Goal: Task Accomplishment & Management: Manage account settings

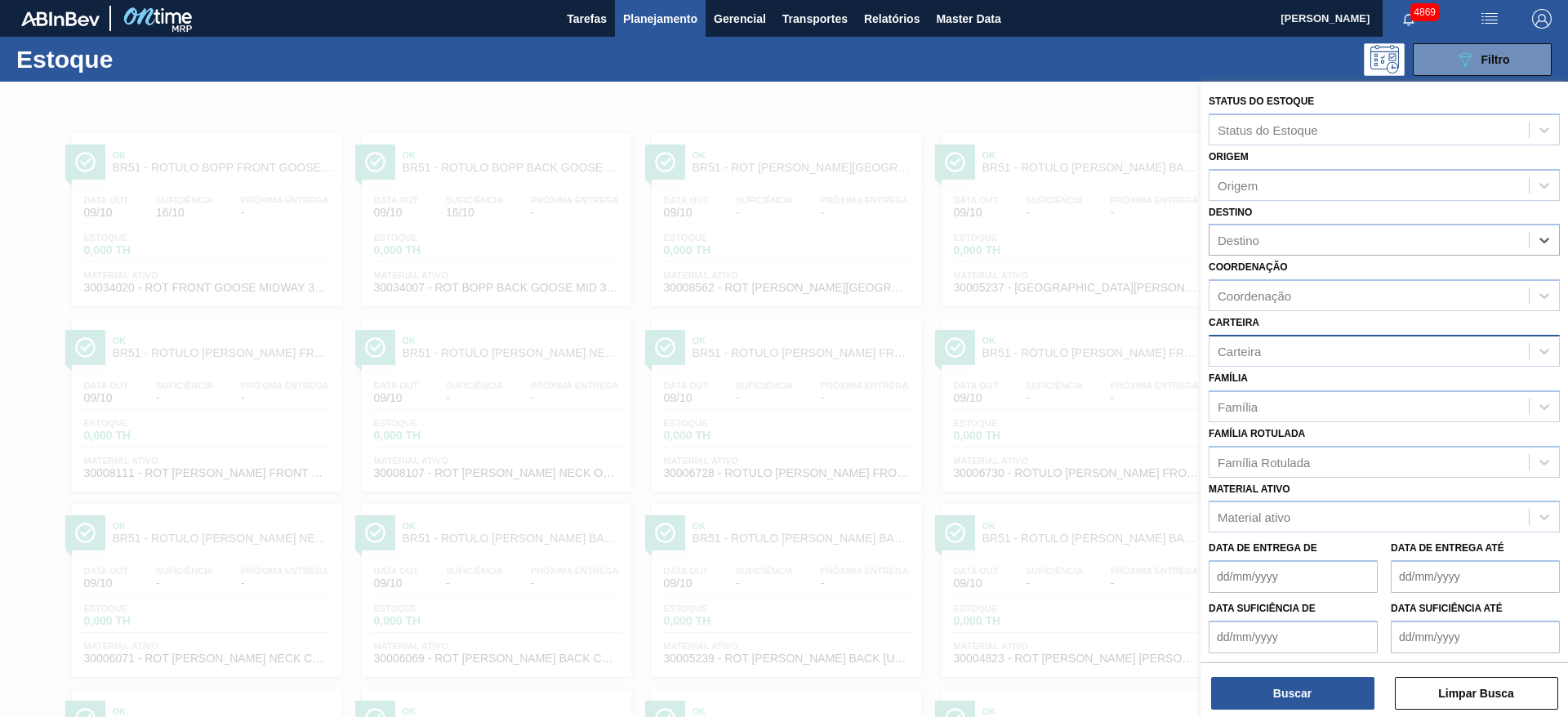
click at [1268, 363] on div "Carteira" at bounding box center [1384, 351] width 352 height 32
type input "coat"
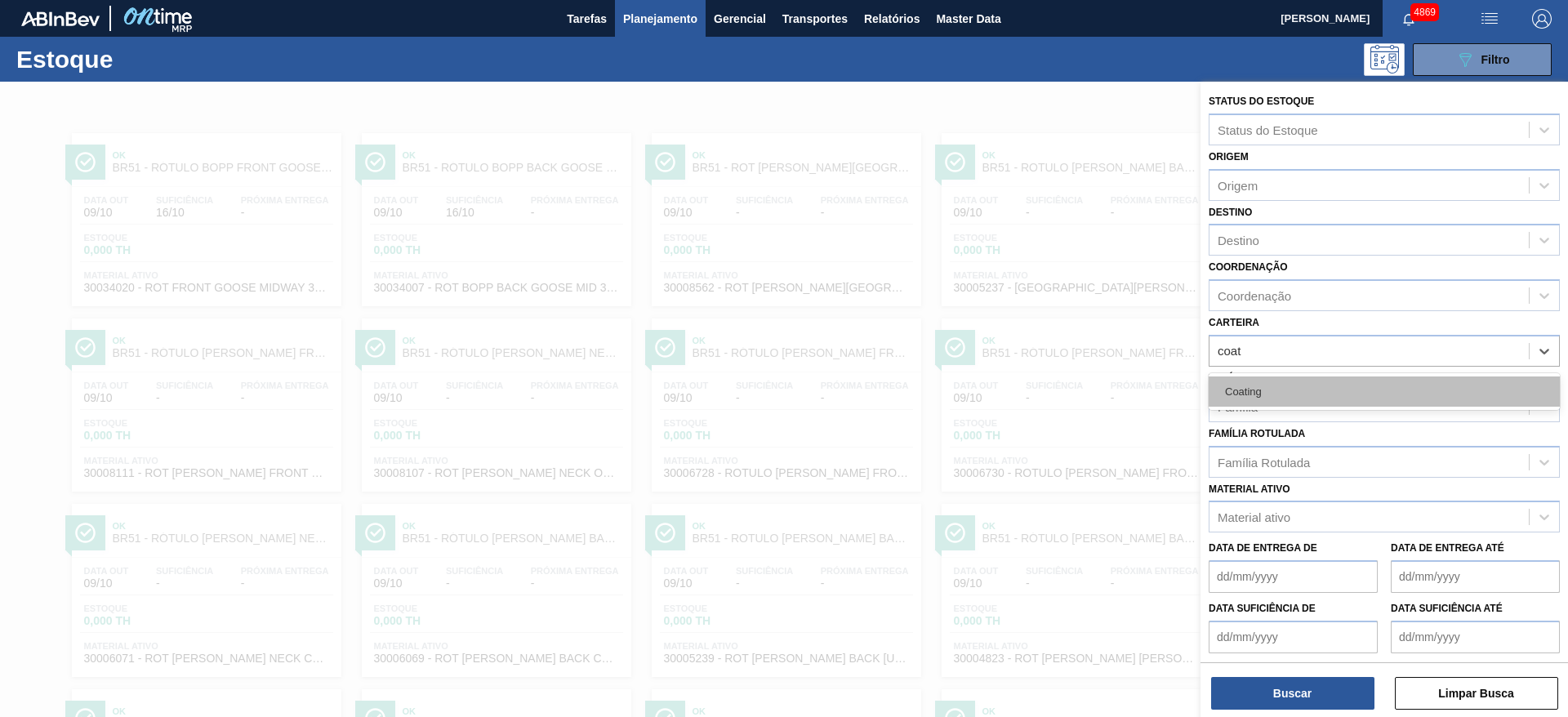
click at [1257, 397] on div "Coating" at bounding box center [1384, 391] width 352 height 30
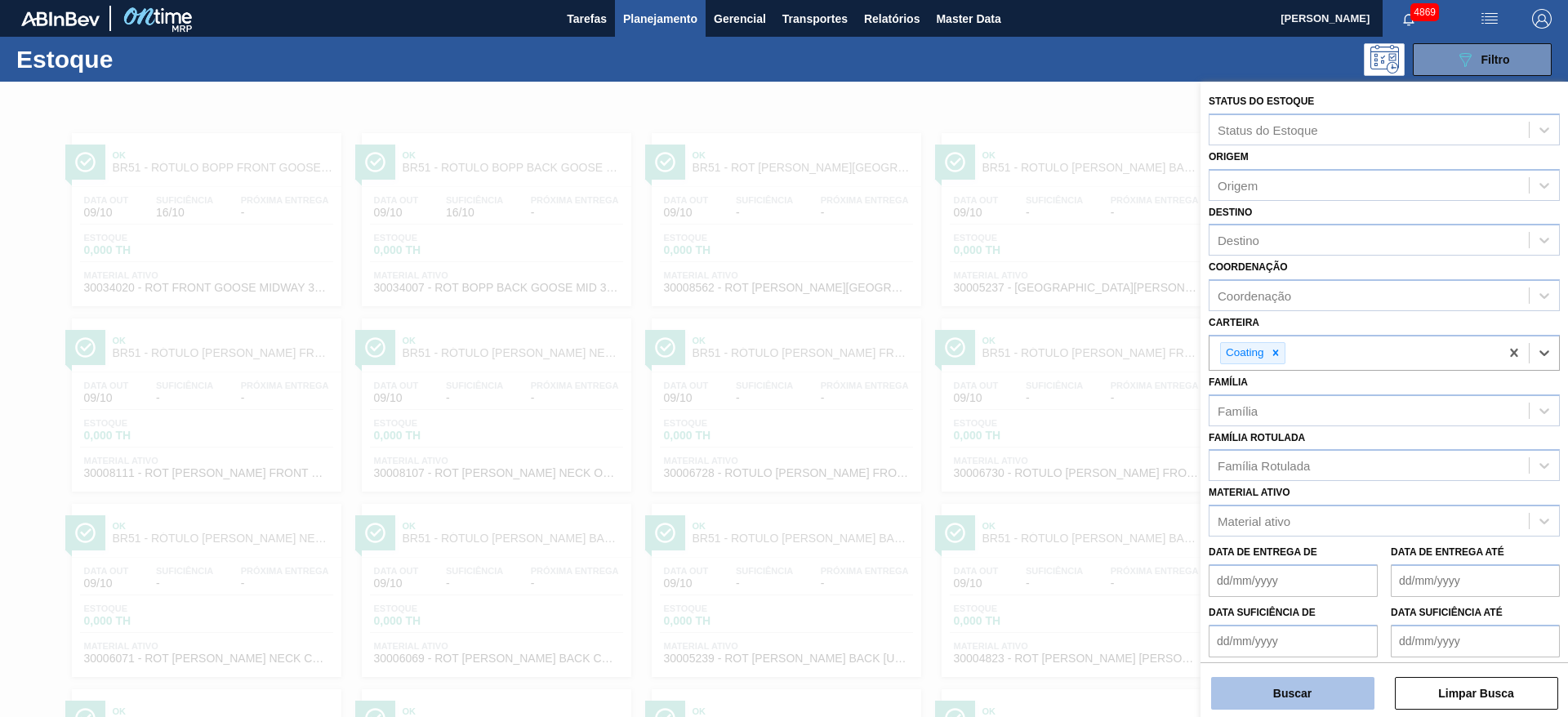
click at [1332, 691] on button "Buscar" at bounding box center [1293, 694] width 164 height 33
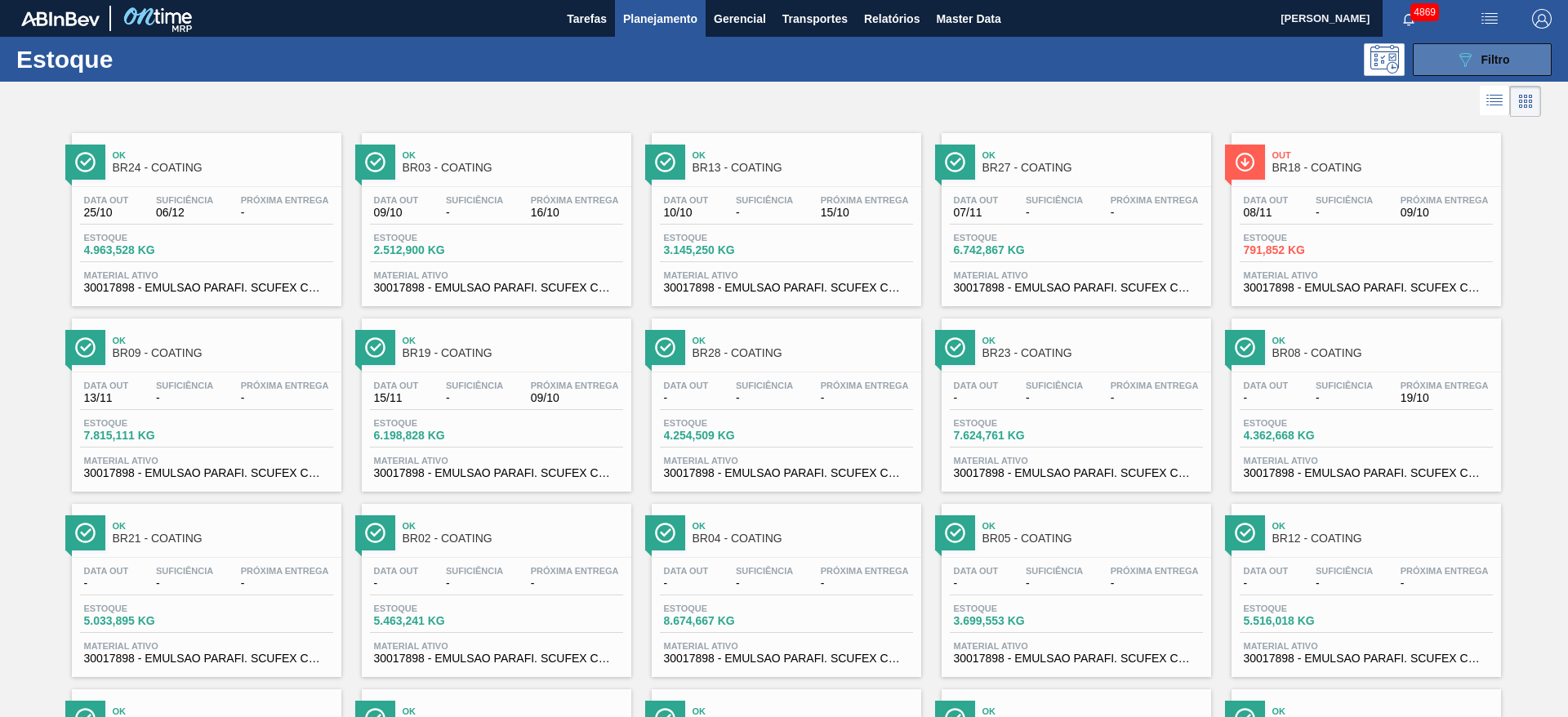
click at [1448, 55] on button "089F7B8B-B2A5-4AFE-B5C0-19BA573D28AC Filtro" at bounding box center [1482, 60] width 139 height 33
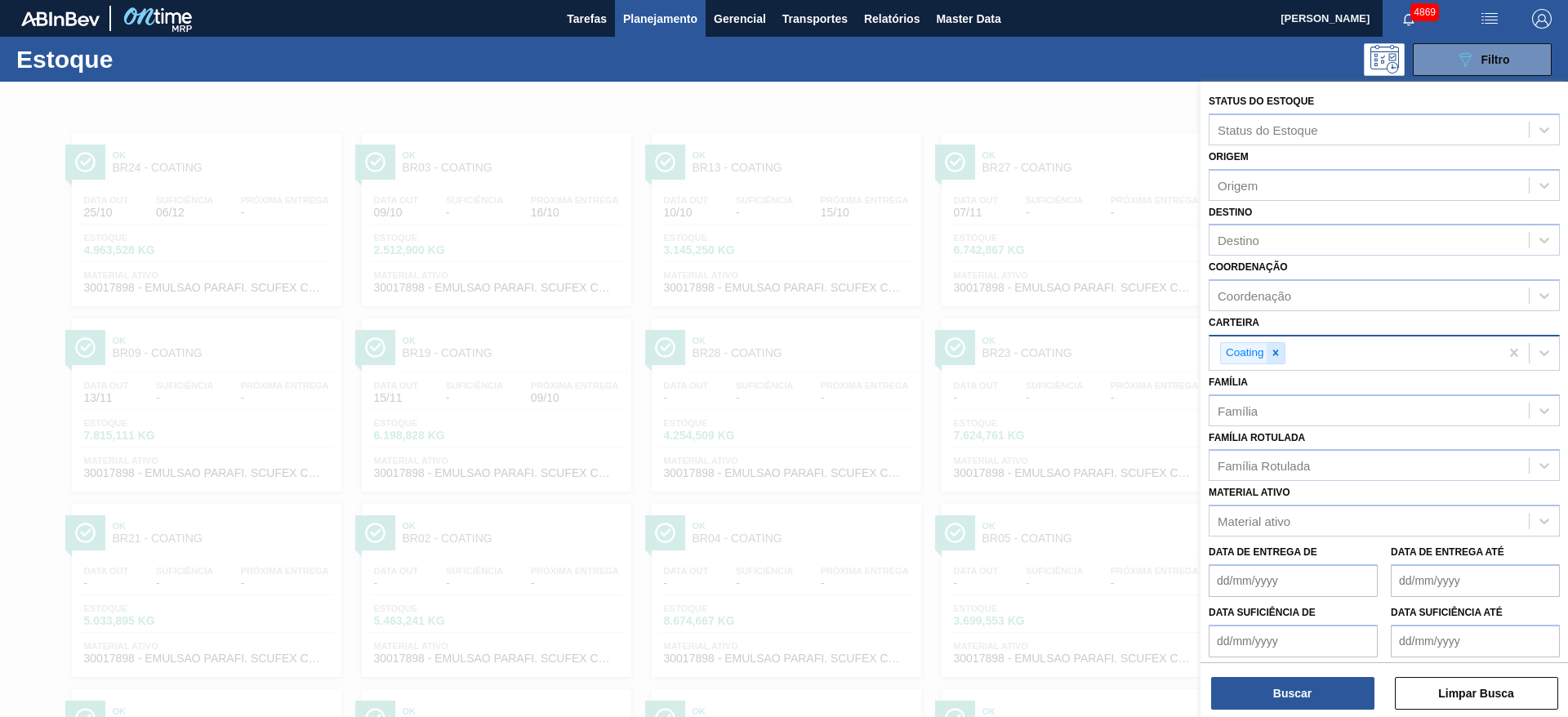
click at [1279, 353] on icon at bounding box center [1275, 352] width 11 height 11
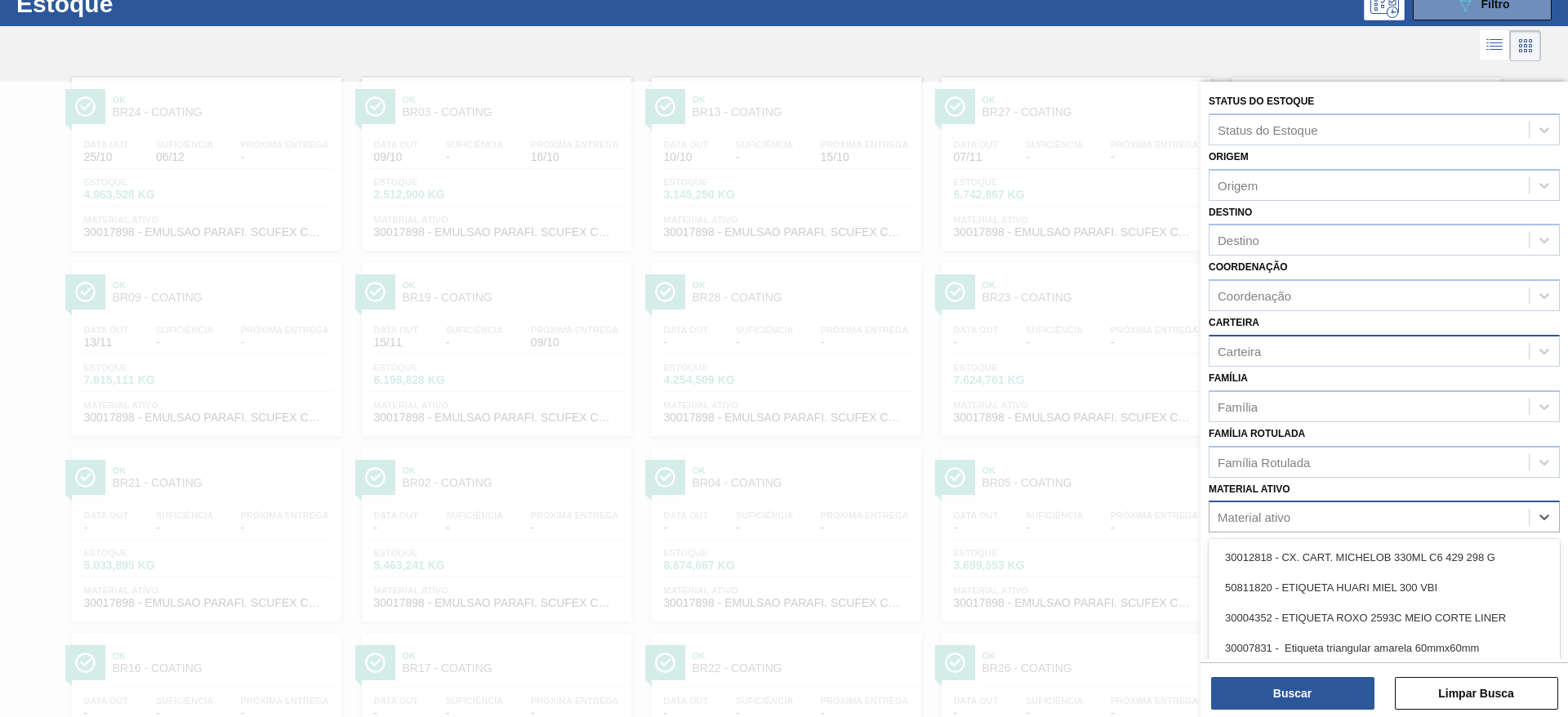
click at [1269, 516] on div "Material ativo" at bounding box center [1255, 518] width 73 height 14
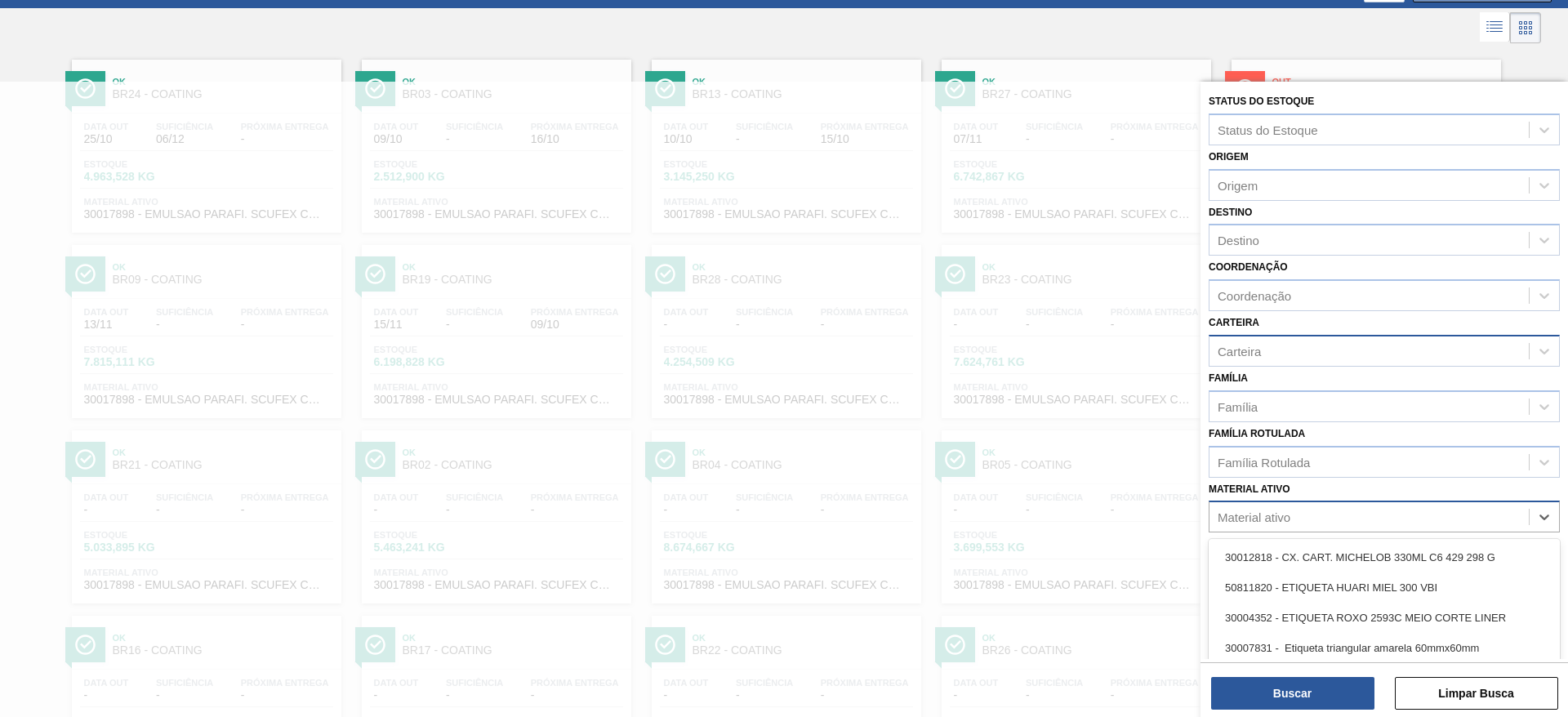
scroll to position [74, 0]
paste ativo "30034007"
type ativo "30034007"
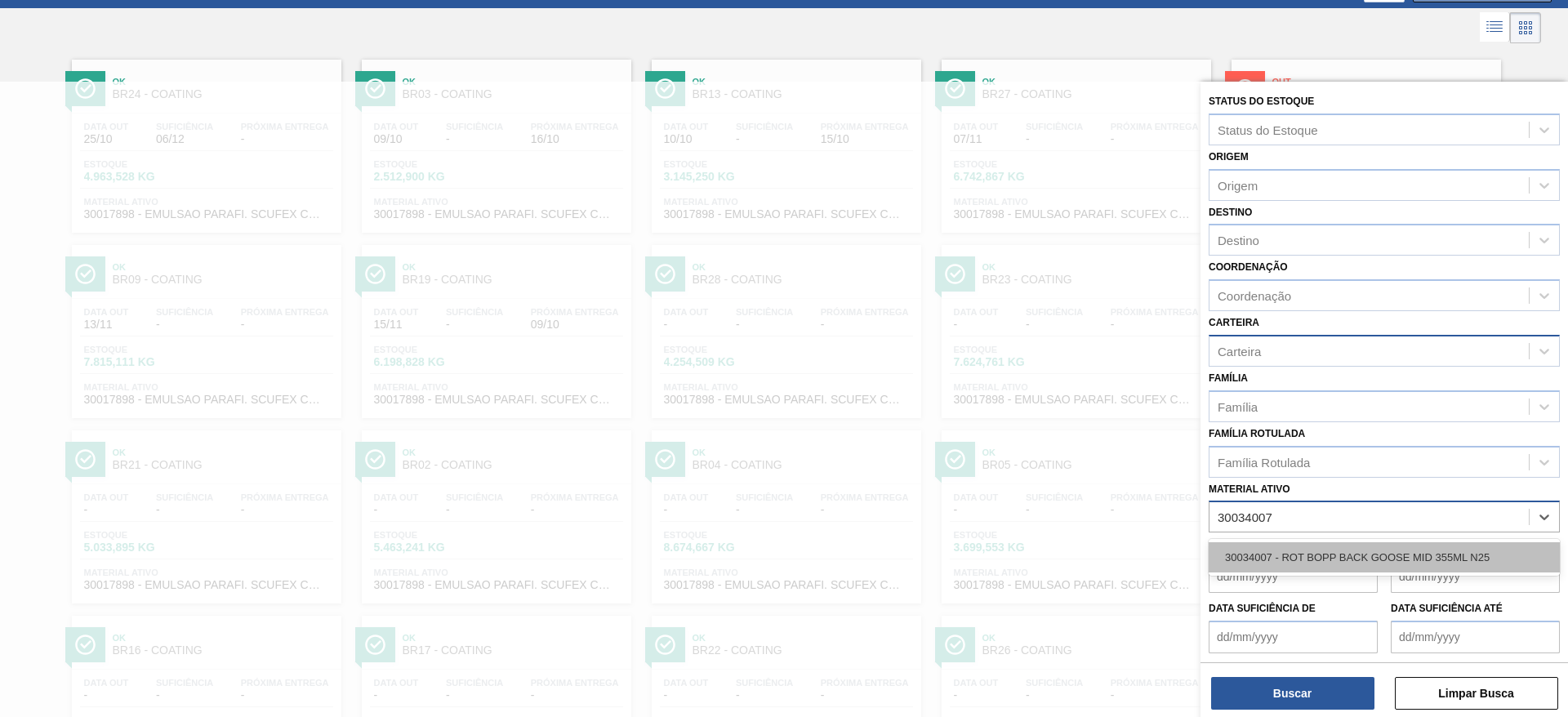
click at [1307, 559] on div "30034007 - ROT BOPP BACK GOOSE MID 355ML N25" at bounding box center [1384, 557] width 352 height 30
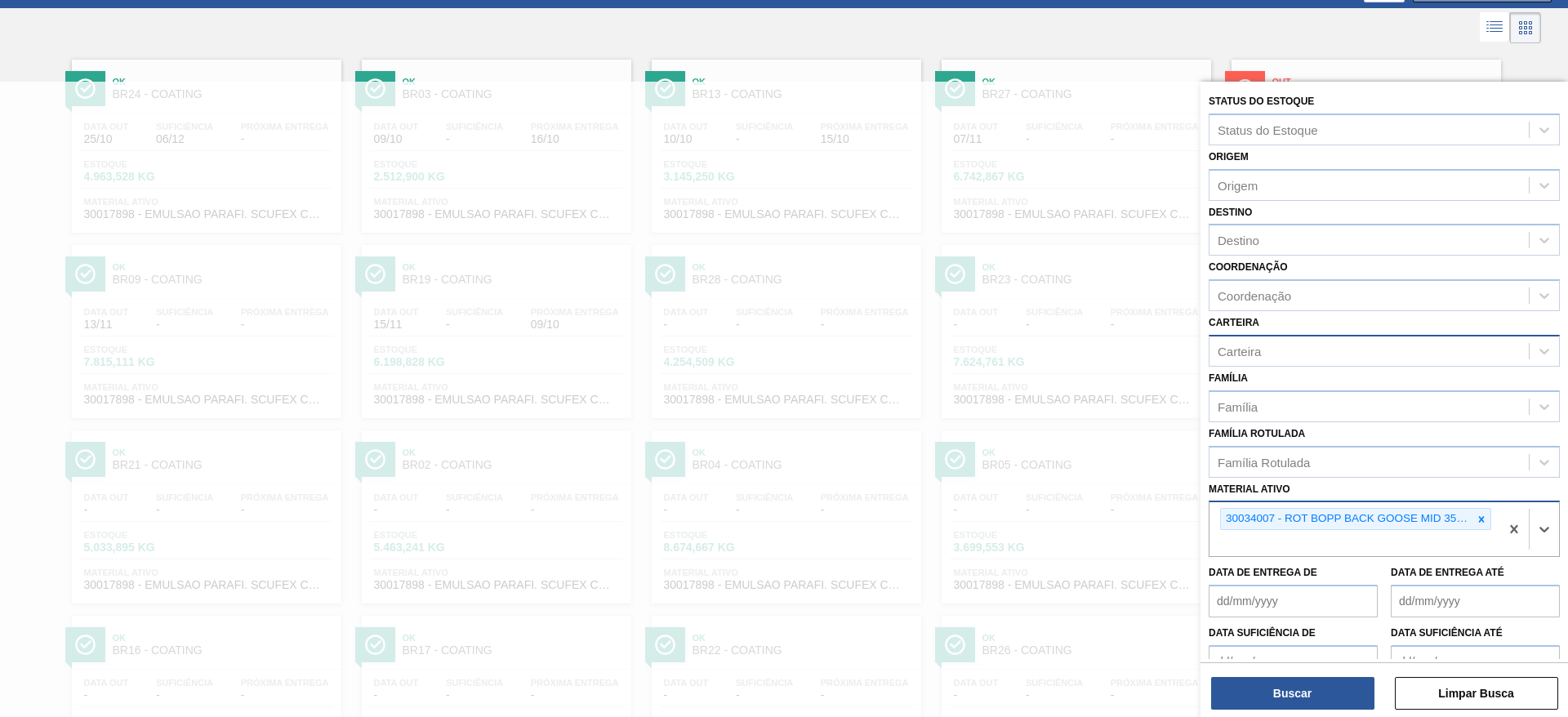
paste ativo "30034020"
type ativo "30034020"
click at [1342, 577] on div "30034020 - ROT FRONT GOOSE MIDWAY 355ML N25" at bounding box center [1384, 582] width 352 height 30
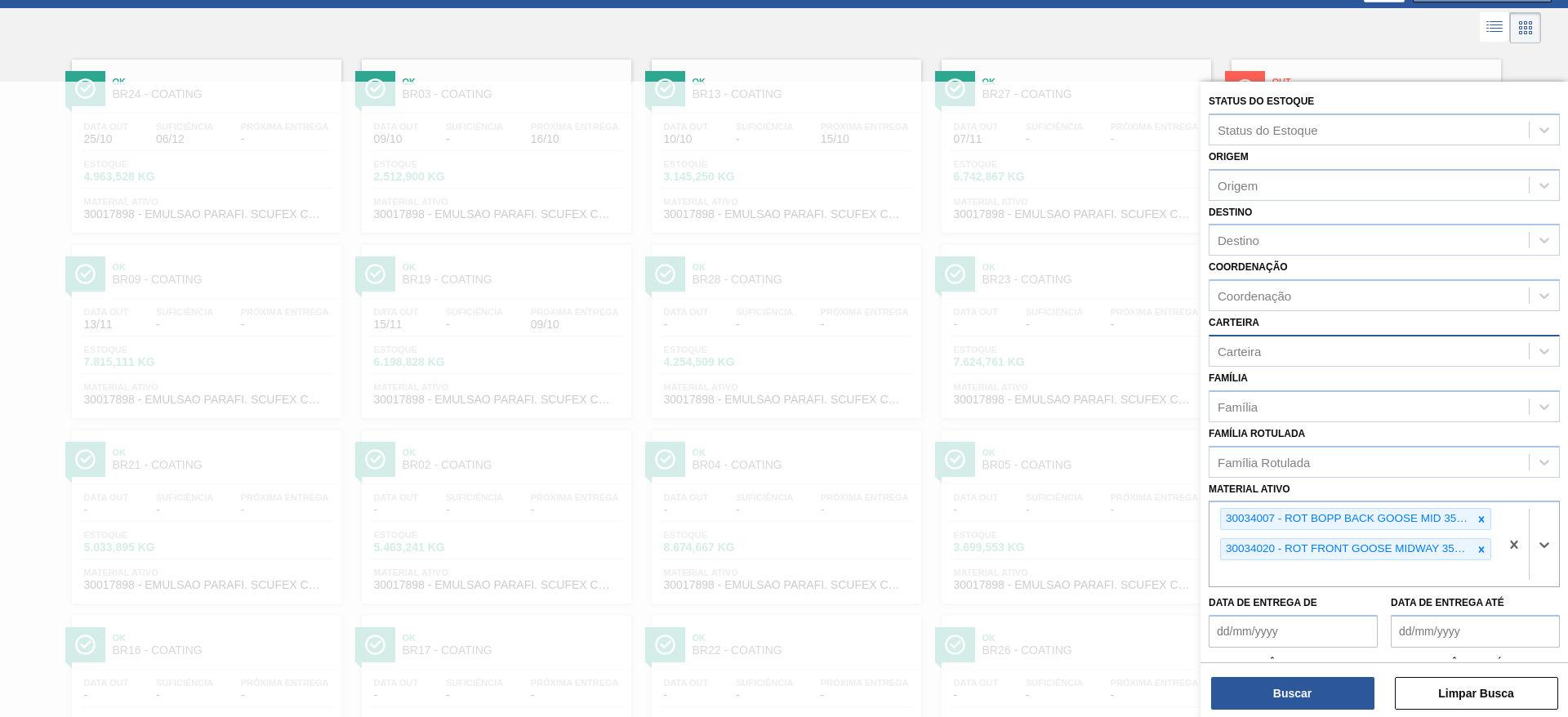
paste ativo "30034009"
type ativo "30034009"
click at [1326, 614] on div "30034009 - ROT BOPP NECK GOOSE MID 355ML N25" at bounding box center [1384, 612] width 352 height 30
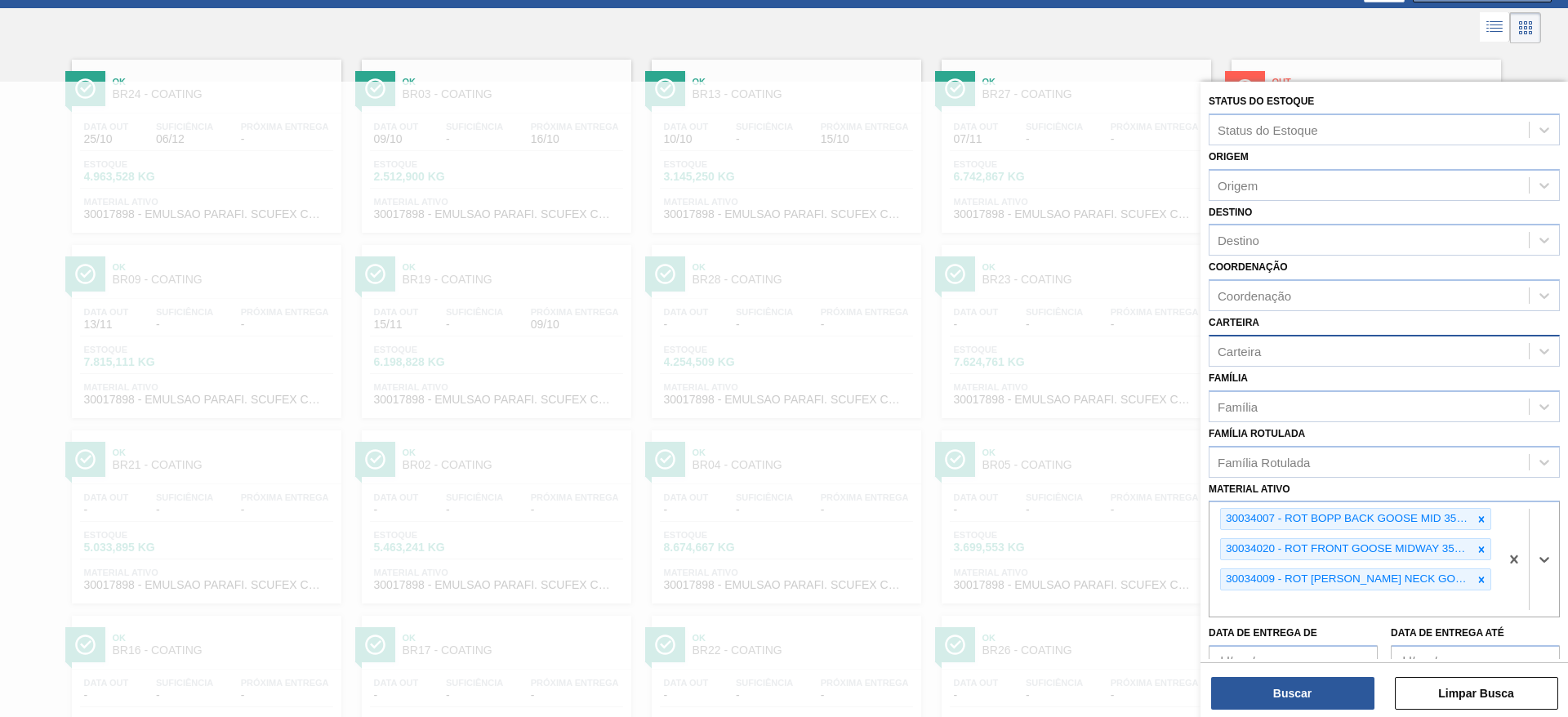
paste ativo "30034008"
type ativo "30034008"
click at [1304, 642] on div "30034008 - CX PAP GOOSE MIDWAY 355ML C12 N25" at bounding box center [1384, 643] width 352 height 30
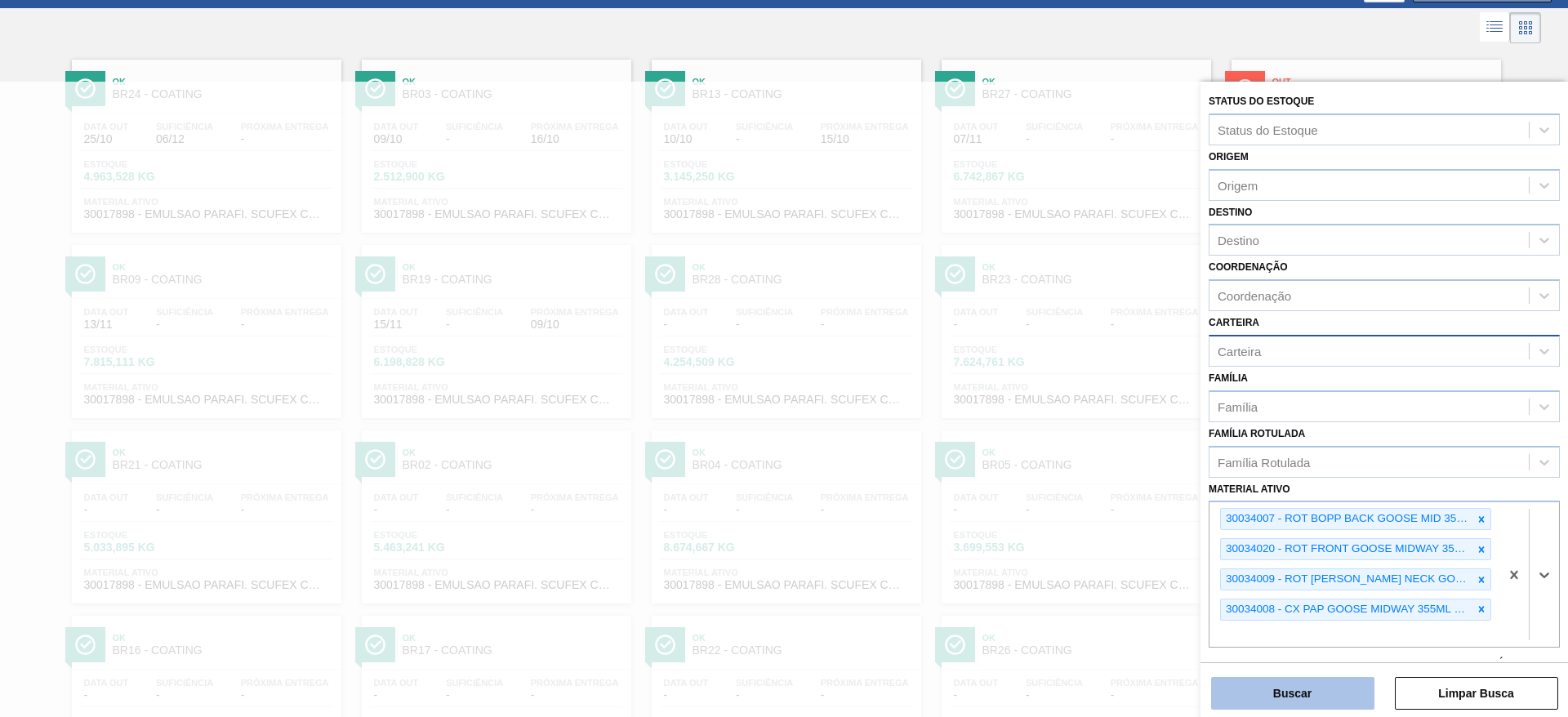
click at [1313, 688] on button "Buscar" at bounding box center [1293, 694] width 164 height 33
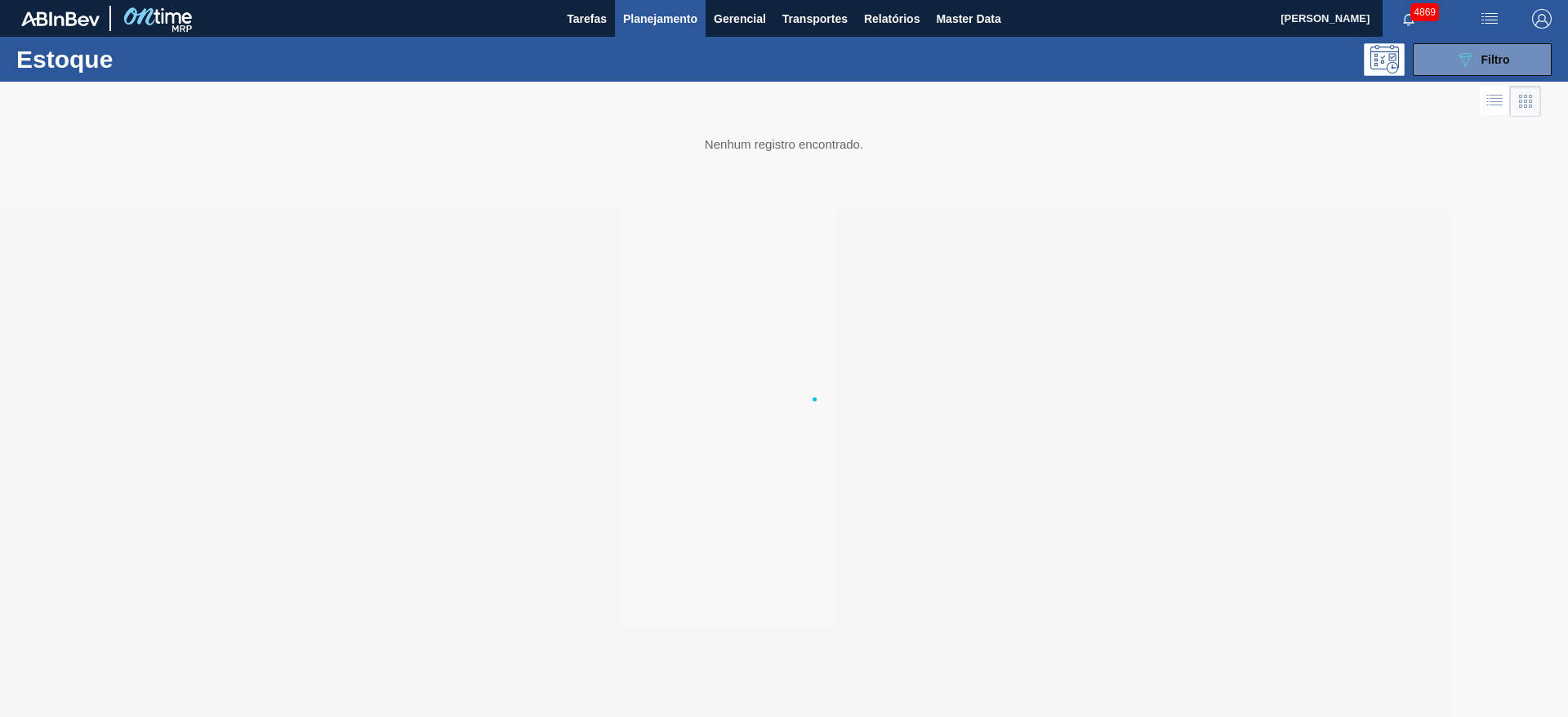
scroll to position [0, 0]
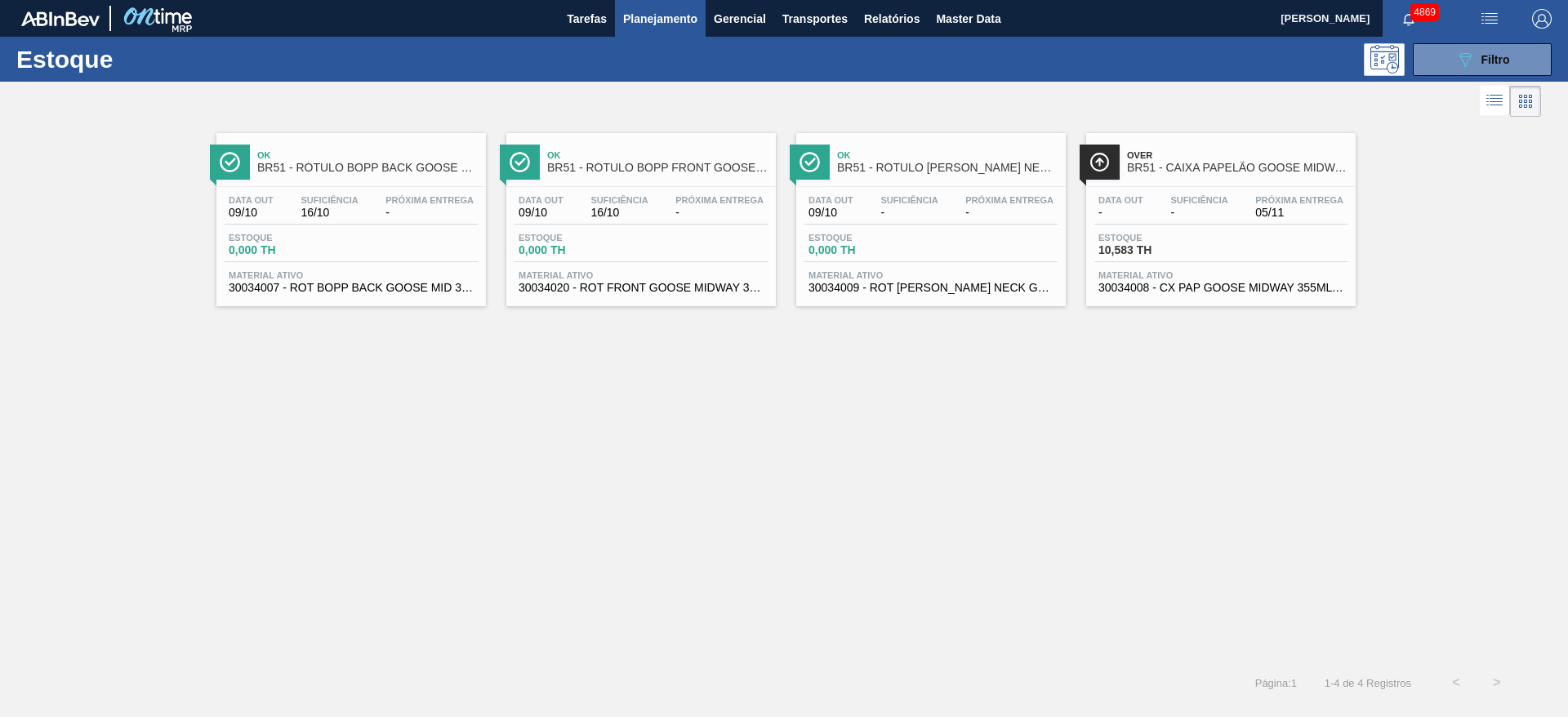
drag, startPoint x: 880, startPoint y: 240, endPoint x: 891, endPoint y: 244, distance: 11.7
click at [1466, 65] on icon at bounding box center [1466, 60] width 12 height 14
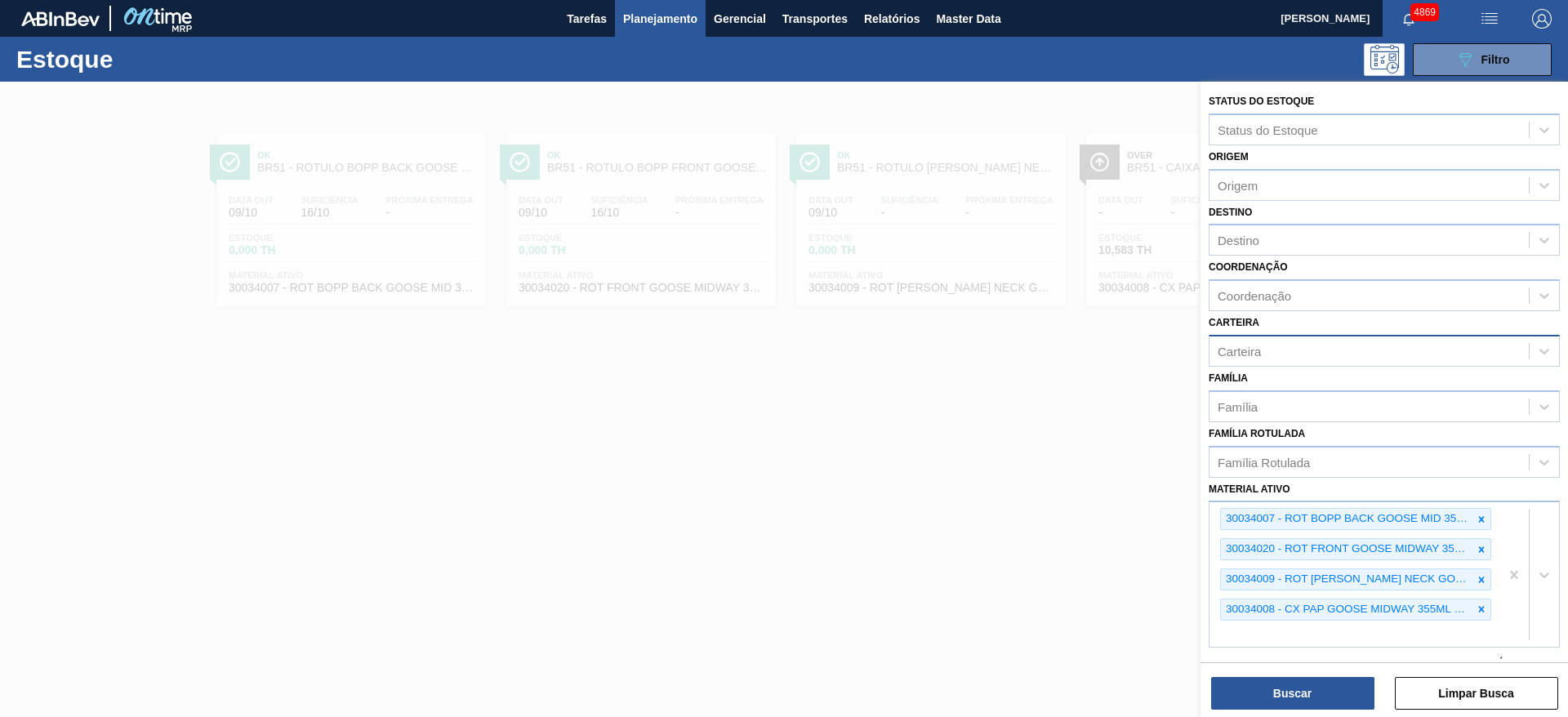
click at [645, 4] on button "Planejamento" at bounding box center [660, 18] width 91 height 36
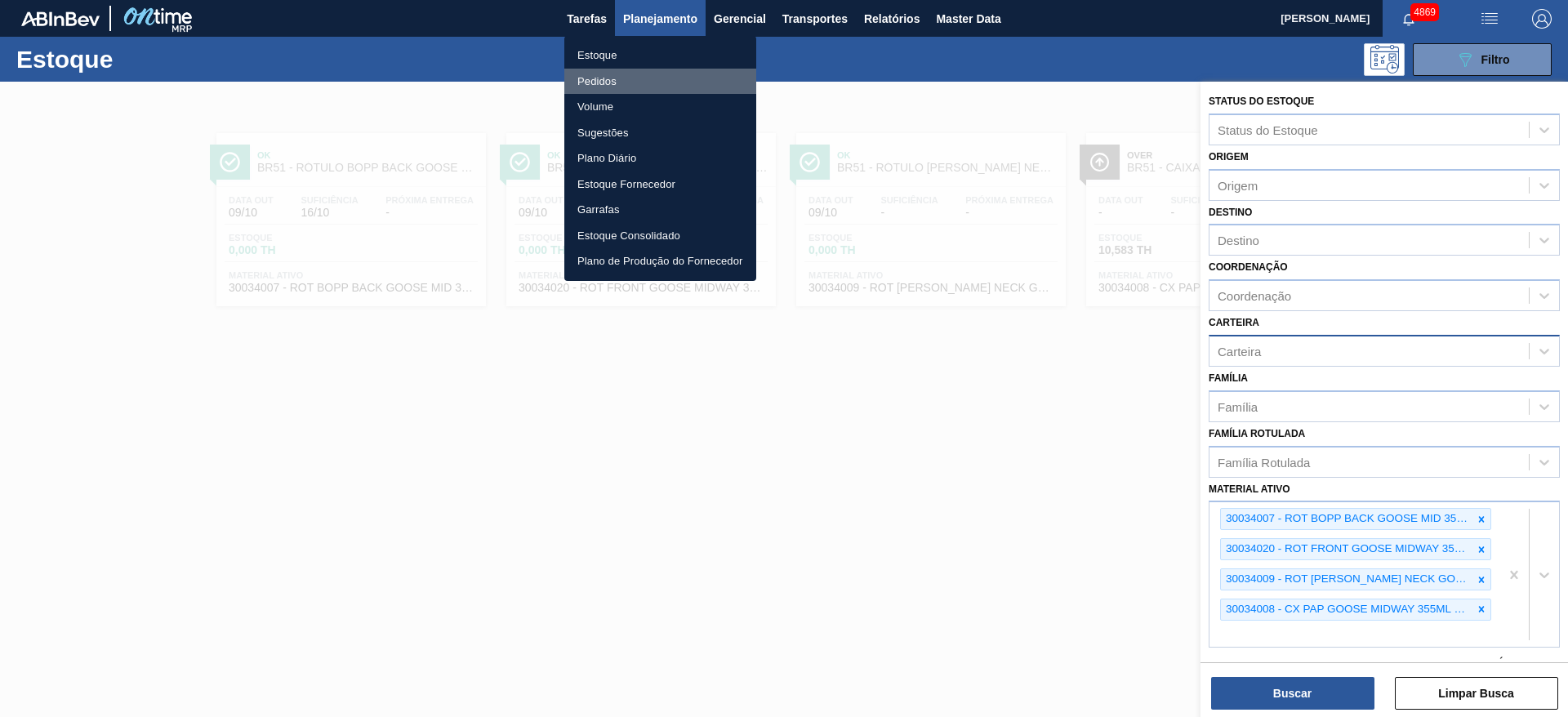
click at [635, 80] on li "Pedidos" at bounding box center [661, 81] width 192 height 26
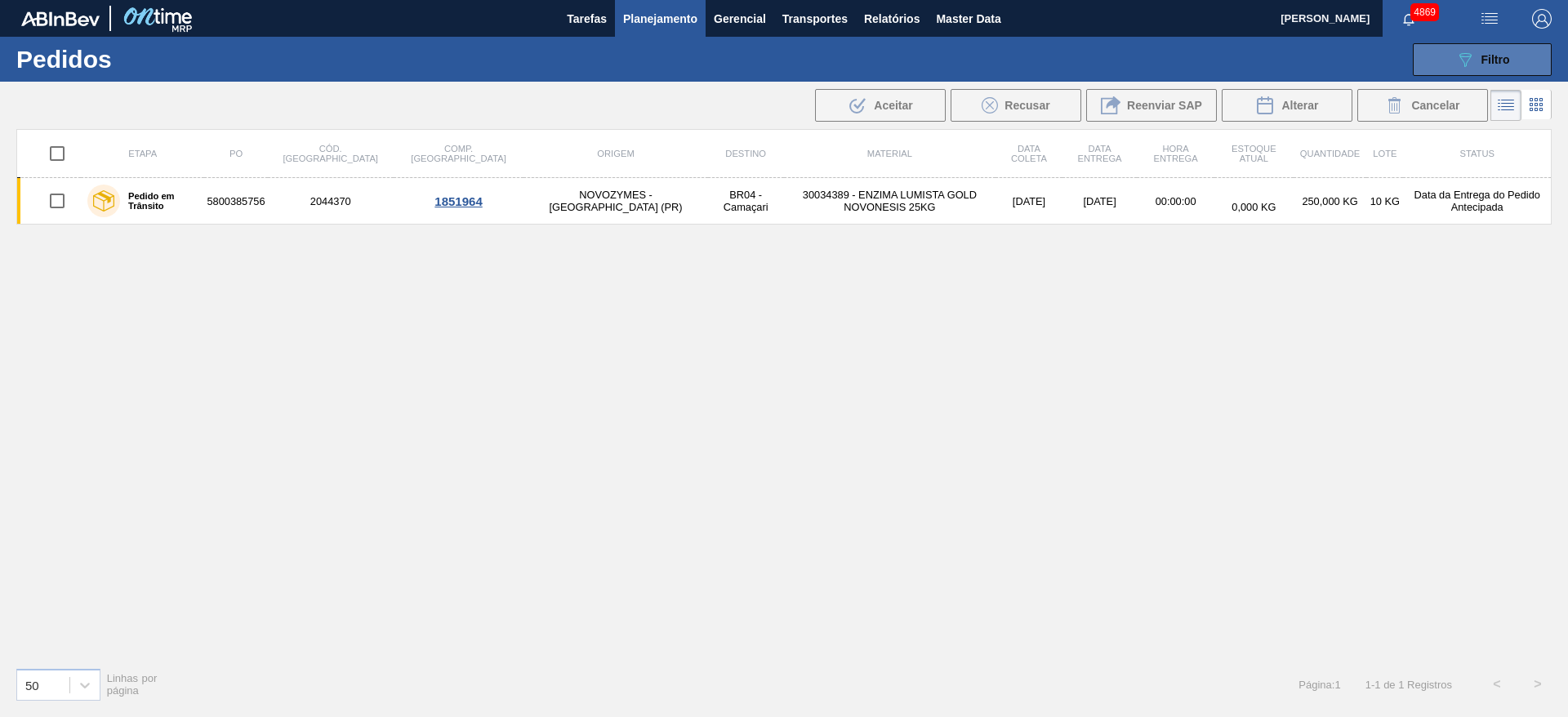
click at [1426, 70] on button "089F7B8B-B2A5-4AFE-B5C0-19BA573D28AC Filtro" at bounding box center [1482, 60] width 139 height 33
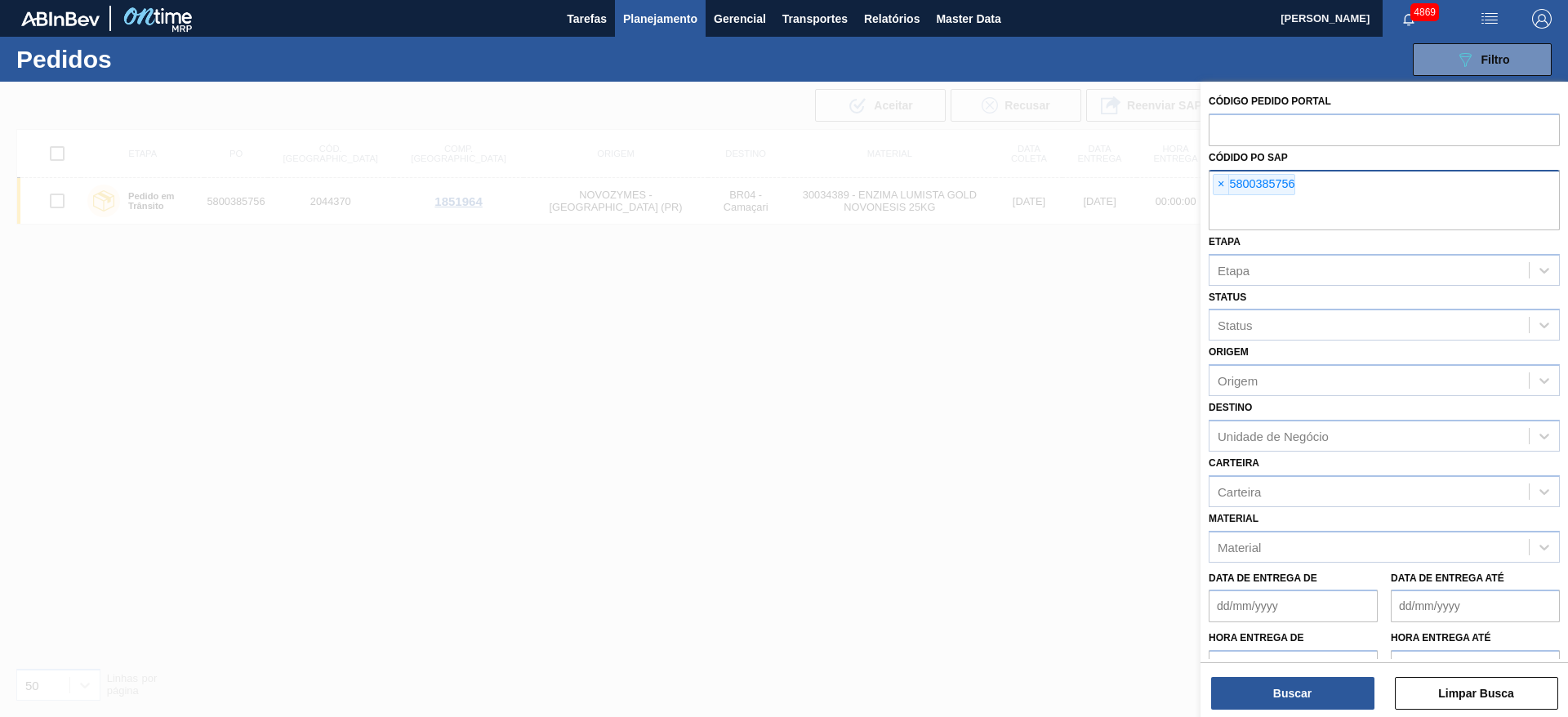
click at [1213, 187] on div "× 5800385756" at bounding box center [1254, 184] width 82 height 22
click at [1220, 184] on span "×" at bounding box center [1222, 184] width 16 height 20
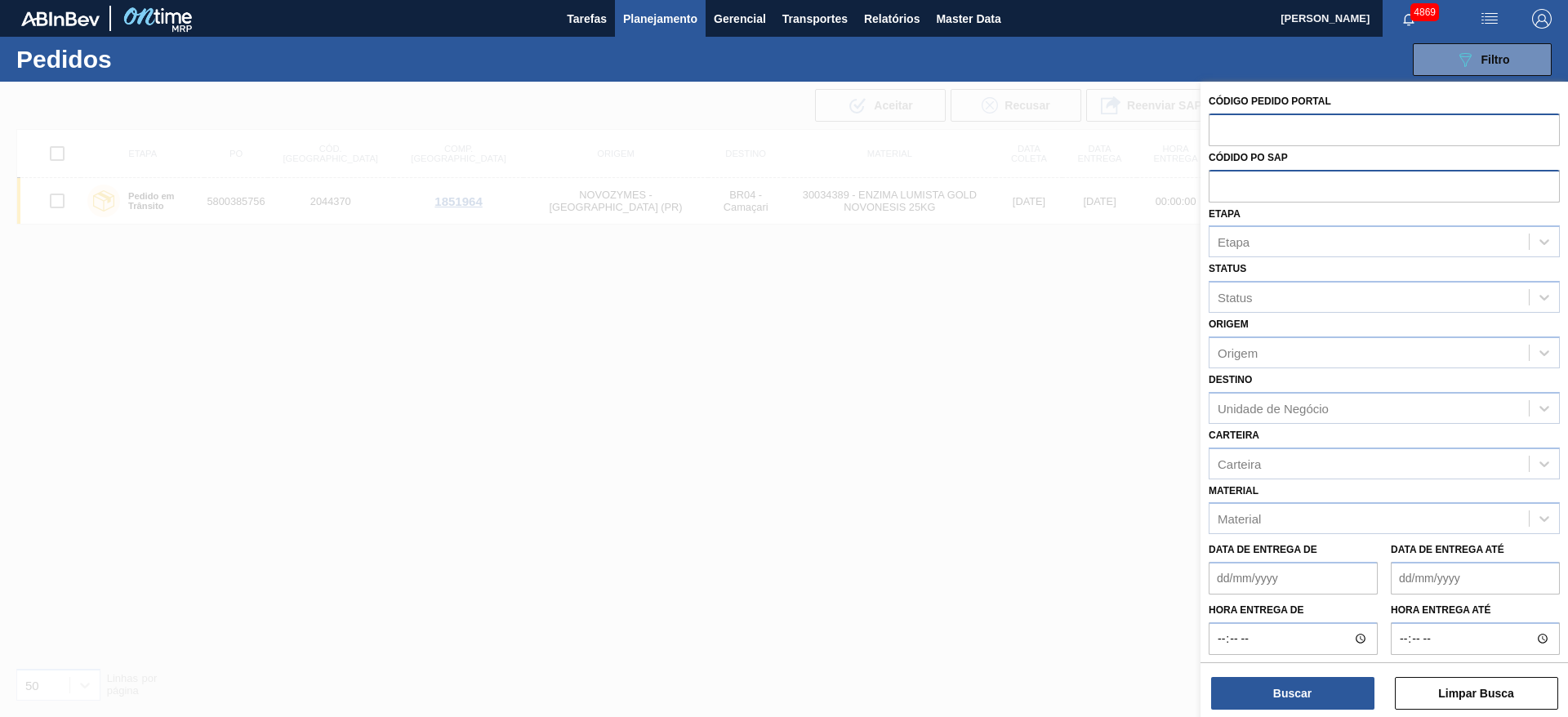
click at [1274, 121] on input "text" at bounding box center [1384, 129] width 352 height 31
paste input "2026908"
type input "2026908"
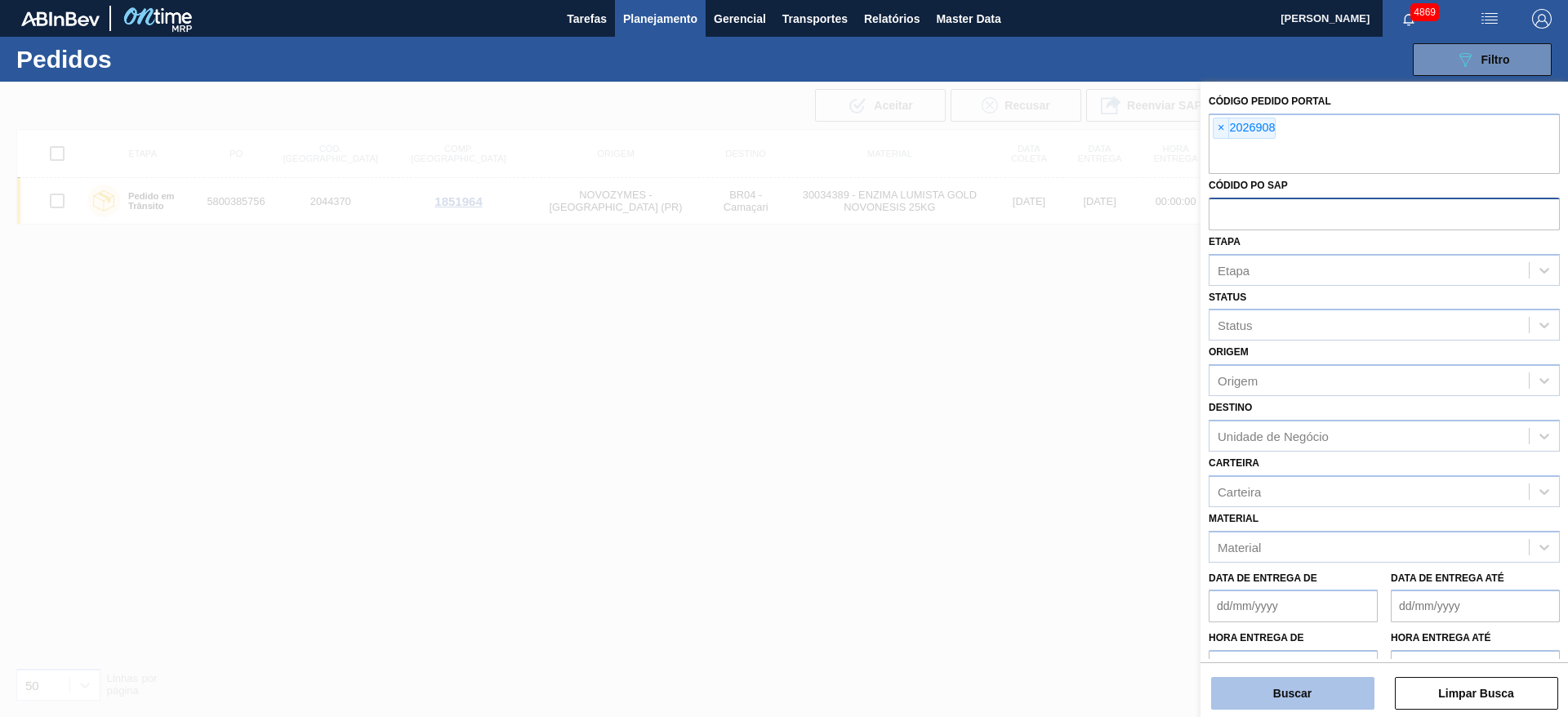
click at [1300, 703] on button "Buscar" at bounding box center [1293, 694] width 164 height 33
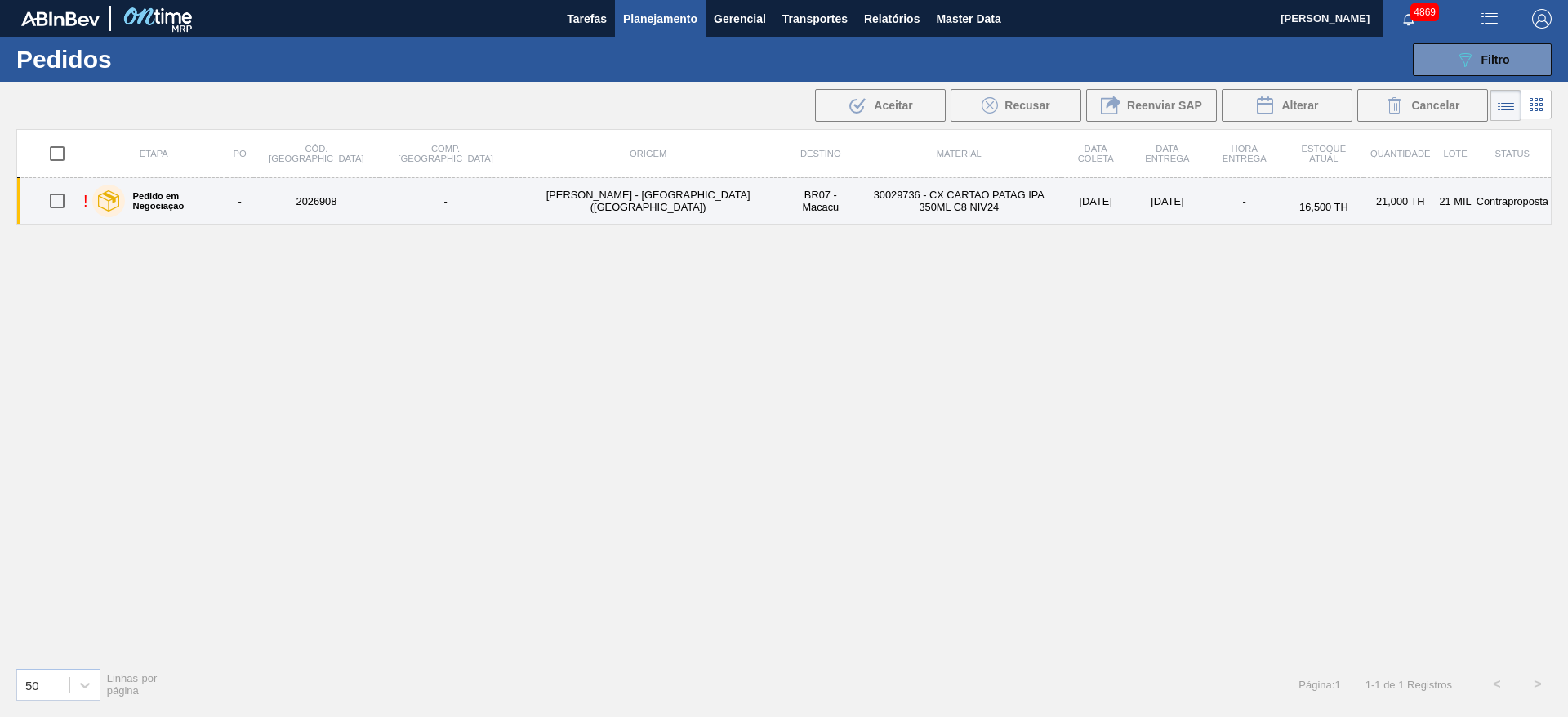
click at [224, 200] on div "Pedido em Negociação" at bounding box center [157, 200] width 137 height 41
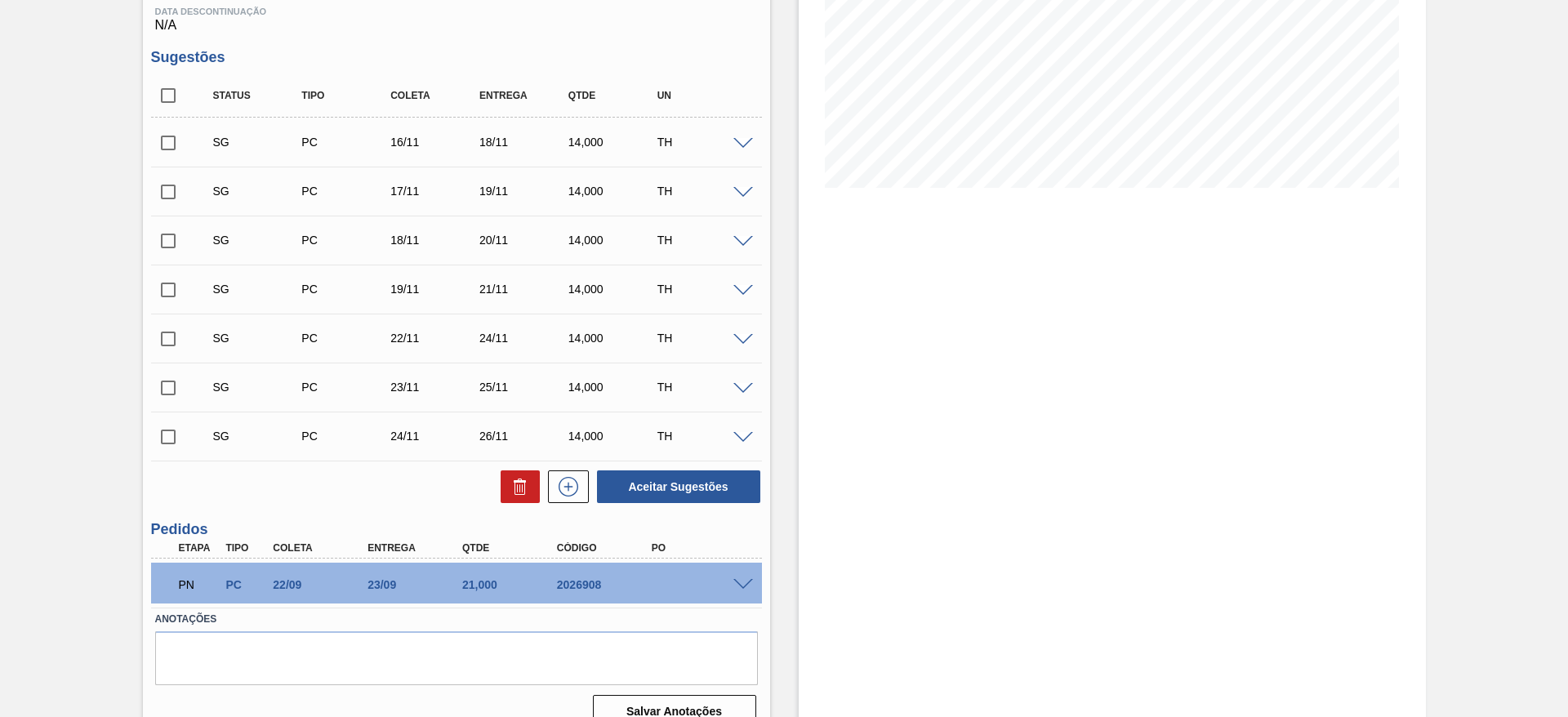
scroll to position [314, 0]
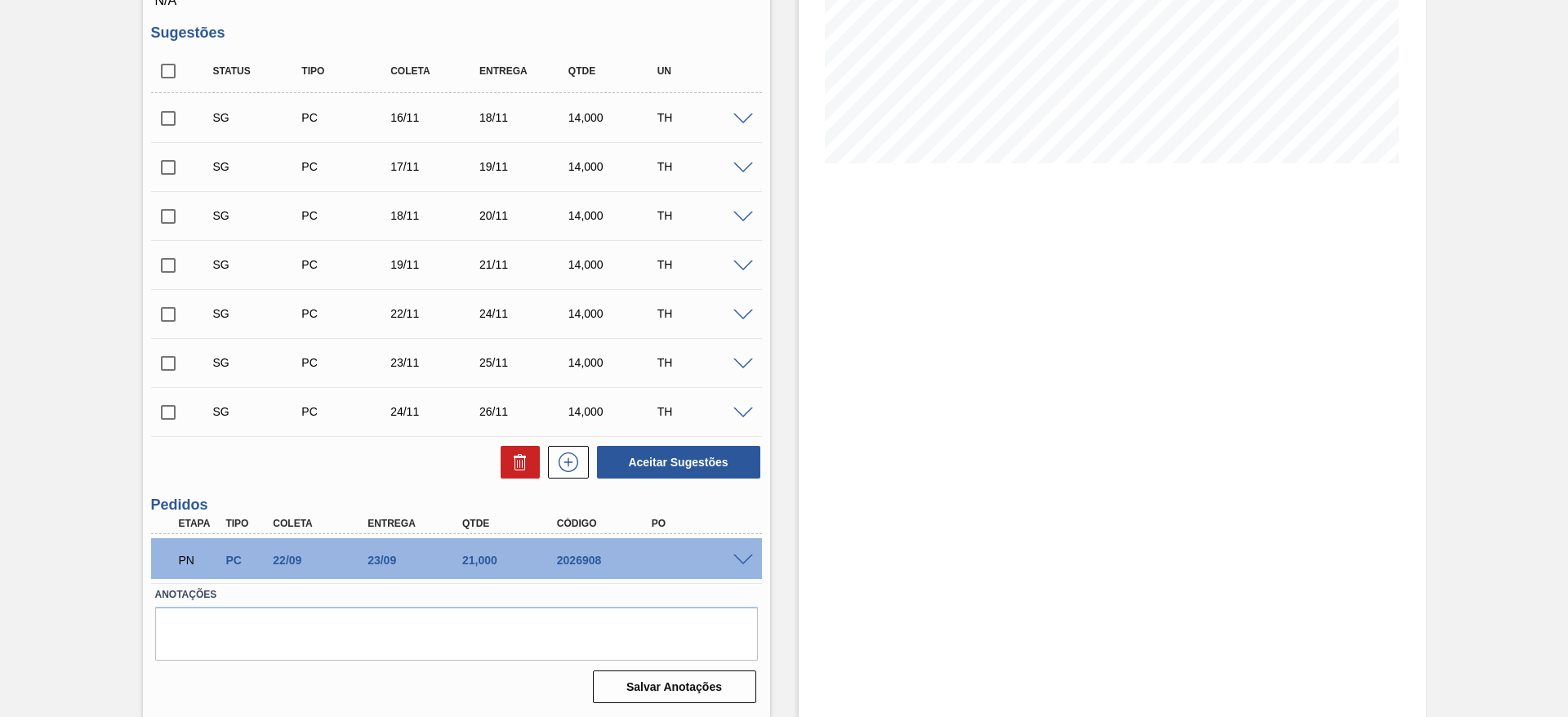
click at [739, 556] on span at bounding box center [743, 561] width 20 height 12
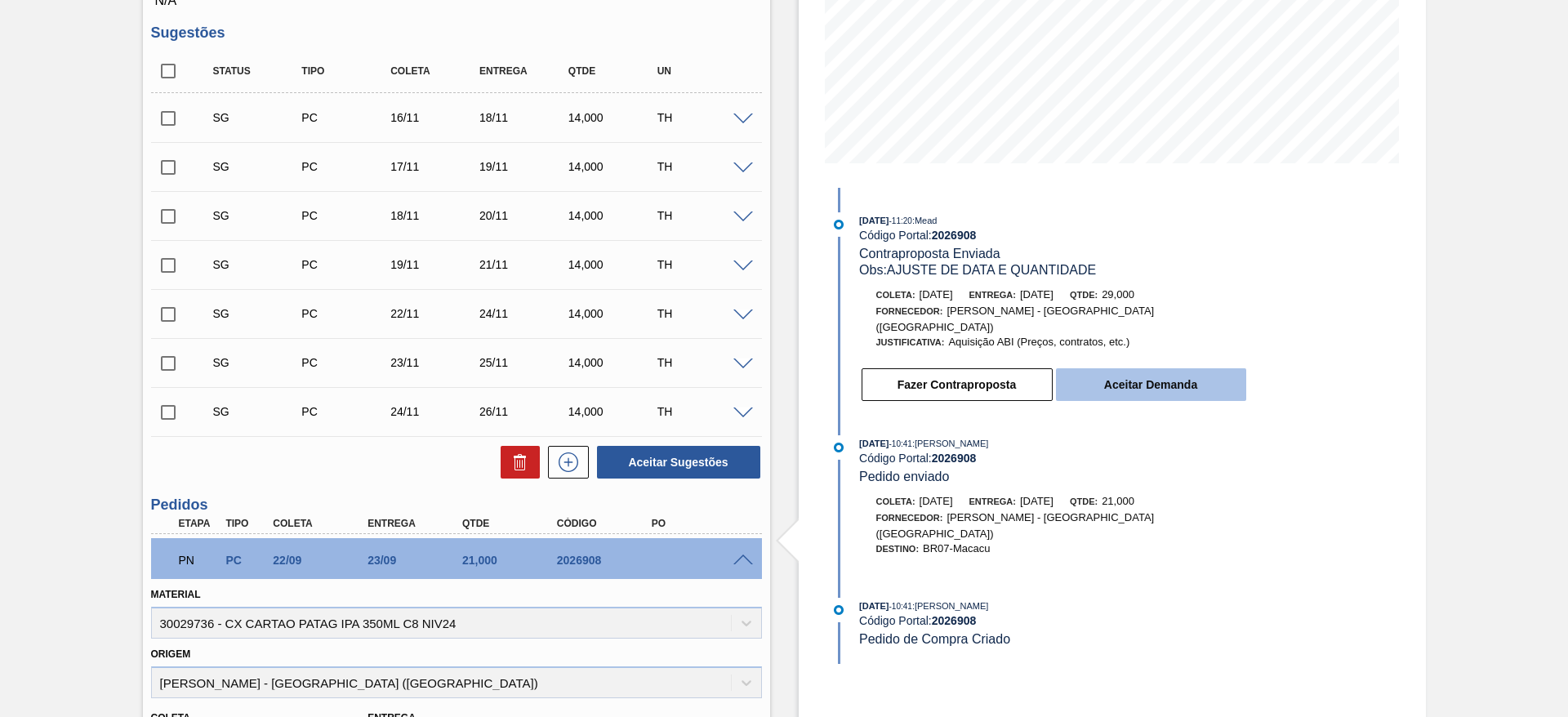
click at [1179, 374] on button "Aceitar Demanda" at bounding box center [1152, 384] width 190 height 33
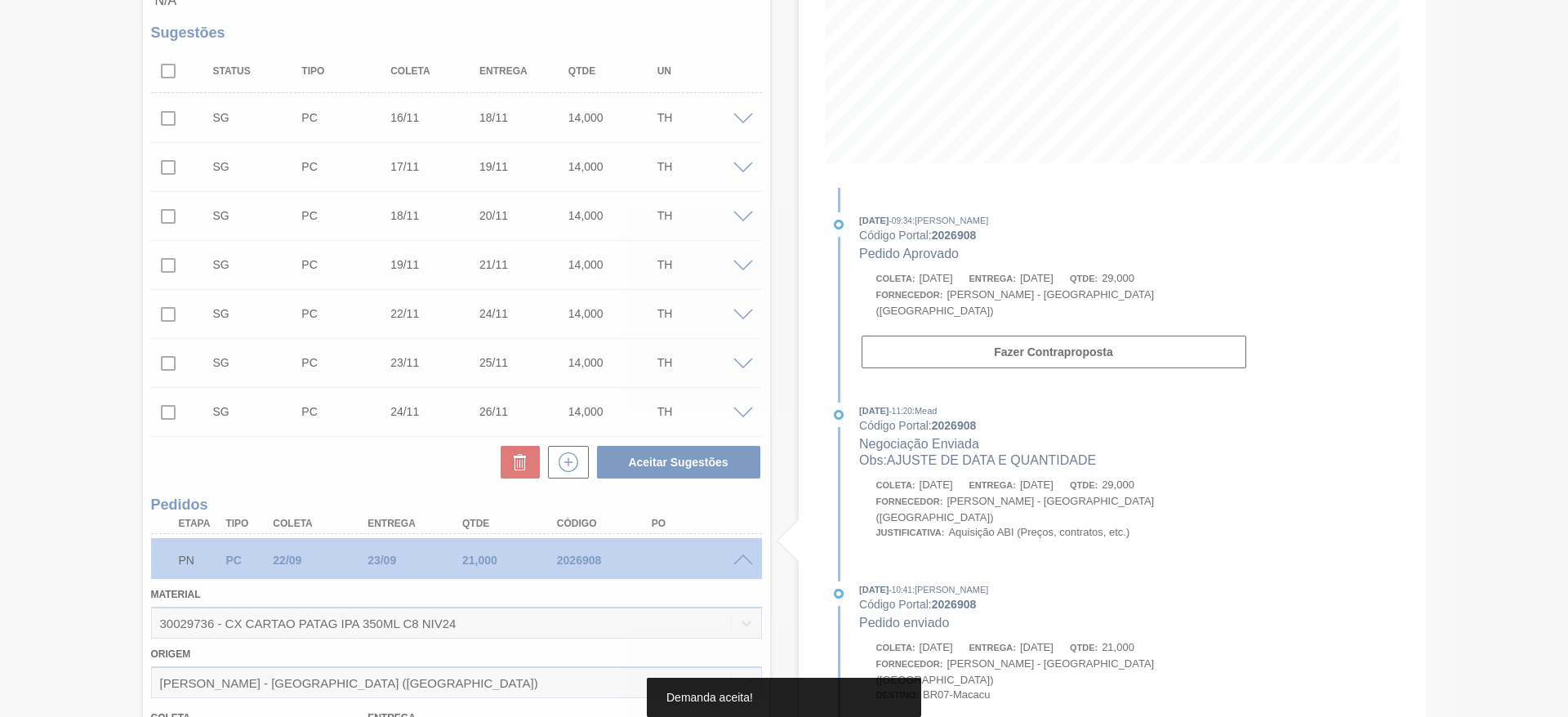
type input "29"
type input "06/10/2025"
type input "07/10/2025"
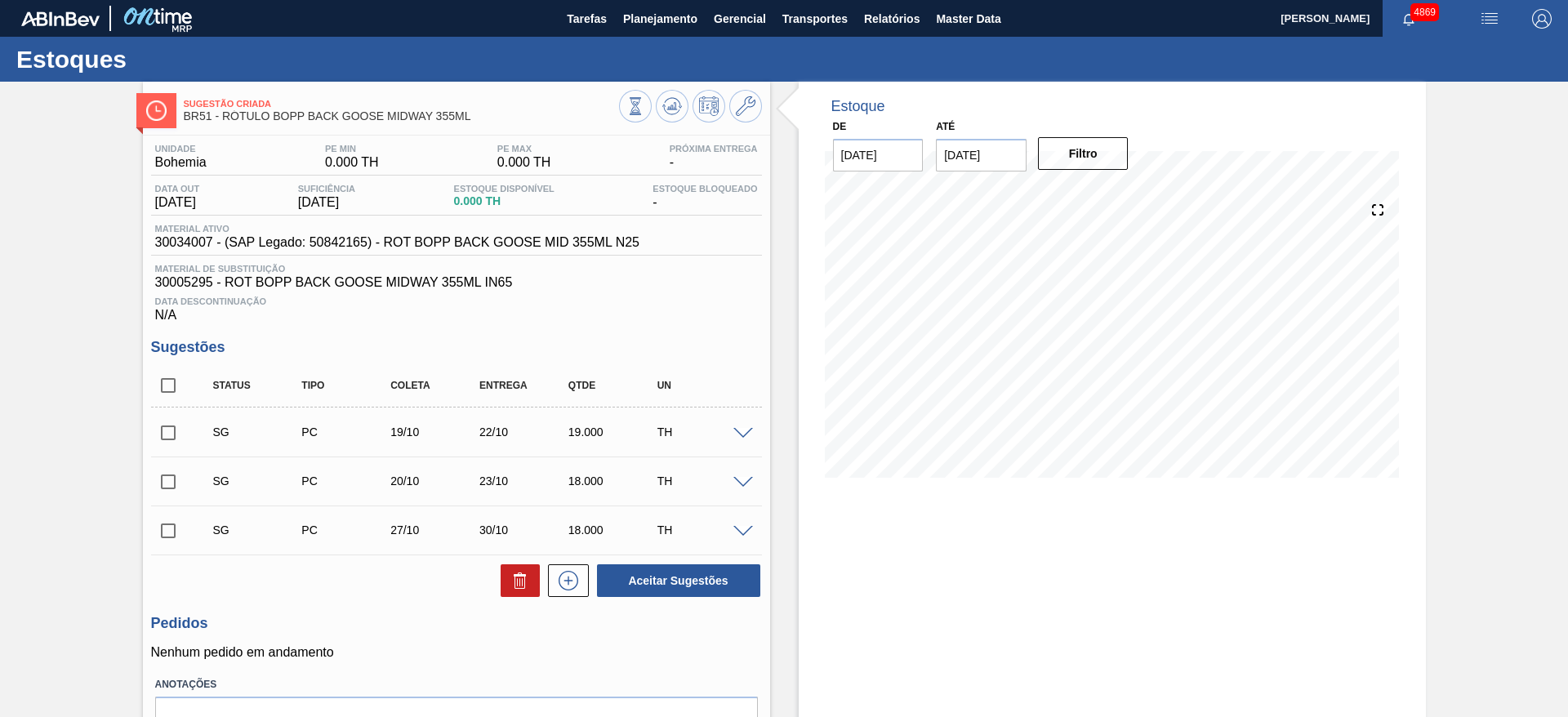
scroll to position [90, 0]
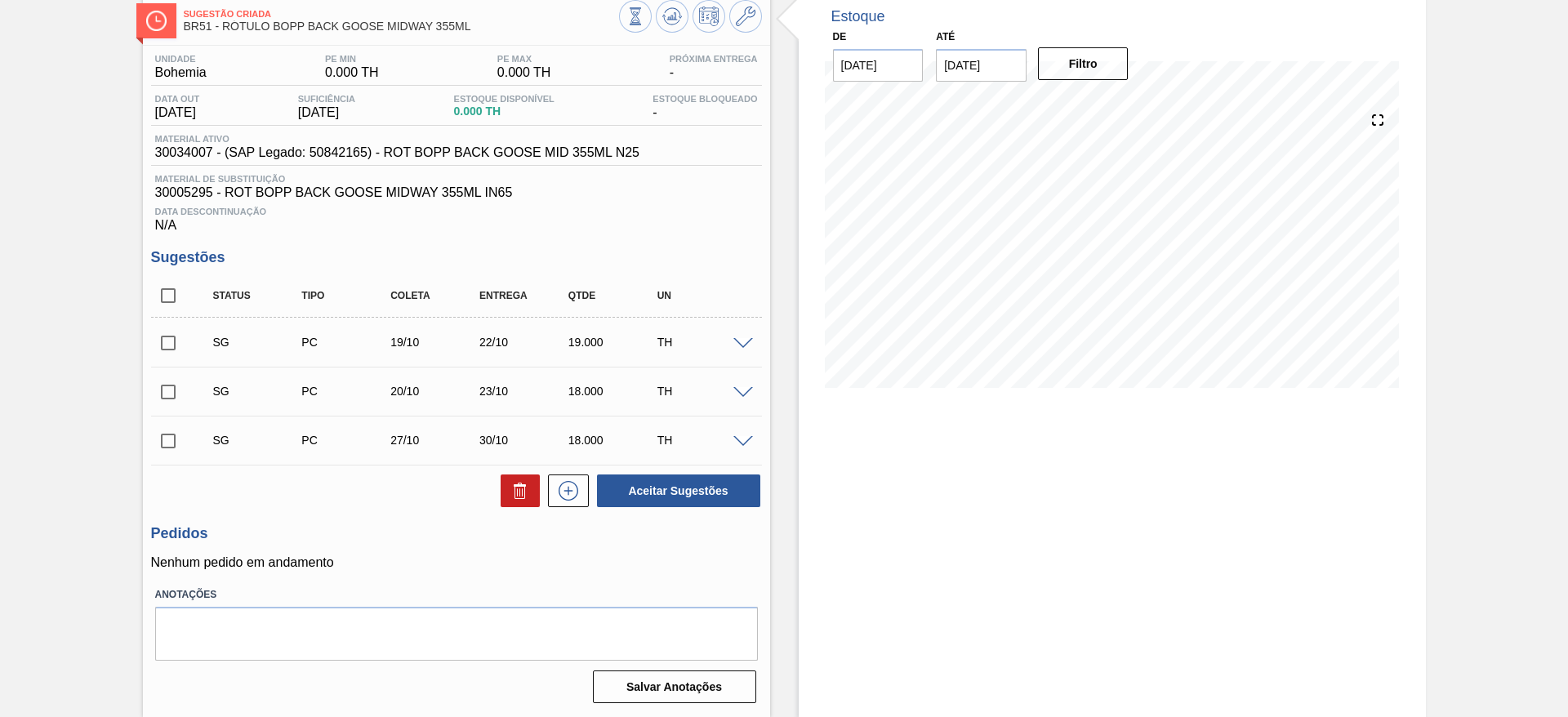
click at [737, 341] on span at bounding box center [743, 345] width 20 height 12
type input "1,000"
type input "0,019"
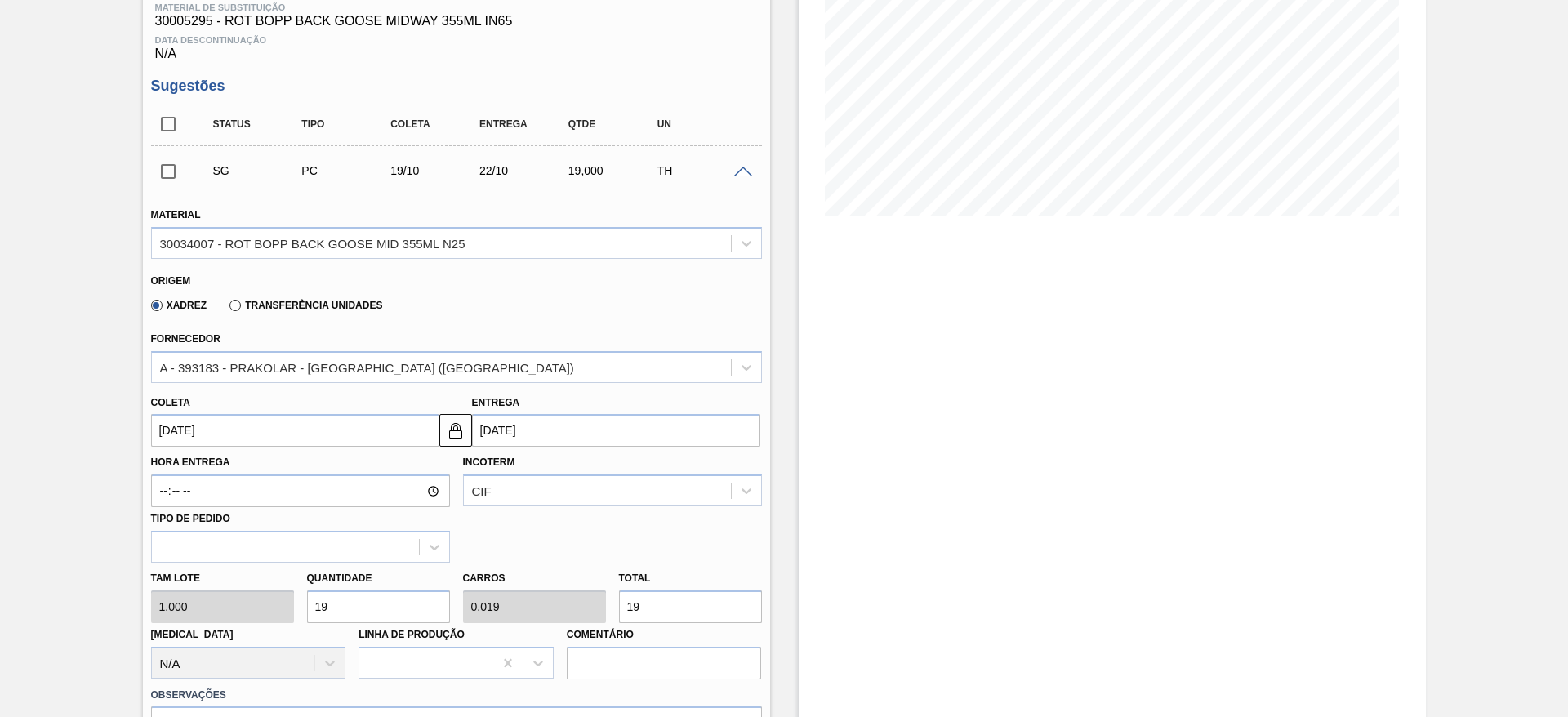
scroll to position [457, 0]
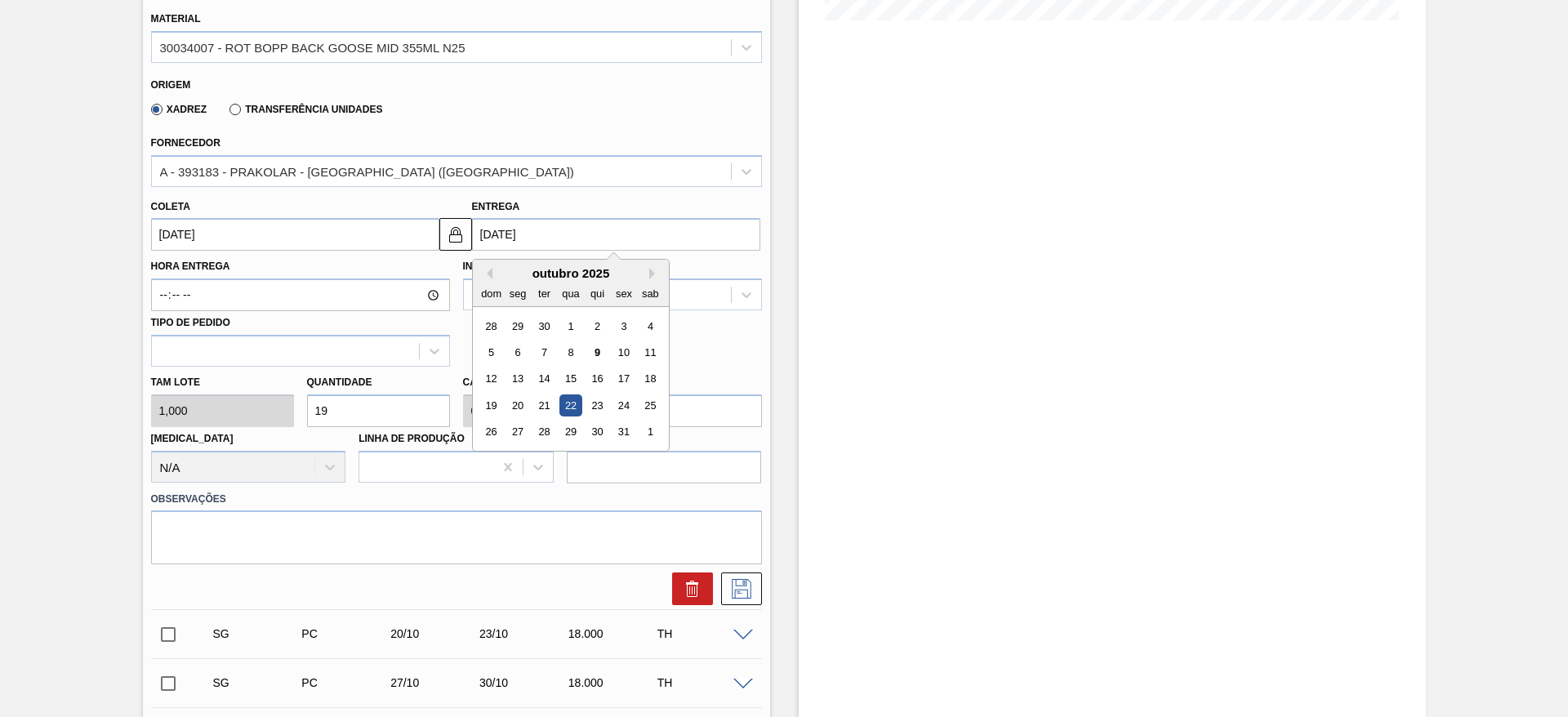
click at [545, 242] on input "[DATE]" at bounding box center [616, 235] width 288 height 33
click at [627, 402] on div "24" at bounding box center [623, 405] width 22 height 22
type input "[DATE]"
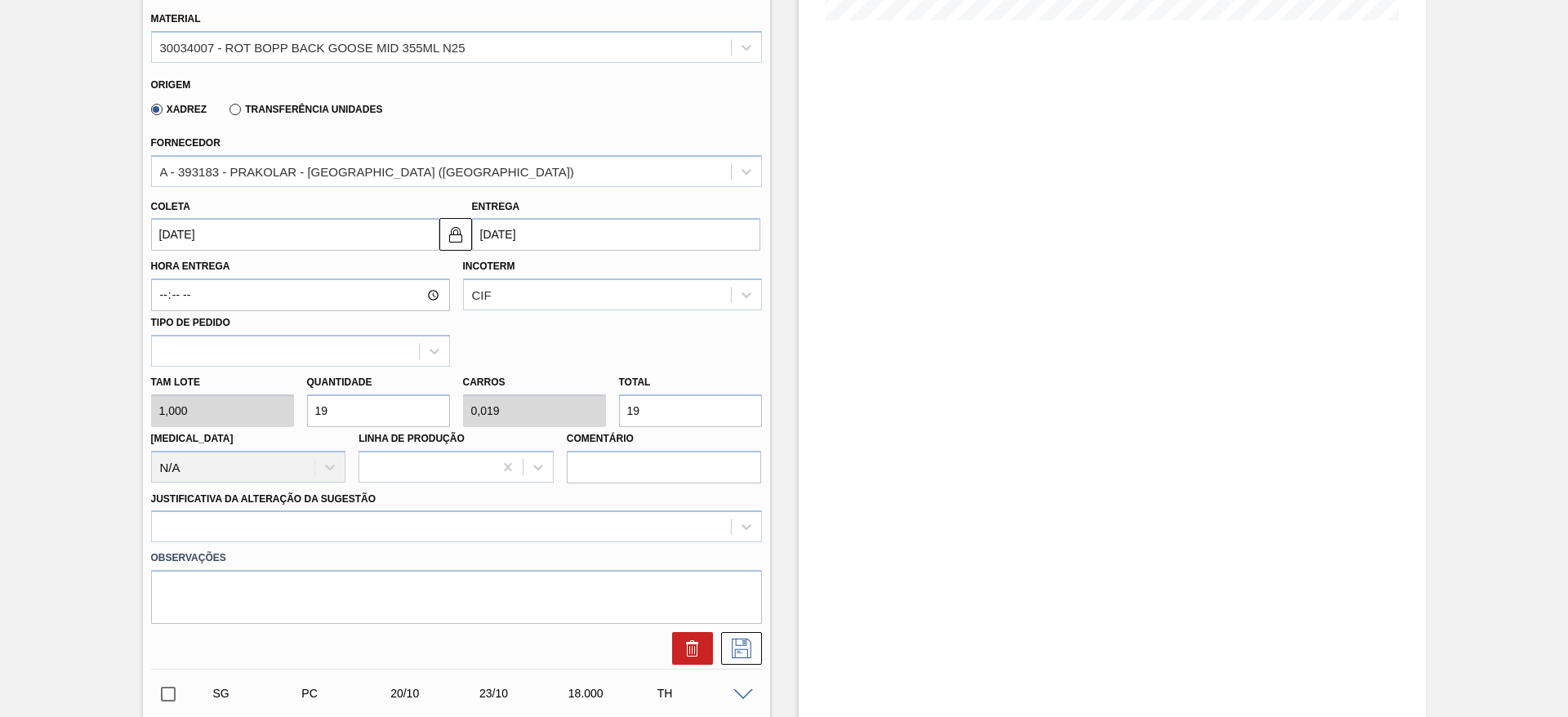
click at [391, 237] on input "[DATE]" at bounding box center [295, 235] width 288 height 33
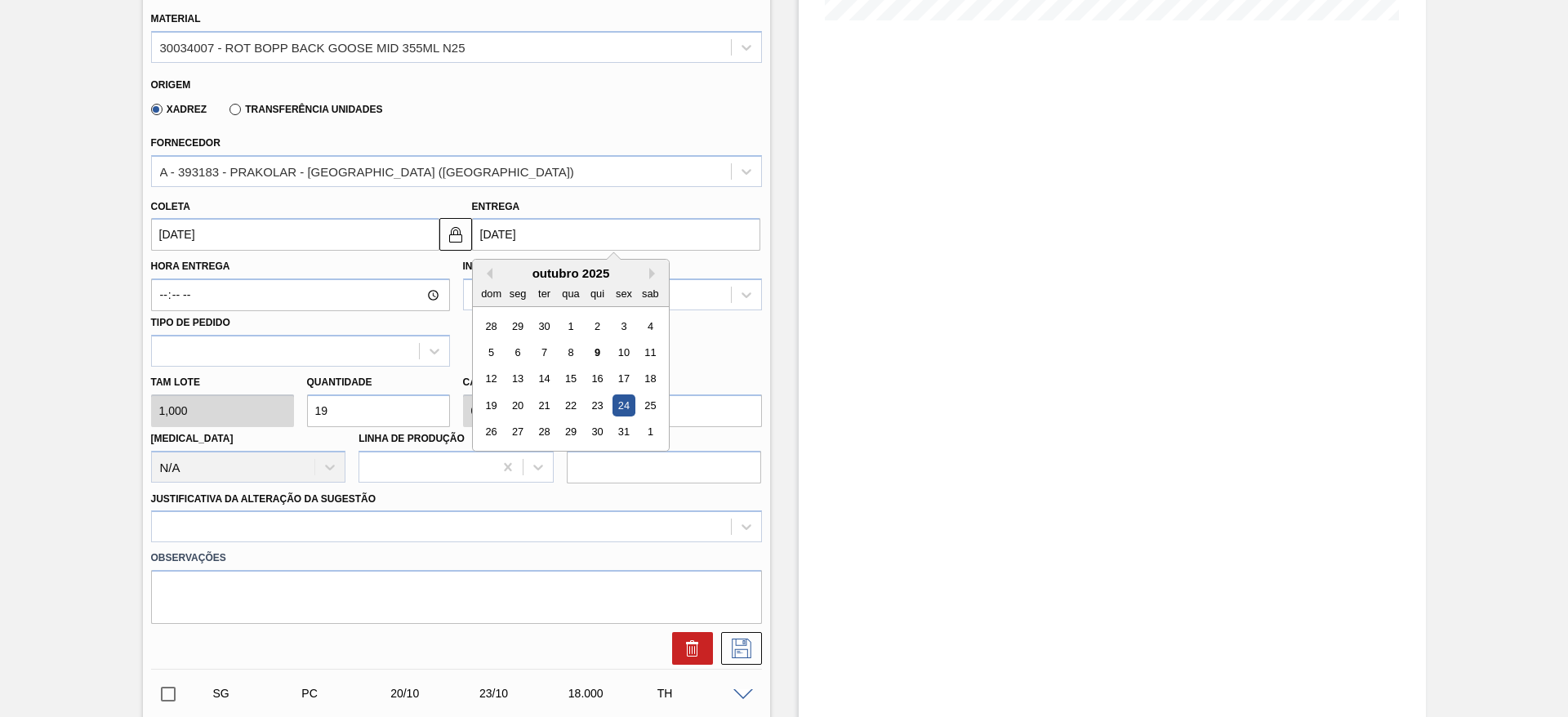
click at [535, 223] on input "[DATE]" at bounding box center [616, 235] width 288 height 33
click at [513, 422] on div "27" at bounding box center [517, 432] width 22 height 22
type input "[DATE]"
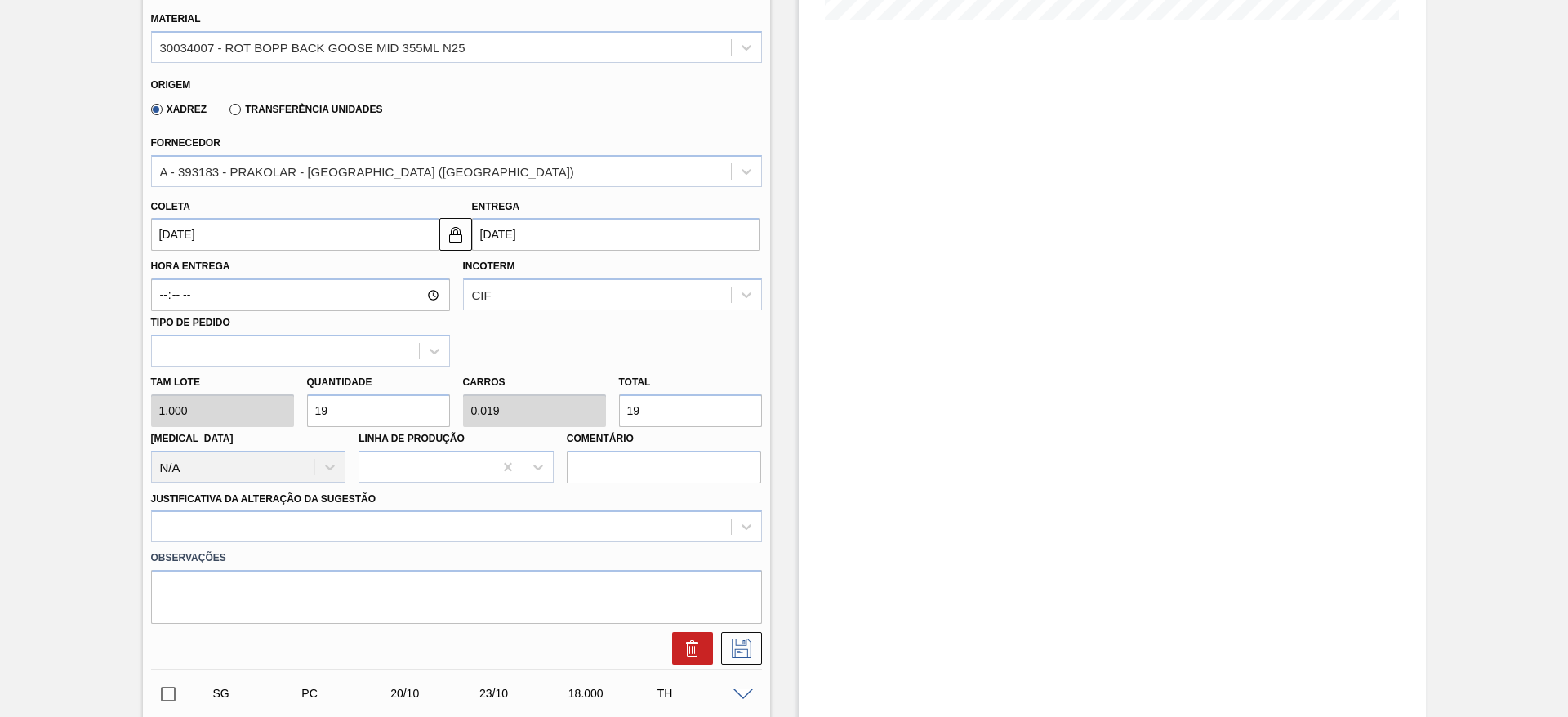
drag, startPoint x: 666, startPoint y: 408, endPoint x: 599, endPoint y: 426, distance: 69.4
click at [599, 426] on div "Tam lote 1,000 Quantidade 19 Carros 0,019 Total 19 Doca N/A Linha de Produção C…" at bounding box center [456, 425] width 624 height 117
type input "3"
type input "0,003"
type input "3"
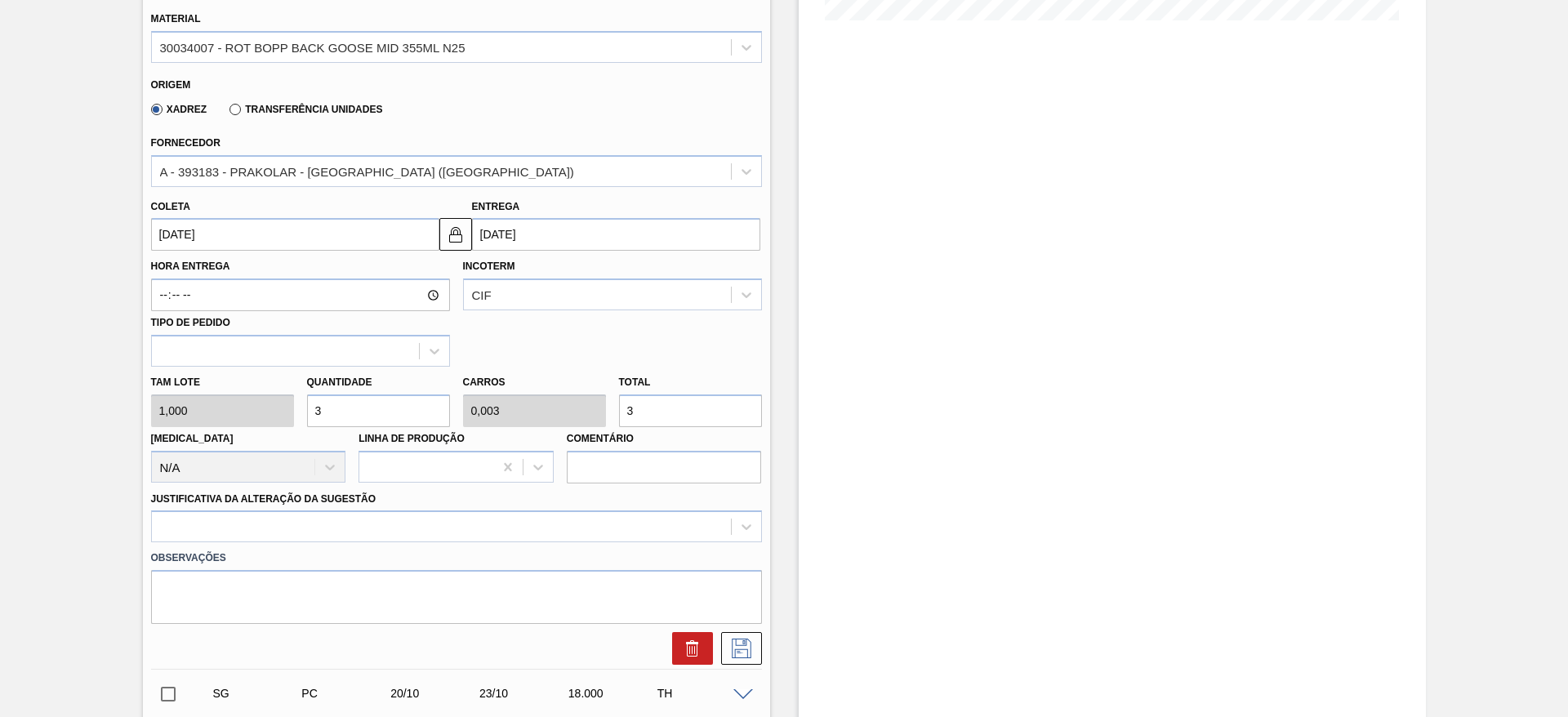
type input "30"
type input "0,03"
type input "30"
type input "300"
type input "0,3"
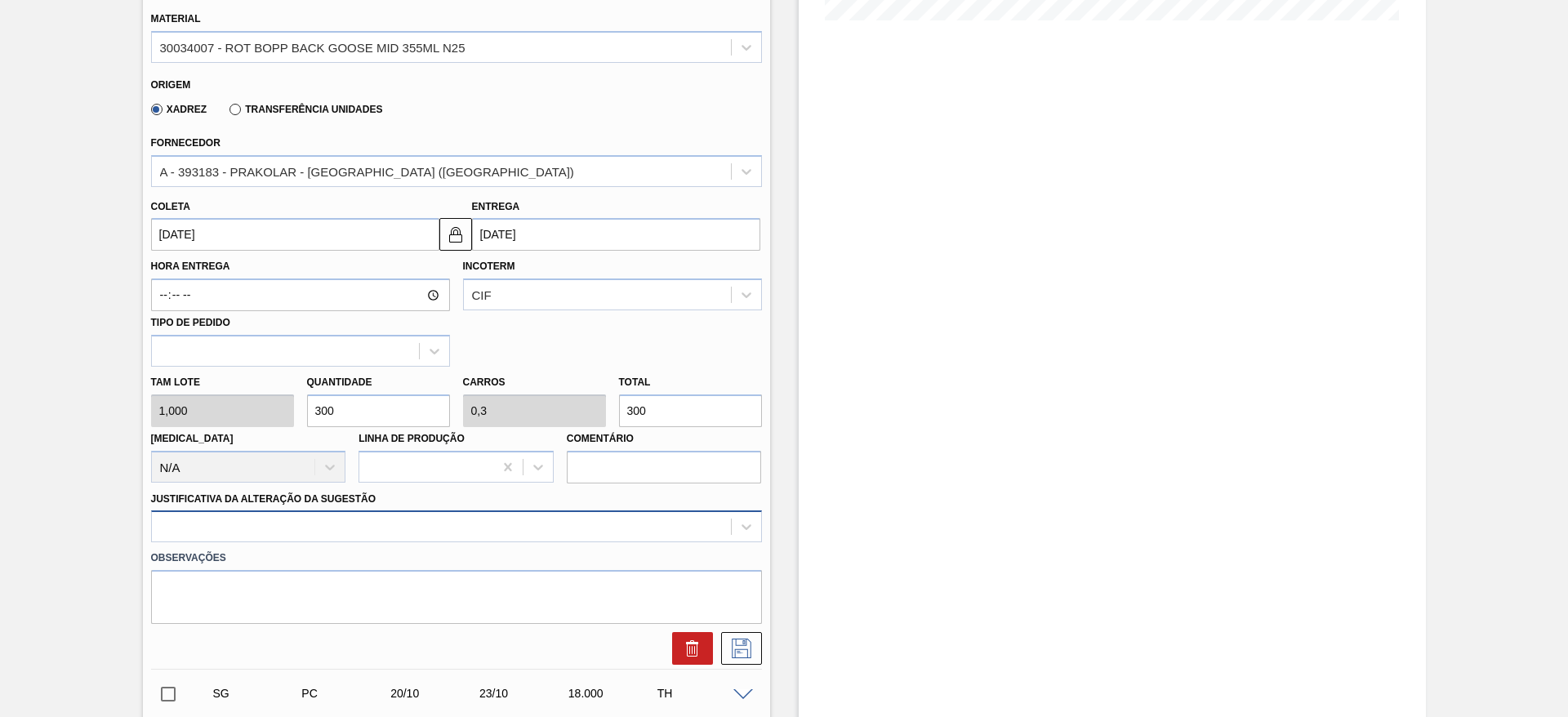
type input "300"
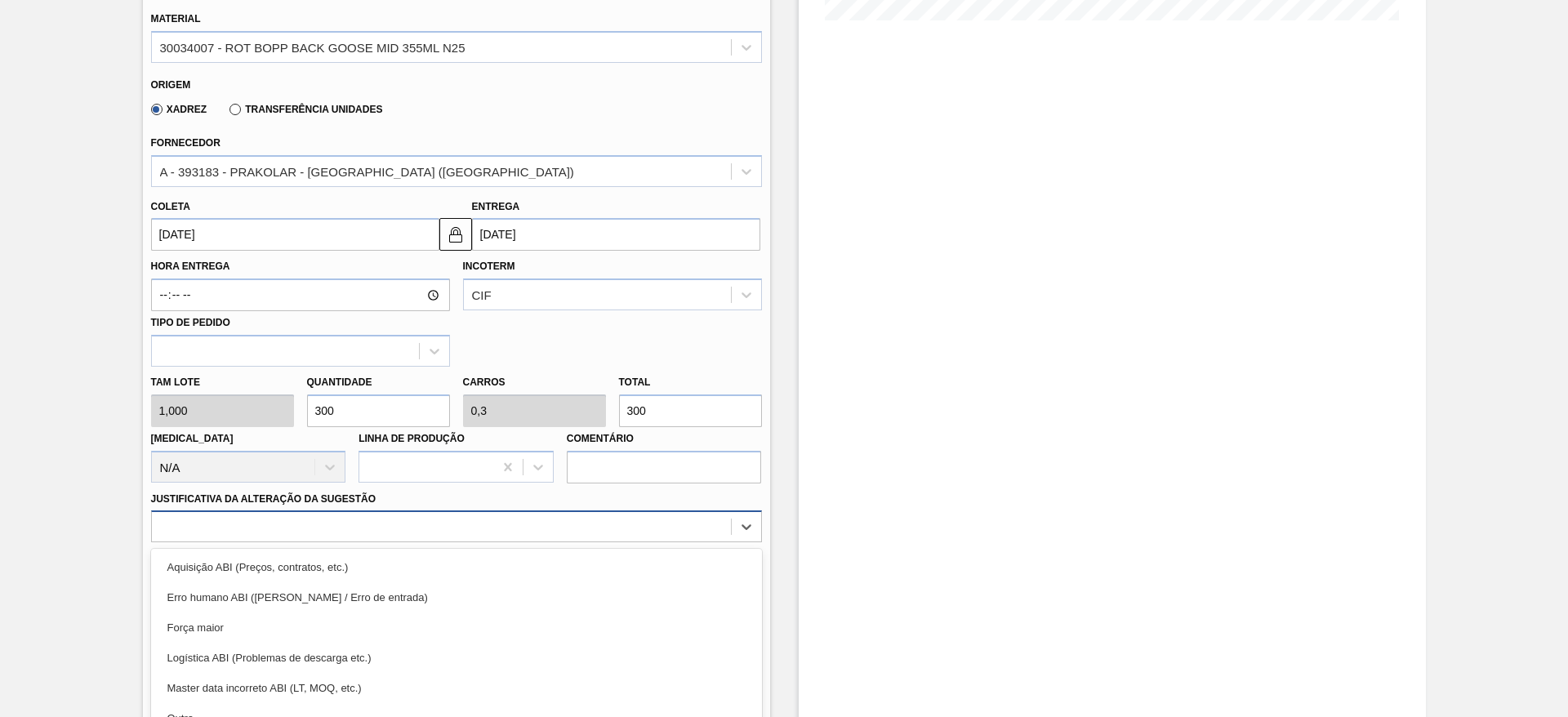
click at [536, 537] on div "option Força maior focused, 3 of 18. 18 results available. Use Up and Down to c…" at bounding box center [457, 526] width 611 height 32
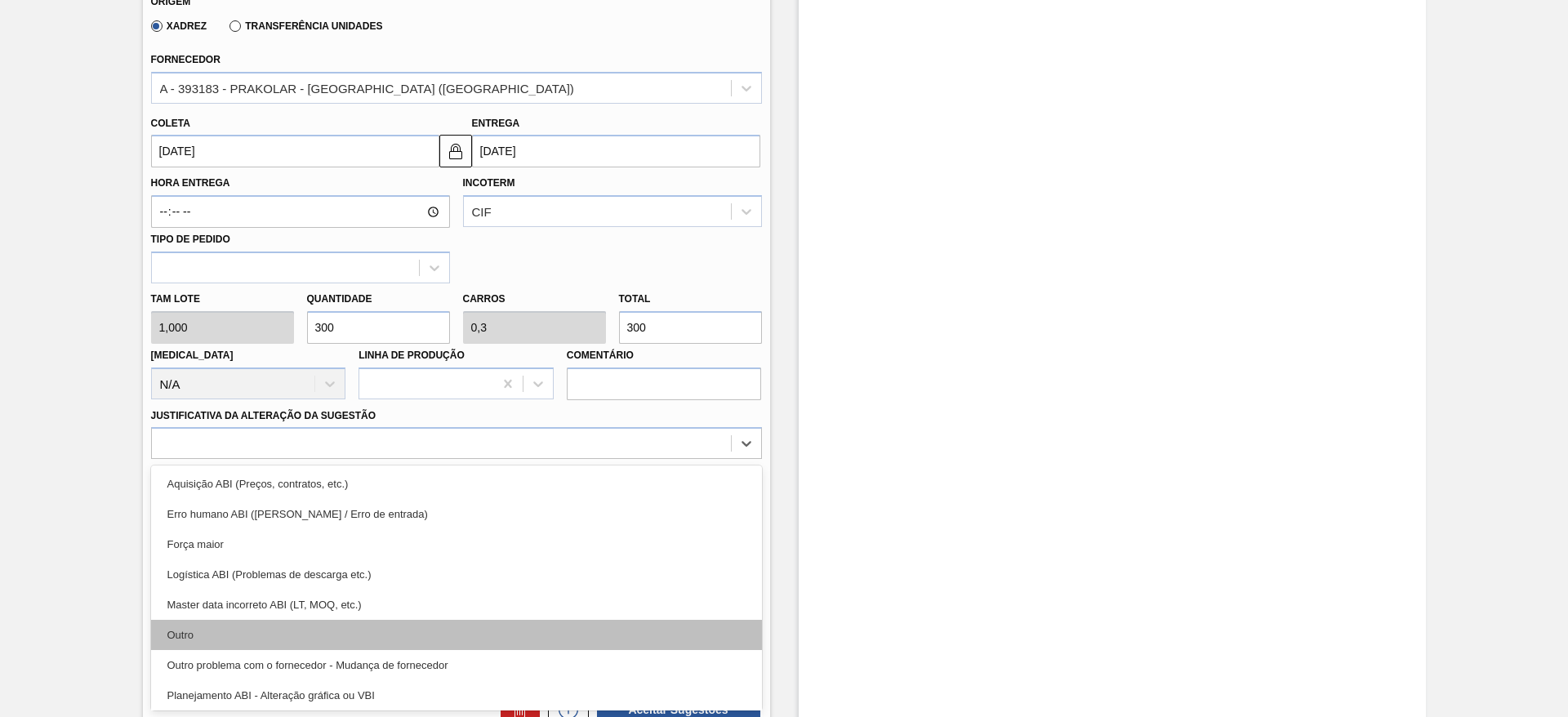
click at [532, 637] on div "Outro" at bounding box center [457, 635] width 611 height 30
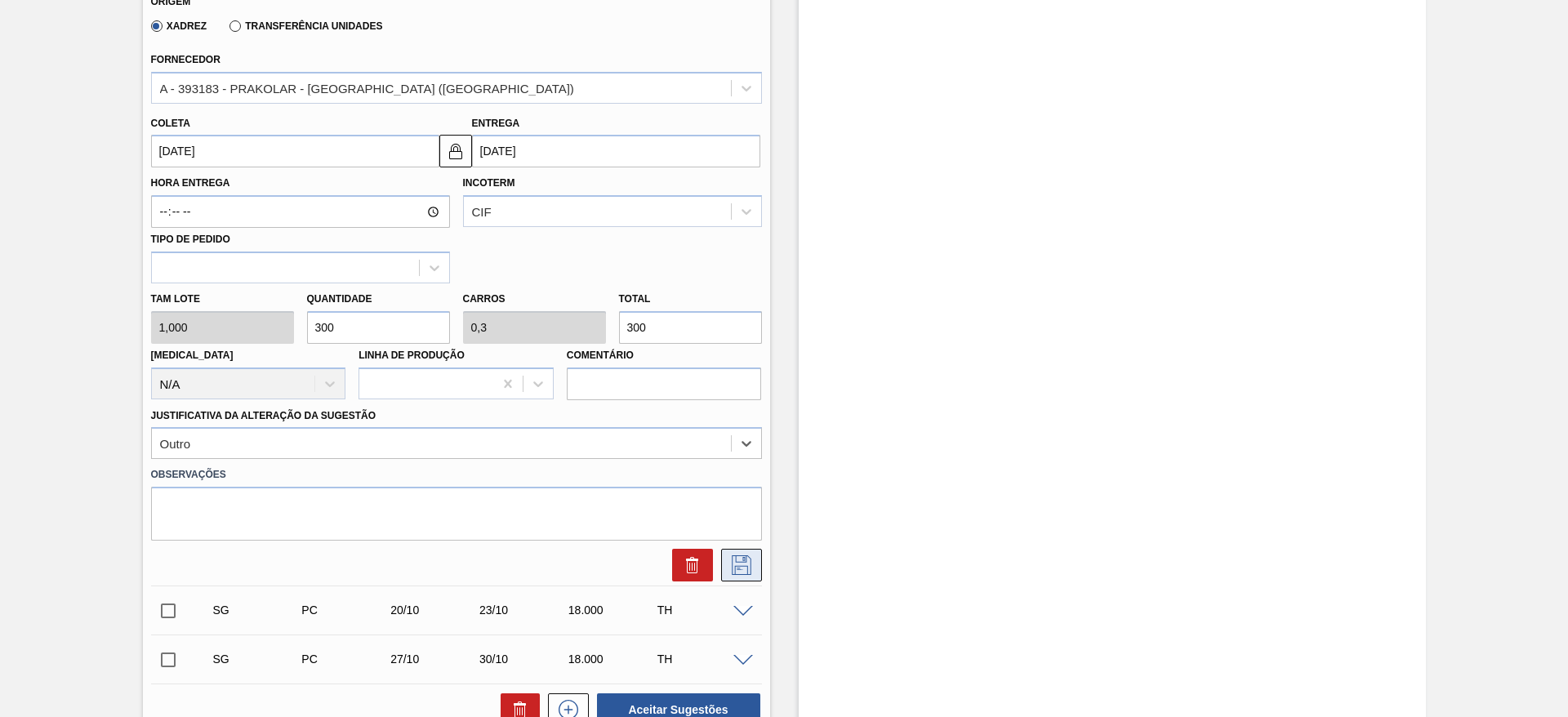
click at [742, 571] on icon at bounding box center [742, 565] width 26 height 20
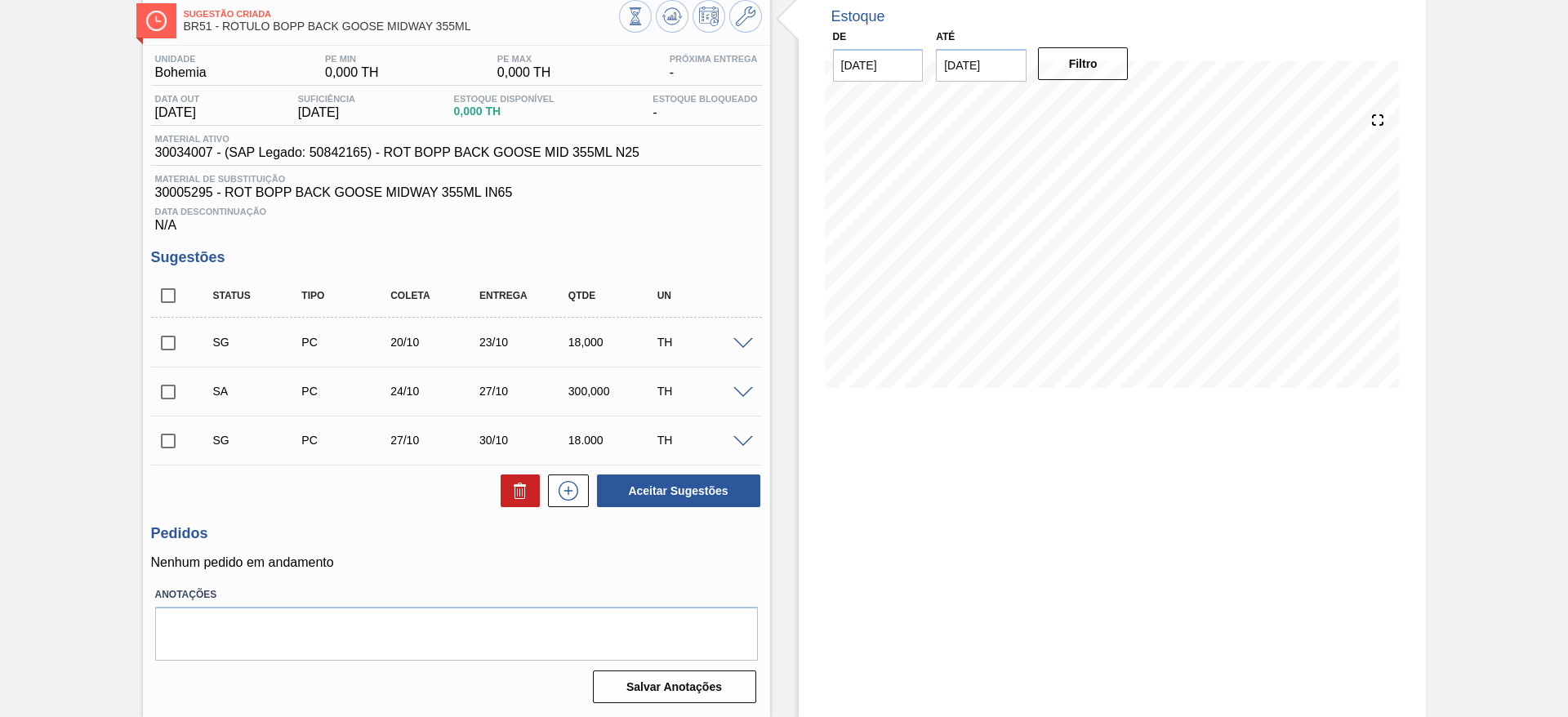
scroll to position [0, 0]
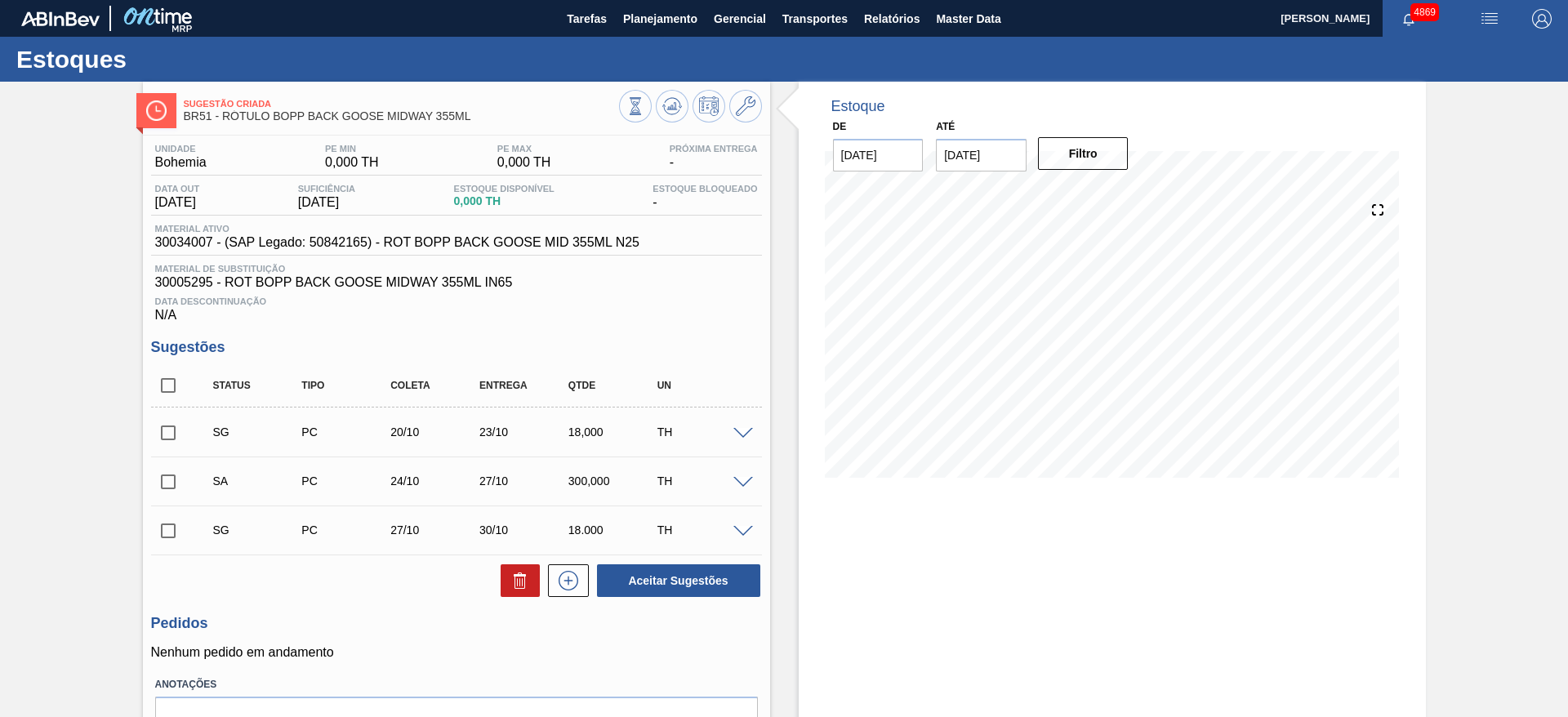
click at [163, 480] on input "checkbox" at bounding box center [169, 482] width 35 height 35
click at [686, 584] on button "Aceitar Sugestões" at bounding box center [679, 581] width 164 height 33
checkbox input "false"
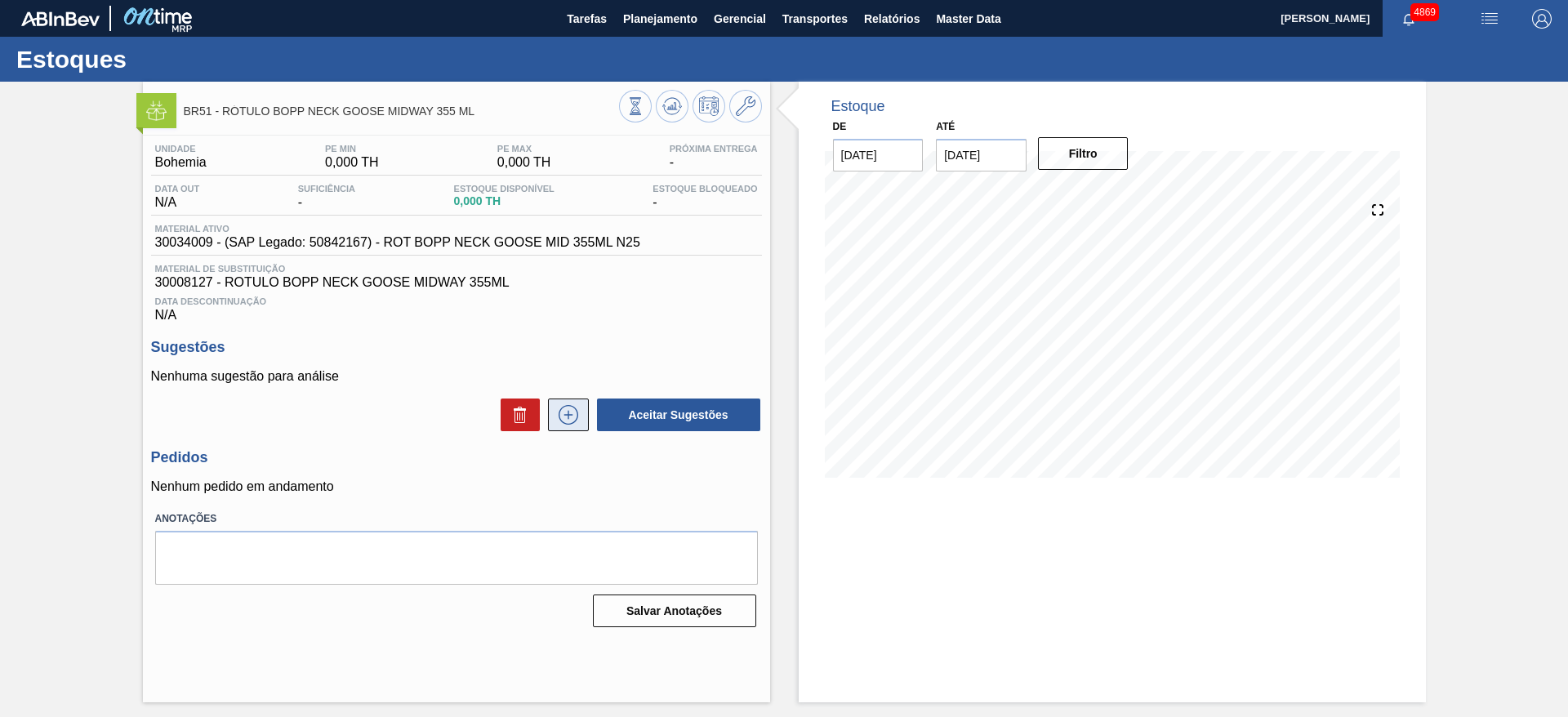
click at [574, 404] on button at bounding box center [568, 415] width 41 height 33
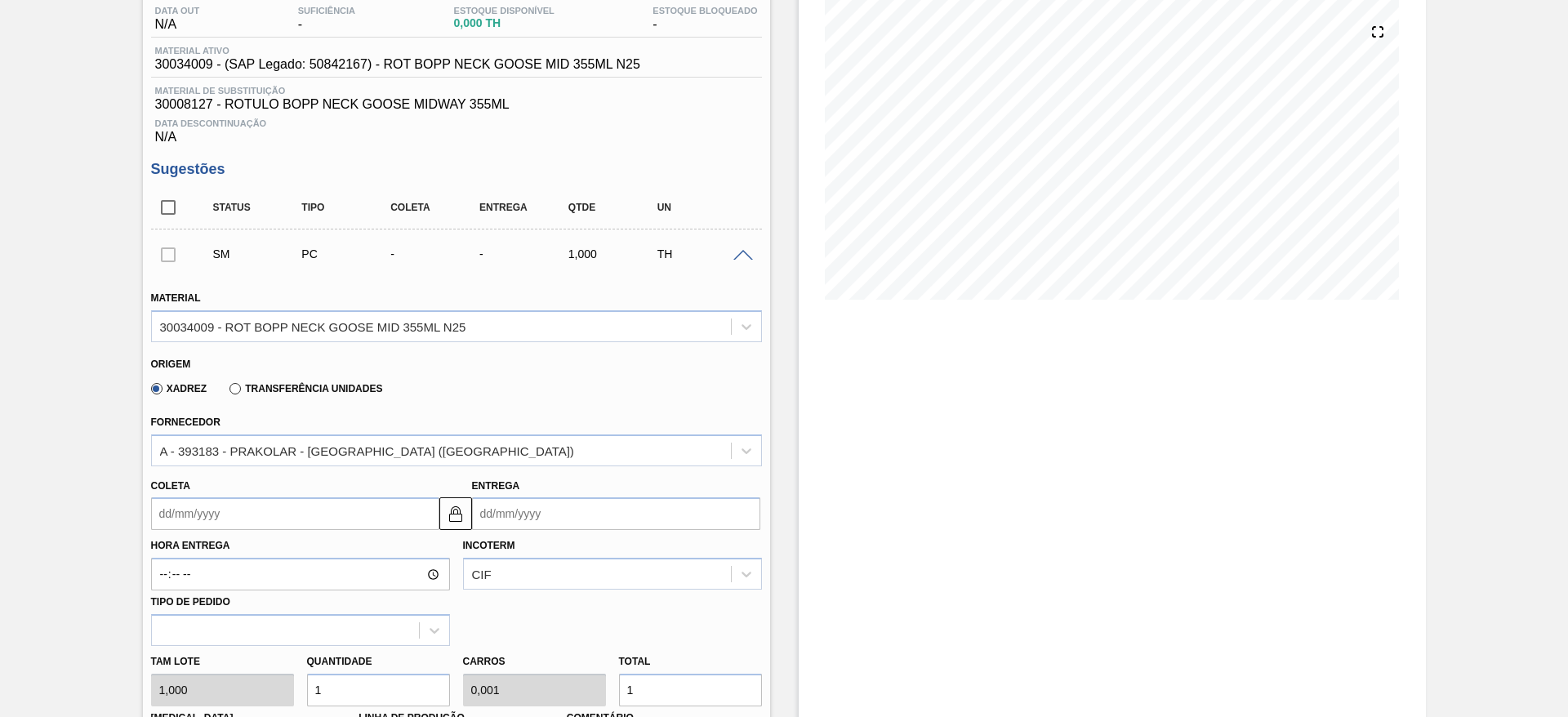
scroll to position [490, 0]
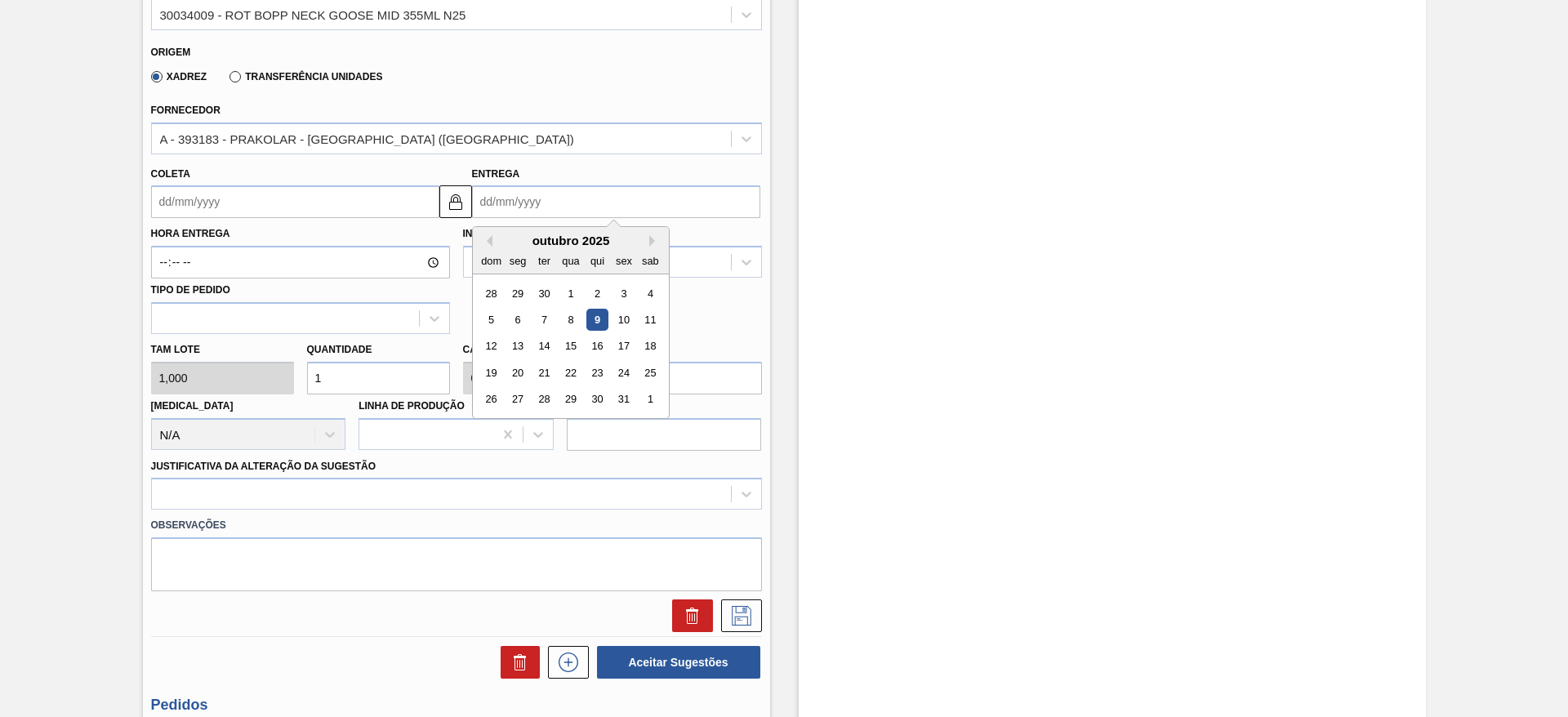
click at [494, 207] on input "Entrega" at bounding box center [616, 202] width 288 height 33
click at [517, 400] on div "27" at bounding box center [517, 399] width 22 height 22
type input "[DATE]"
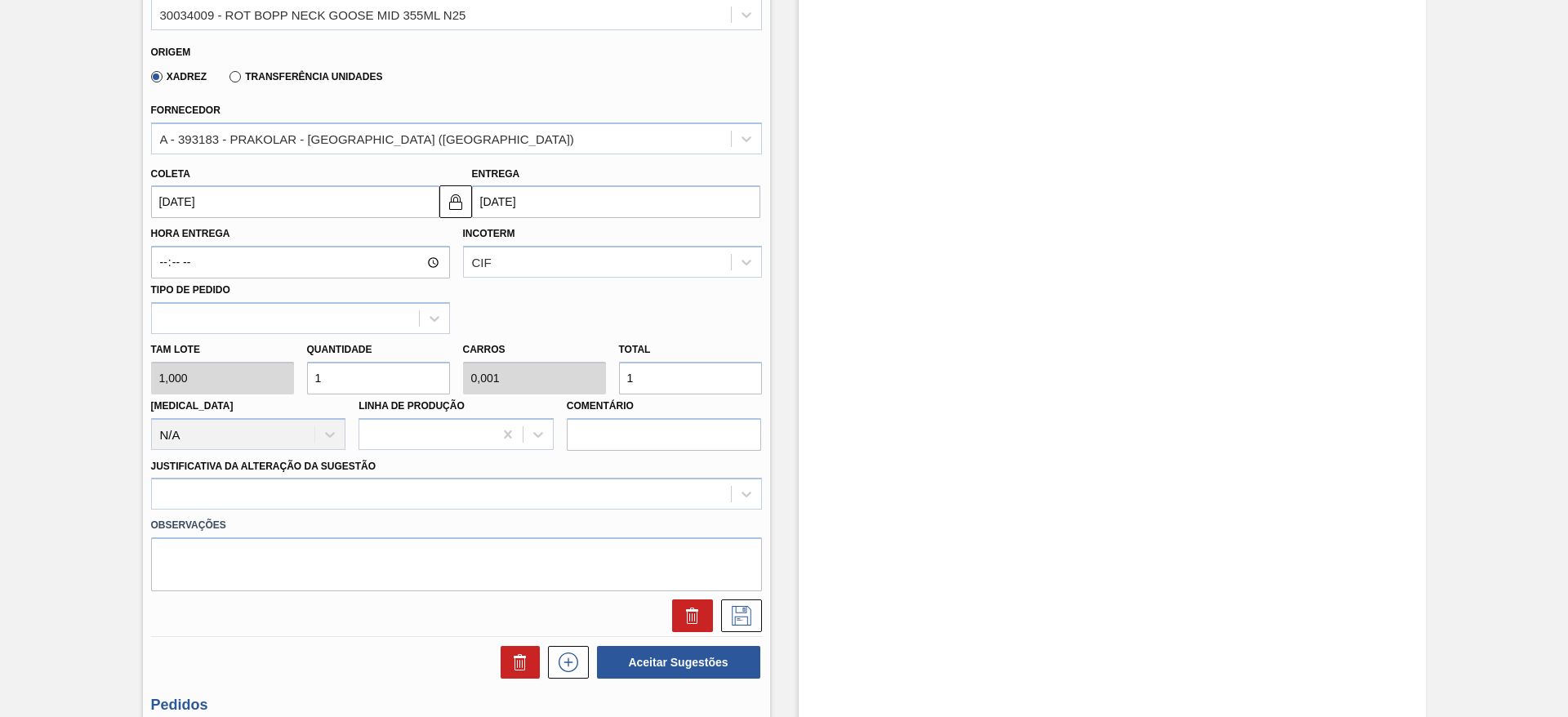
click at [600, 368] on div "Tam lote 1,000 Quantidade 1 Carros 0,001 Total 1 Doca N/A Linha de Produção Com…" at bounding box center [456, 392] width 624 height 117
type input "3"
type input "0,003"
type input "3"
type input "30"
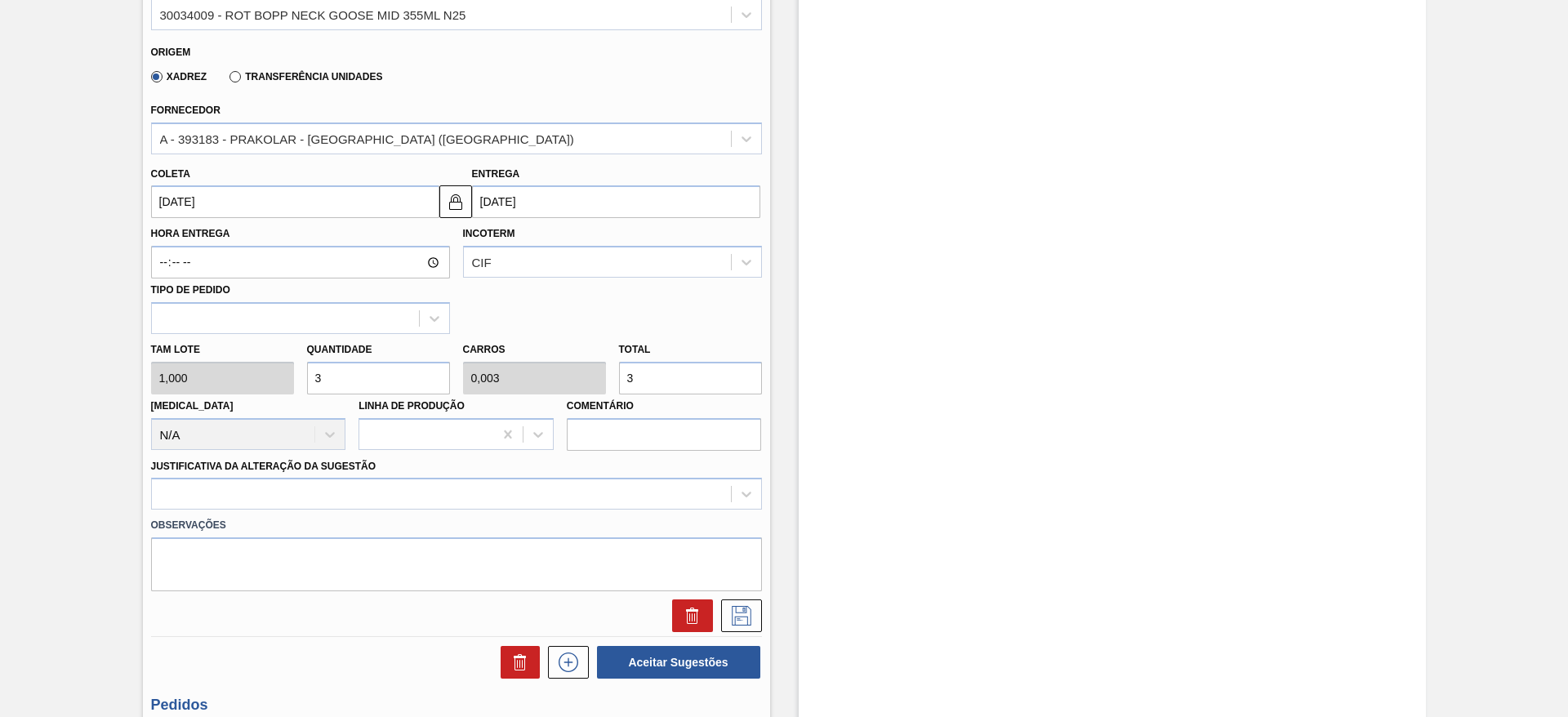
type input "0,03"
type input "30"
type input "300"
type input "0,3"
type input "300"
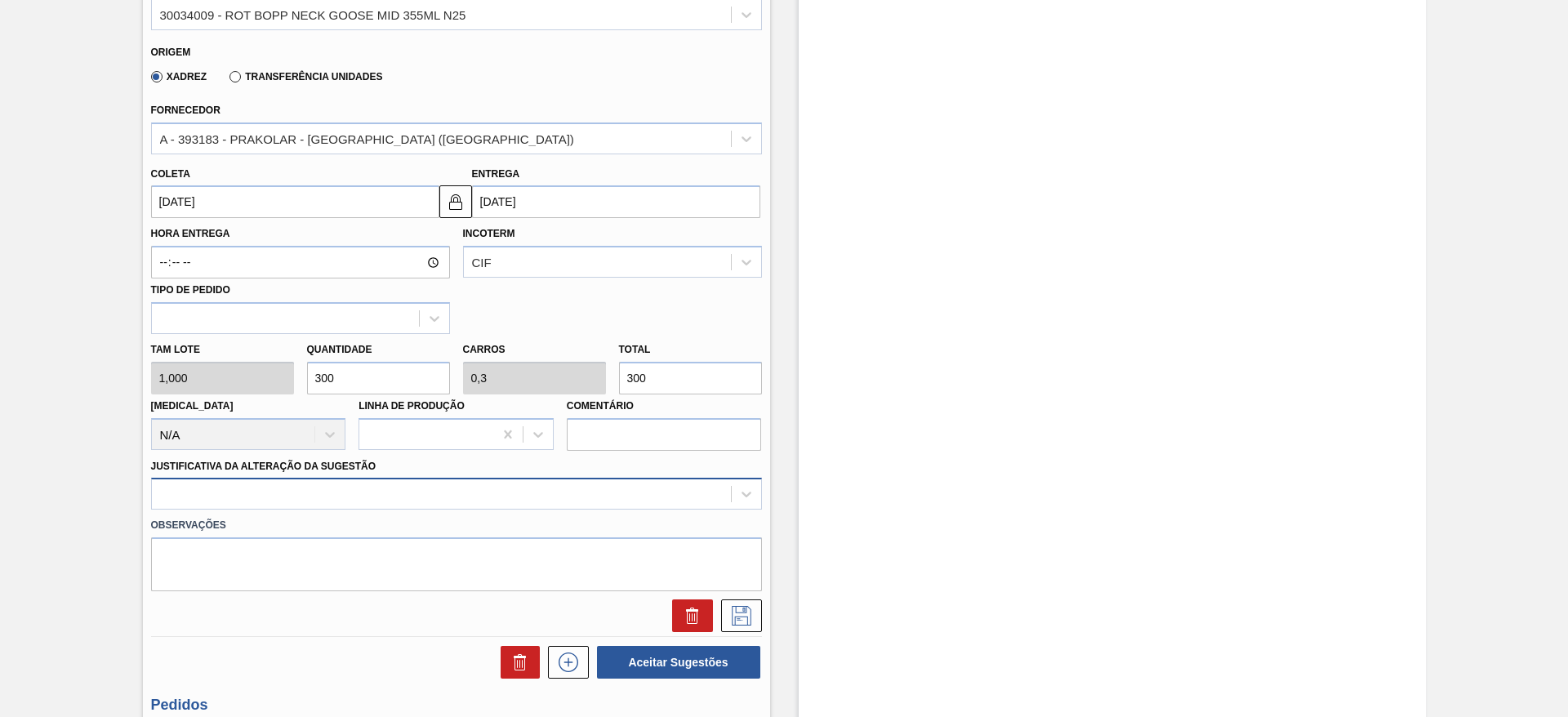
click at [604, 481] on div at bounding box center [457, 494] width 611 height 32
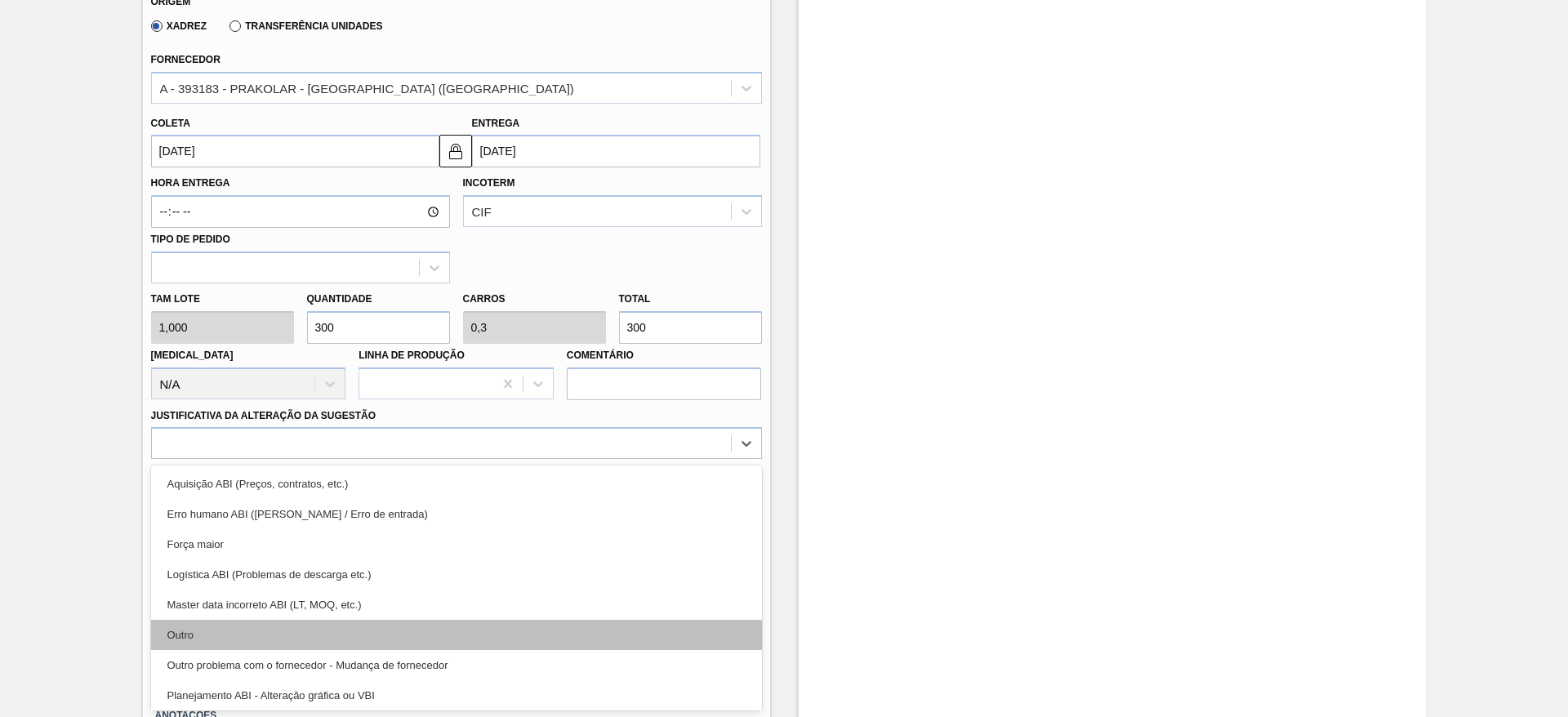
click at [545, 640] on div "Outro" at bounding box center [457, 635] width 611 height 30
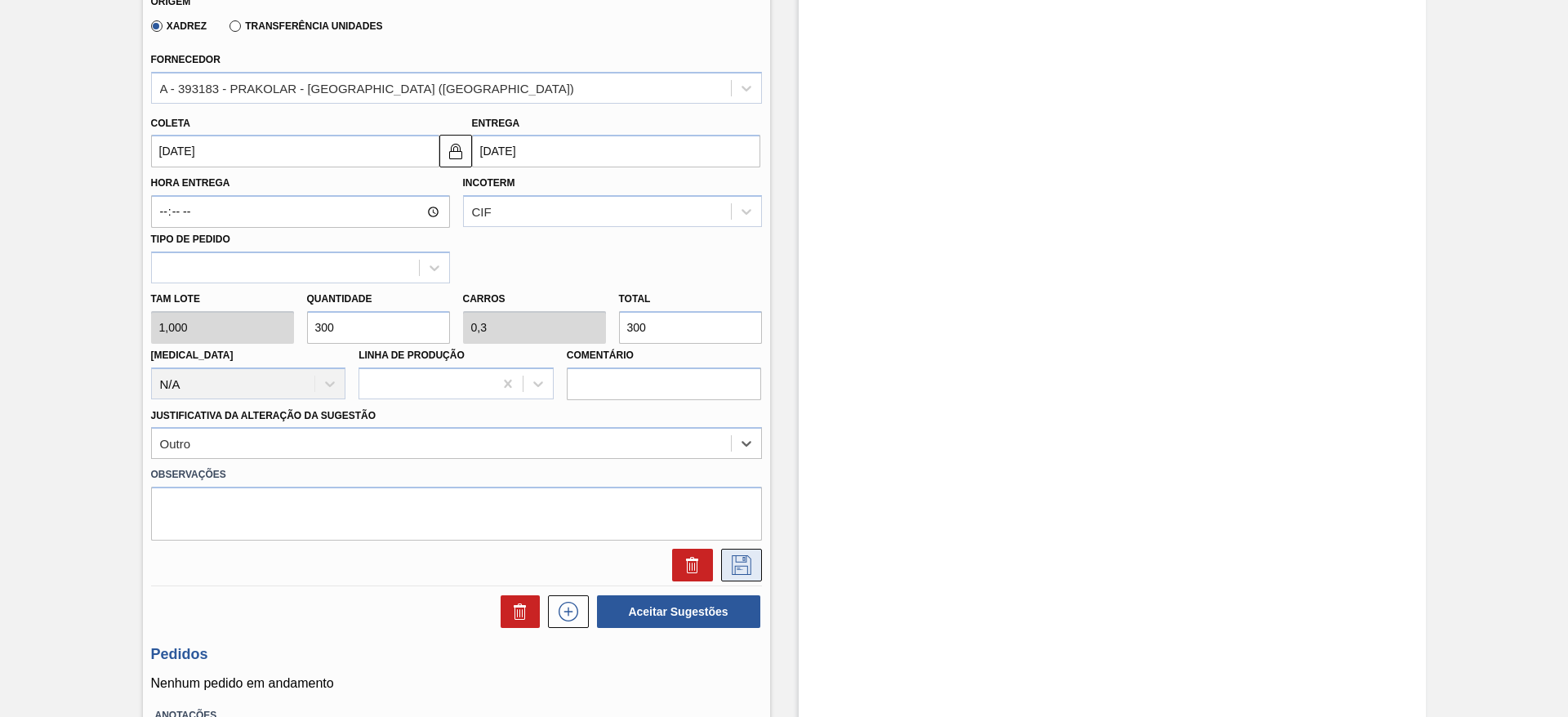
click at [742, 561] on icon at bounding box center [742, 565] width 26 height 20
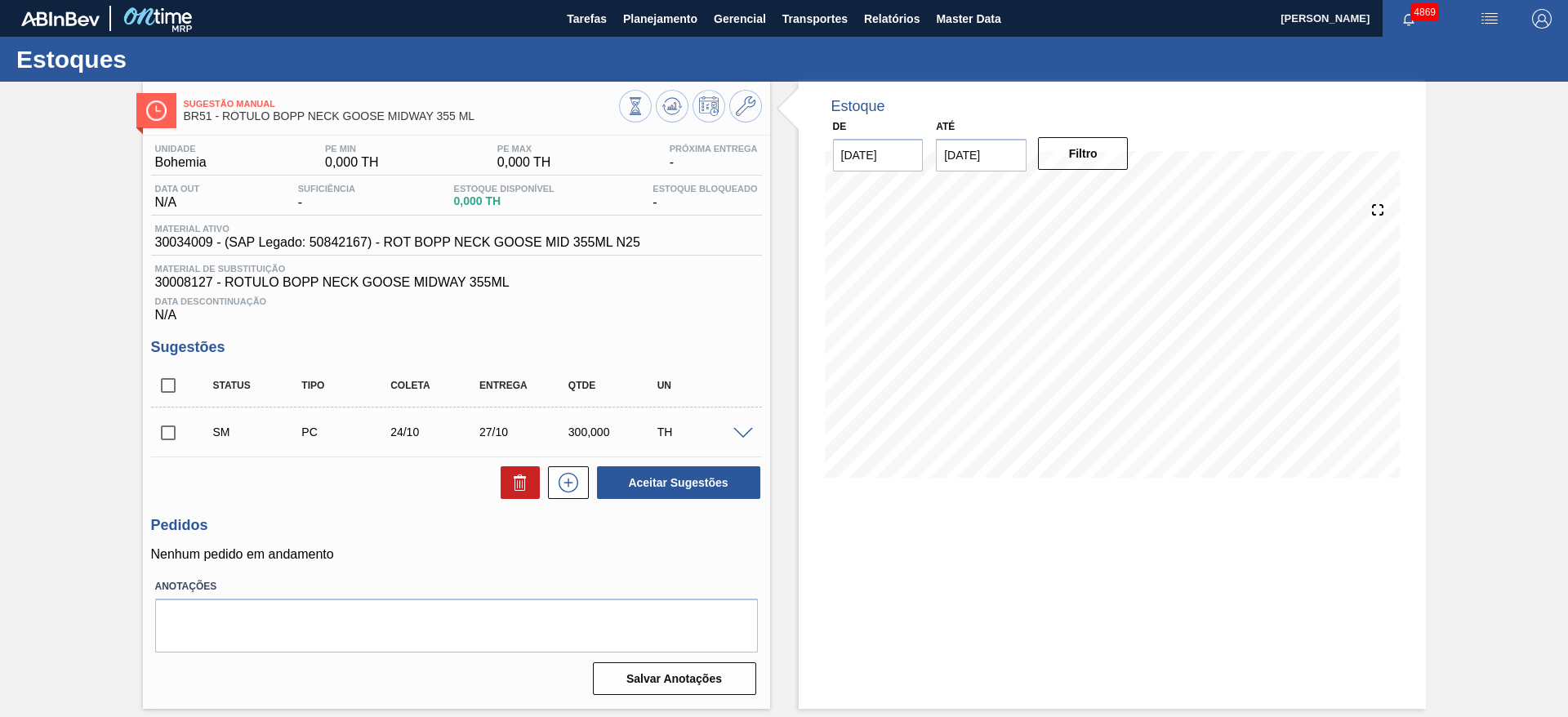
scroll to position [0, 0]
click at [162, 438] on input "checkbox" at bounding box center [169, 433] width 35 height 35
click at [757, 482] on button "Aceitar Sugestões" at bounding box center [679, 483] width 164 height 33
checkbox input "false"
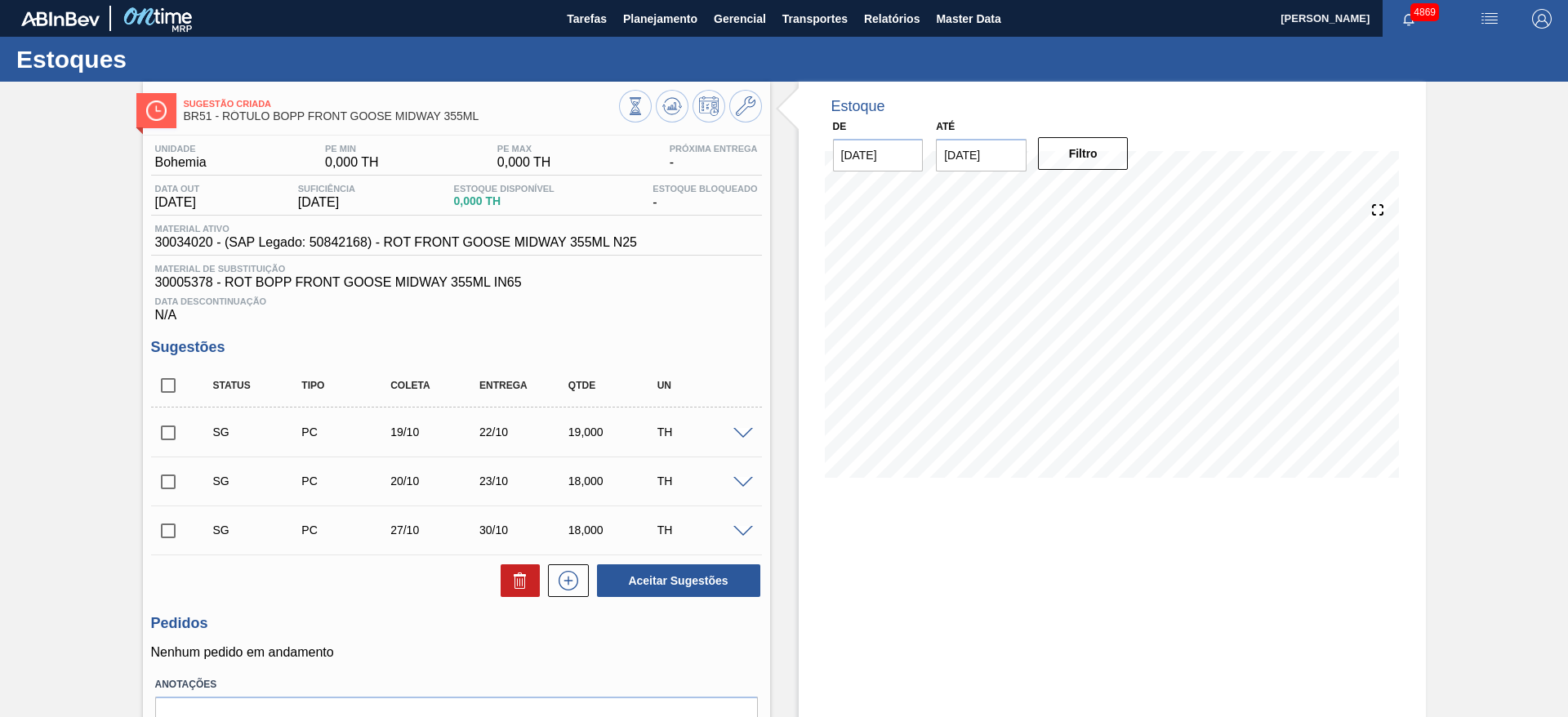
click at [747, 428] on span at bounding box center [743, 434] width 20 height 12
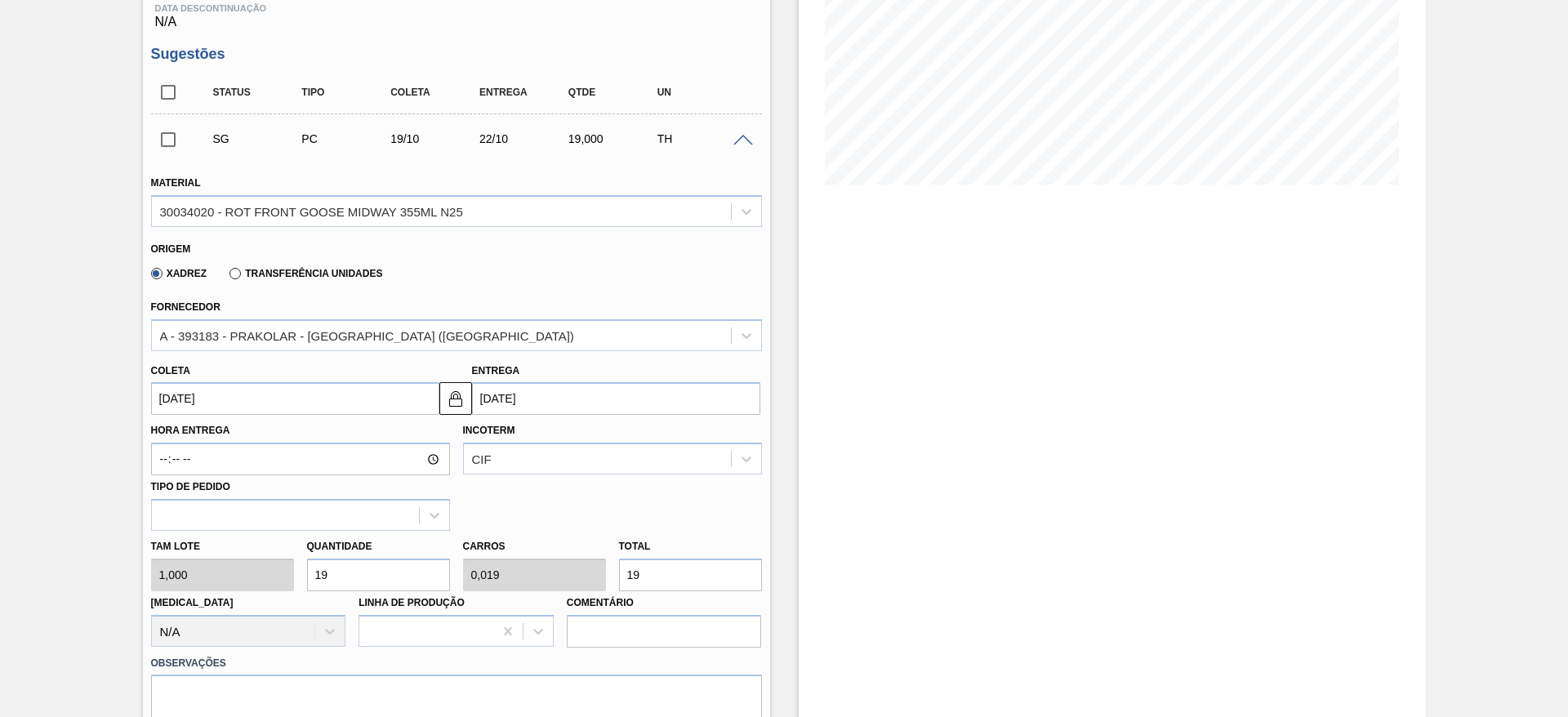
scroll to position [368, 0]
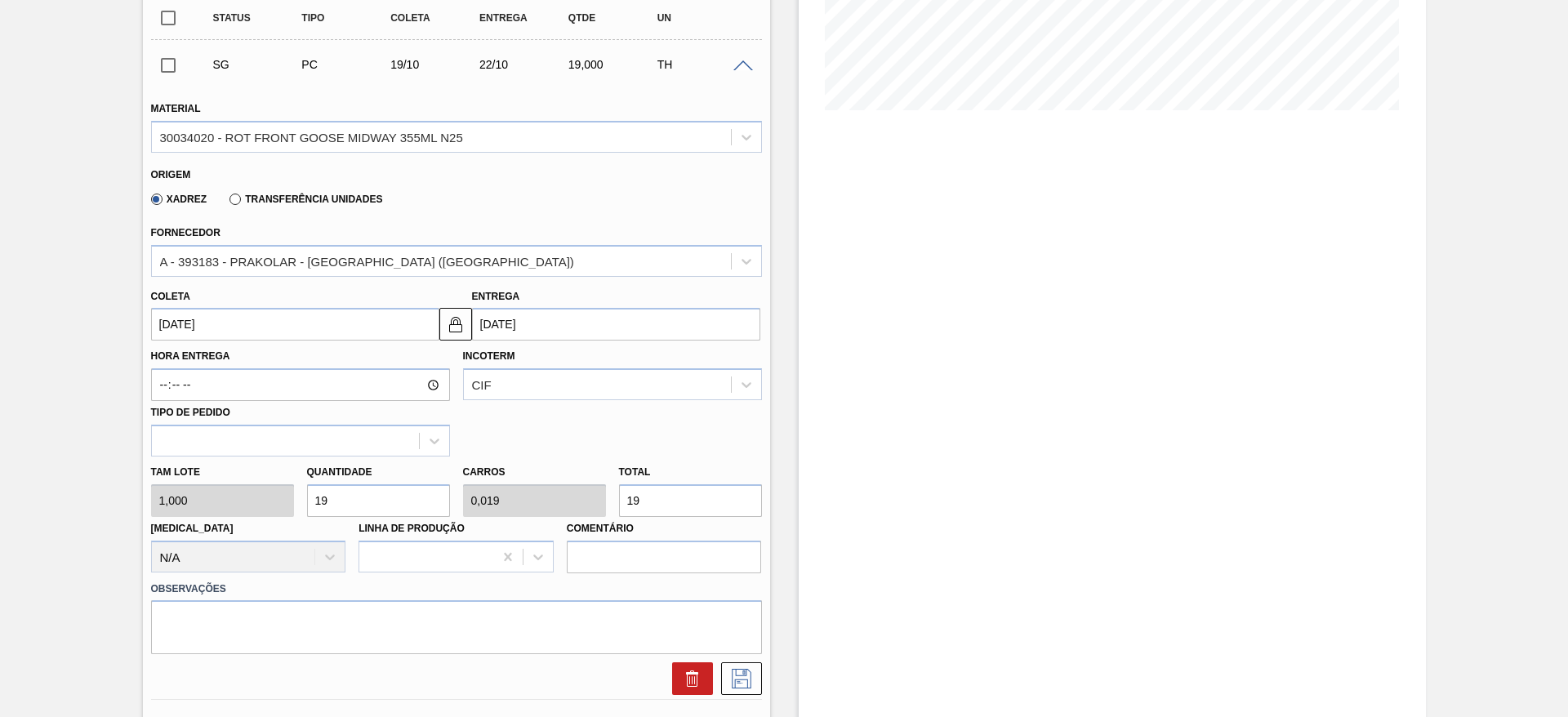
drag, startPoint x: 671, startPoint y: 512, endPoint x: 571, endPoint y: 457, distance: 114.1
click at [571, 457] on div "Tam lote 1,000 Quantidade 19 Carros 0,019 Total 19 [MEDICAL_DATA] N/A Linha de …" at bounding box center [456, 514] width 624 height 117
type input "3"
type input "0,003"
type input "3"
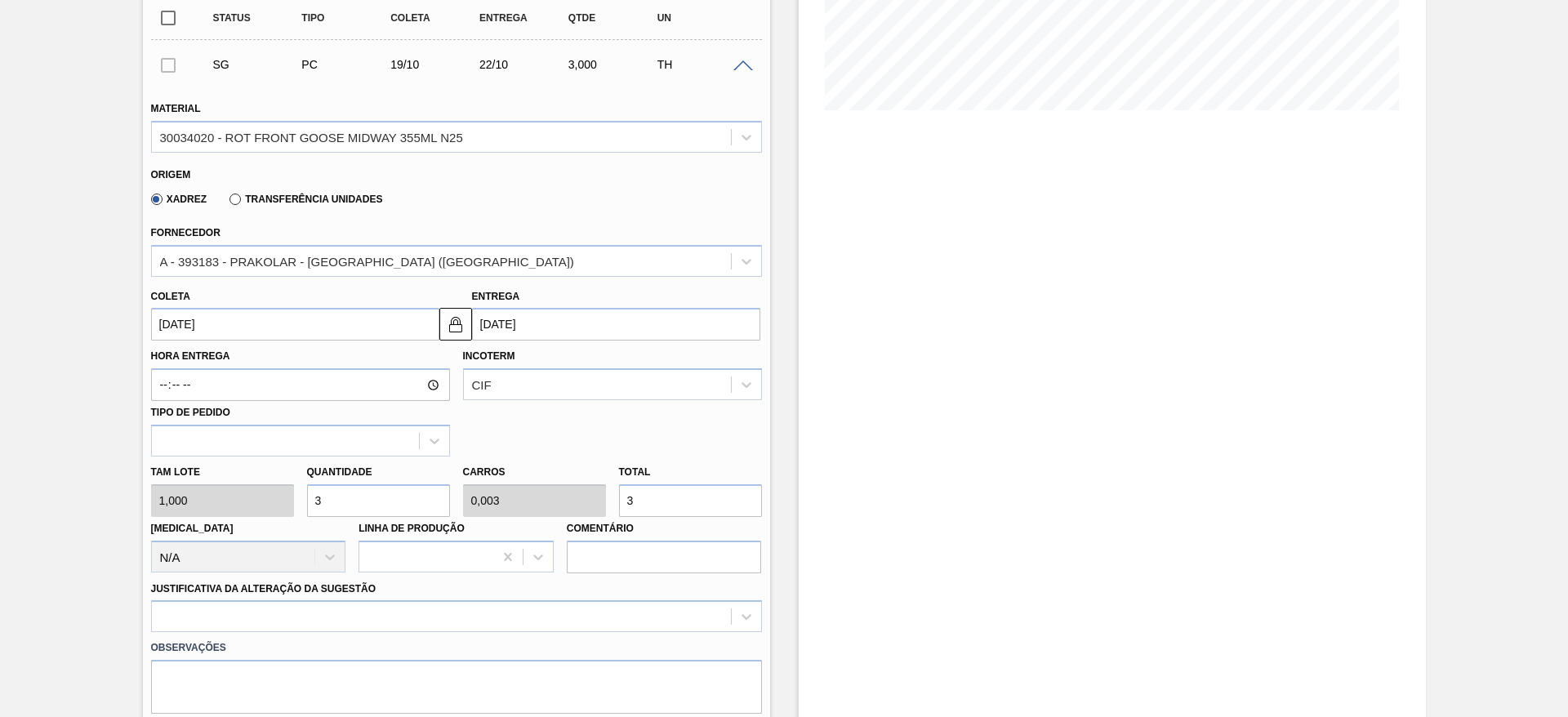
type input "30"
type input "0,03"
type input "30"
type input "300"
type input "0,3"
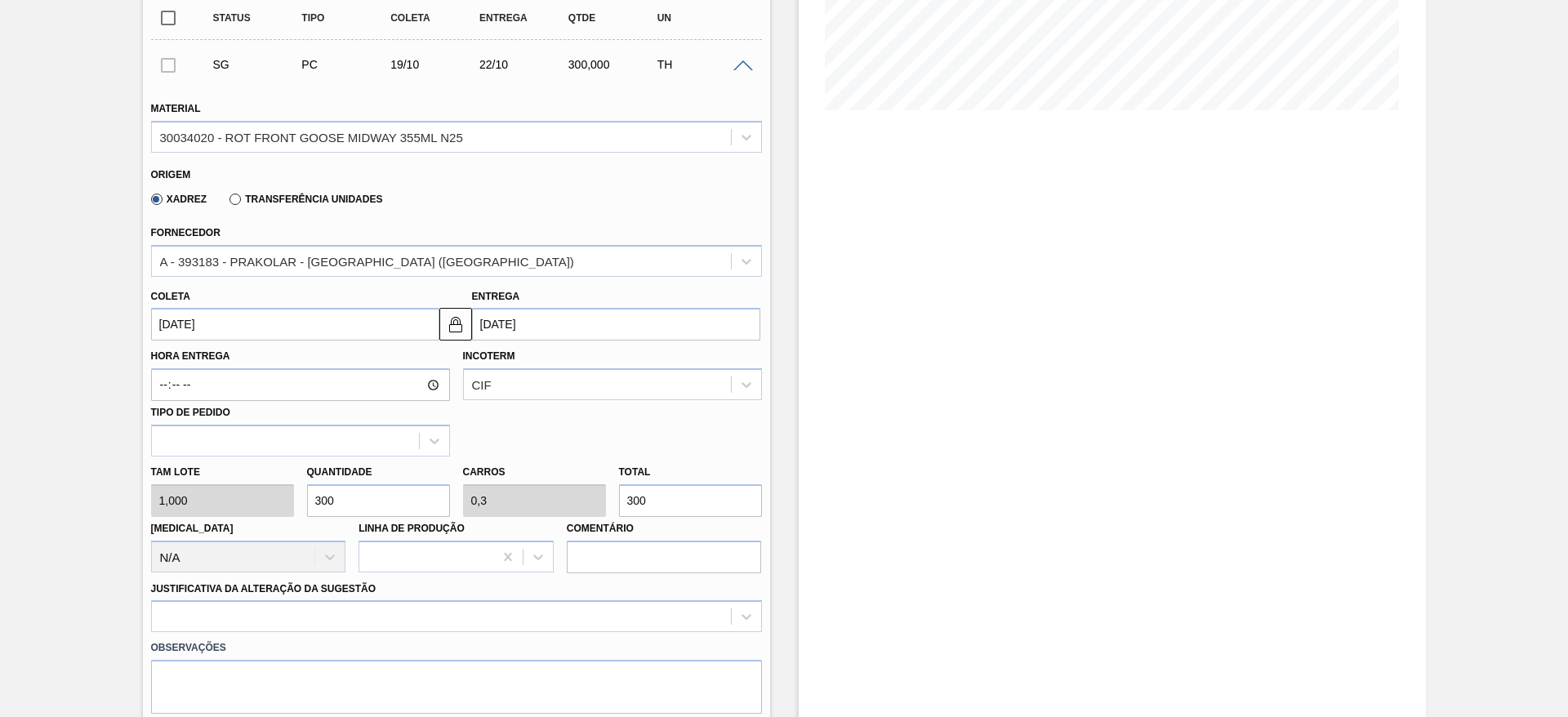
type input "300"
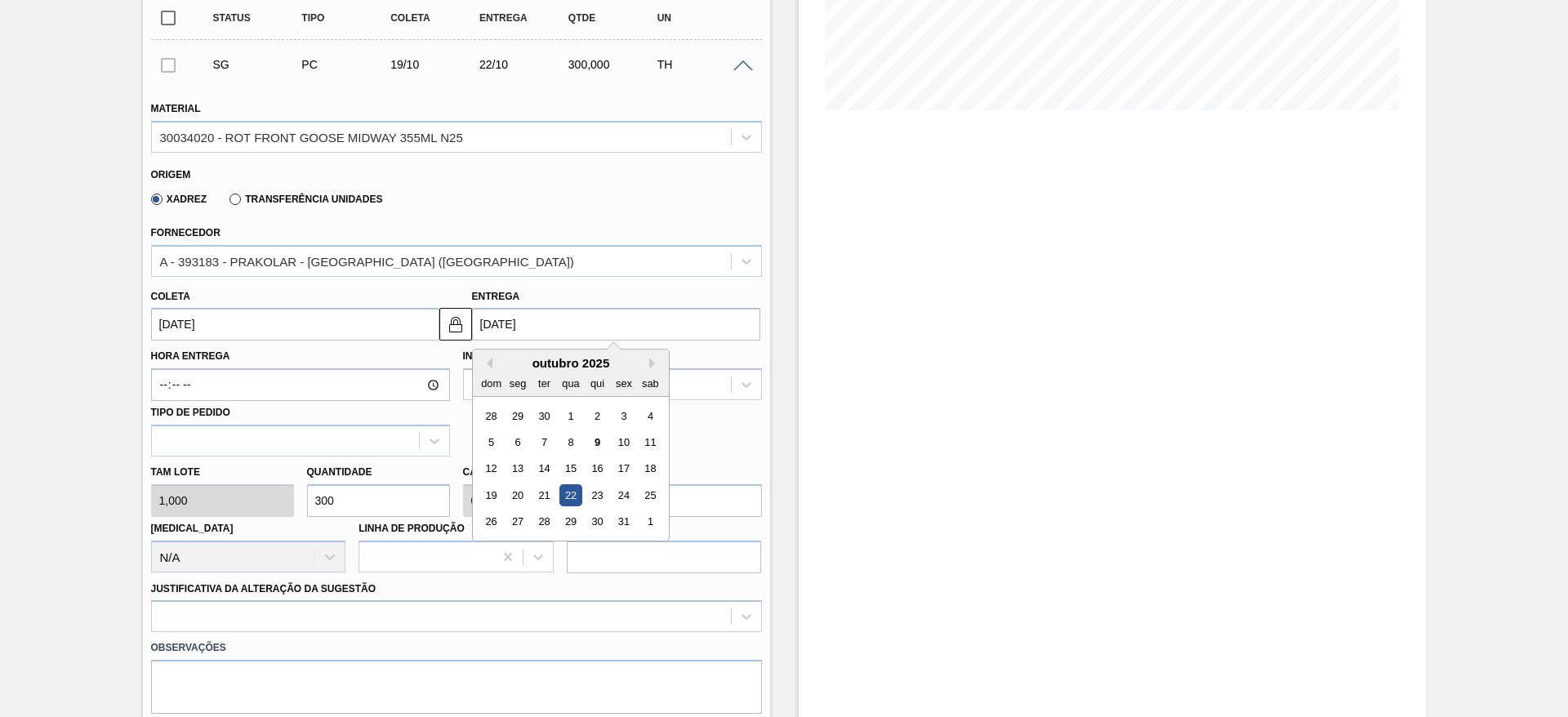
click at [496, 320] on input "[DATE]" at bounding box center [616, 325] width 288 height 33
click at [517, 513] on div "27" at bounding box center [517, 522] width 22 height 22
type input "[DATE]"
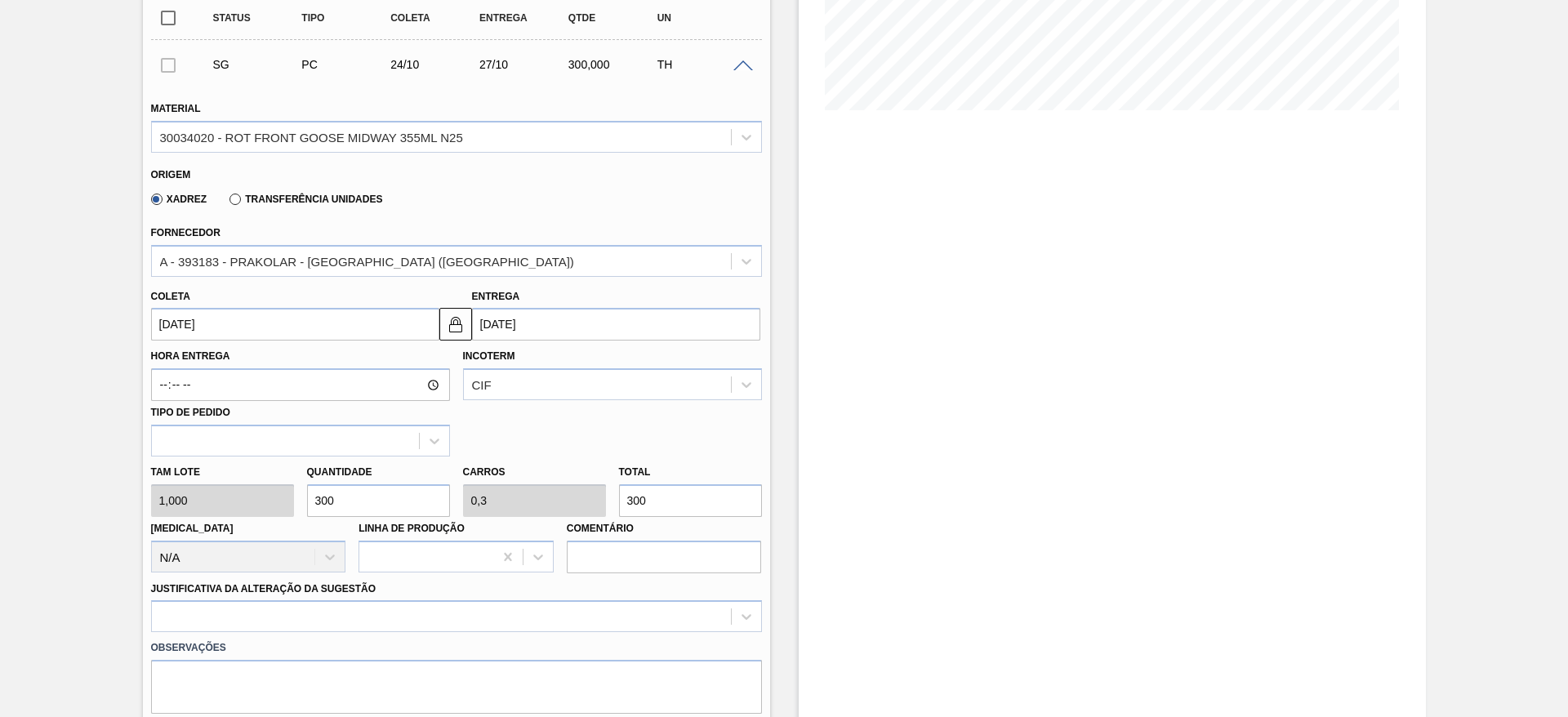
scroll to position [613, 0]
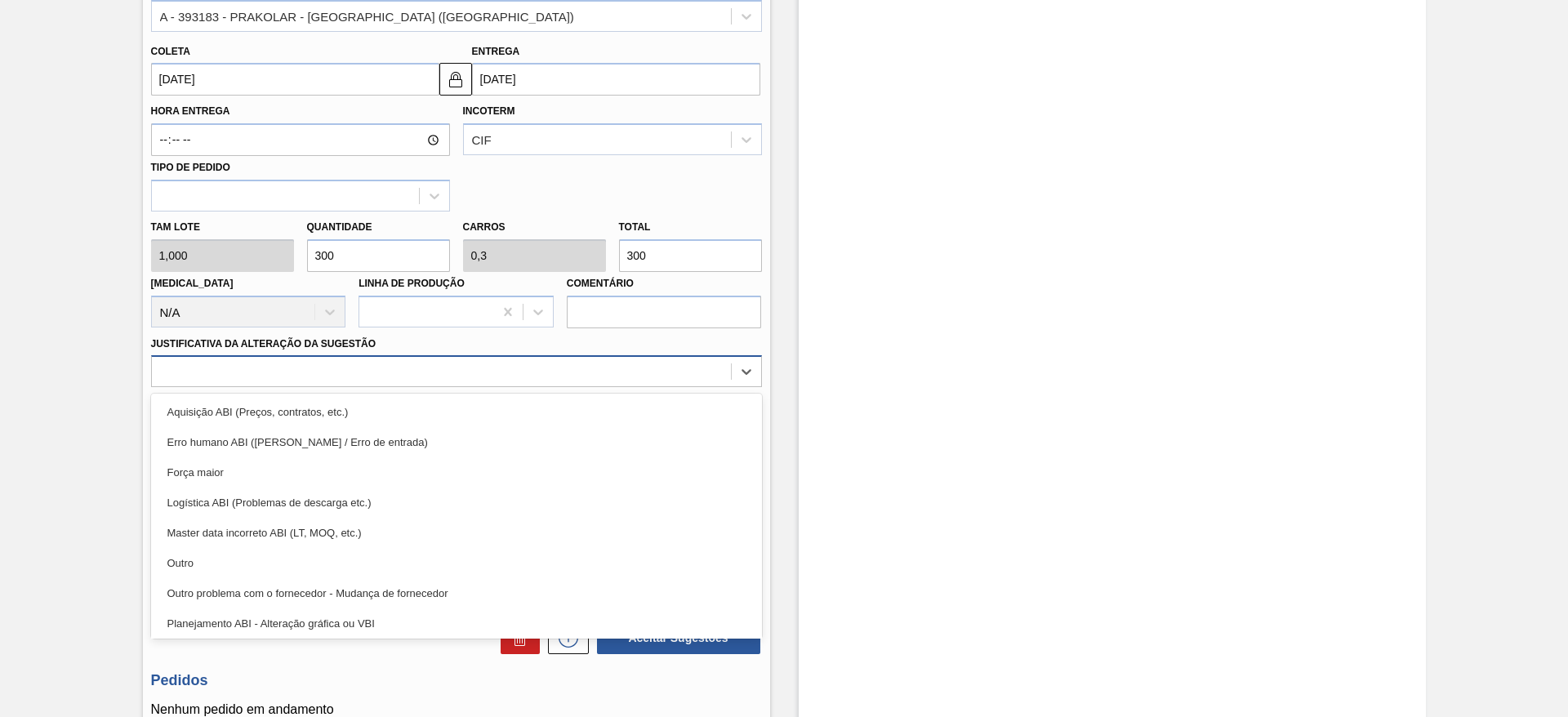
click at [589, 374] on div at bounding box center [441, 371] width 579 height 23
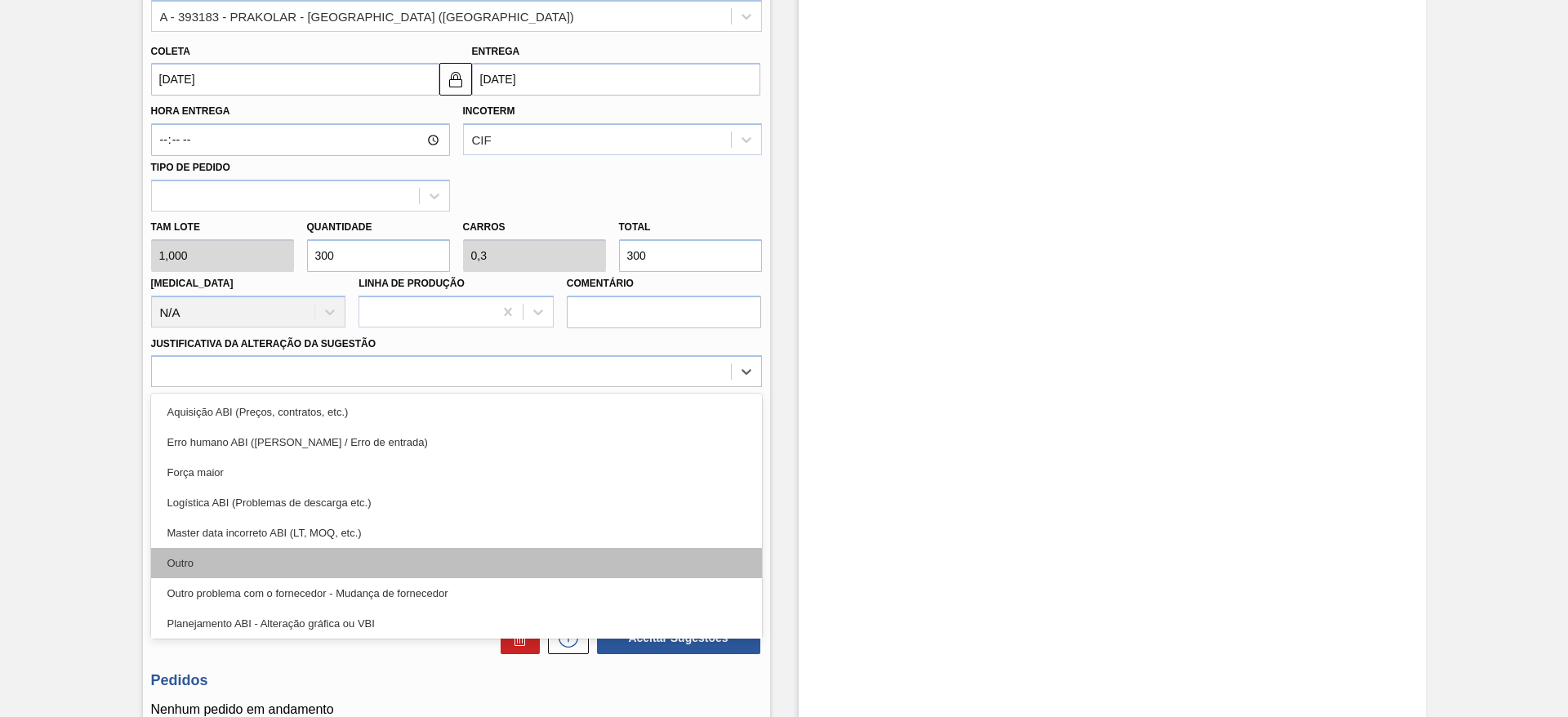
drag, startPoint x: 545, startPoint y: 545, endPoint x: 559, endPoint y: 556, distance: 17.8
click at [559, 556] on div "Aquisição ABI (Preços, contratos, etc.) Erro humano ABI (Cálculo / Erro de entr…" at bounding box center [457, 516] width 611 height 245
click at [559, 556] on div "Outro" at bounding box center [457, 563] width 611 height 30
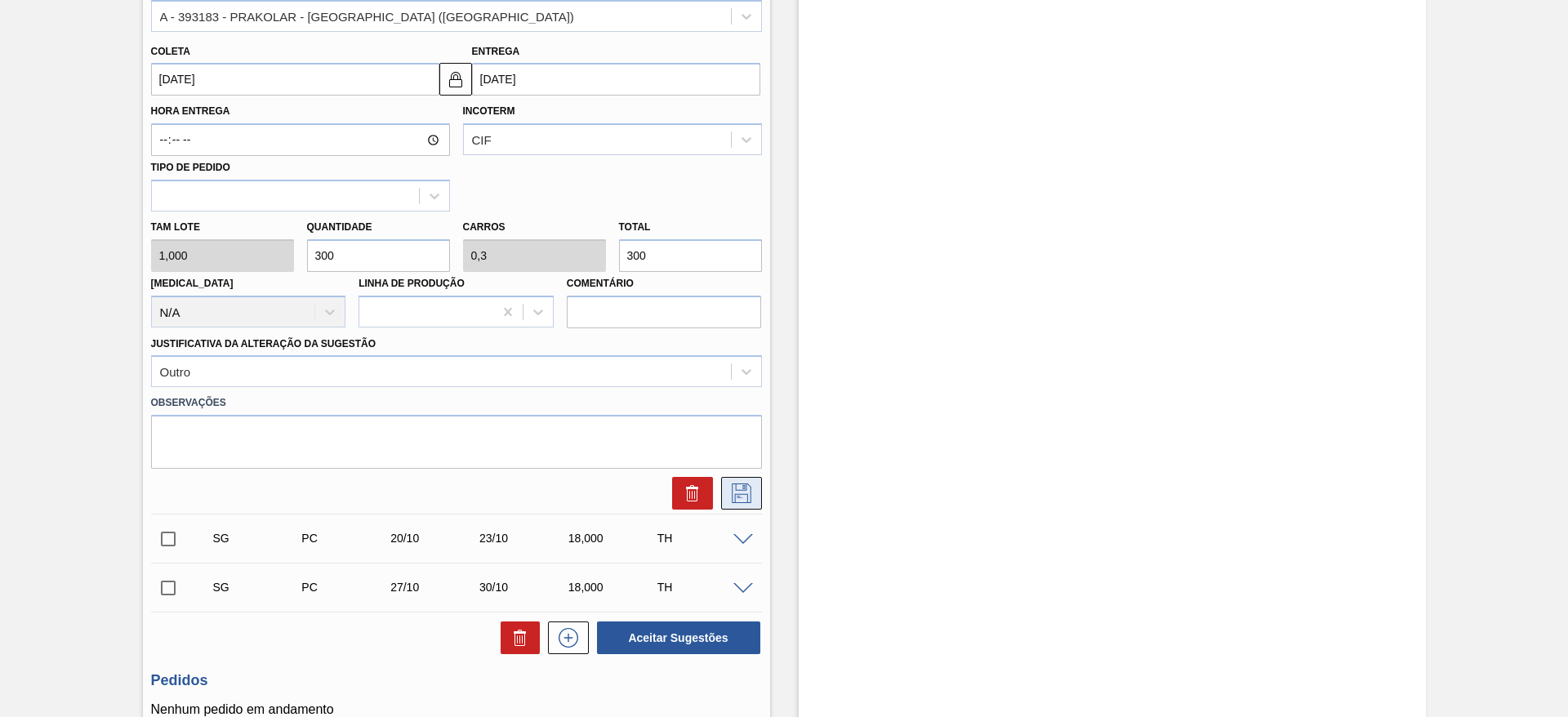
click at [733, 492] on icon at bounding box center [742, 494] width 26 height 20
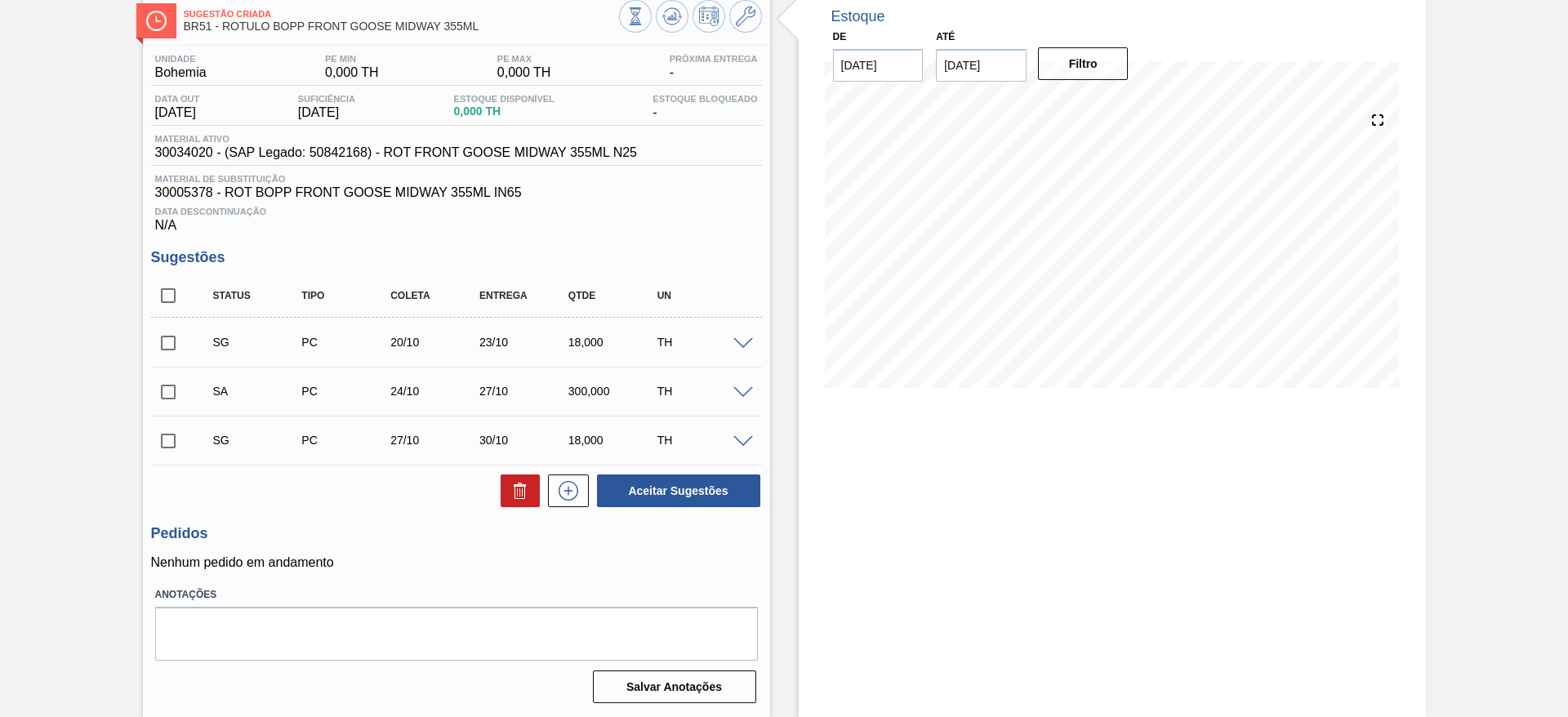
scroll to position [0, 0]
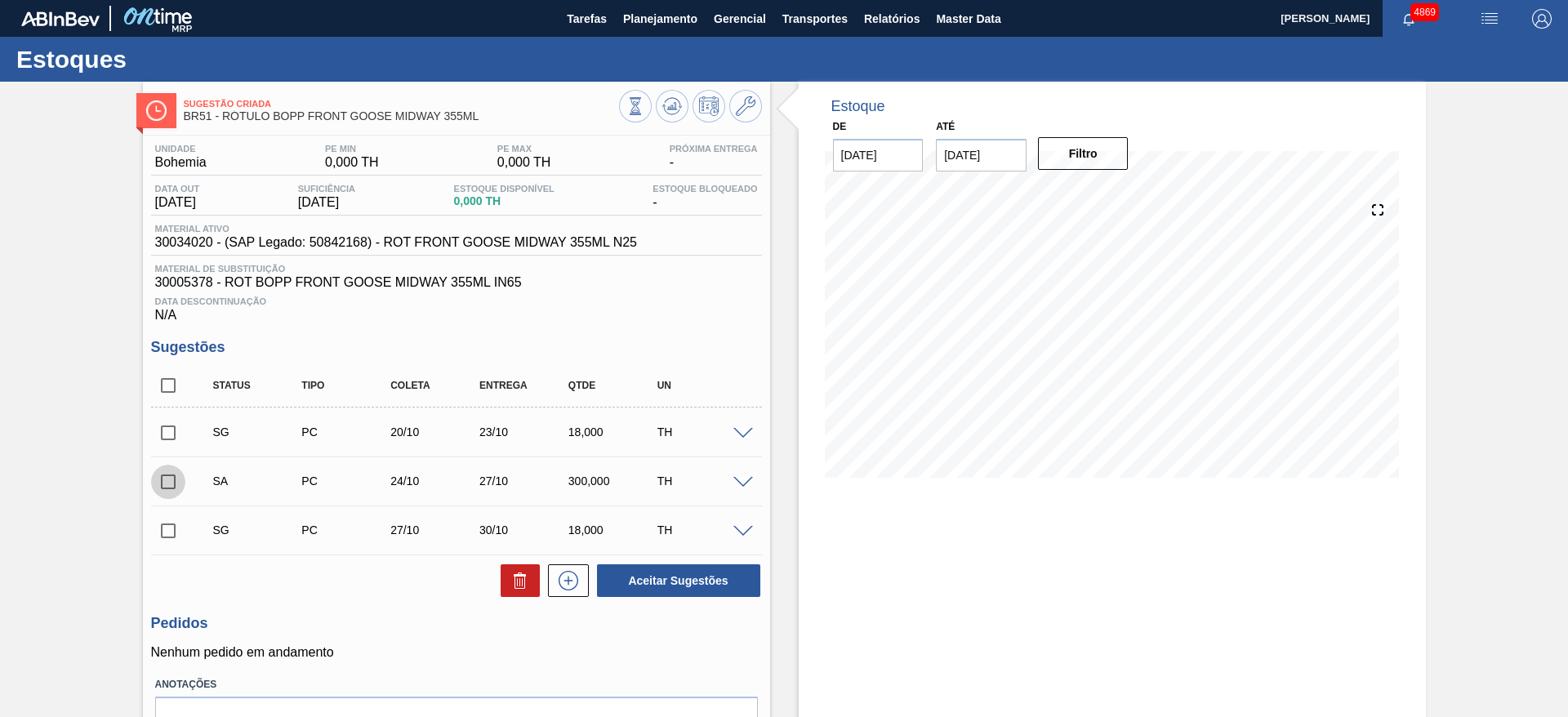
click at [166, 489] on input "checkbox" at bounding box center [169, 482] width 35 height 35
click at [629, 578] on button "Aceitar Sugestões" at bounding box center [679, 581] width 164 height 33
checkbox input "false"
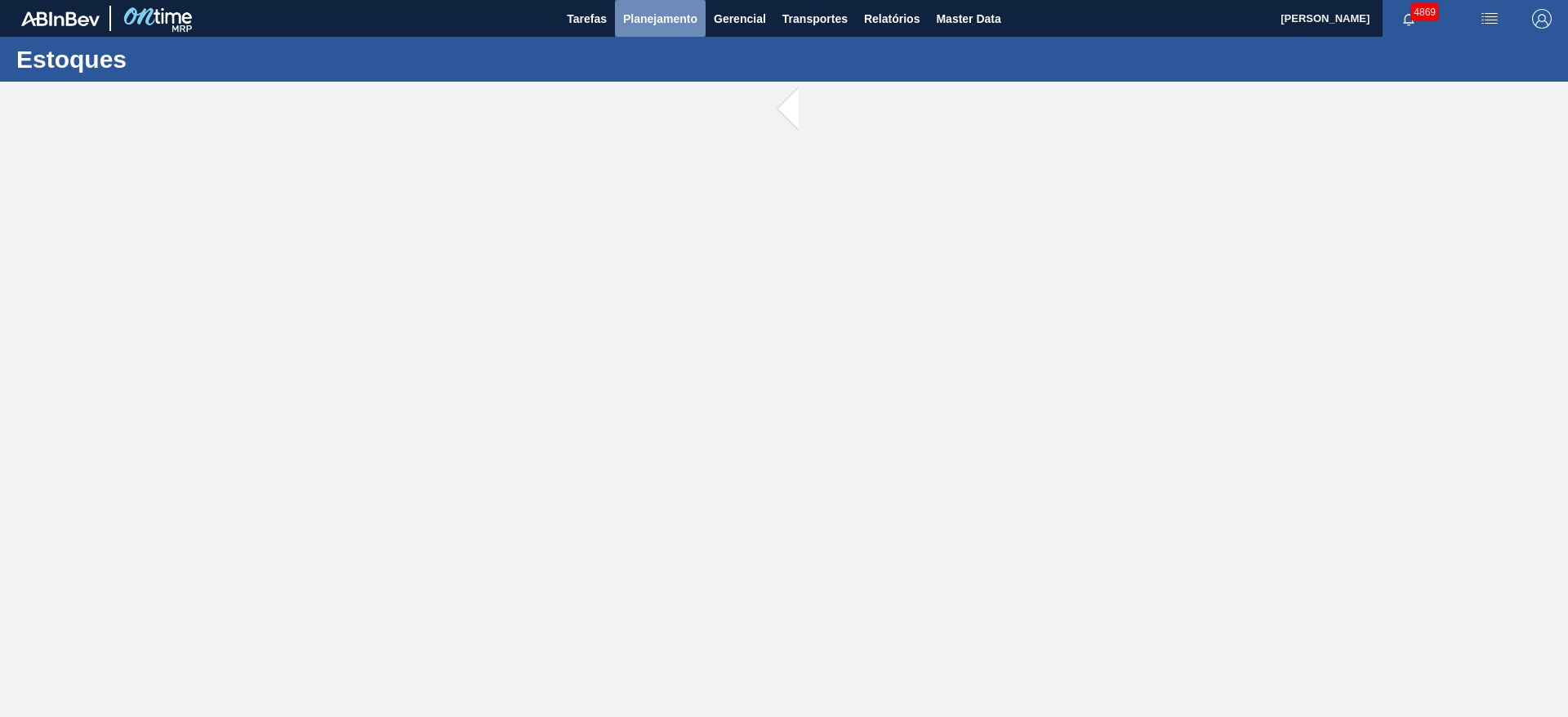
click at [646, 30] on button "Planejamento" at bounding box center [660, 18] width 91 height 36
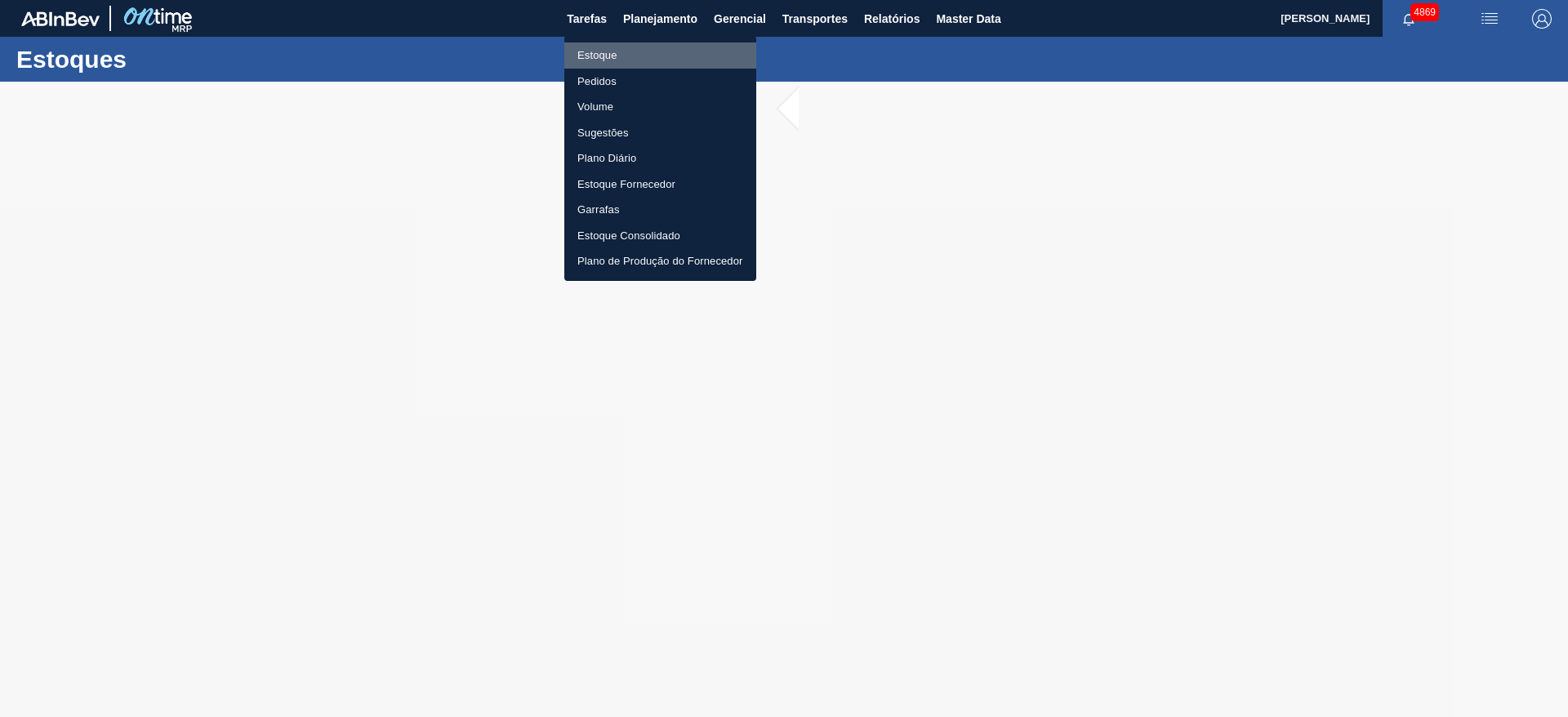
click at [609, 49] on li "Estoque" at bounding box center [661, 55] width 192 height 26
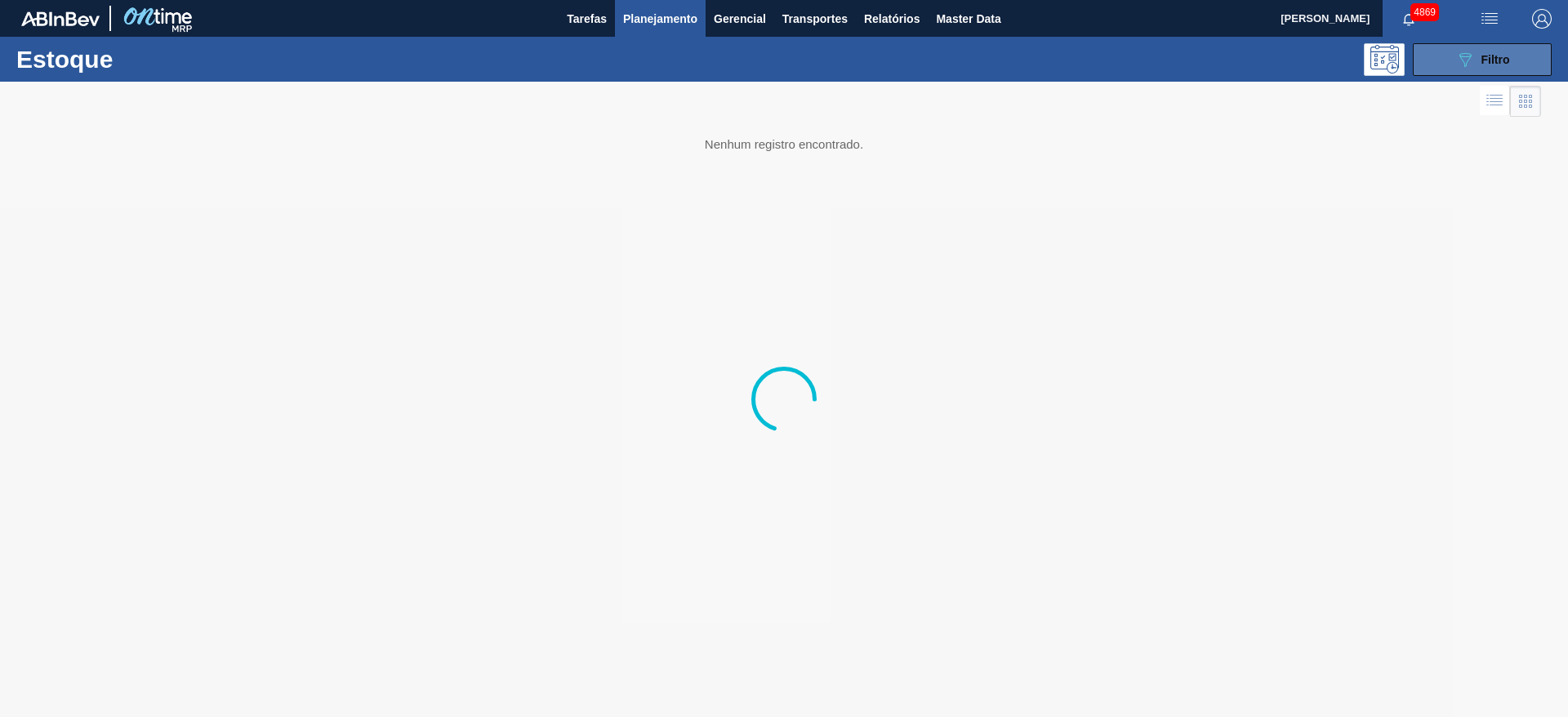
click at [1451, 53] on button "089F7B8B-B2A5-4AFE-B5C0-19BA573D28AC Filtro" at bounding box center [1482, 60] width 139 height 33
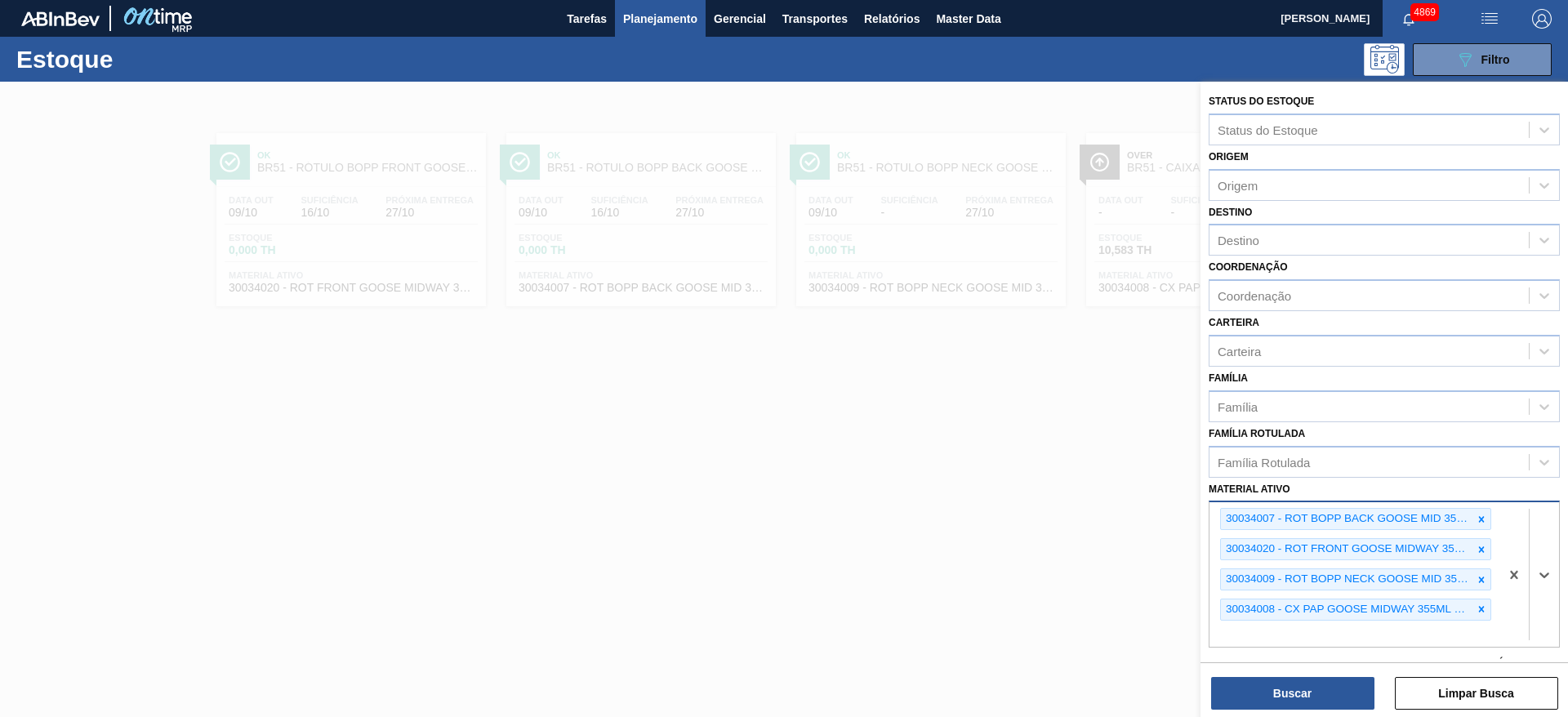
paste ativo "30009579"
type ativo "30009579"
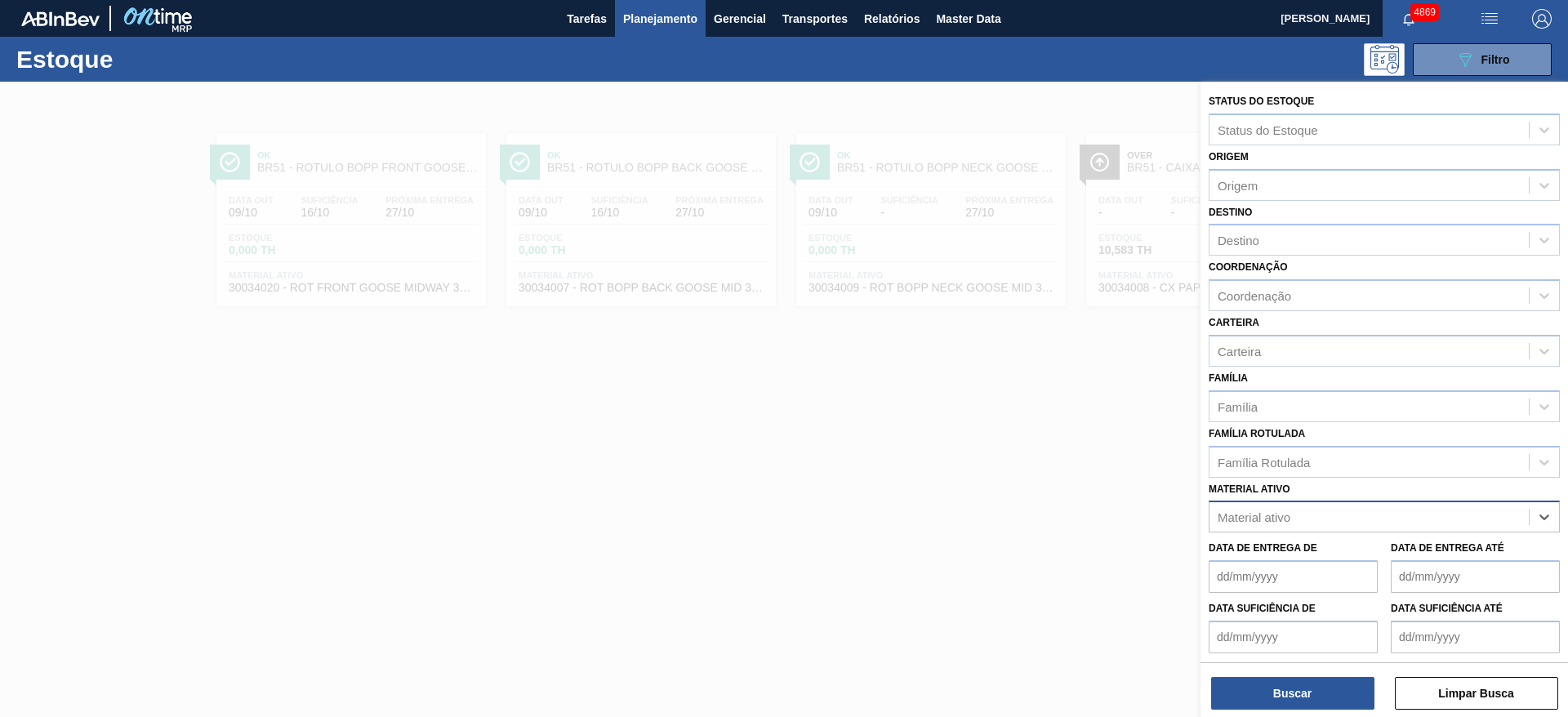
click at [1387, 508] on div "Material ativo" at bounding box center [1369, 517] width 319 height 23
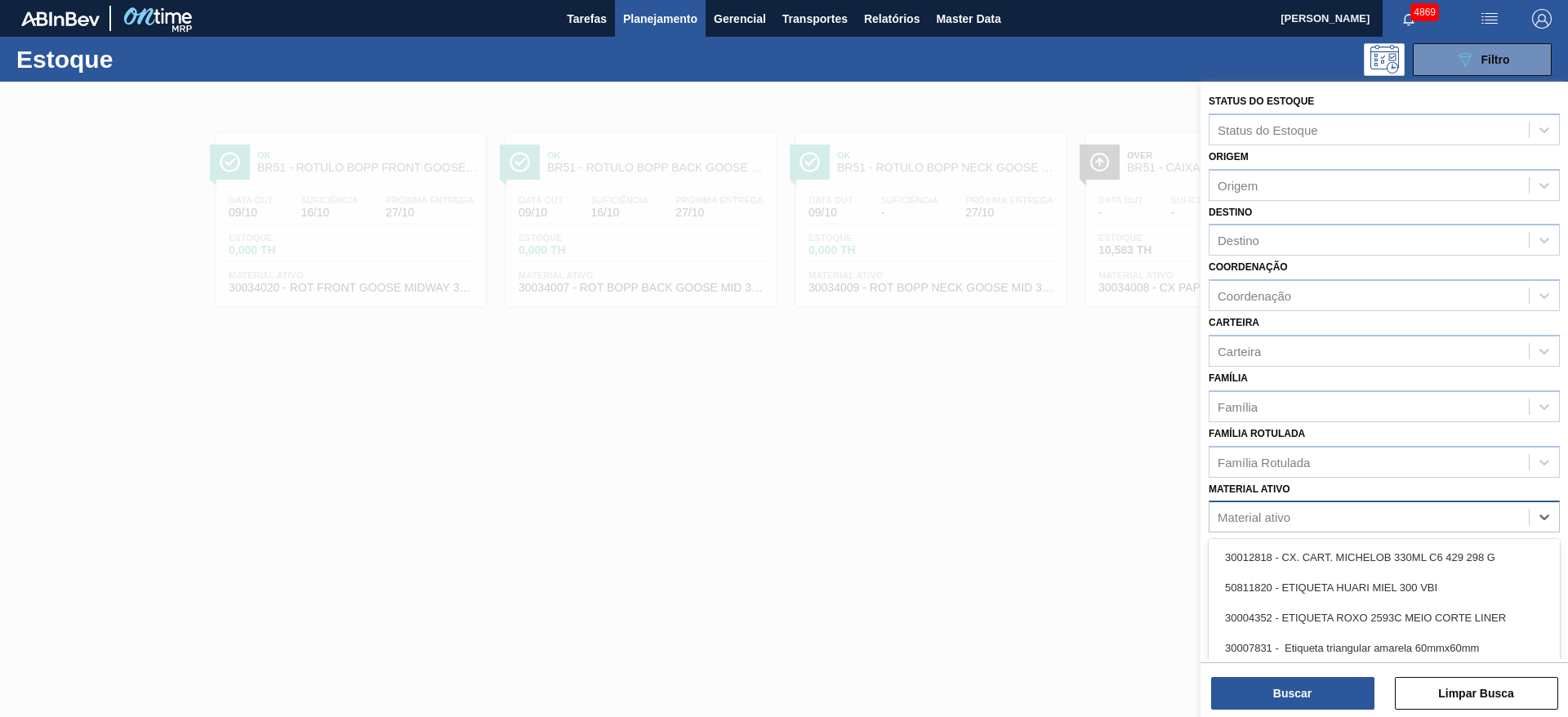
paste ativo "30009579"
type ativo "30009579"
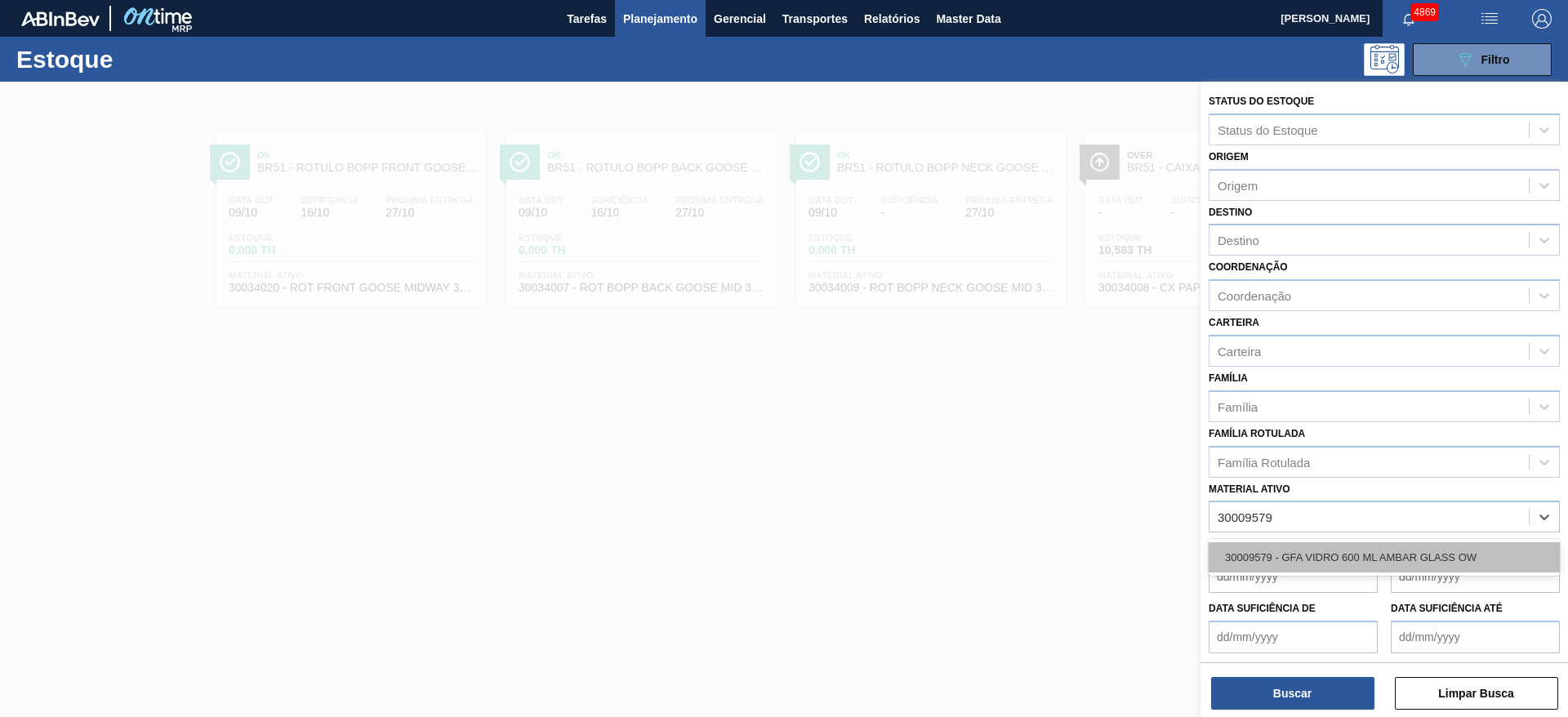
click at [1368, 556] on div "30009579 - GFA VIDRO 600 ML AMBAR GLASS OW" at bounding box center [1384, 557] width 352 height 30
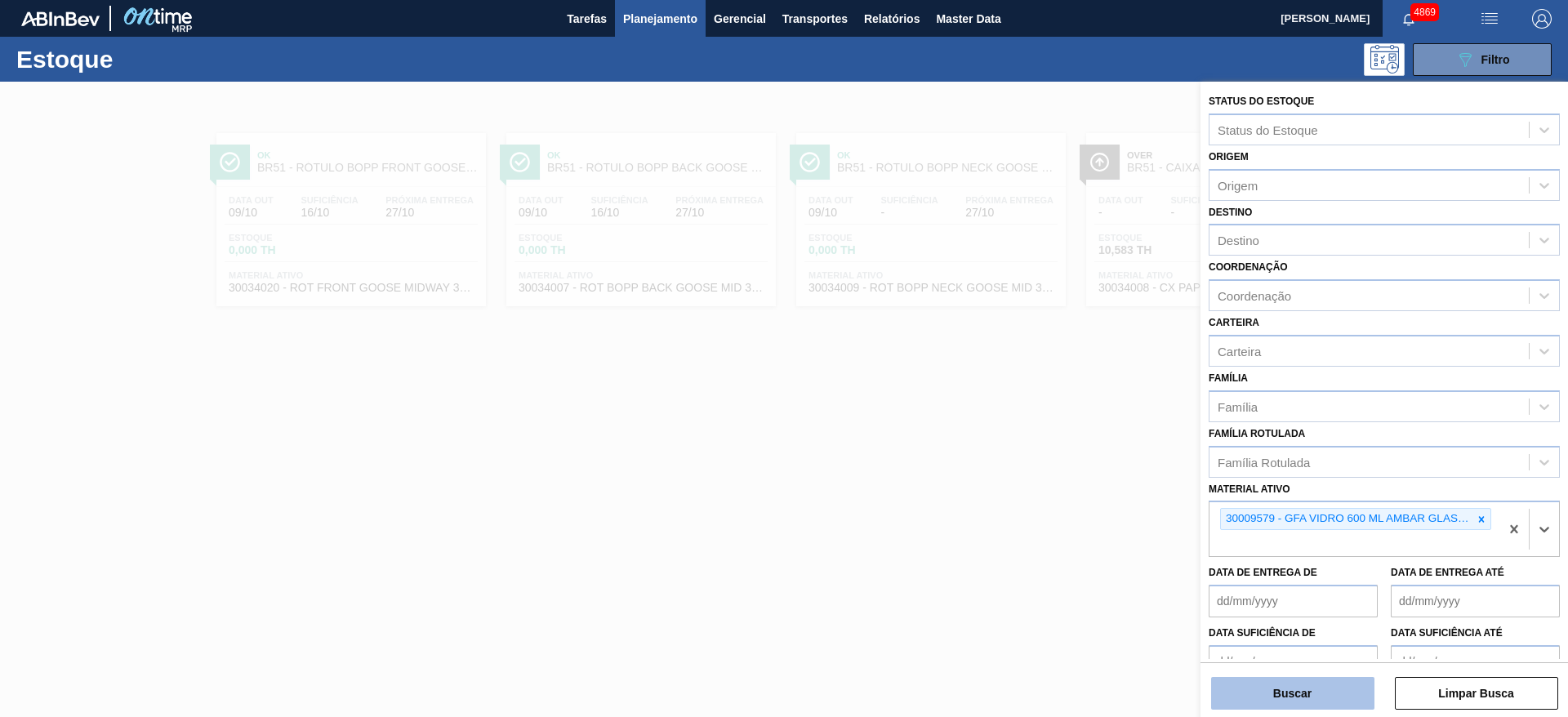
click at [1273, 694] on button "Buscar" at bounding box center [1293, 694] width 164 height 33
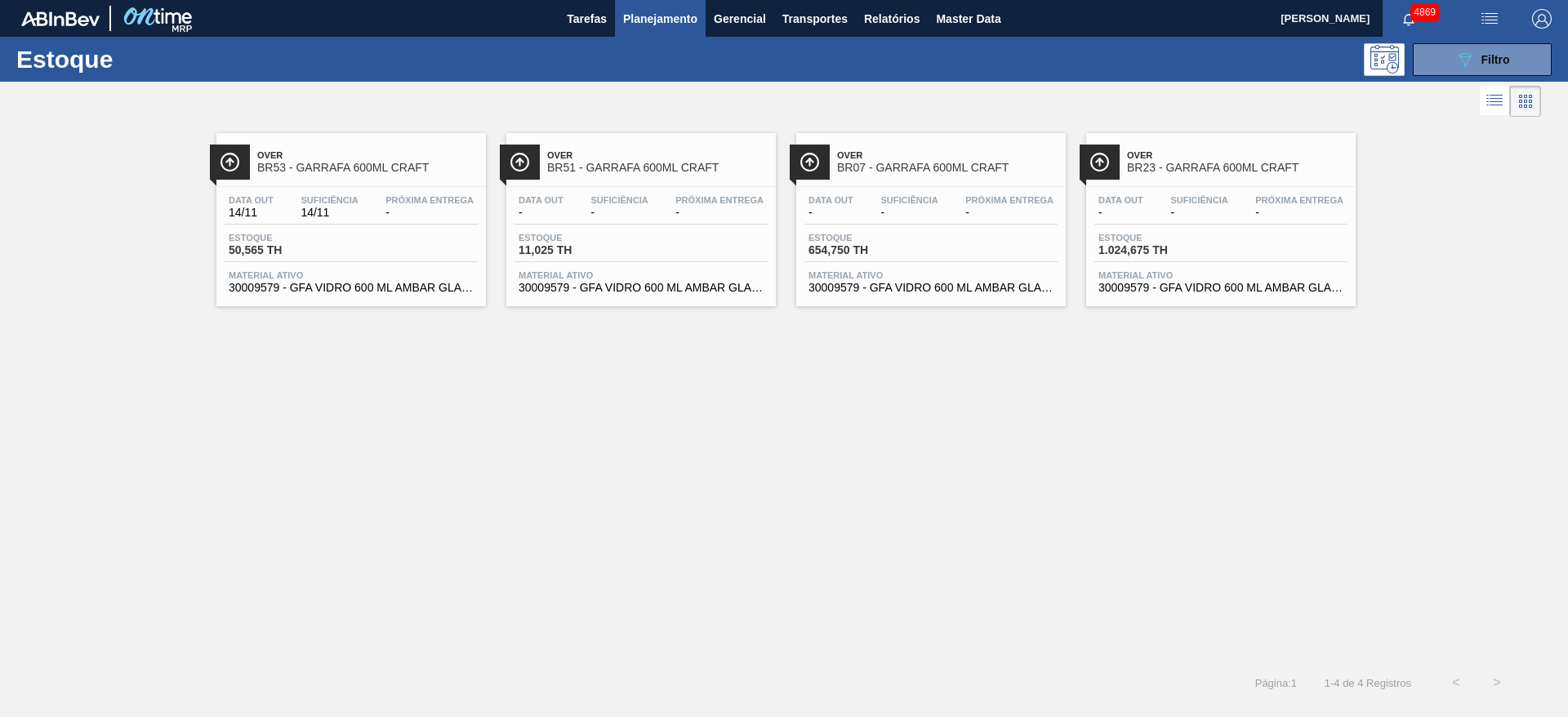
click at [383, 281] on span "30009579 - GFA VIDRO 600 ML AMBAR GLASS OW" at bounding box center [351, 287] width 245 height 12
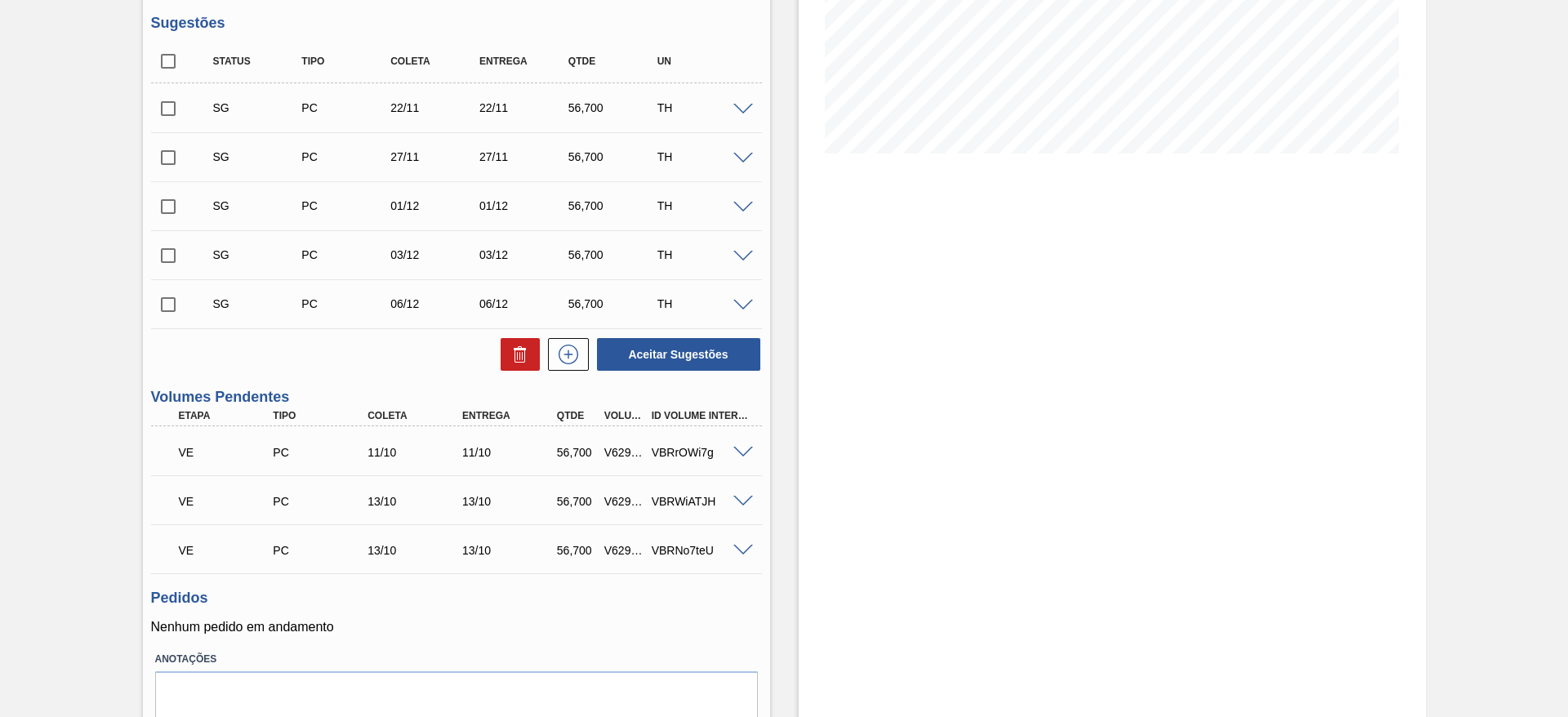
scroll to position [389, 0]
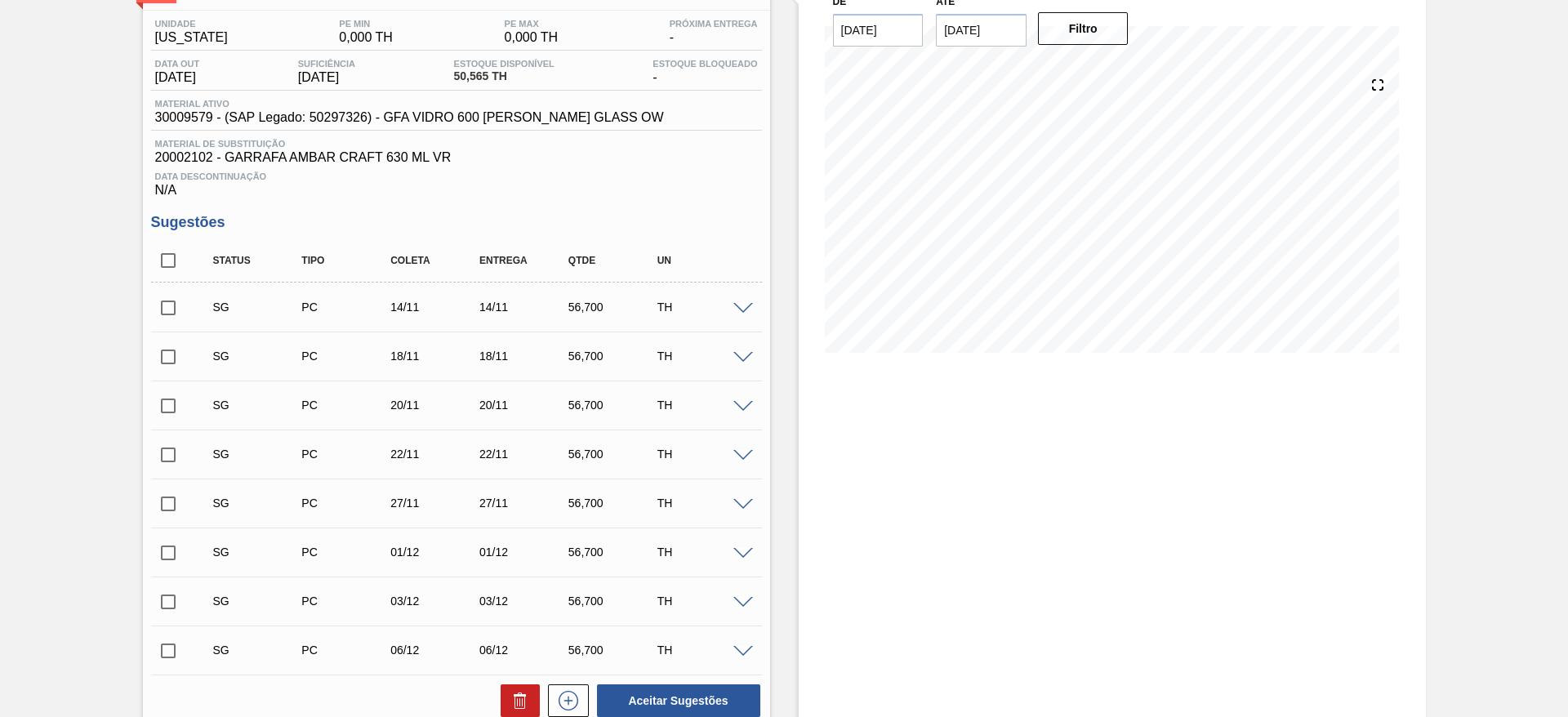
scroll to position [245, 0]
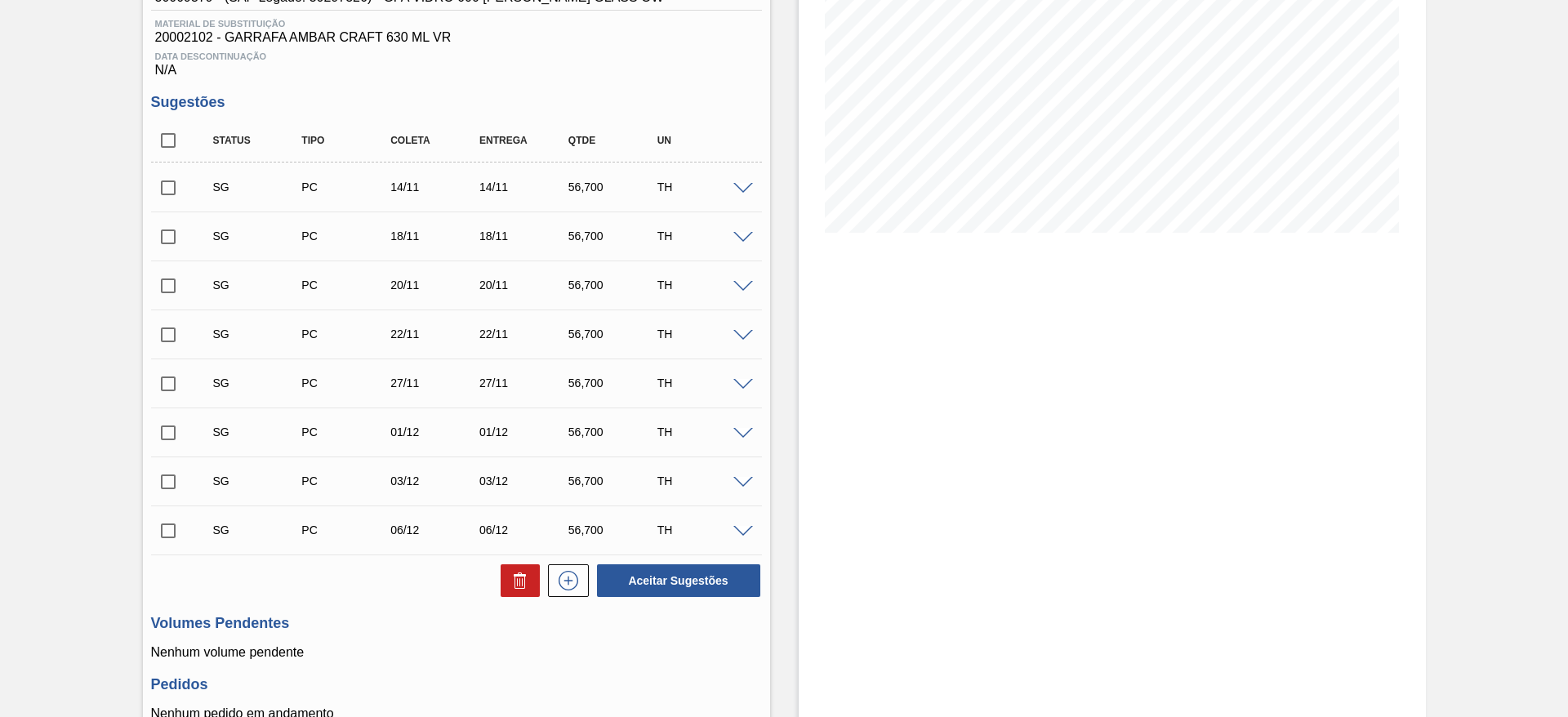
click at [737, 188] on span at bounding box center [743, 189] width 20 height 12
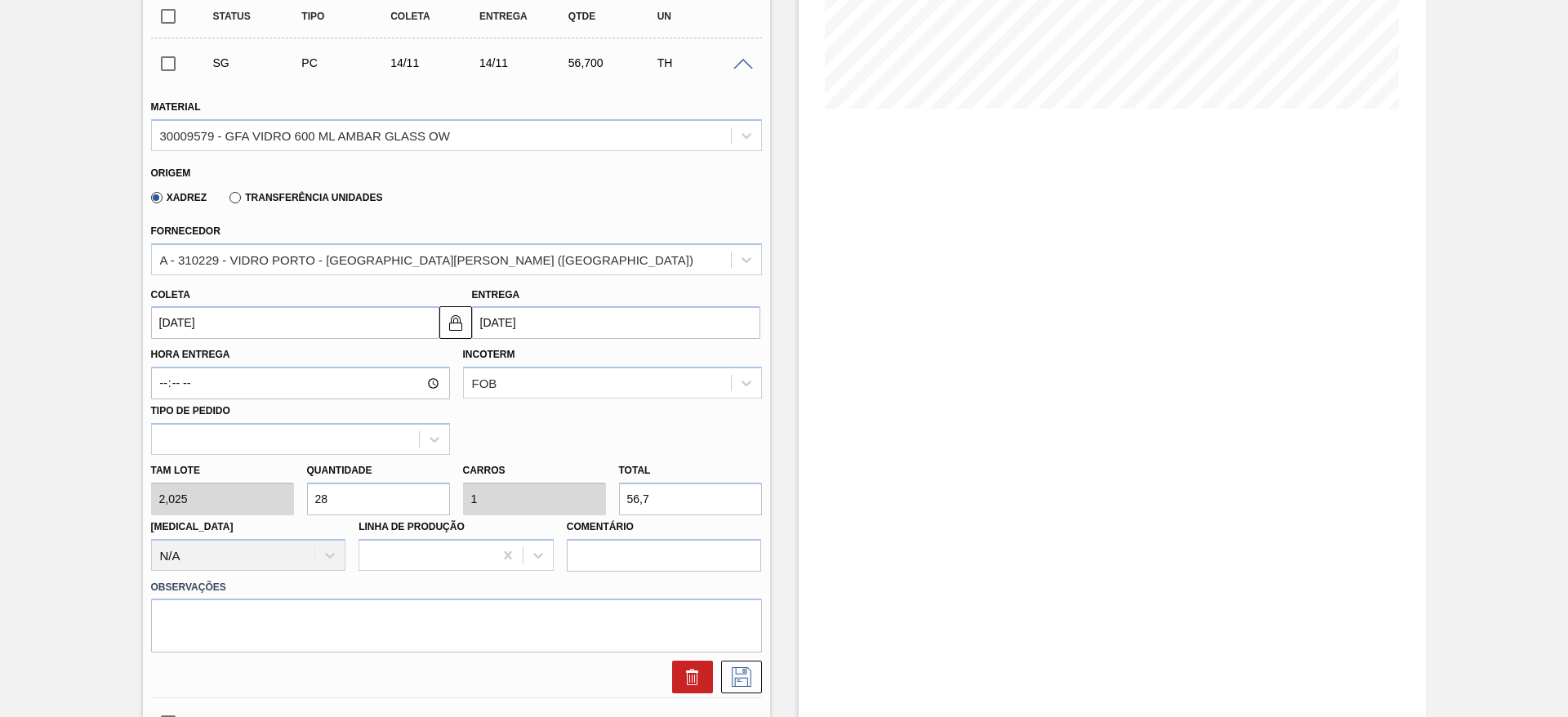
scroll to position [490, 0]
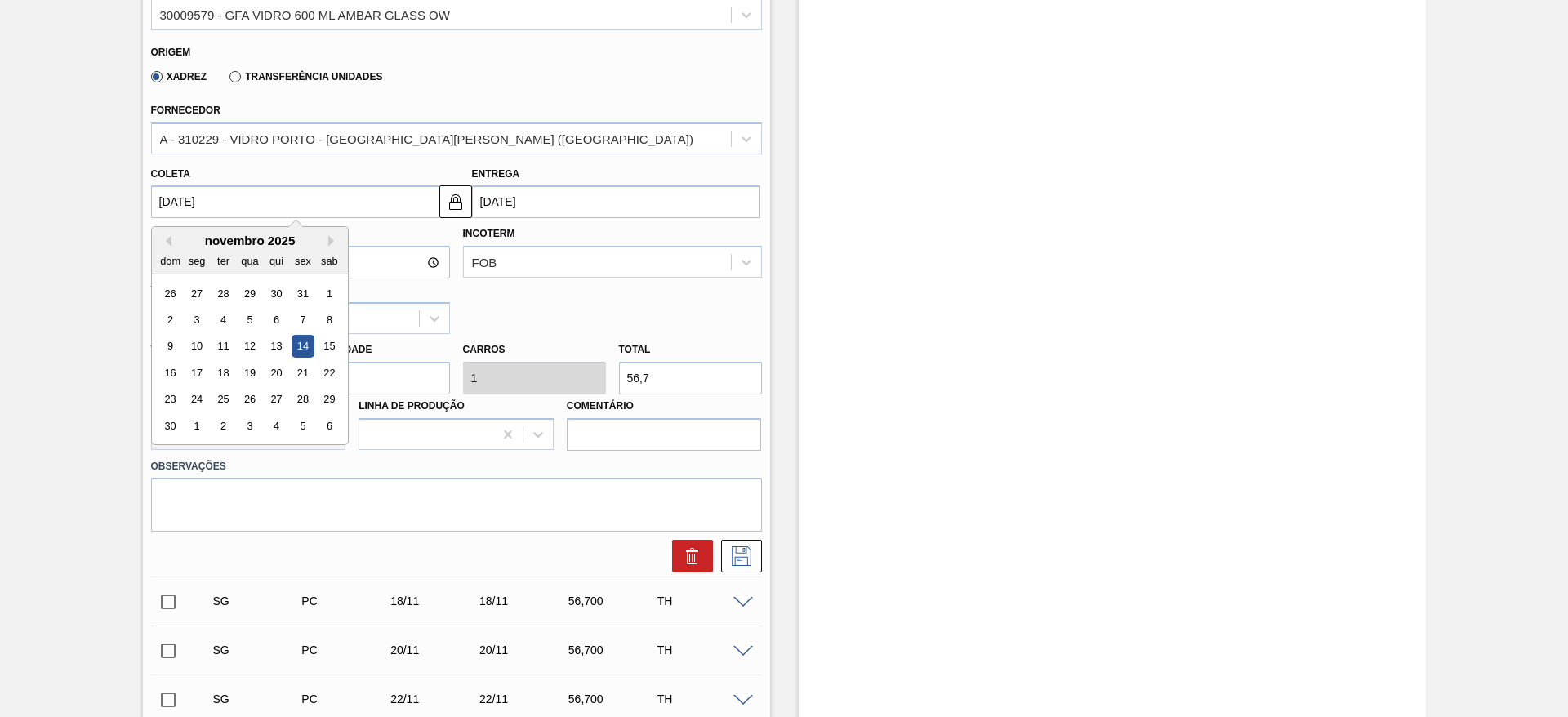
click at [349, 211] on input "[DATE]" at bounding box center [295, 202] width 288 height 33
click at [165, 242] on button "Previous Month" at bounding box center [165, 241] width 11 height 11
click at [300, 319] on div "10" at bounding box center [302, 320] width 22 height 22
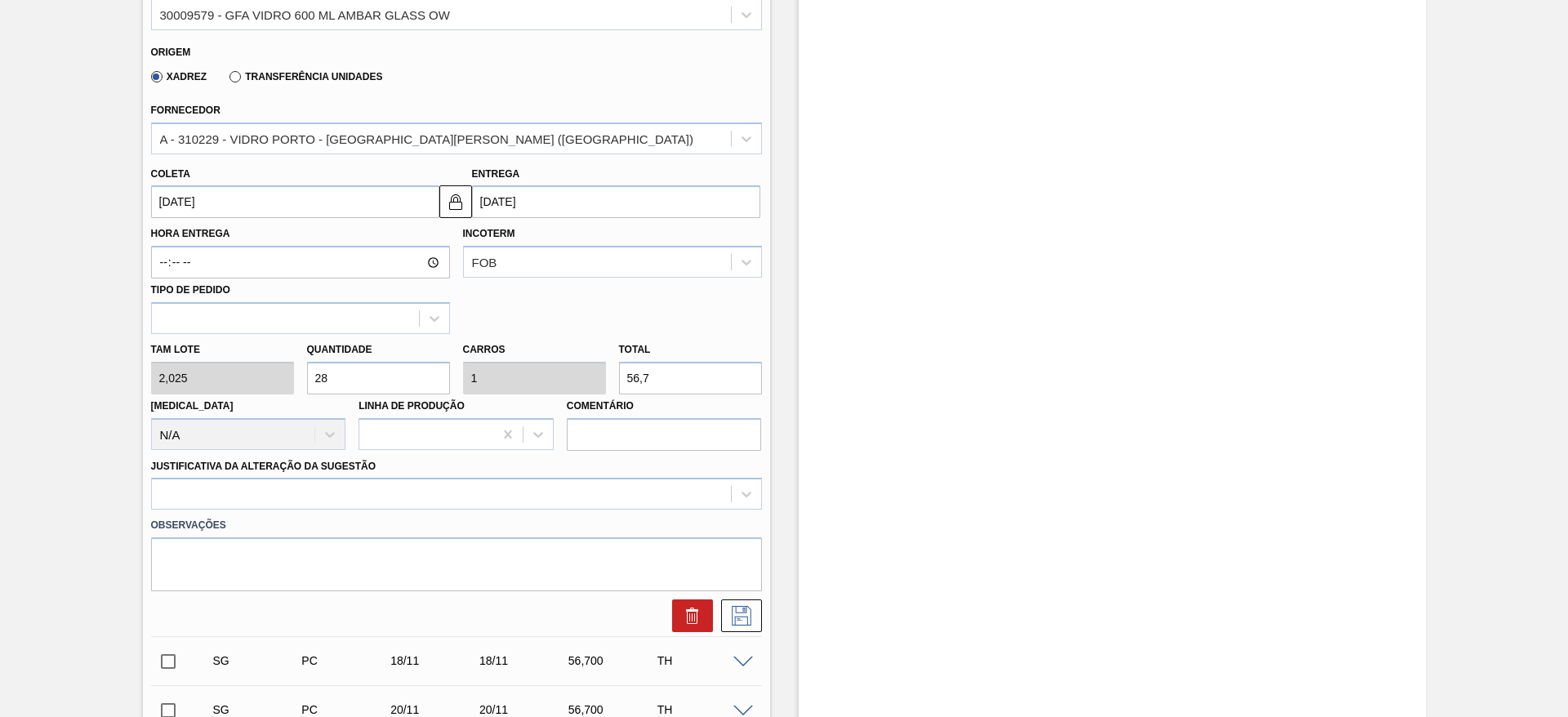
type input "[DATE]"
click at [282, 499] on div at bounding box center [457, 494] width 611 height 32
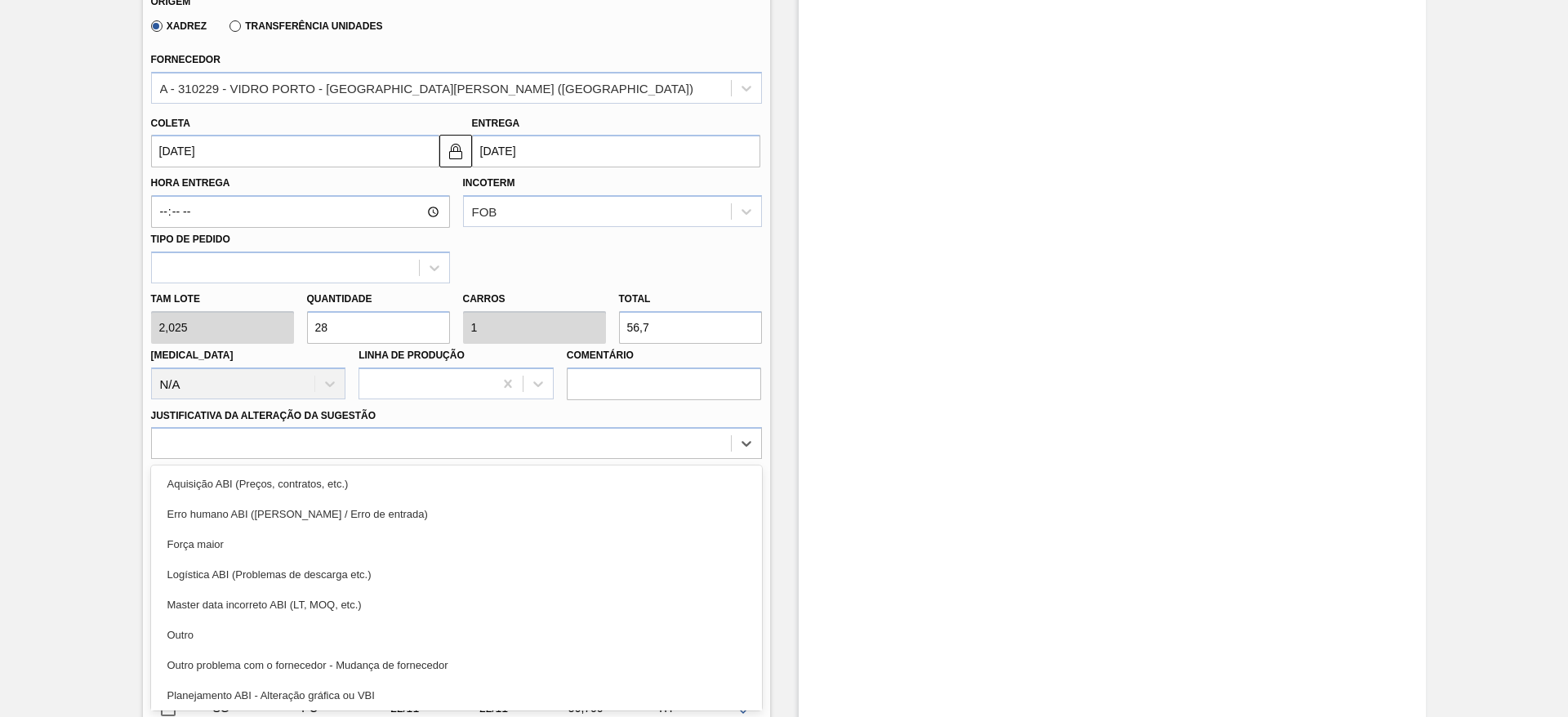
drag, startPoint x: 236, startPoint y: 629, endPoint x: 283, endPoint y: 611, distance: 50.3
click at [234, 630] on div "Outro" at bounding box center [457, 635] width 611 height 30
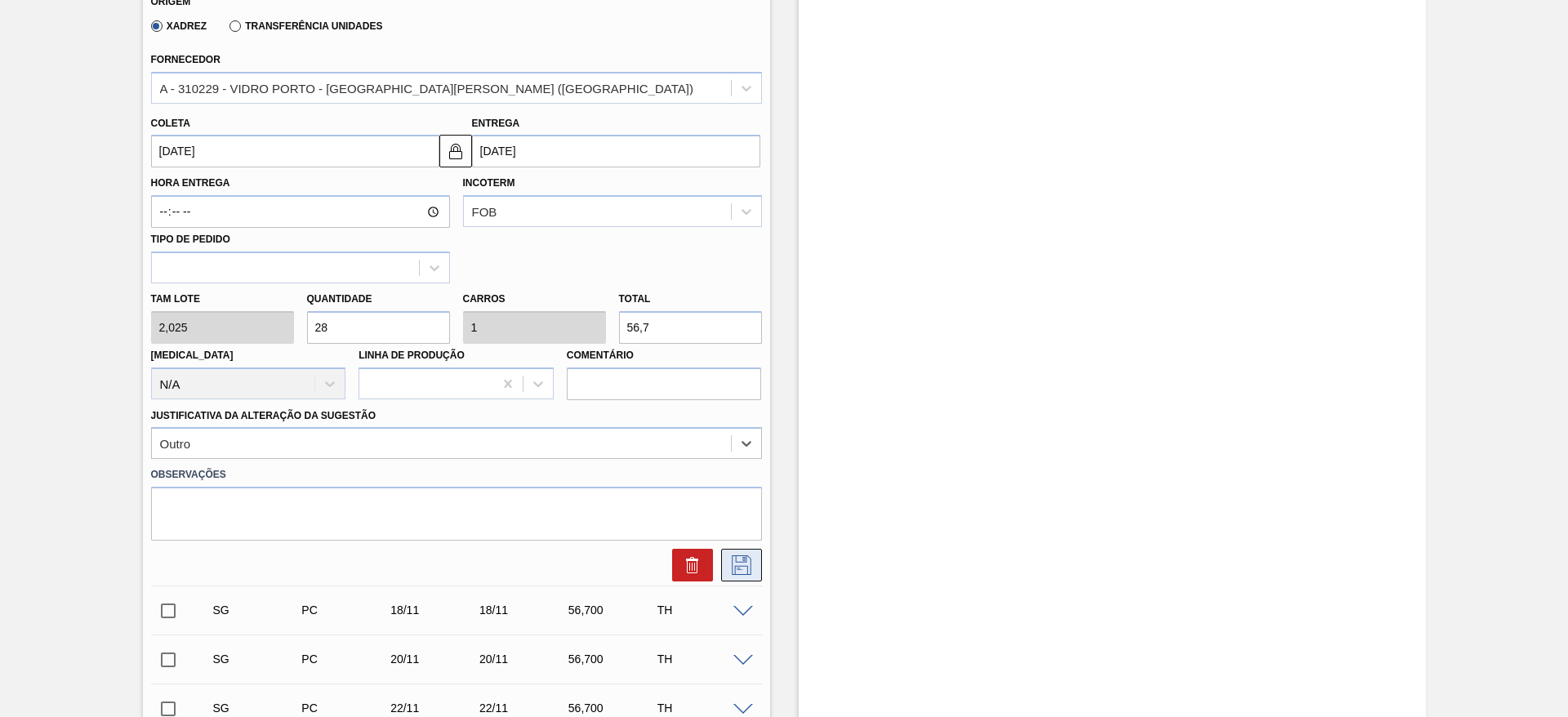
click at [731, 556] on icon at bounding box center [742, 565] width 26 height 20
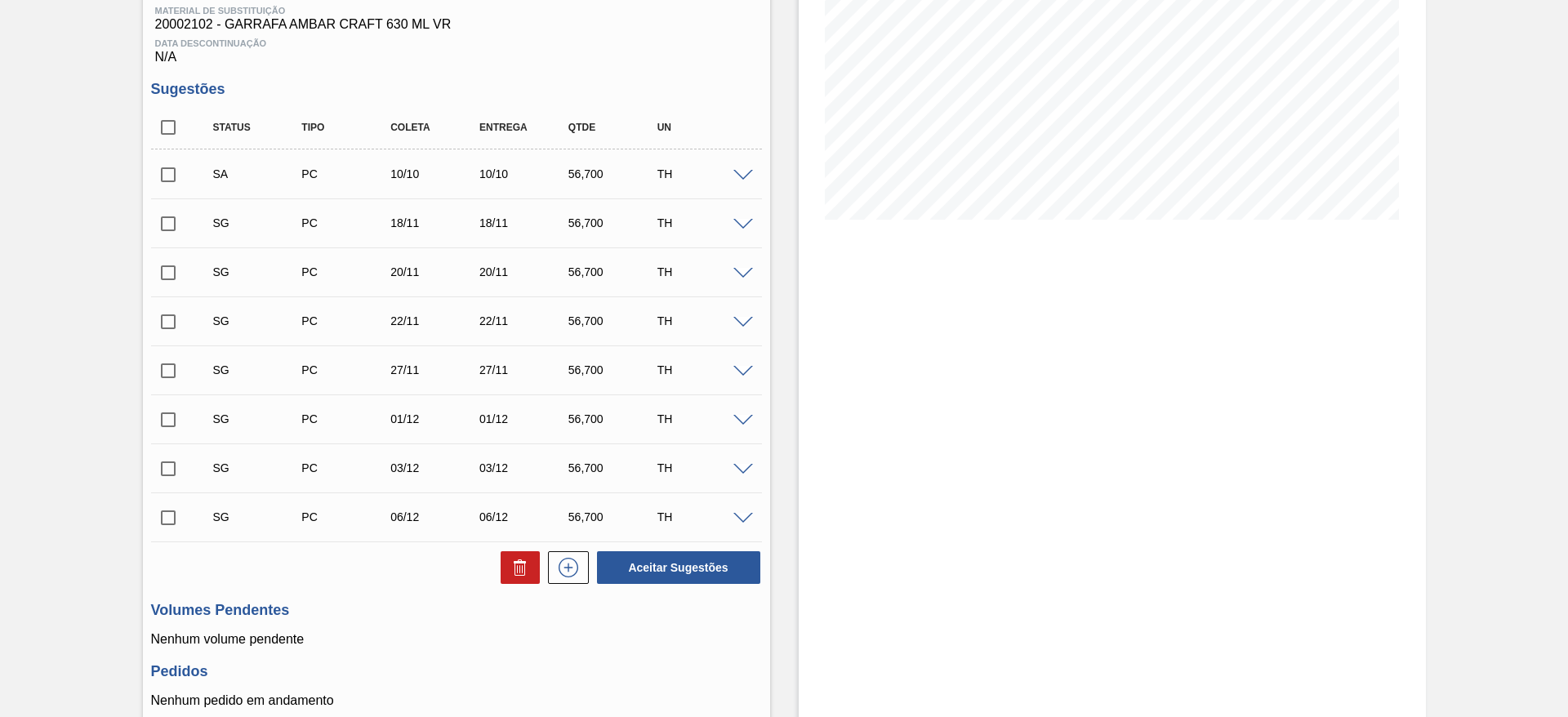
scroll to position [152, 0]
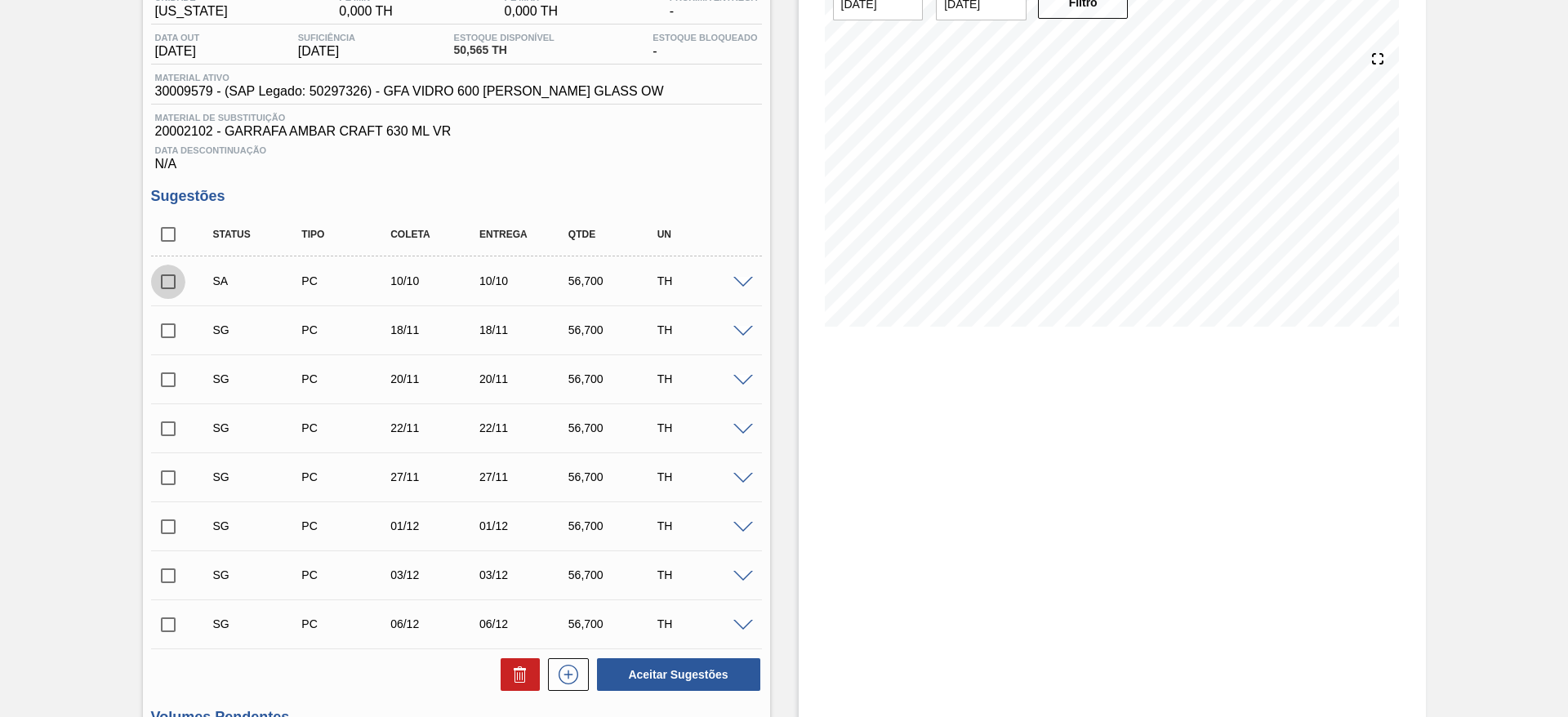
click at [164, 277] on input "checkbox" at bounding box center [169, 282] width 35 height 35
checkbox input "false"
click at [744, 329] on span at bounding box center [743, 332] width 20 height 12
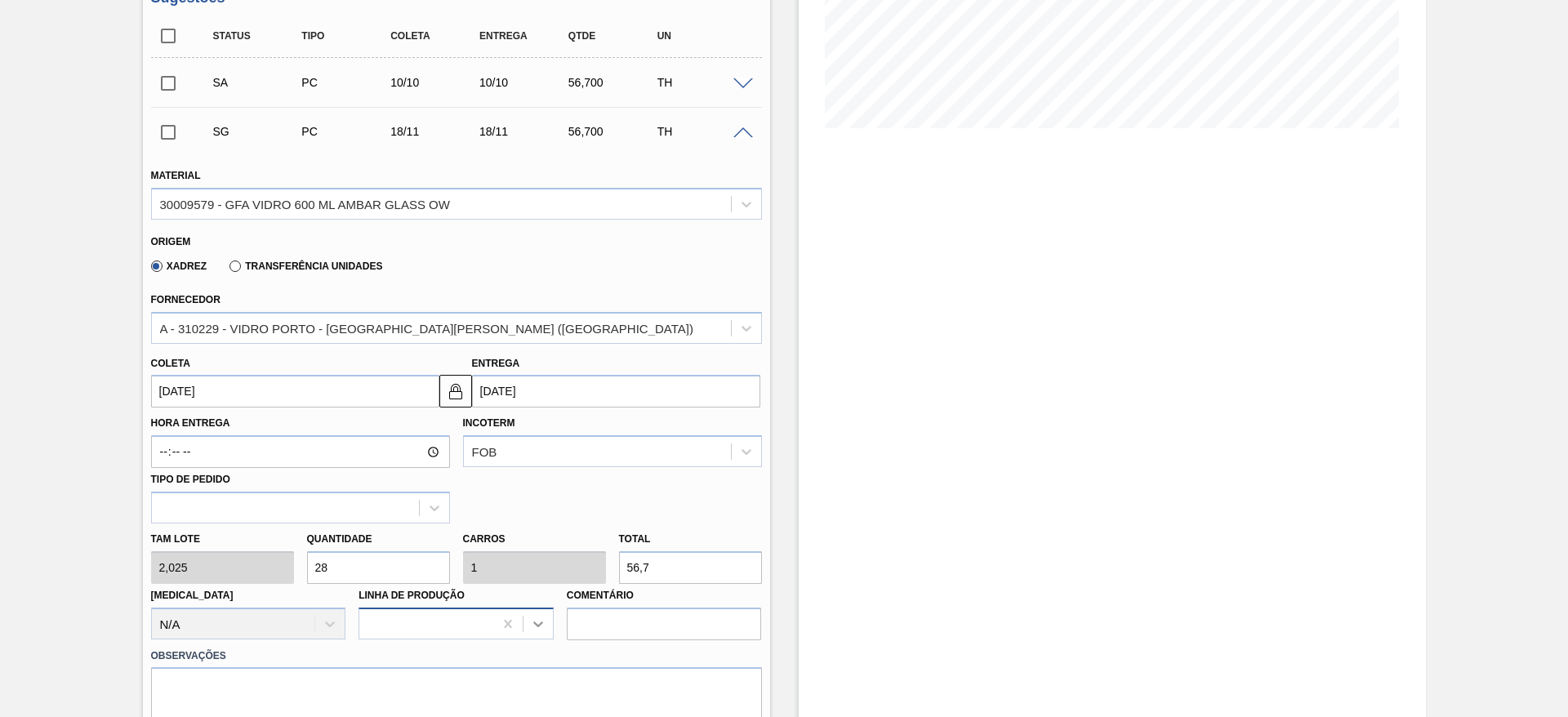
scroll to position [519, 0]
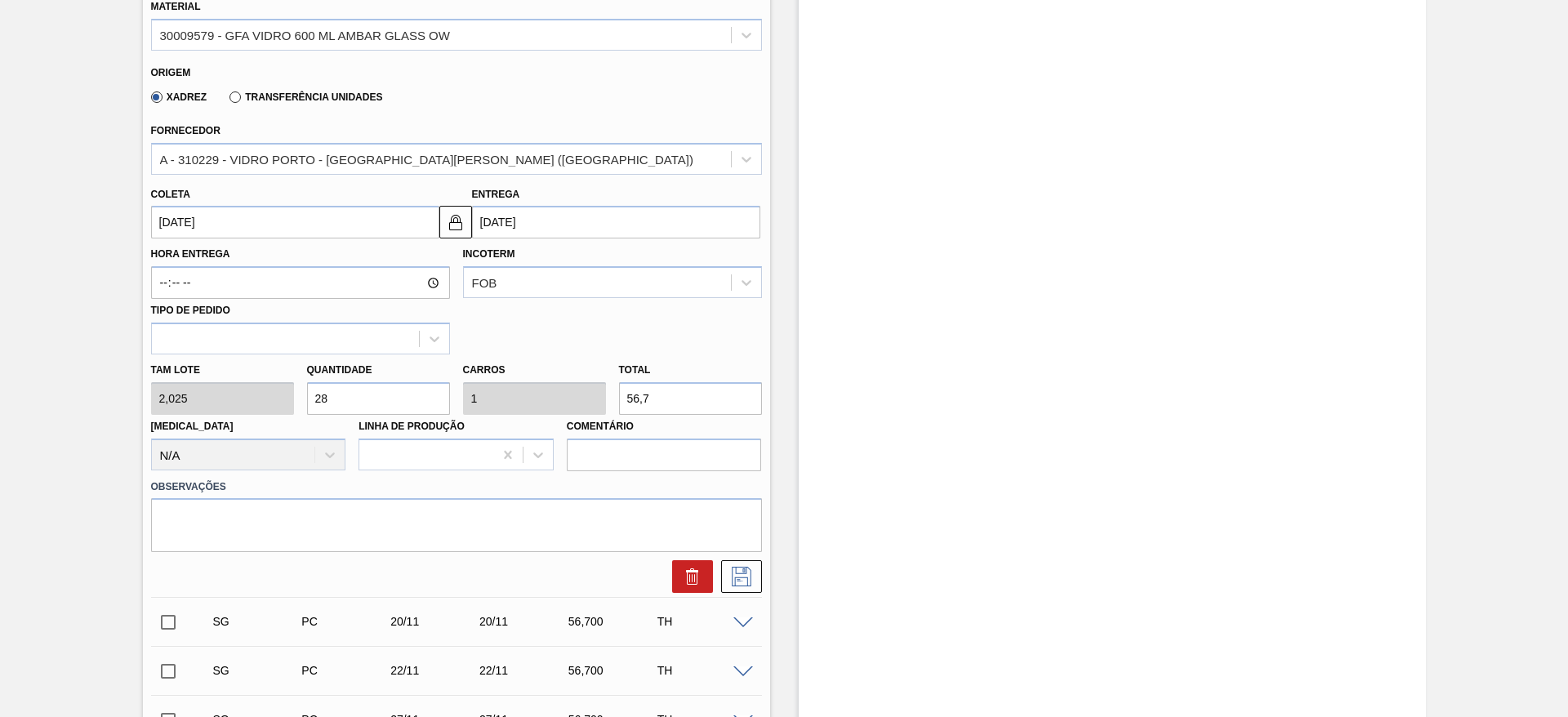
click at [332, 221] on input "[DATE]" at bounding box center [295, 223] width 288 height 33
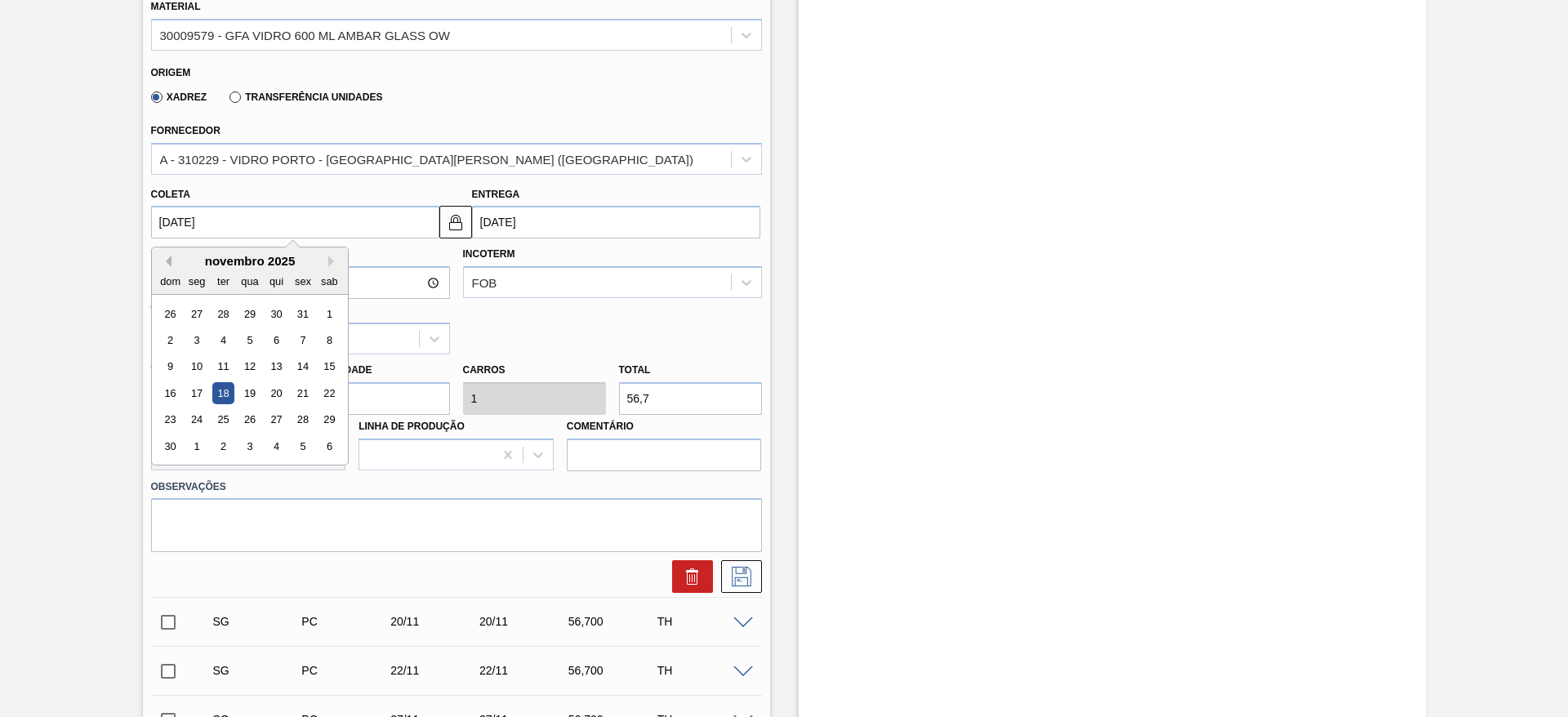
click at [165, 258] on button "Previous Month" at bounding box center [165, 261] width 11 height 11
click at [186, 370] on div "13" at bounding box center [196, 366] width 22 height 22
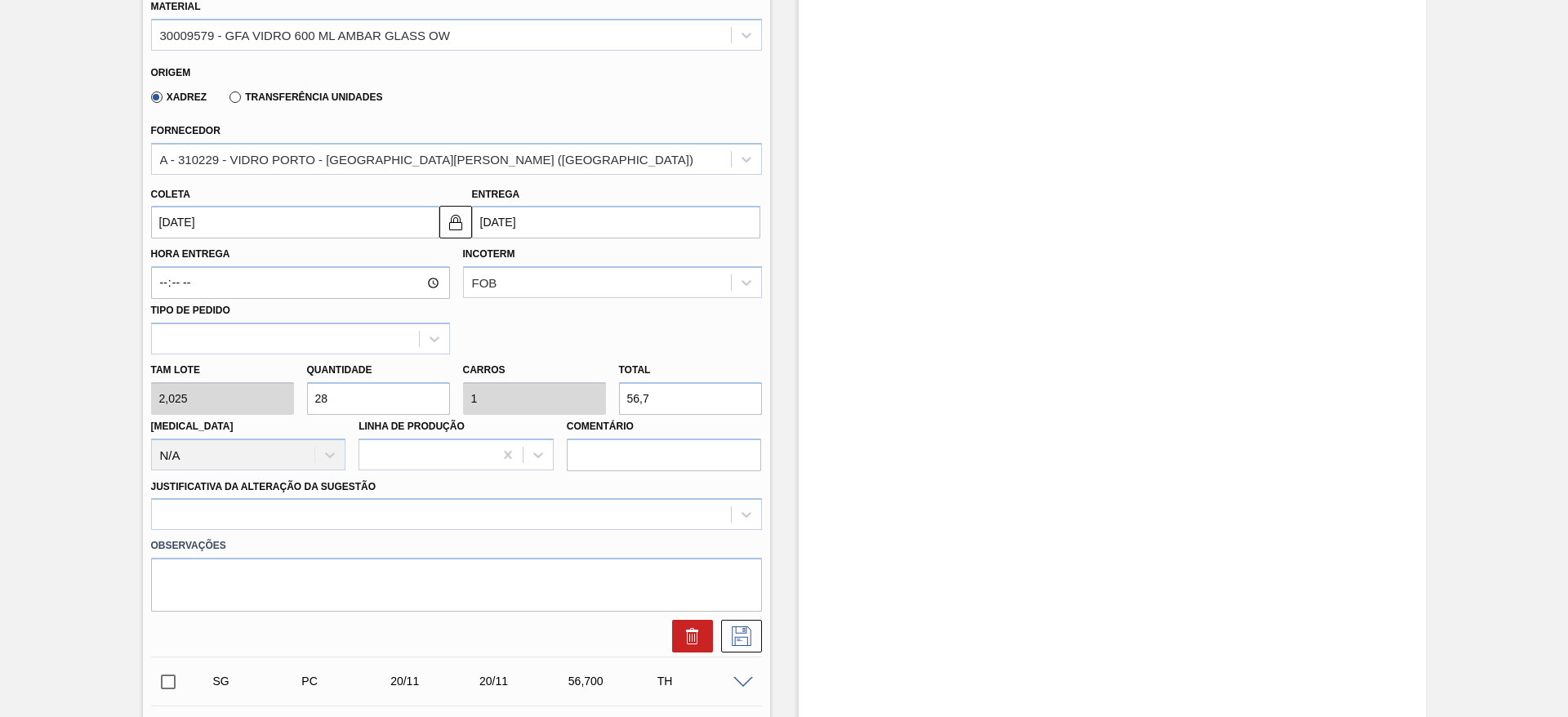
type input "[DATE]"
drag, startPoint x: 322, startPoint y: 495, endPoint x: 320, endPoint y: 513, distance: 18.1
click at [320, 497] on div "Justificativa da Alteração da Sugestão" at bounding box center [457, 503] width 611 height 55
click at [322, 516] on div at bounding box center [457, 514] width 611 height 32
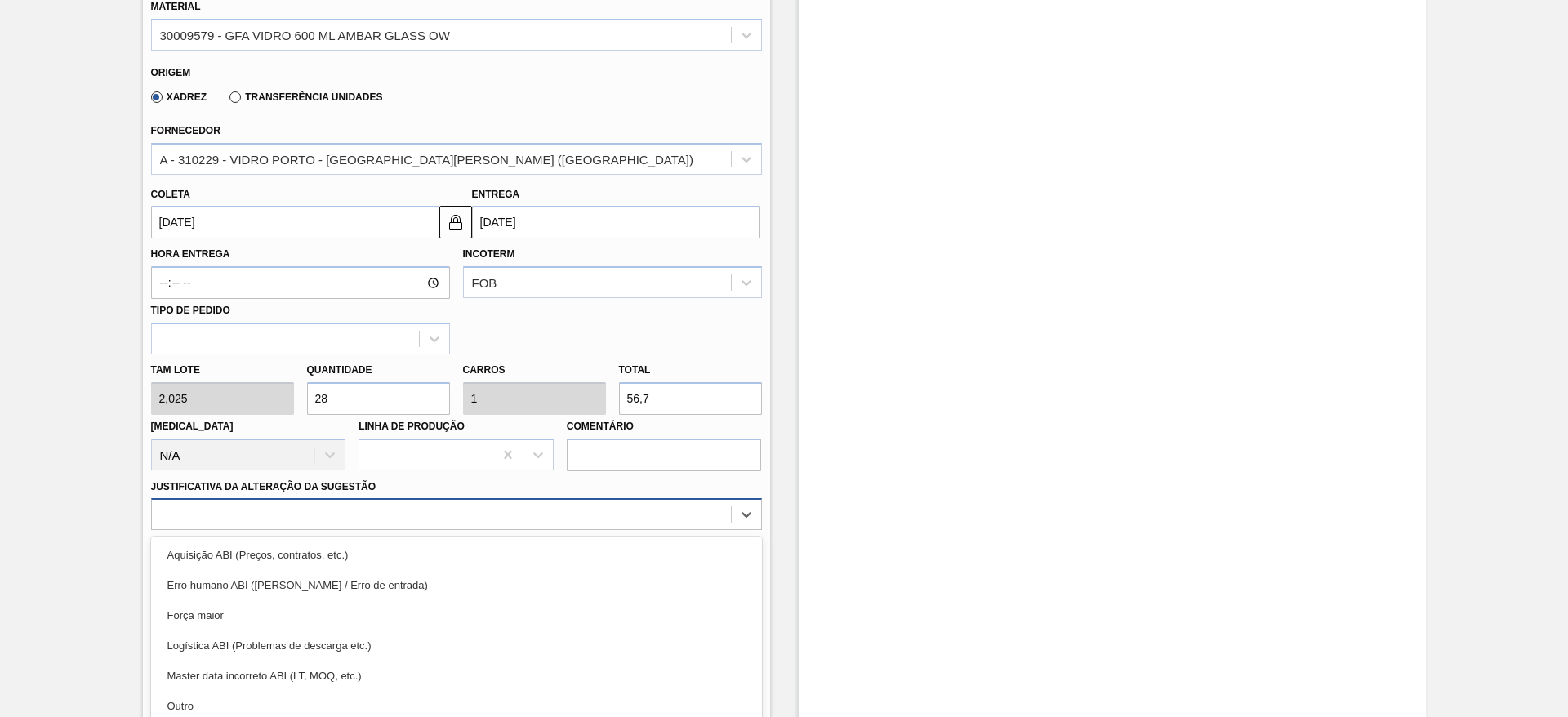
scroll to position [590, 0]
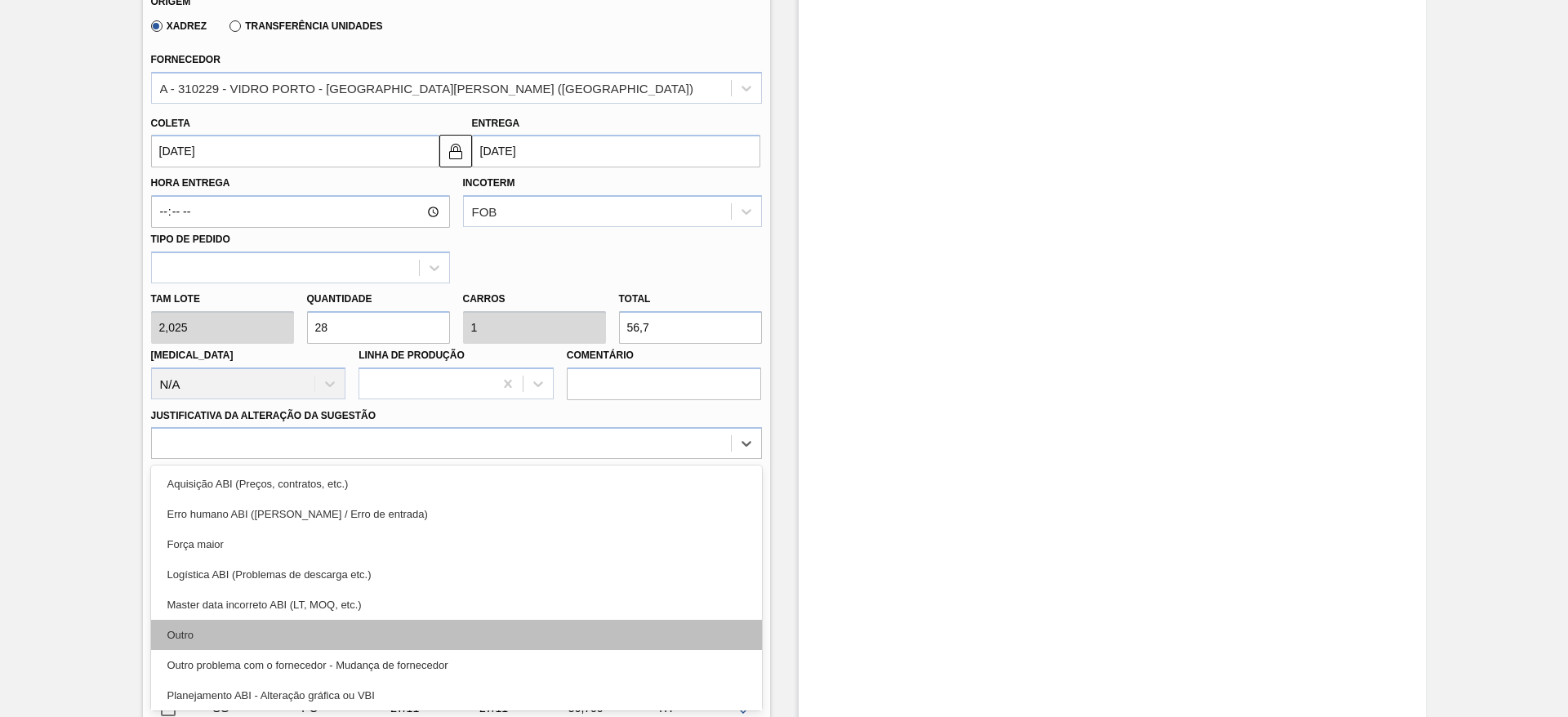
click at [276, 640] on div "Outro" at bounding box center [457, 635] width 611 height 30
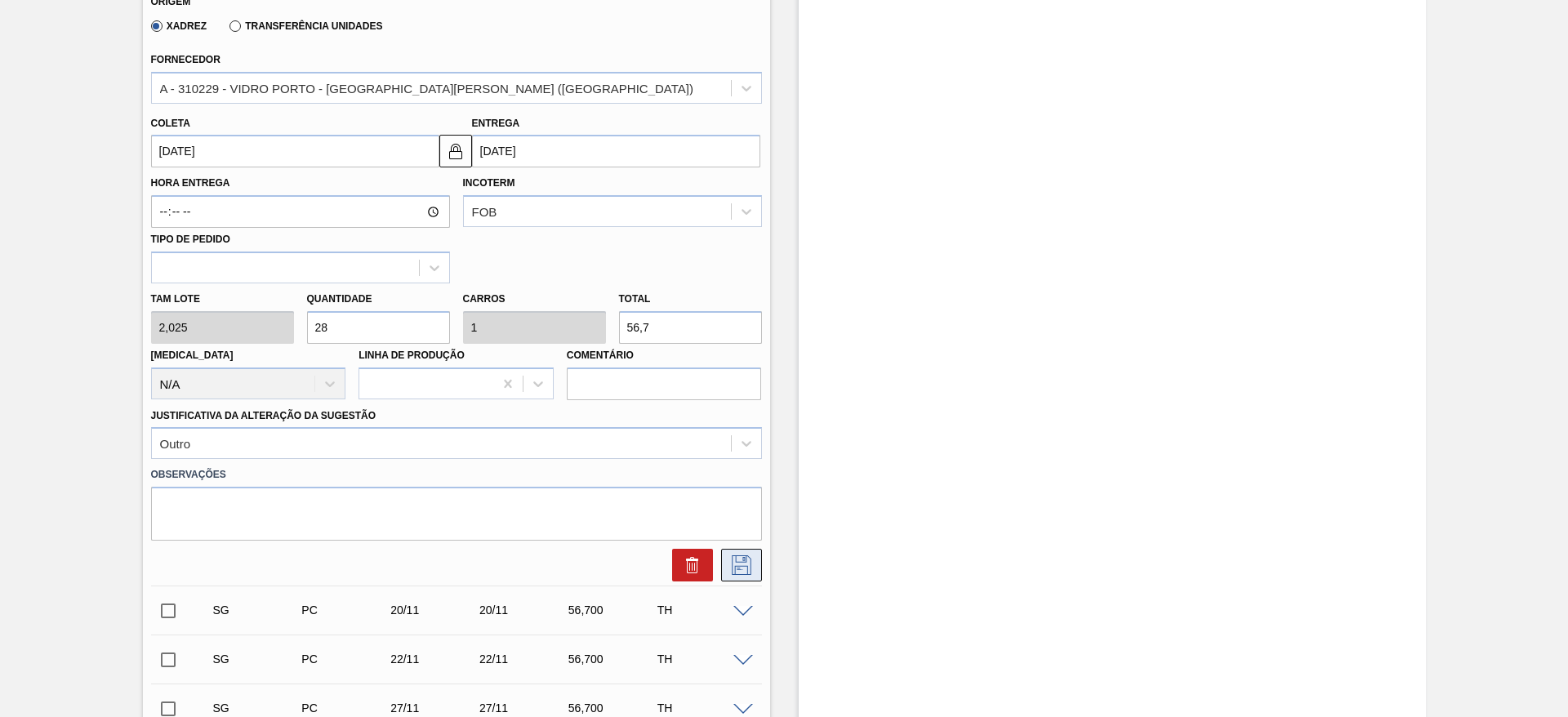
click at [752, 563] on icon at bounding box center [742, 565] width 26 height 20
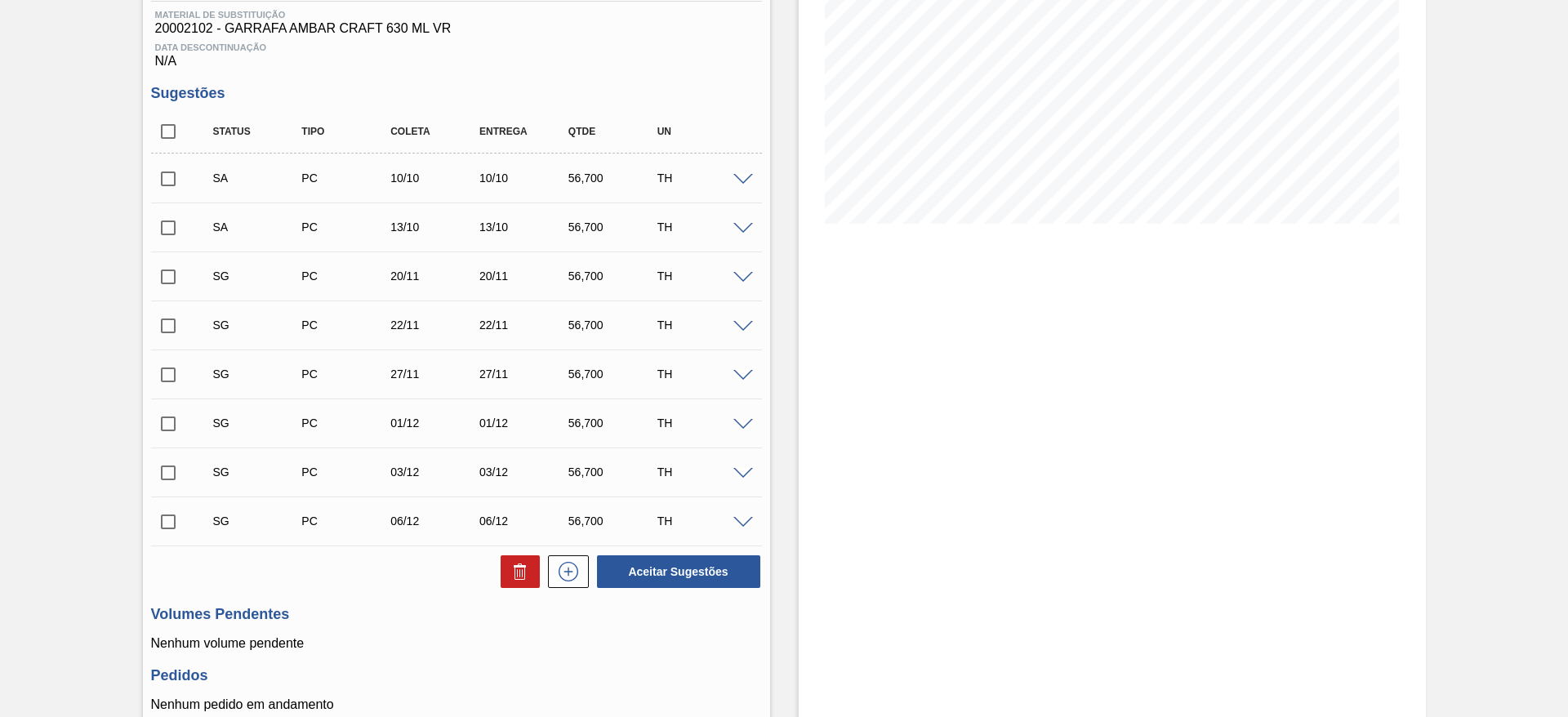
scroll to position [152, 0]
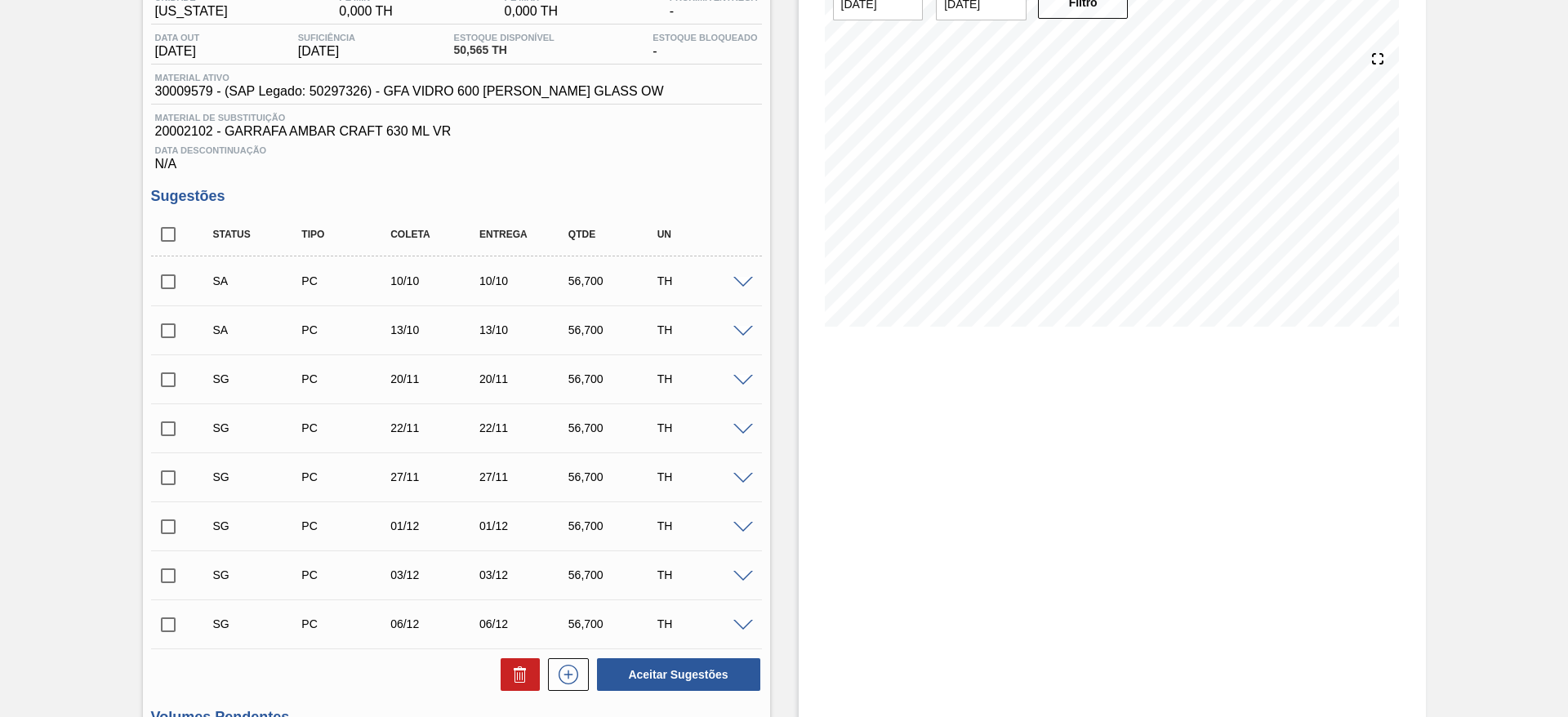
click at [740, 378] on span at bounding box center [743, 381] width 20 height 12
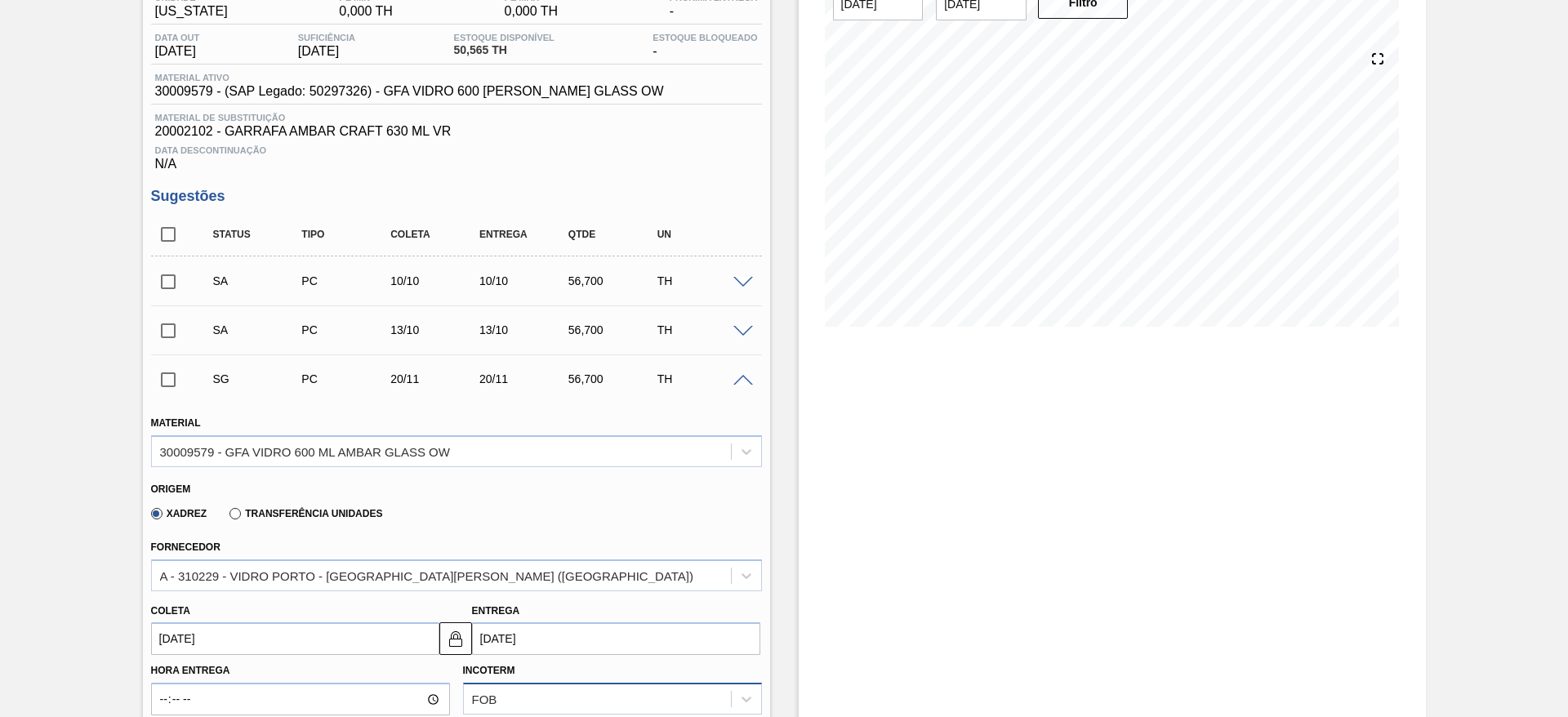
scroll to position [397, 0]
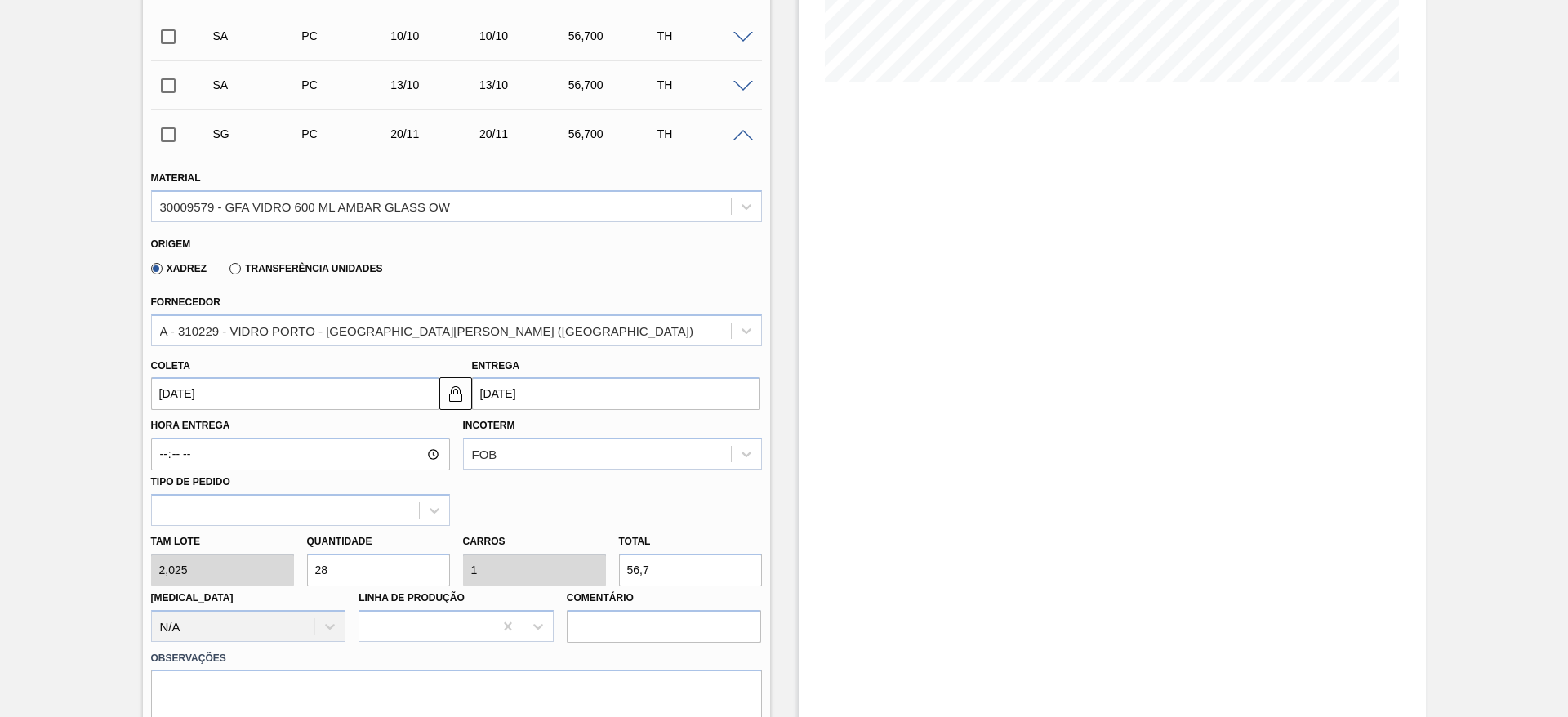
click at [311, 393] on input "[DATE]" at bounding box center [295, 394] width 288 height 33
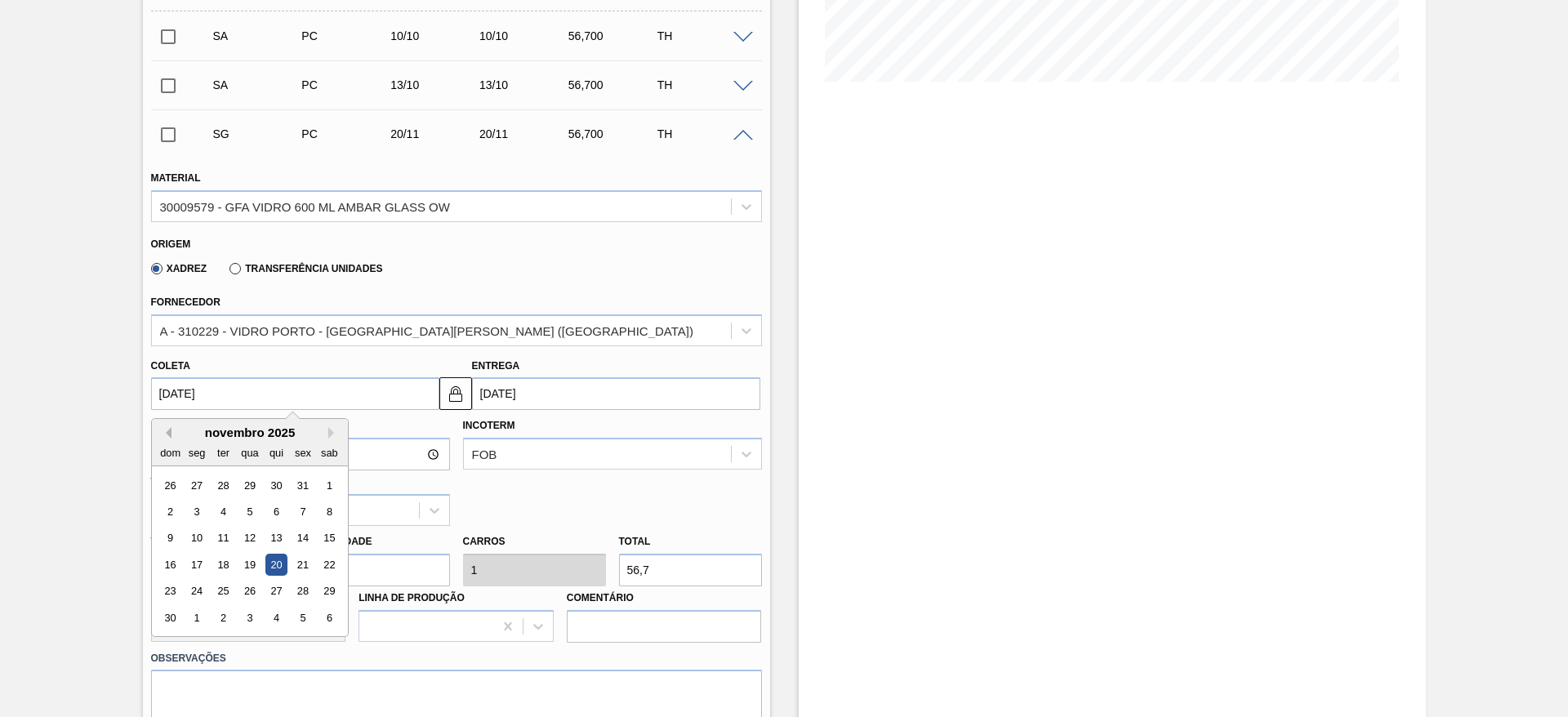
click at [167, 433] on button "Previous Month" at bounding box center [165, 432] width 11 height 11
click at [302, 507] on div "10" at bounding box center [302, 511] width 22 height 22
type input "10/10/2025"
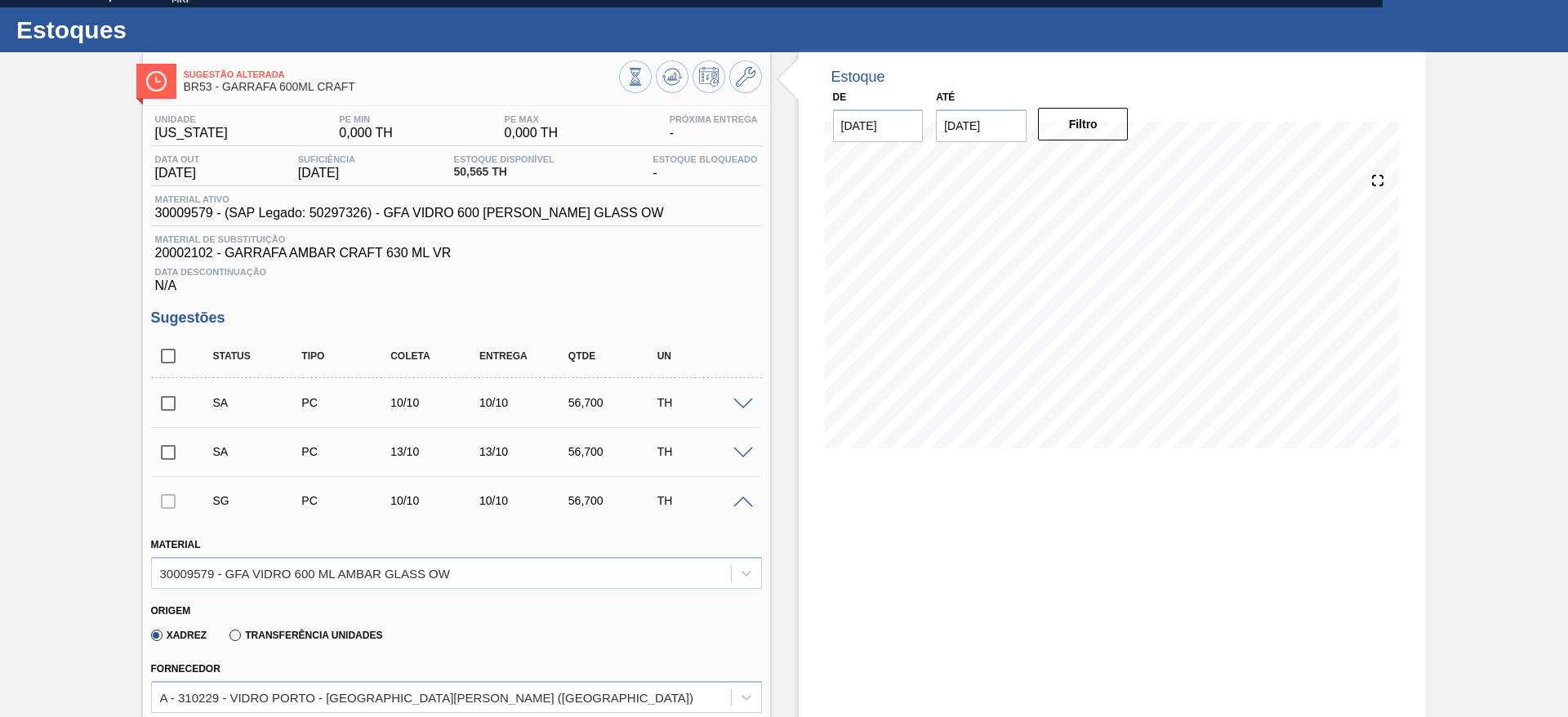
scroll to position [29, 0]
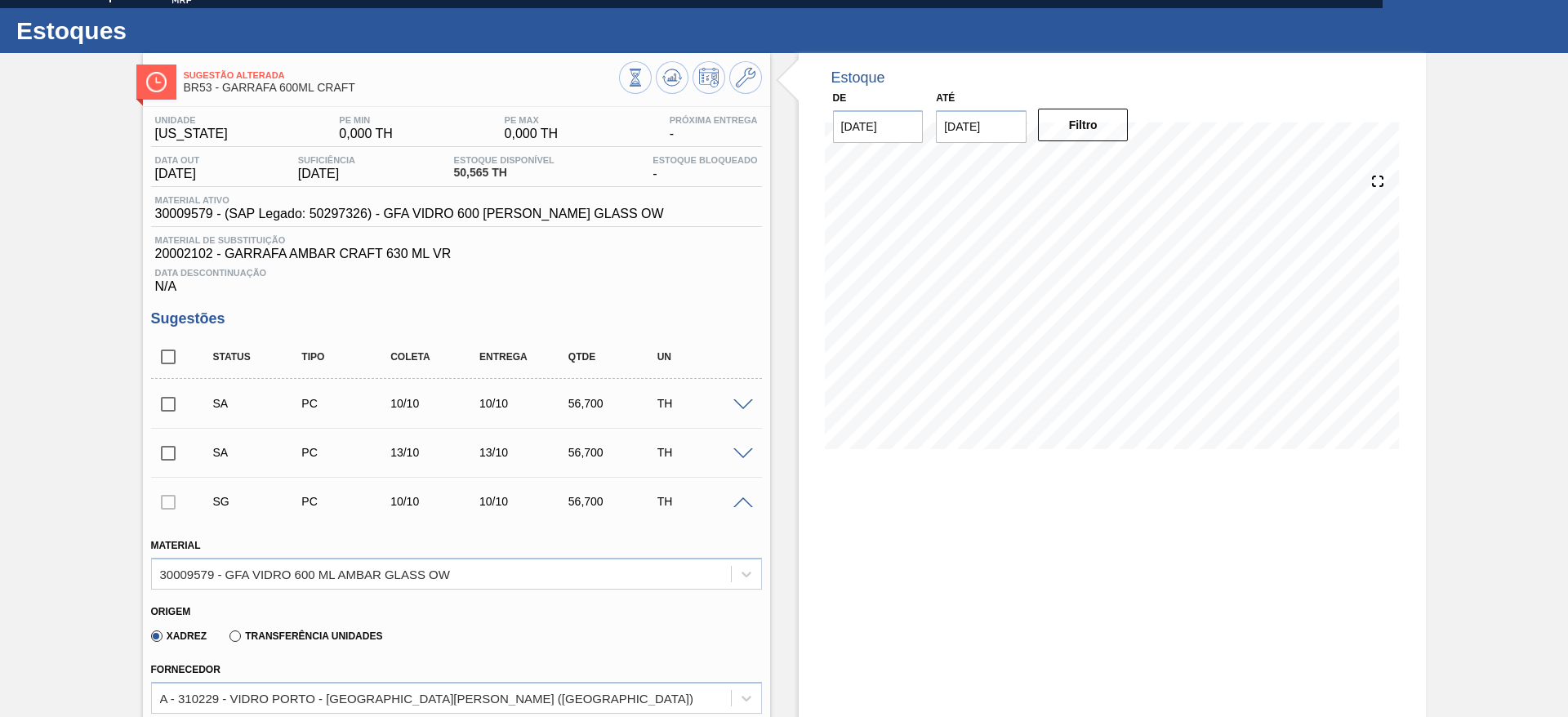
click at [744, 400] on span at bounding box center [743, 405] width 20 height 12
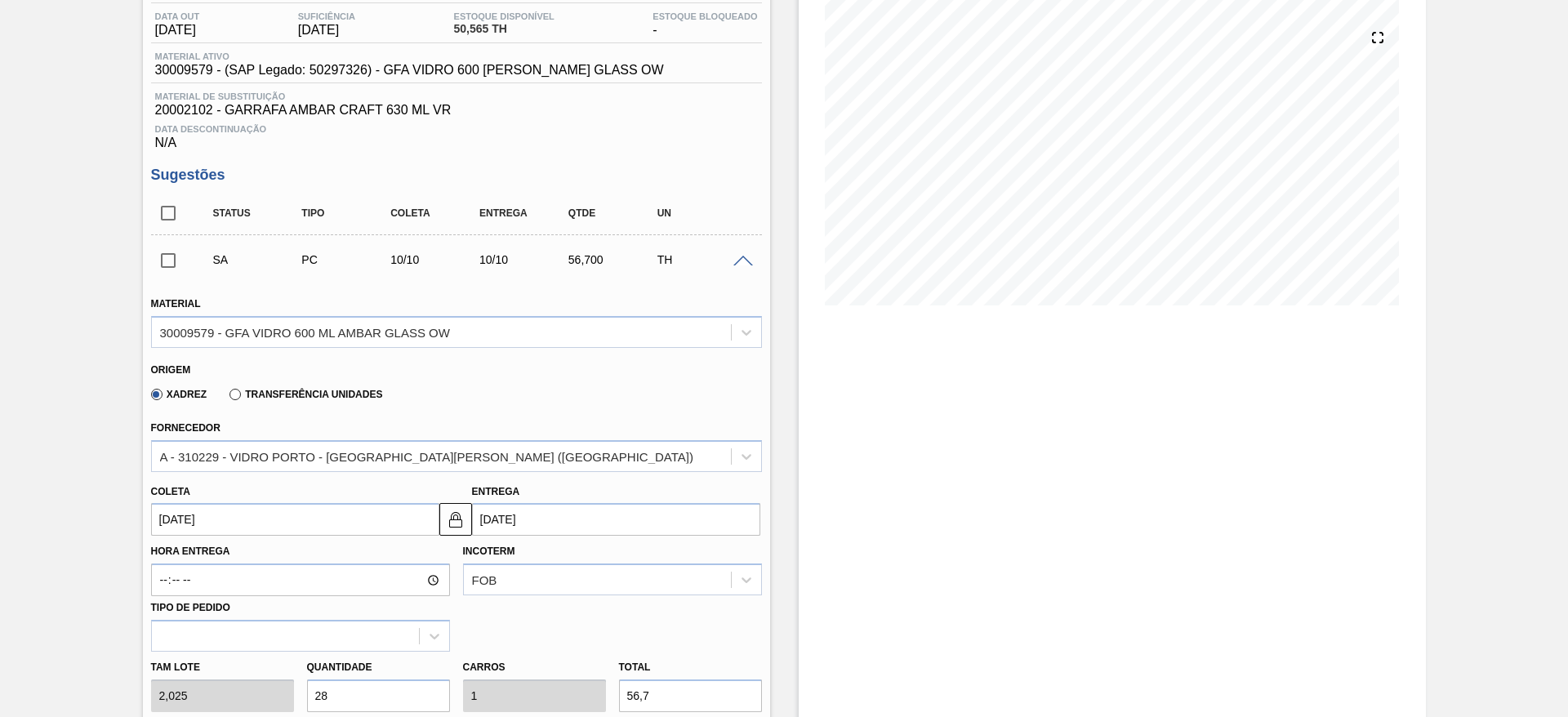
scroll to position [274, 0]
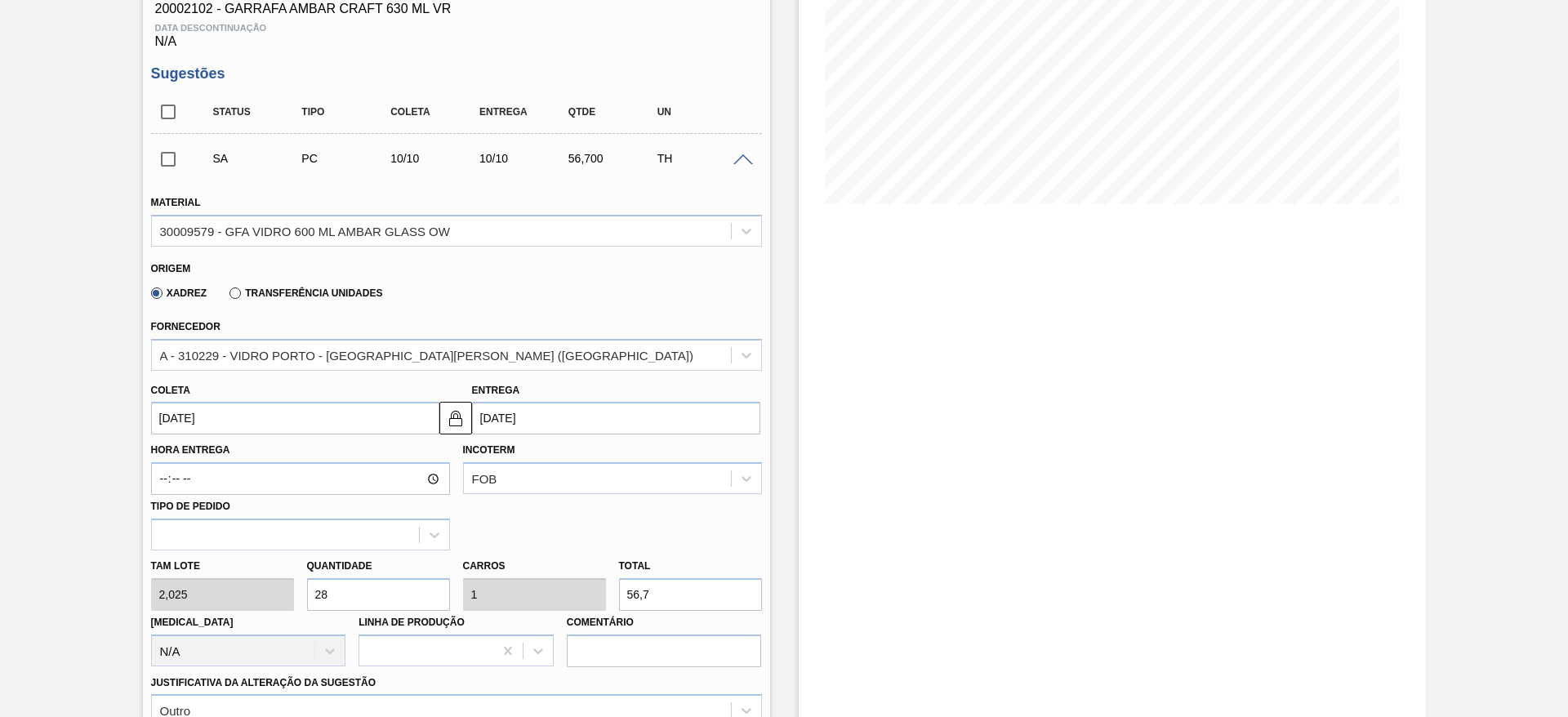
click at [331, 413] on input "10/10/2025" at bounding box center [295, 418] width 288 height 33
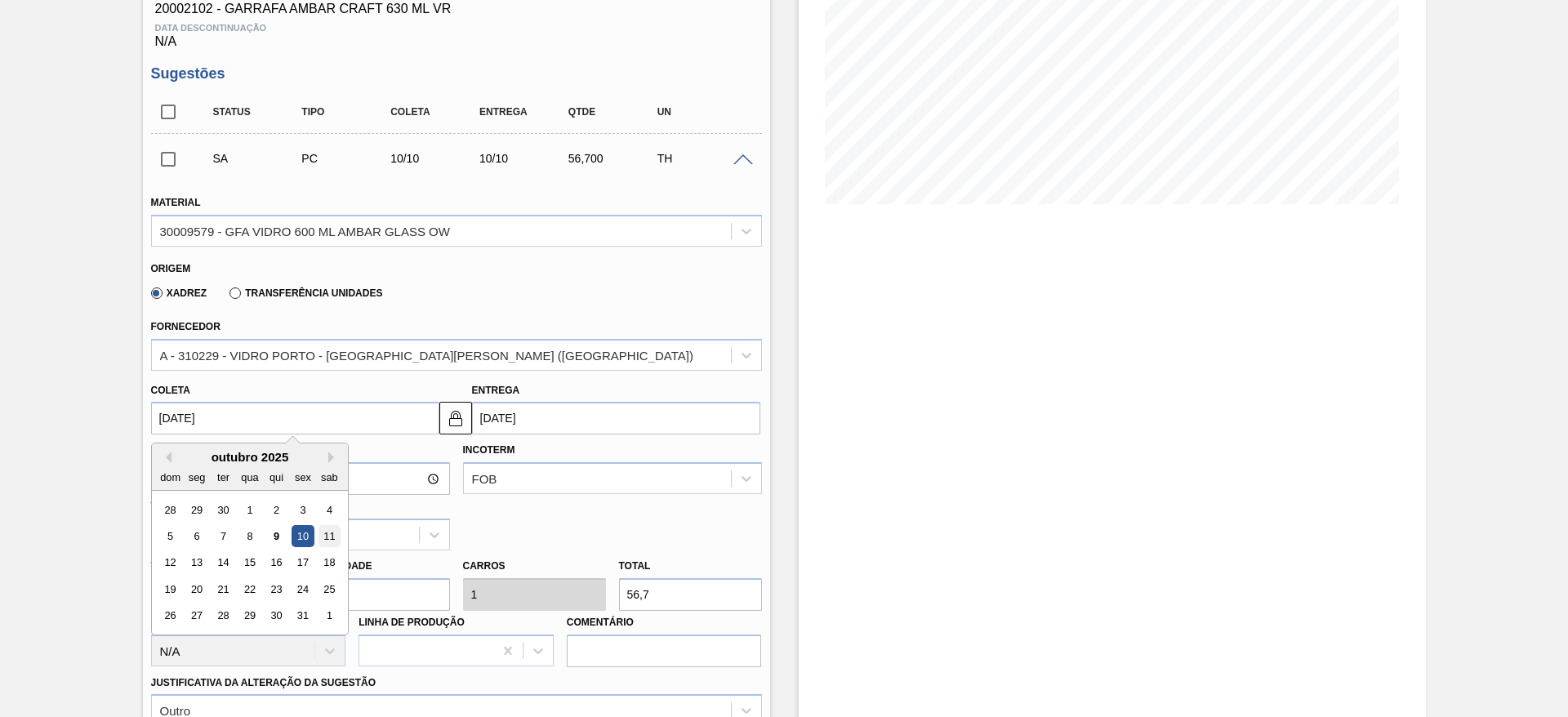
click at [333, 533] on div "11" at bounding box center [328, 536] width 22 height 22
type input "[DATE]"
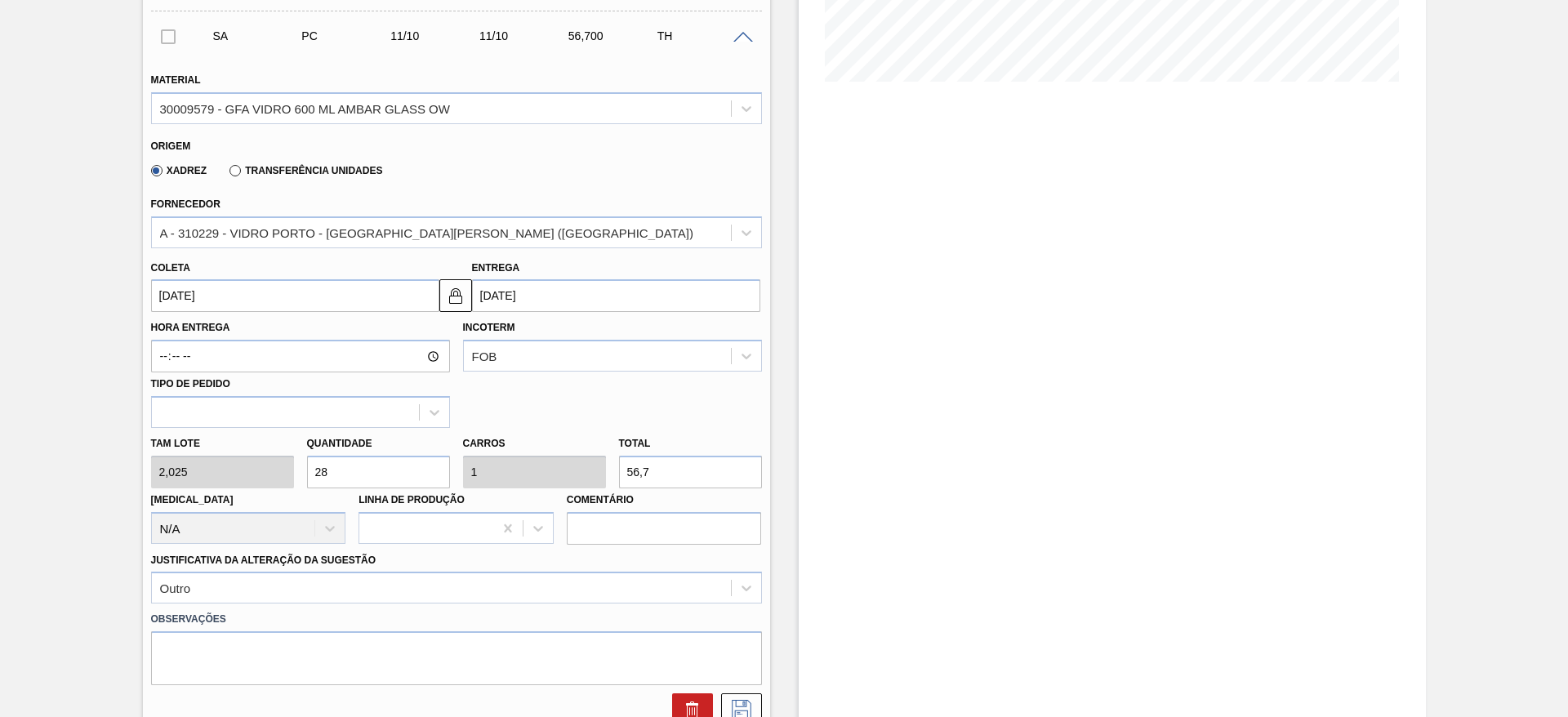
scroll to position [642, 0]
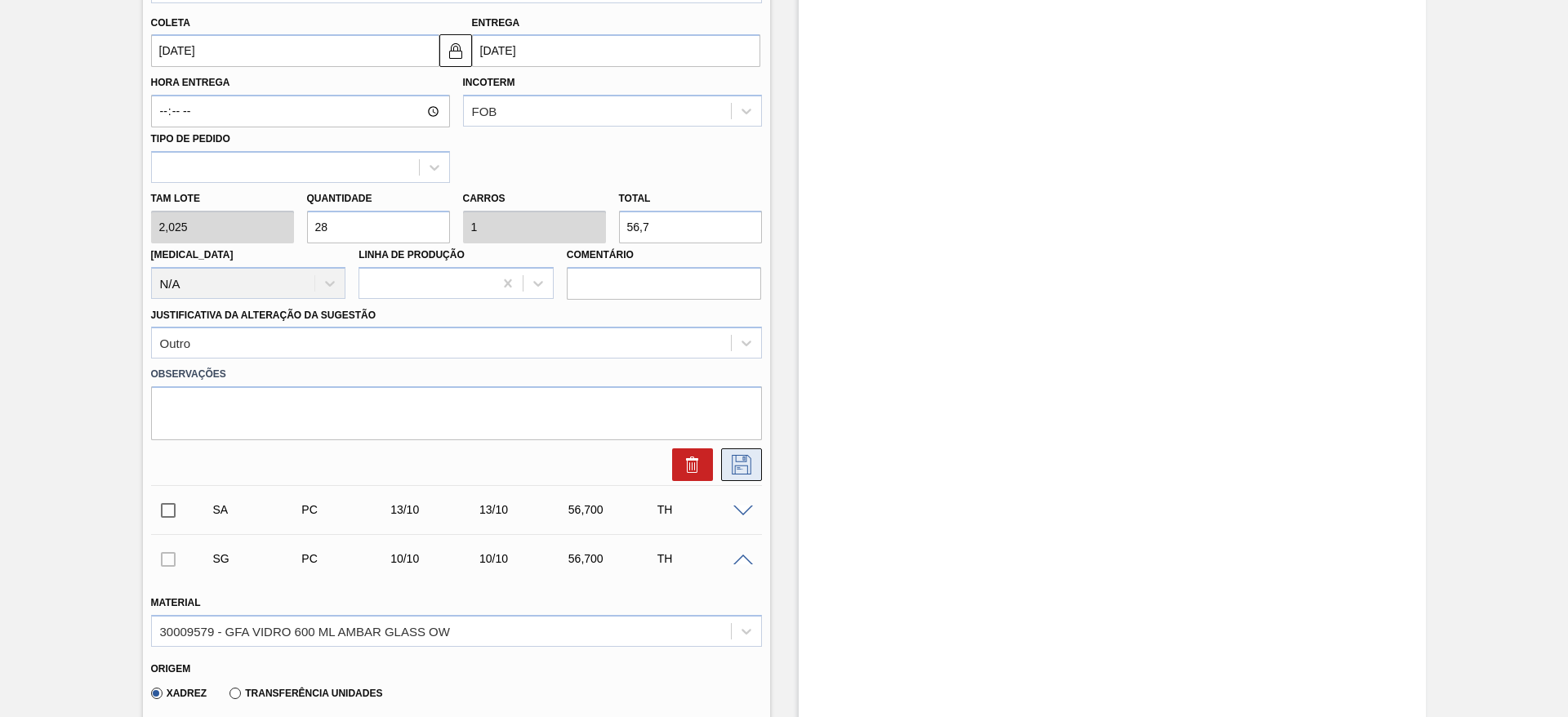
click at [744, 476] on button at bounding box center [741, 465] width 41 height 33
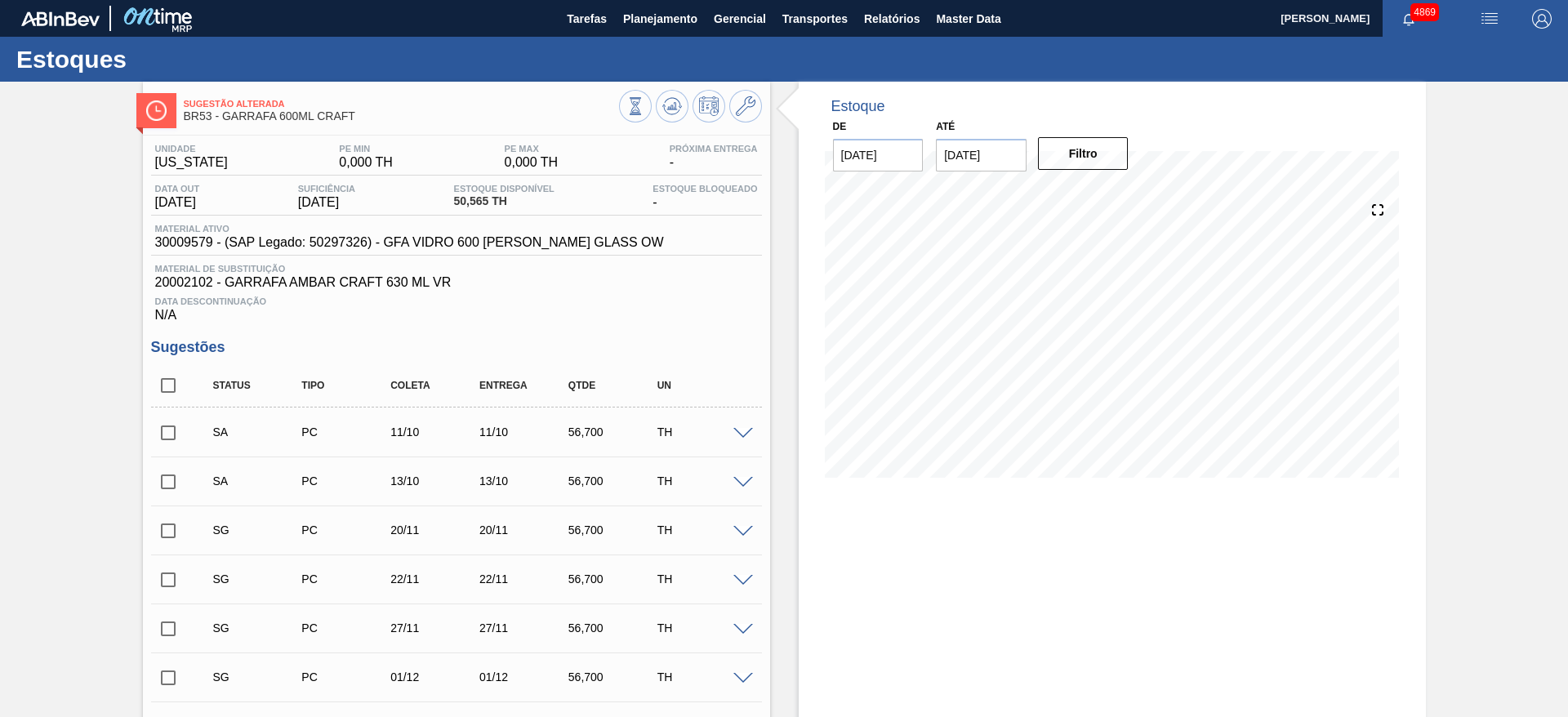
scroll to position [368, 0]
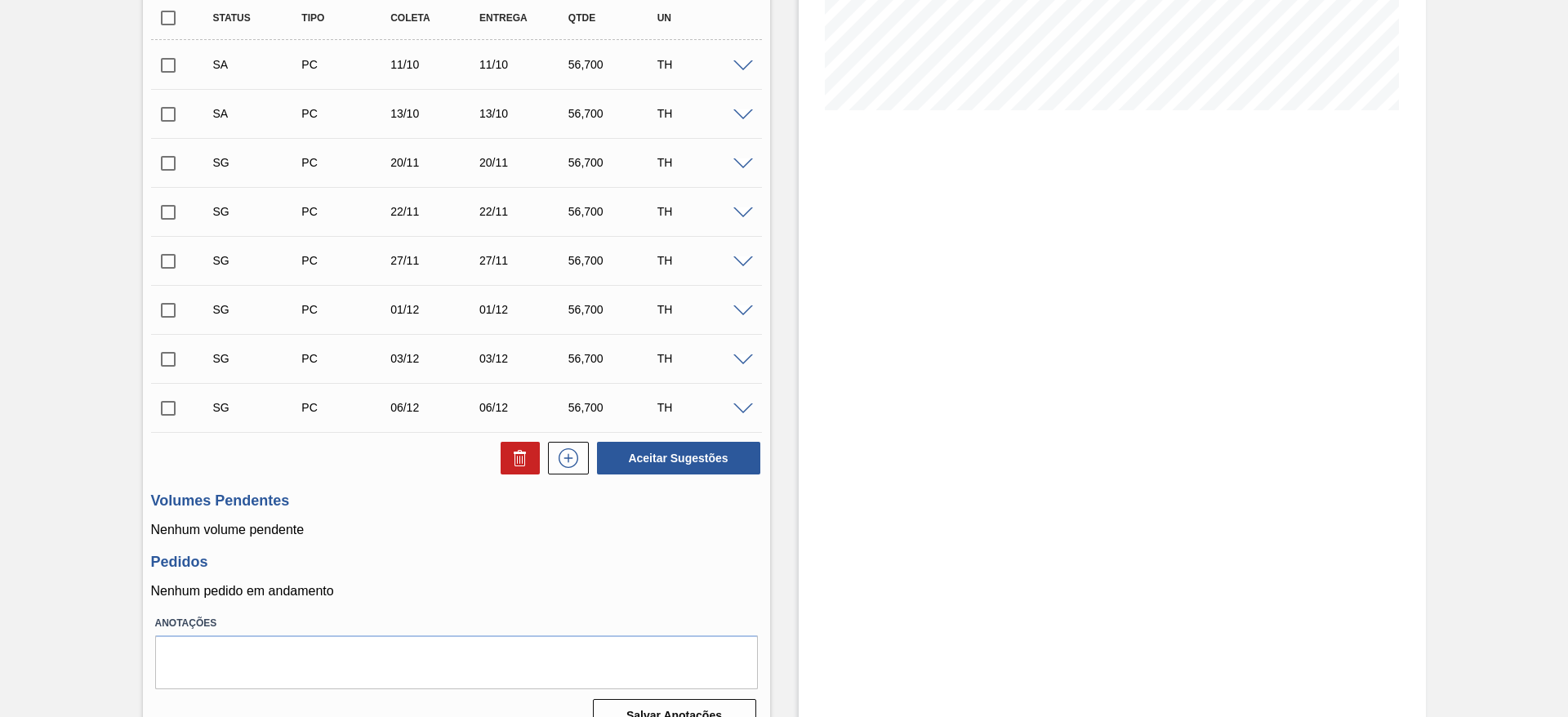
click at [741, 165] on span at bounding box center [743, 165] width 20 height 12
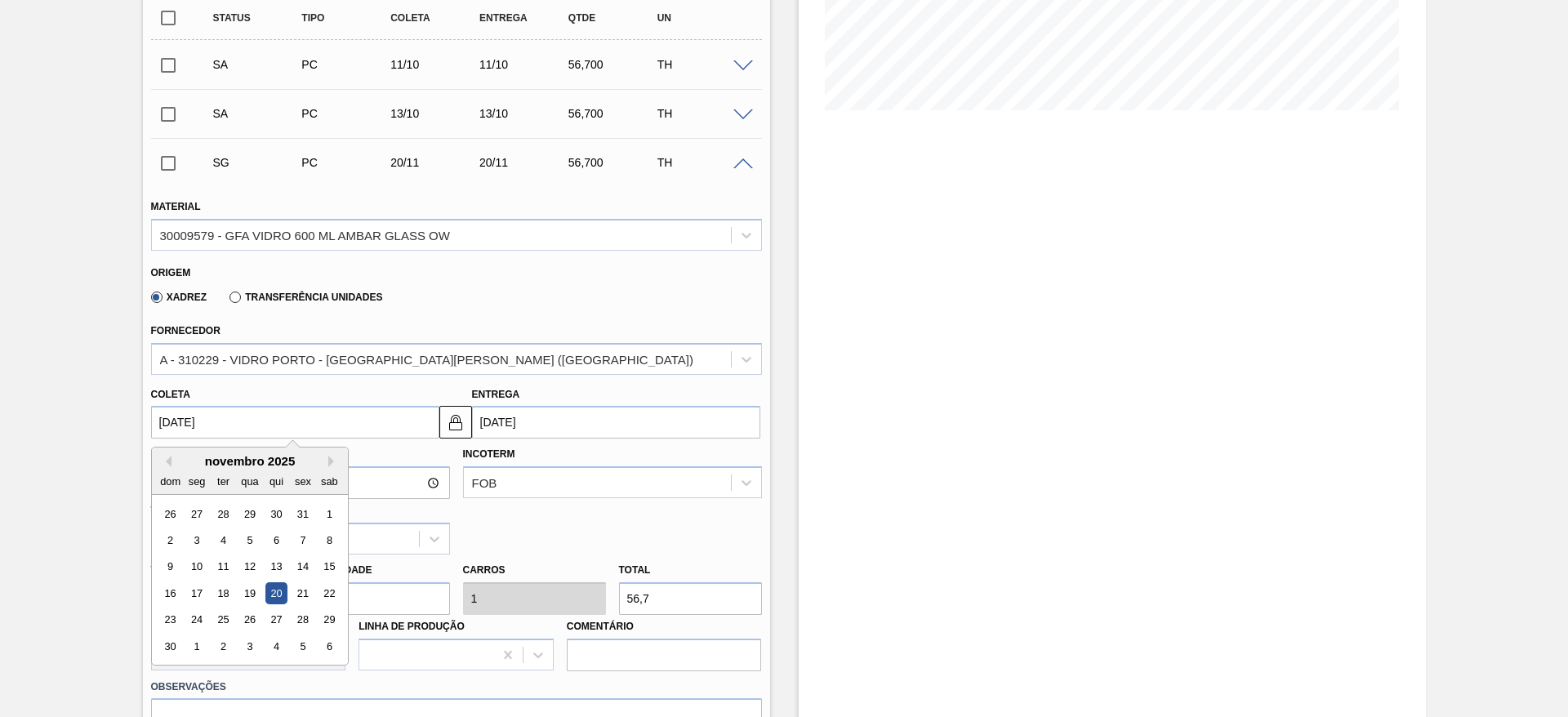
click at [285, 426] on input "[DATE]" at bounding box center [295, 423] width 288 height 33
click at [162, 461] on button "Previous Month" at bounding box center [165, 461] width 11 height 11
click at [203, 571] on div "13" at bounding box center [196, 566] width 22 height 22
type input "[DATE]"
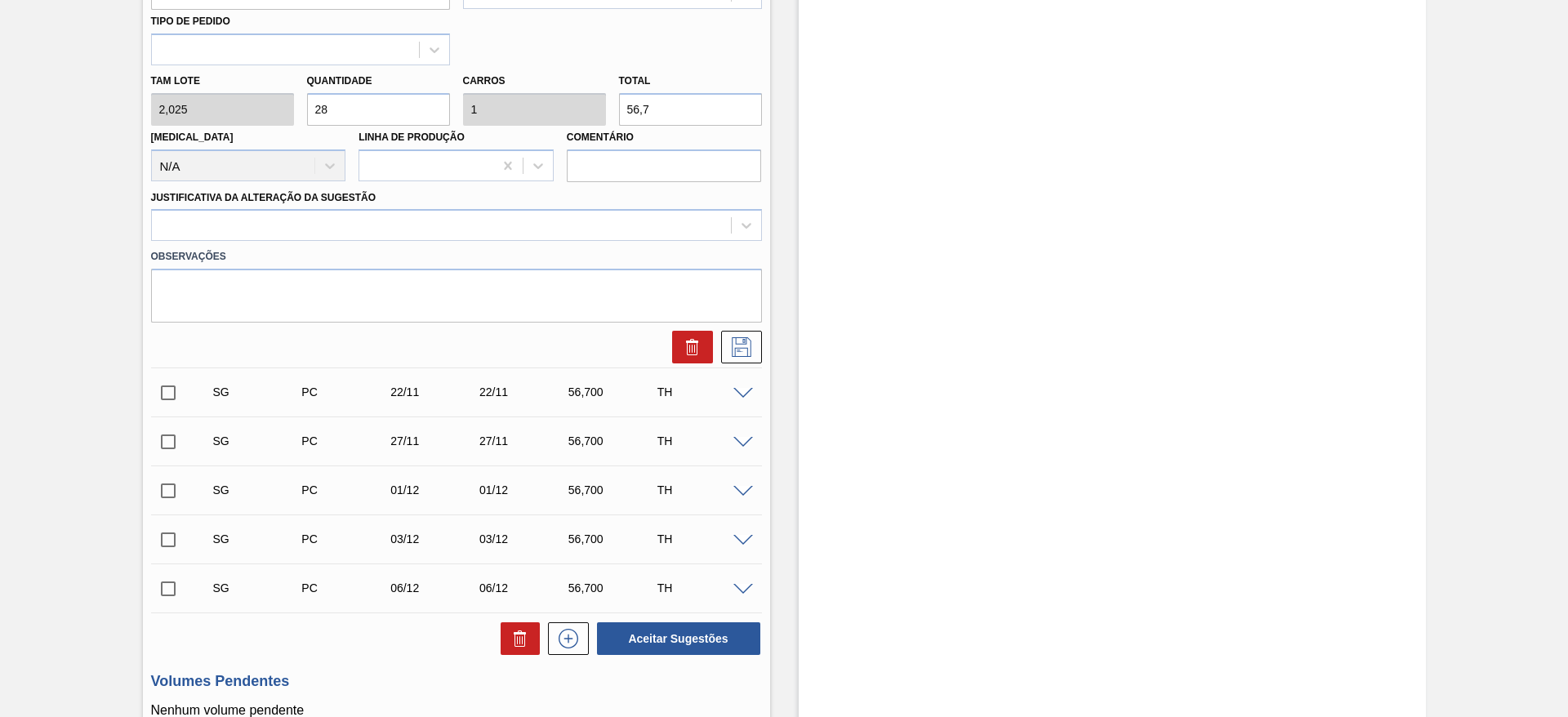
scroll to position [858, 0]
click at [735, 346] on icon at bounding box center [742, 346] width 26 height 20
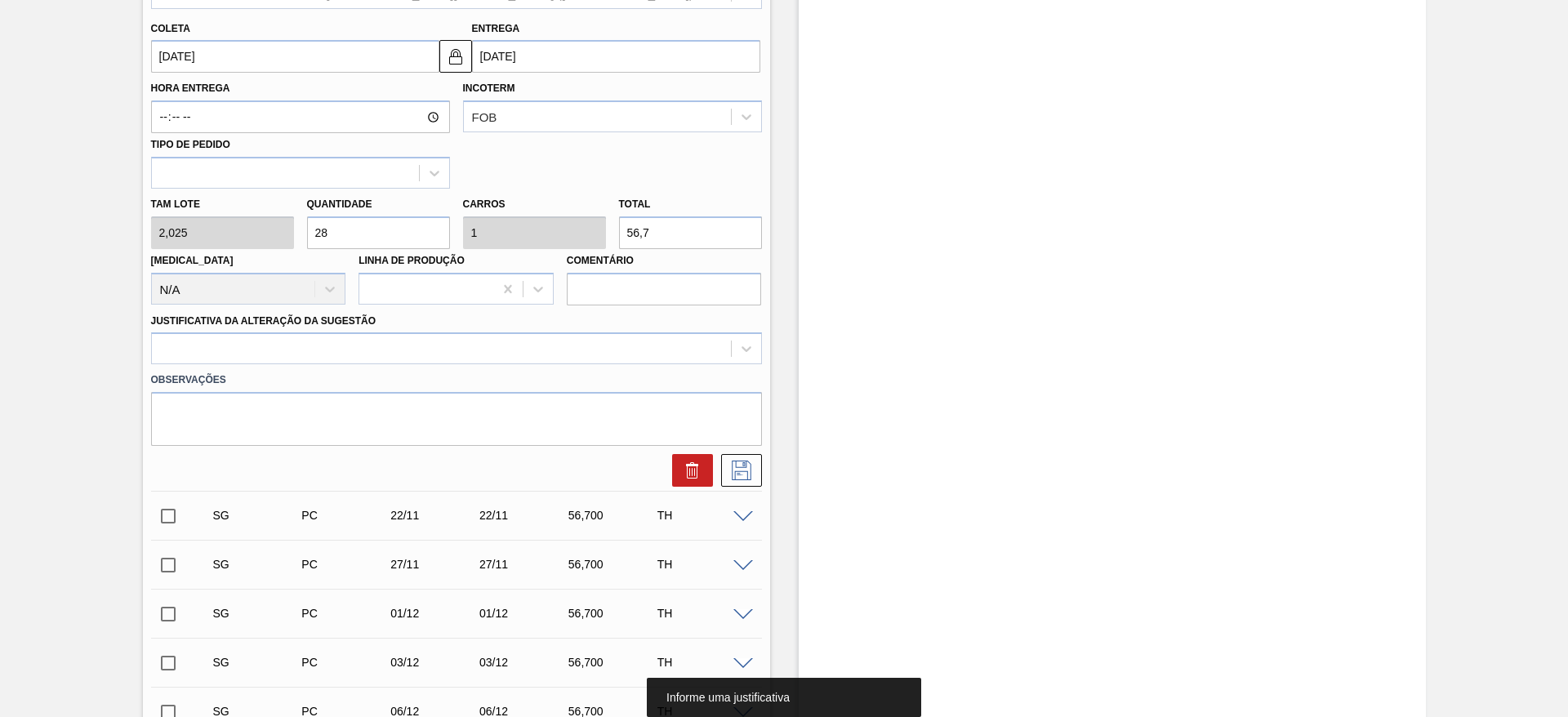
scroll to position [613, 0]
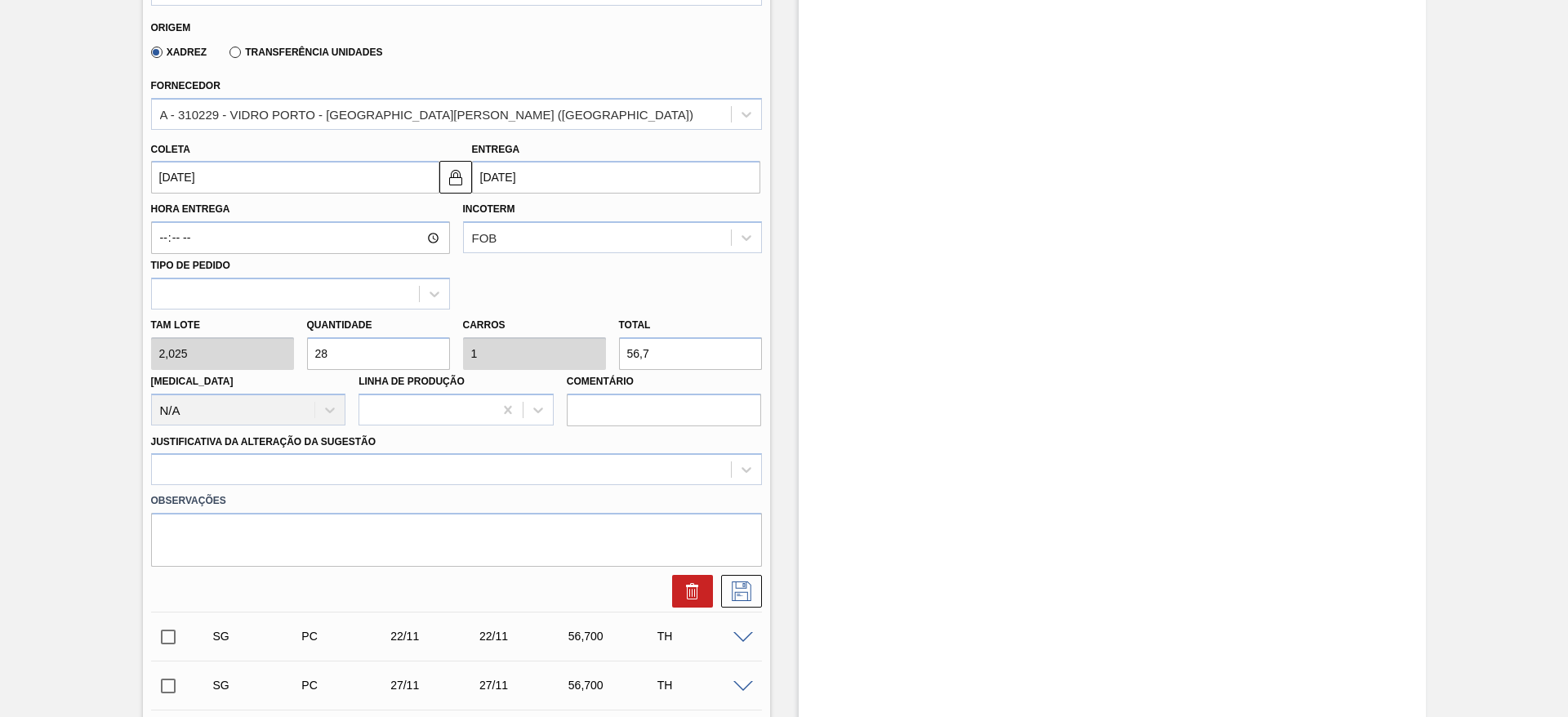
click at [368, 489] on label "Observações" at bounding box center [457, 501] width 611 height 23
click at [363, 468] on div at bounding box center [457, 469] width 611 height 32
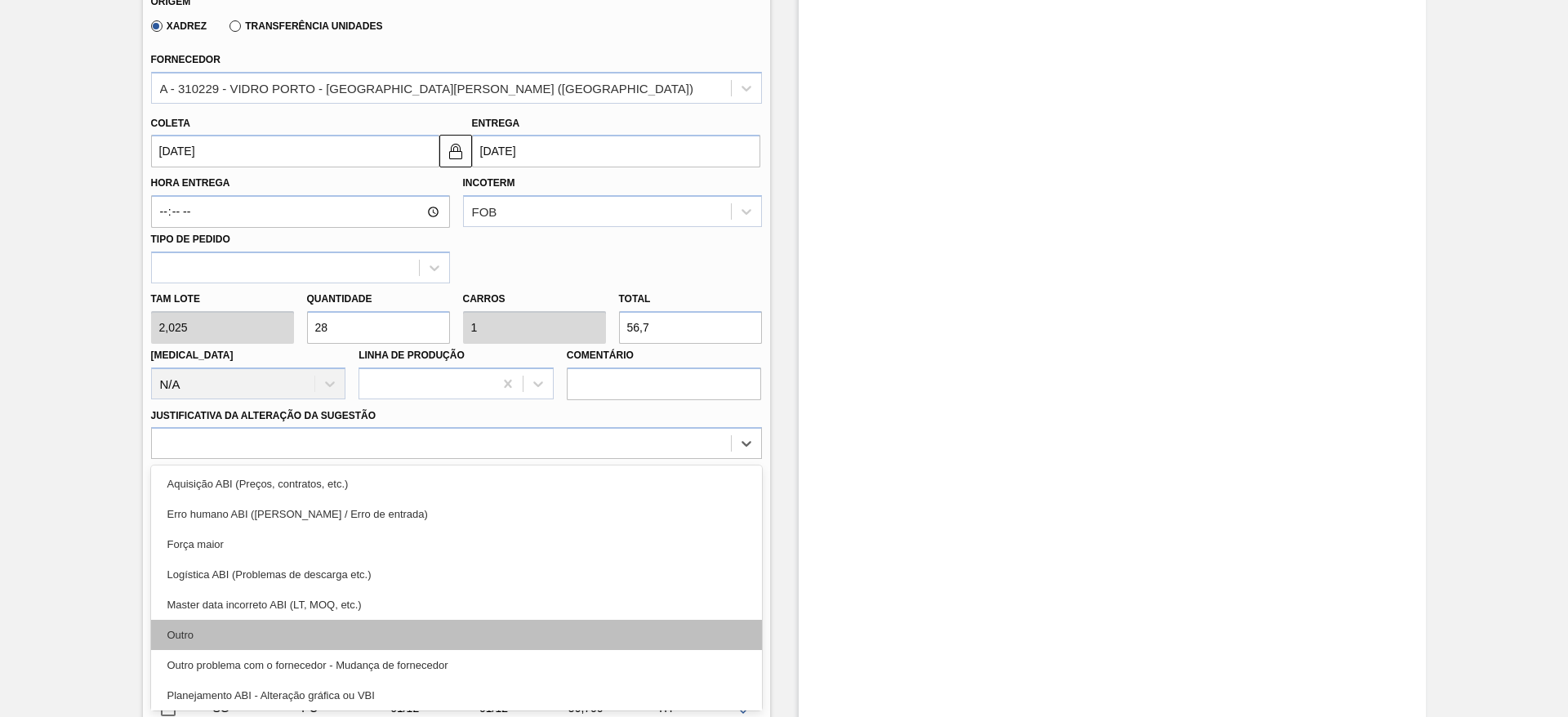
click at [279, 647] on div "Outro" at bounding box center [457, 635] width 611 height 30
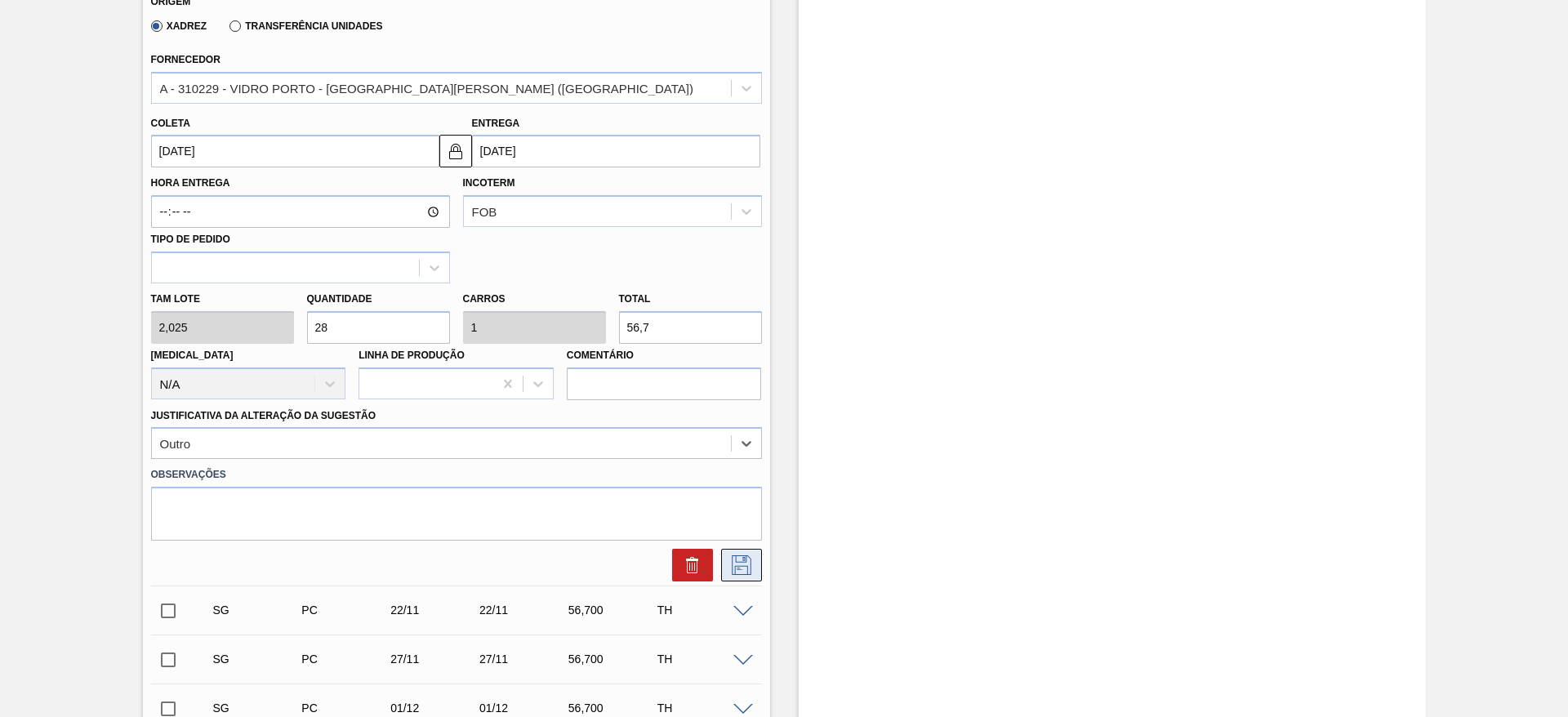
click at [743, 569] on icon at bounding box center [742, 565] width 26 height 20
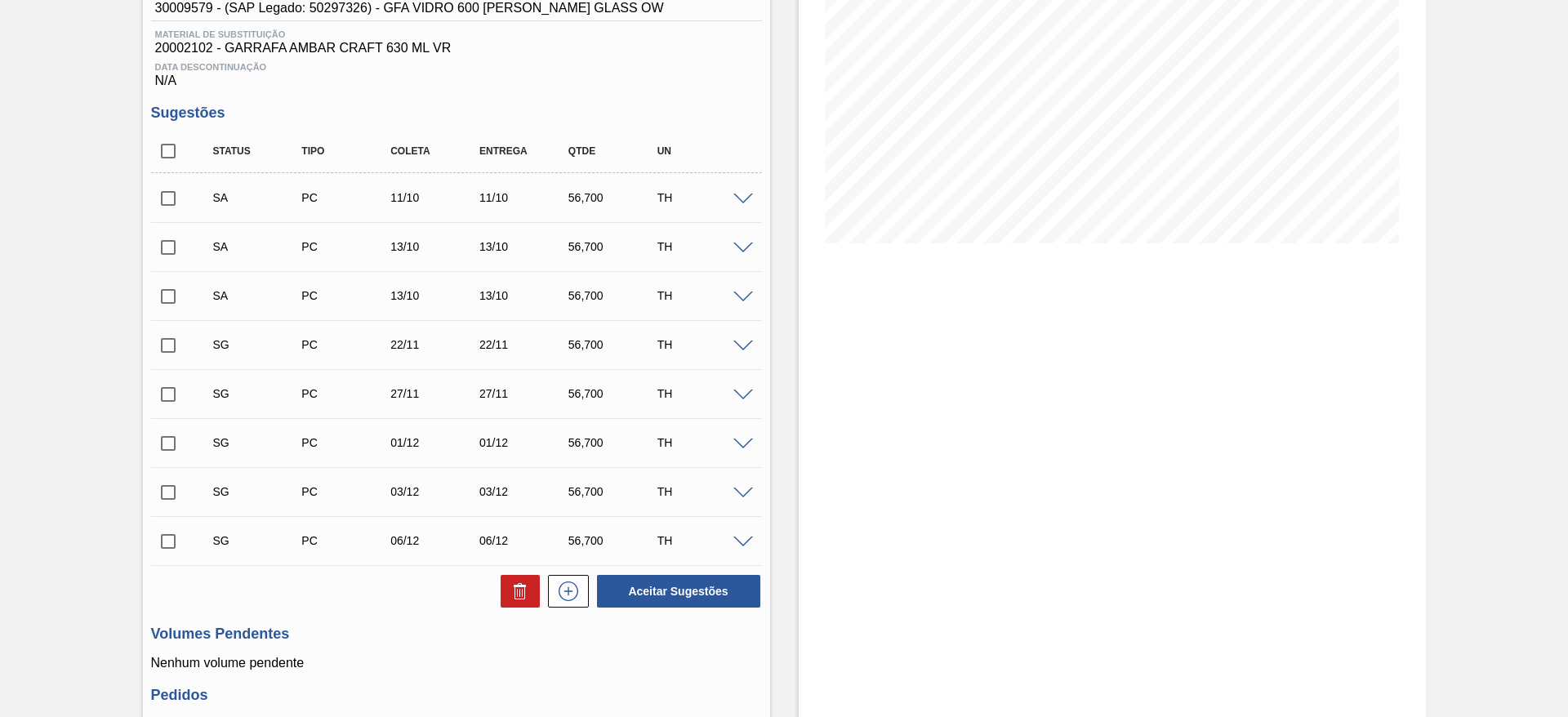
scroll to position [29, 0]
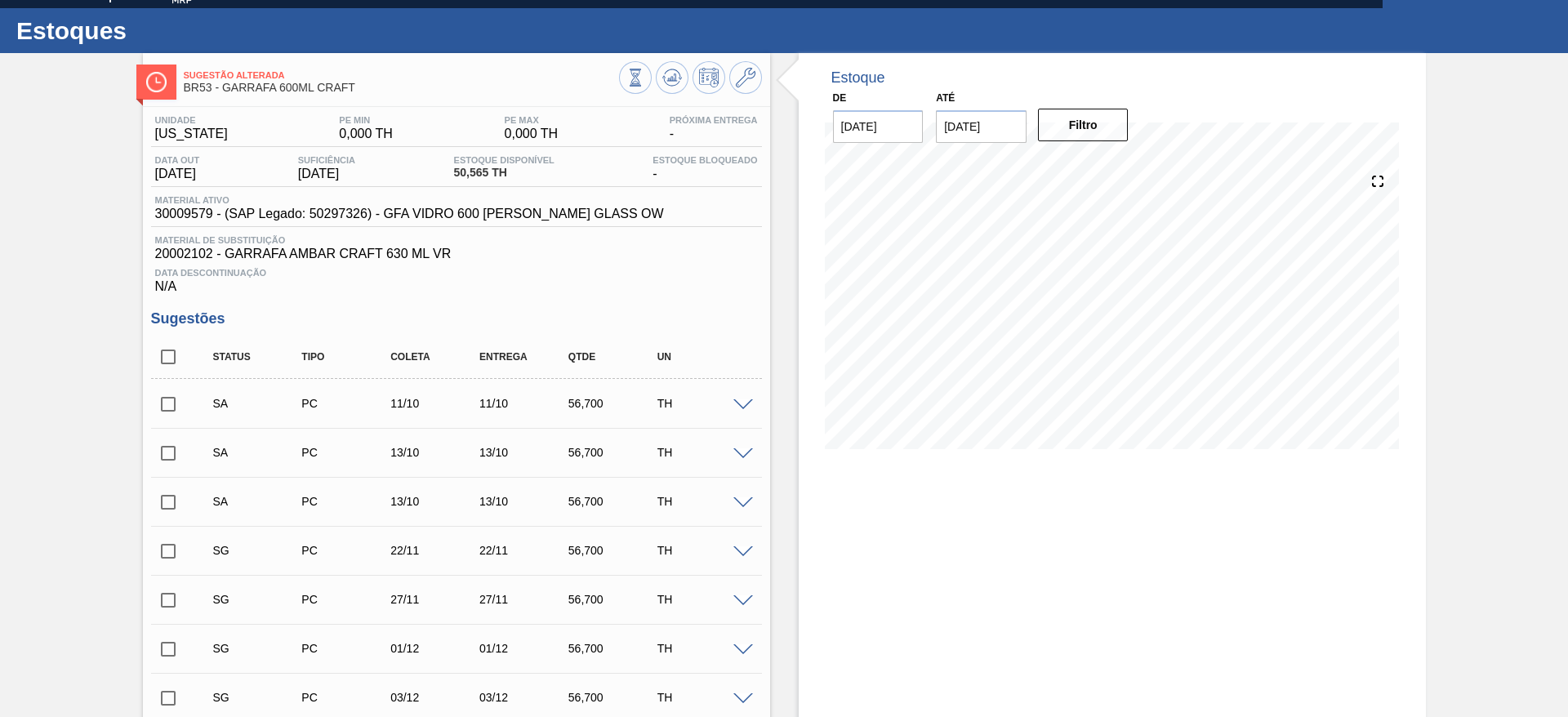
drag, startPoint x: 162, startPoint y: 397, endPoint x: 165, endPoint y: 410, distance: 13.3
click at [165, 404] on input "checkbox" at bounding box center [169, 404] width 35 height 35
checkbox input "true"
click at [161, 449] on input "checkbox" at bounding box center [169, 454] width 35 height 35
checkbox input "true"
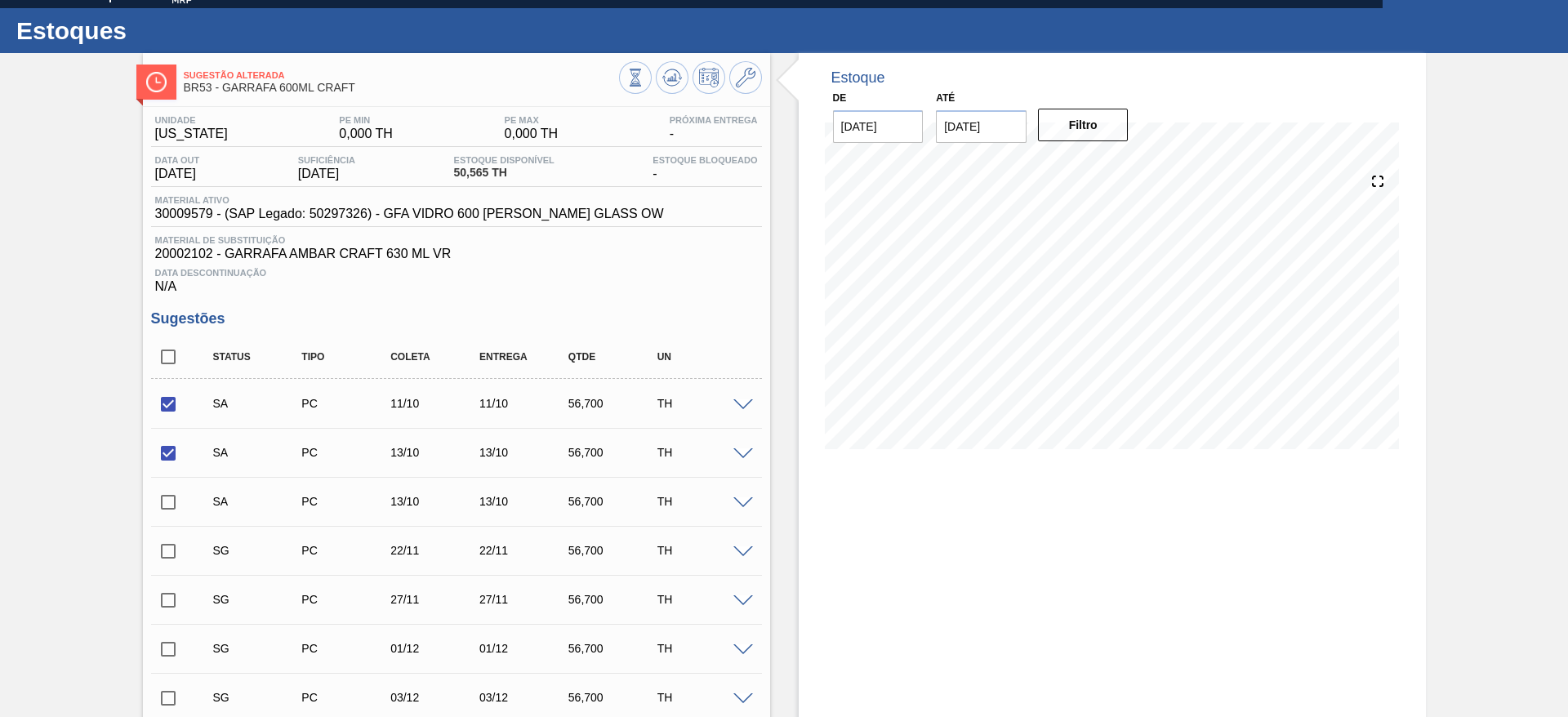
click at [166, 503] on input "checkbox" at bounding box center [169, 502] width 35 height 35
checkbox input "true"
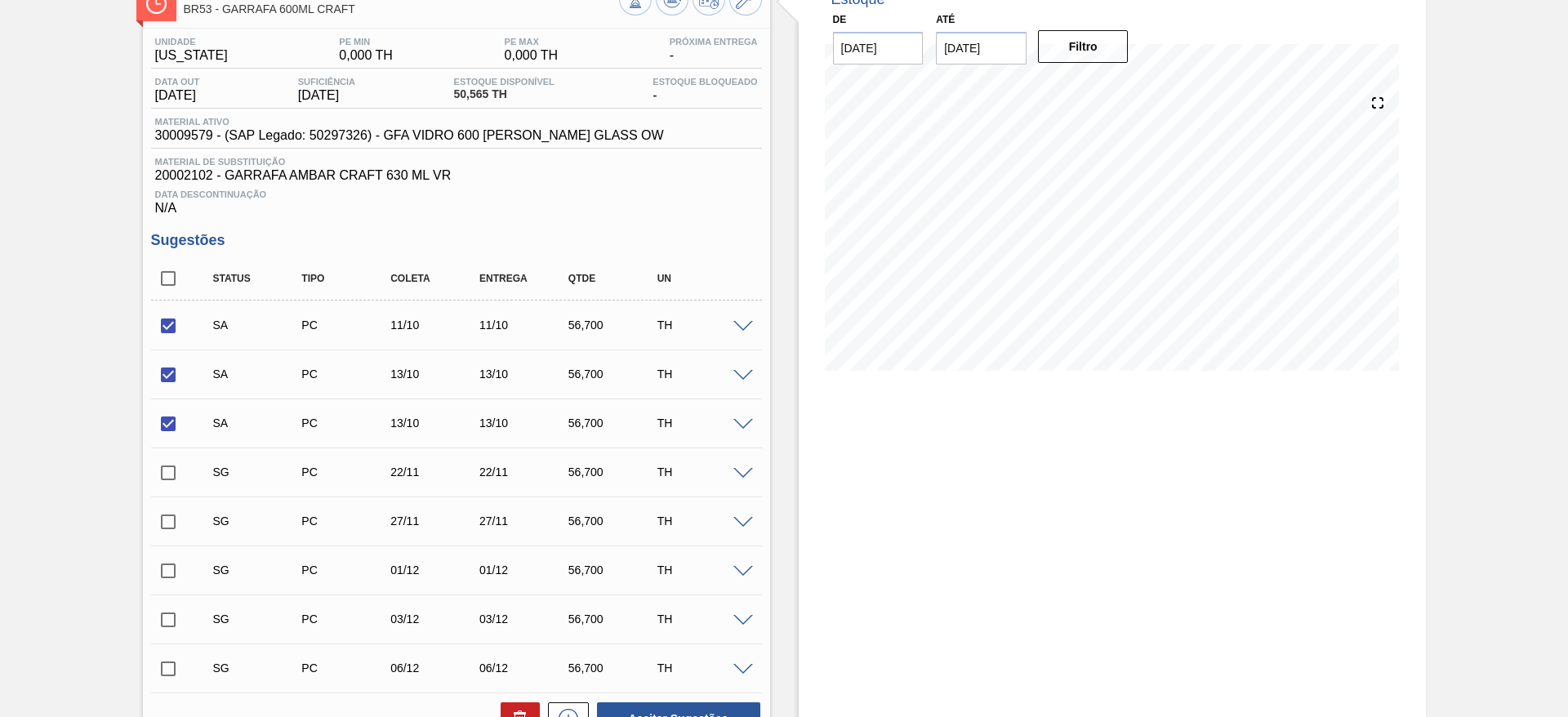
scroll to position [397, 0]
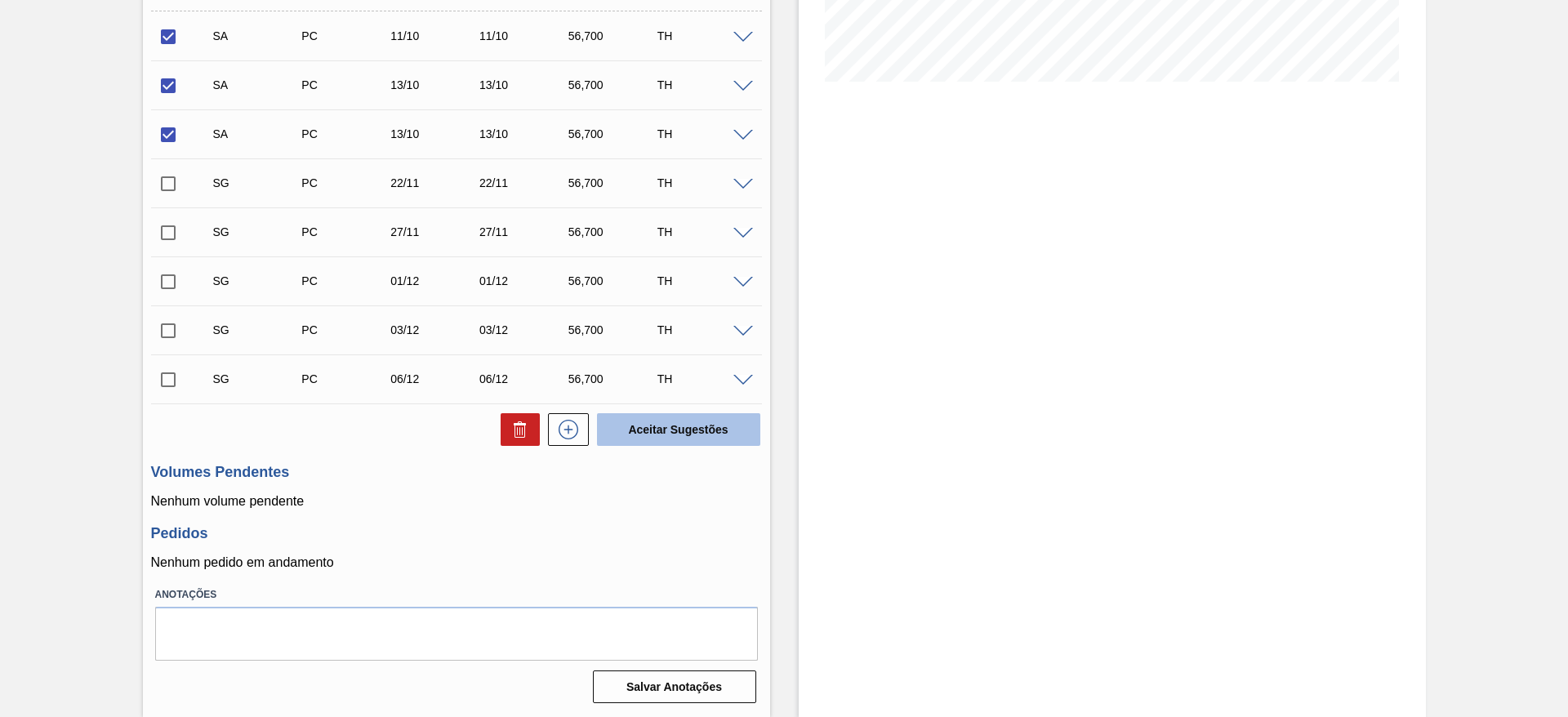
click at [744, 434] on button "Aceitar Sugestões" at bounding box center [679, 430] width 164 height 33
checkbox input "false"
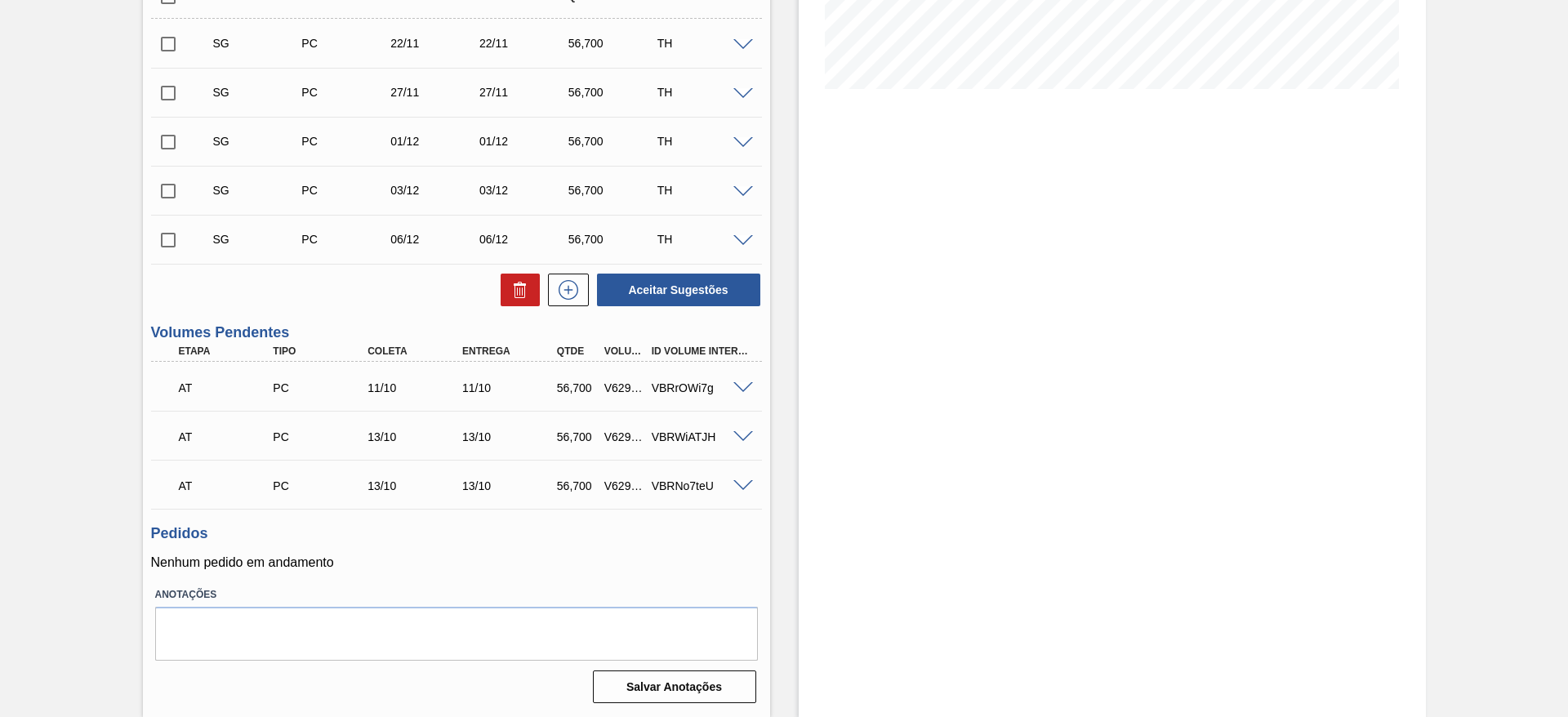
scroll to position [0, 0]
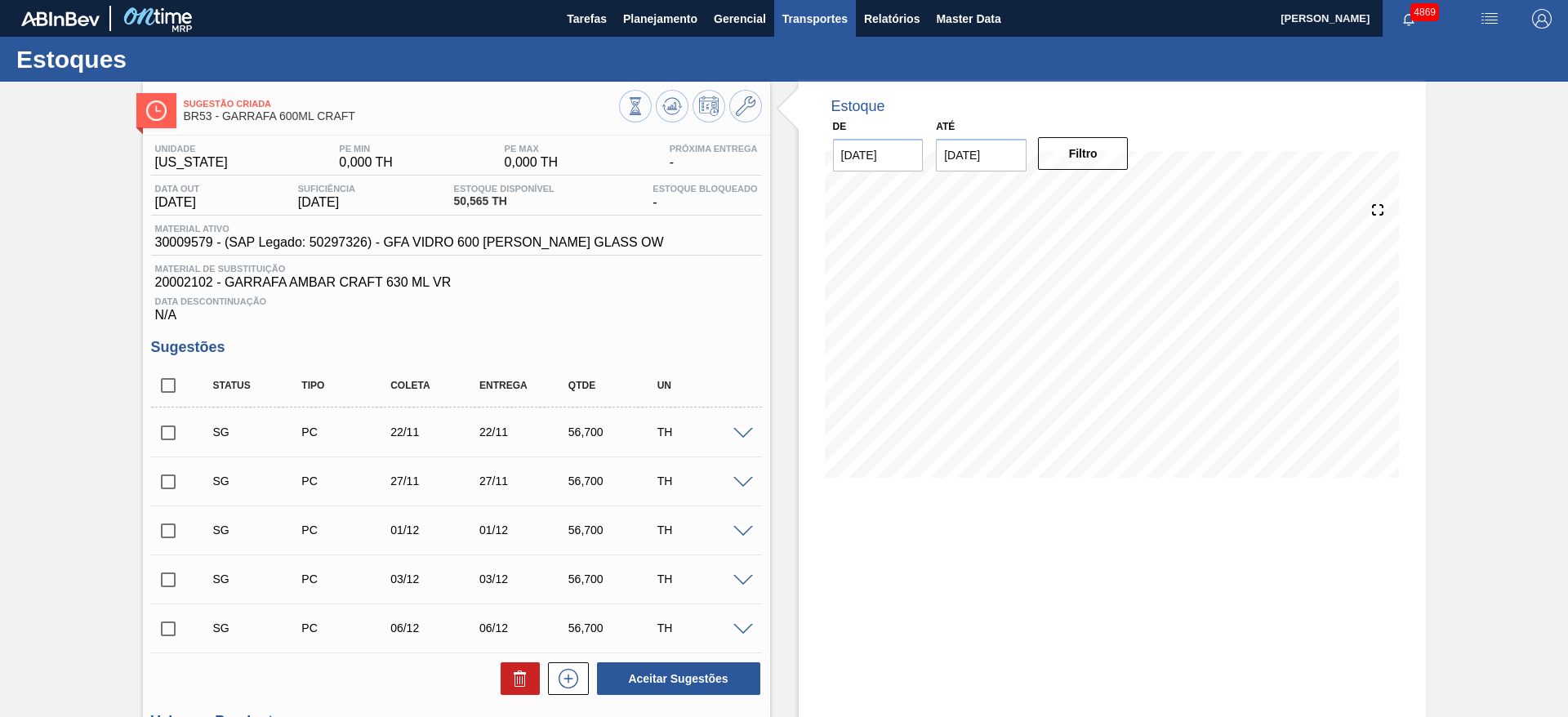
click at [841, 16] on span "Transportes" at bounding box center [815, 18] width 65 height 20
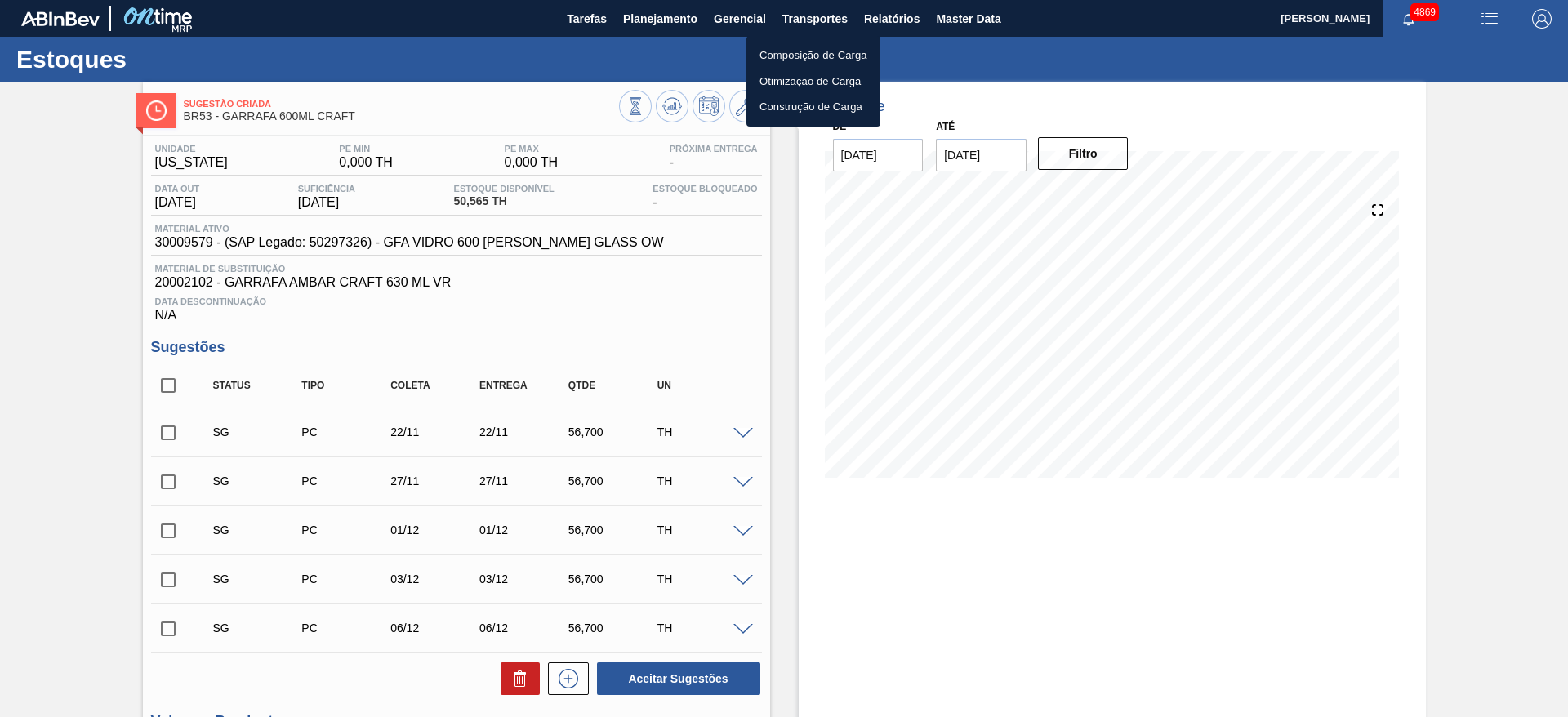
click at [818, 77] on li "Otimização de Carga" at bounding box center [813, 81] width 134 height 26
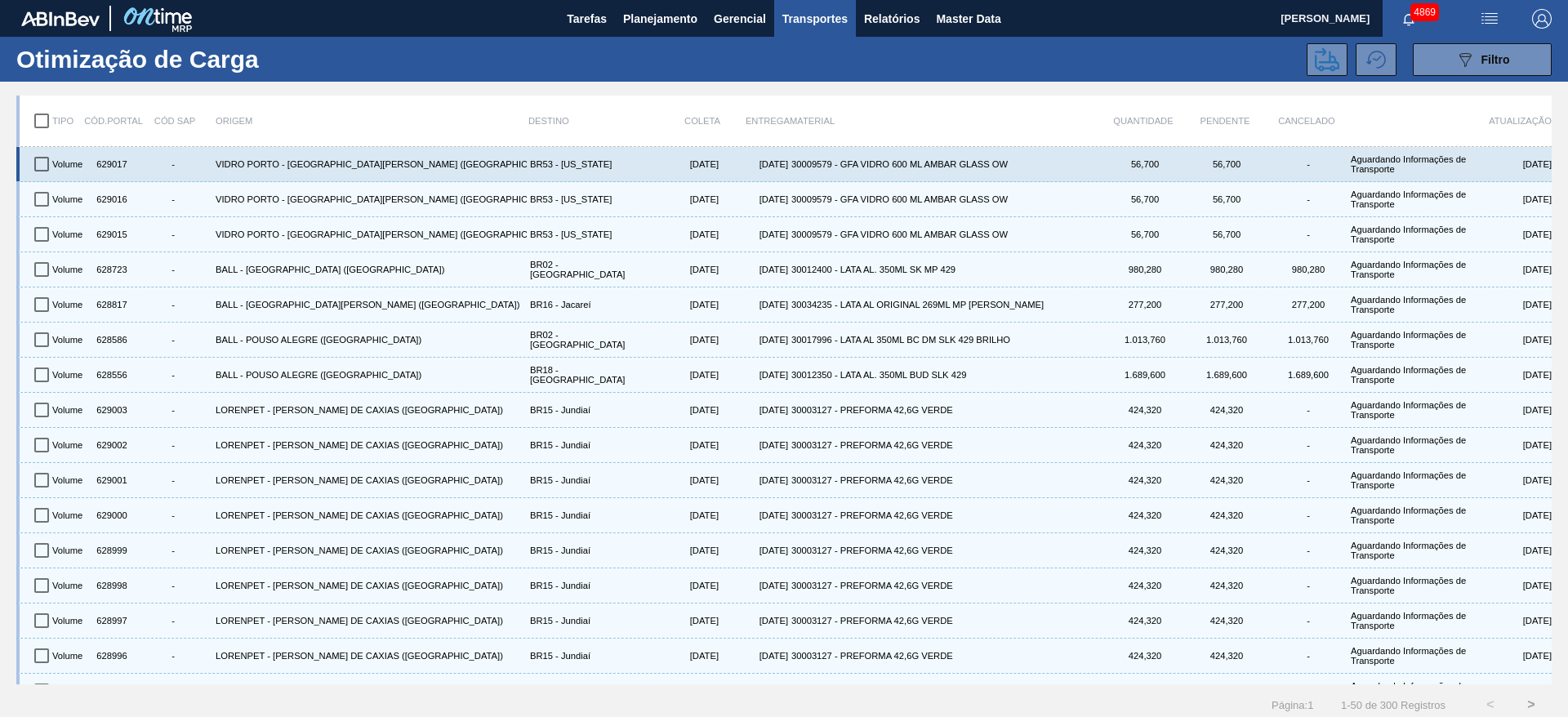
click at [43, 163] on input "checkbox" at bounding box center [42, 165] width 35 height 35
checkbox input "true"
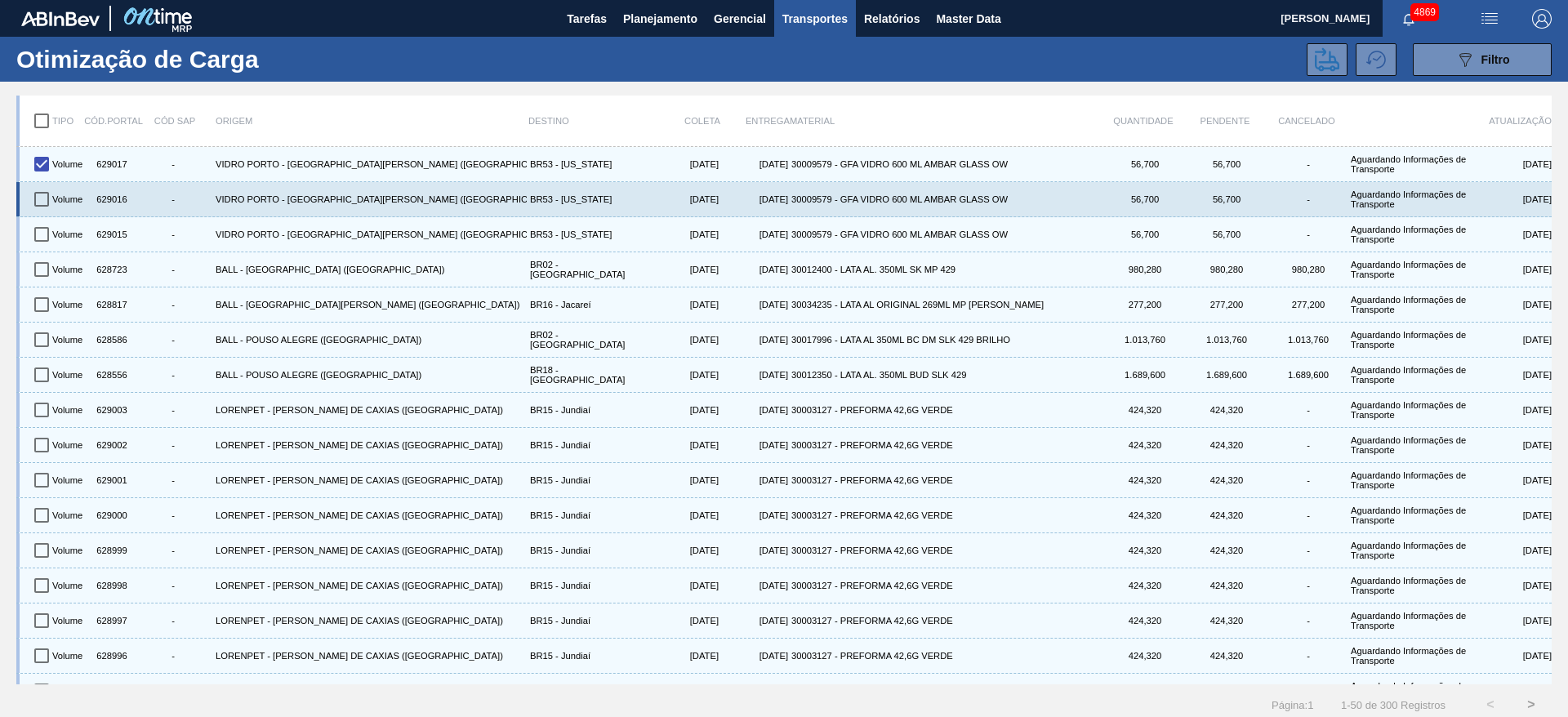
click at [35, 195] on input "checkbox" at bounding box center [42, 199] width 35 height 35
checkbox input "true"
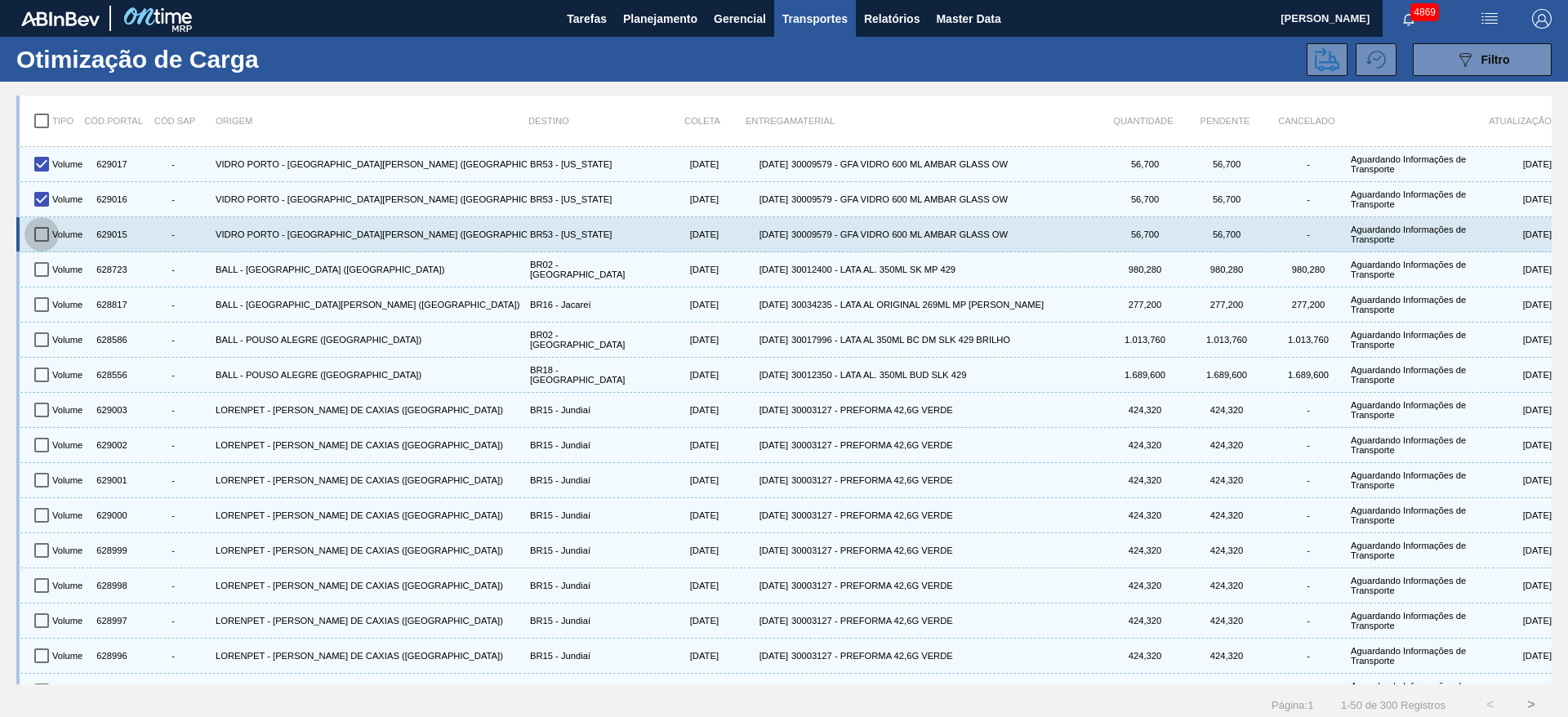
click at [46, 226] on input "checkbox" at bounding box center [42, 235] width 35 height 35
checkbox input "true"
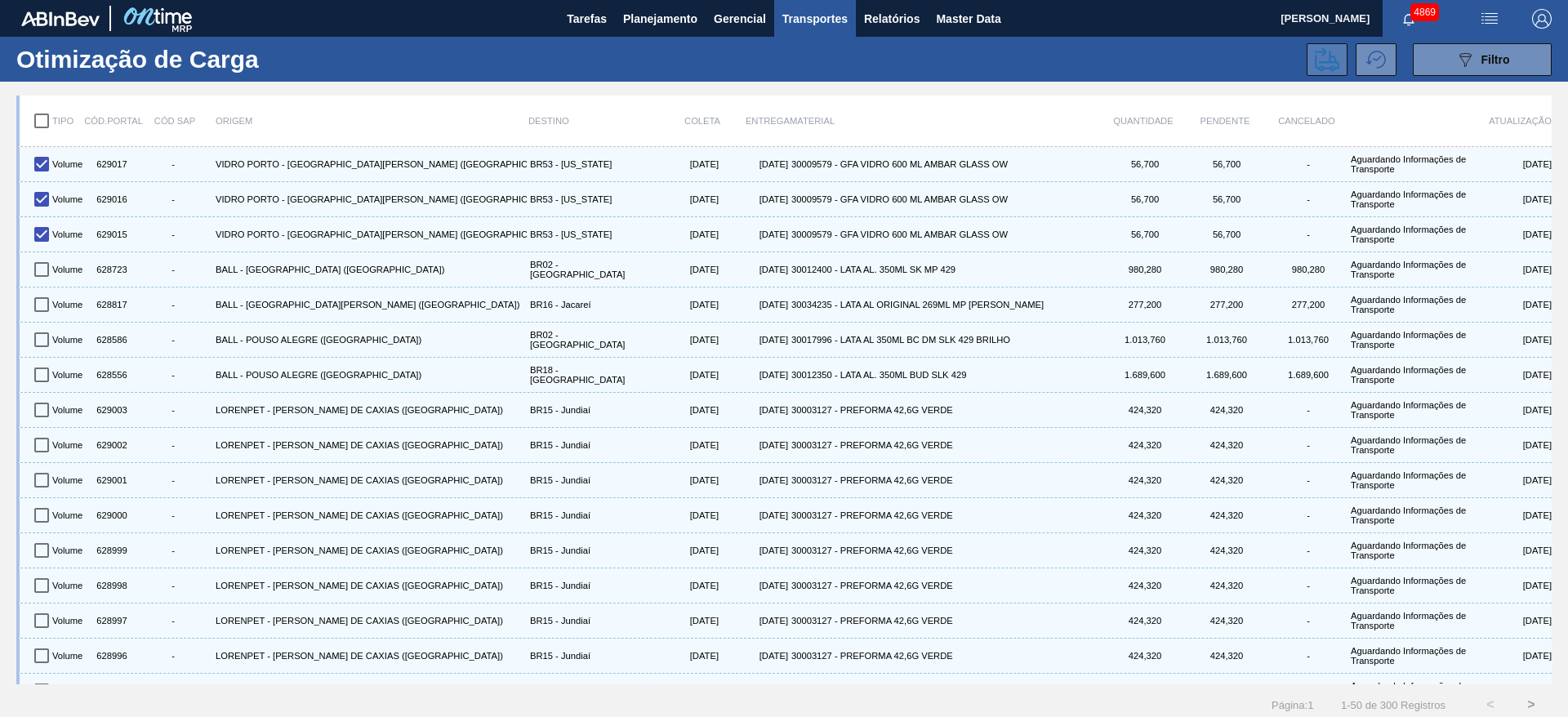
click at [1317, 67] on icon at bounding box center [1327, 59] width 24 height 23
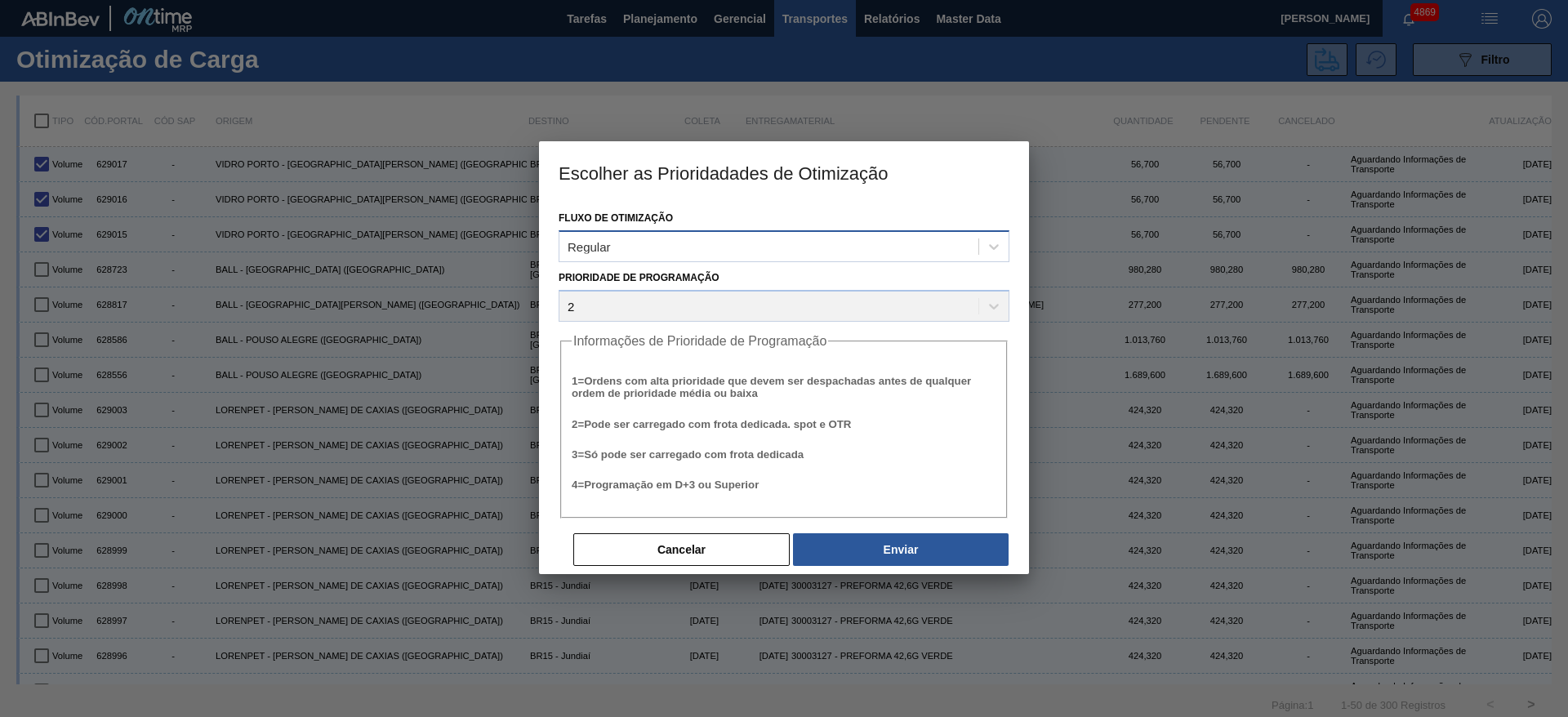
click at [888, 243] on div "Regular" at bounding box center [769, 246] width 419 height 23
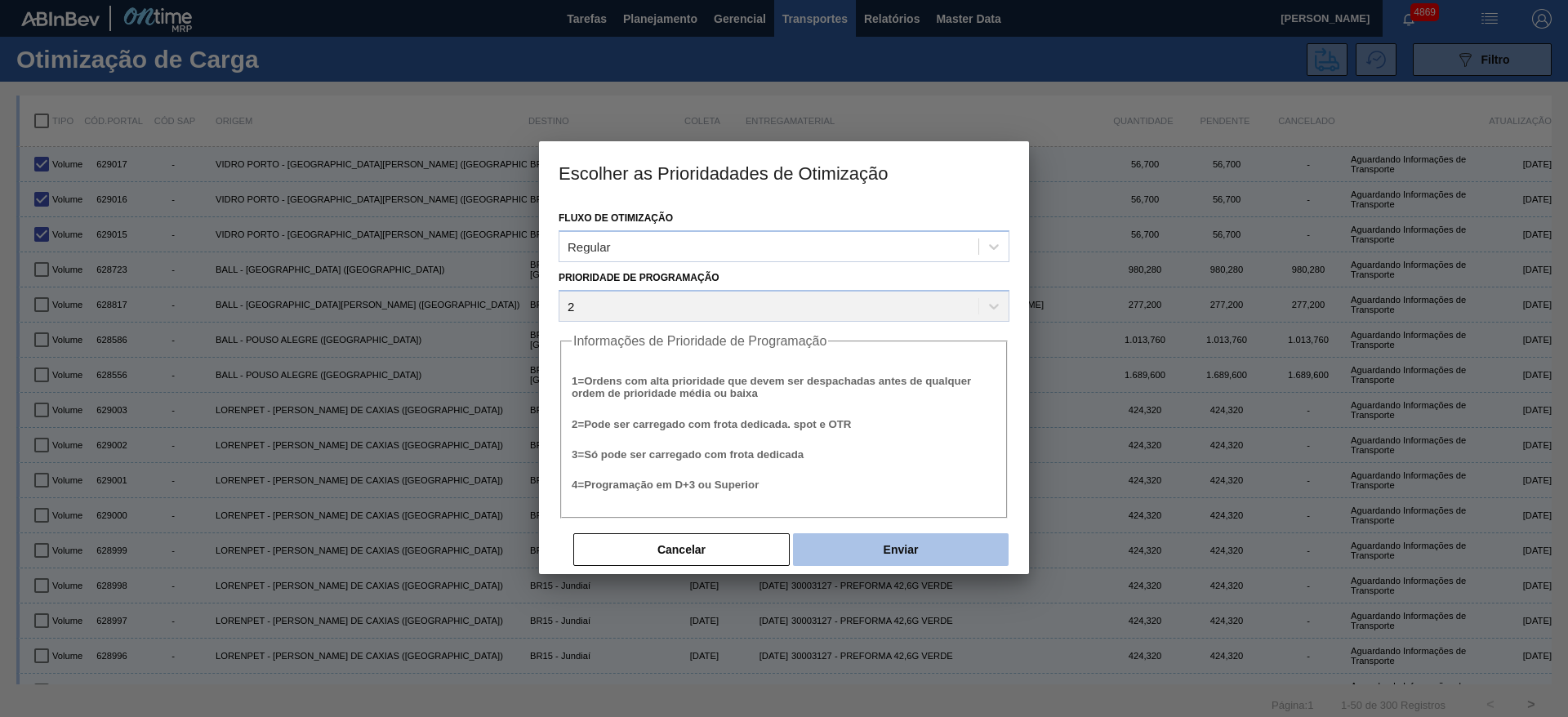
click at [930, 558] on button "Enviar" at bounding box center [900, 550] width 216 height 33
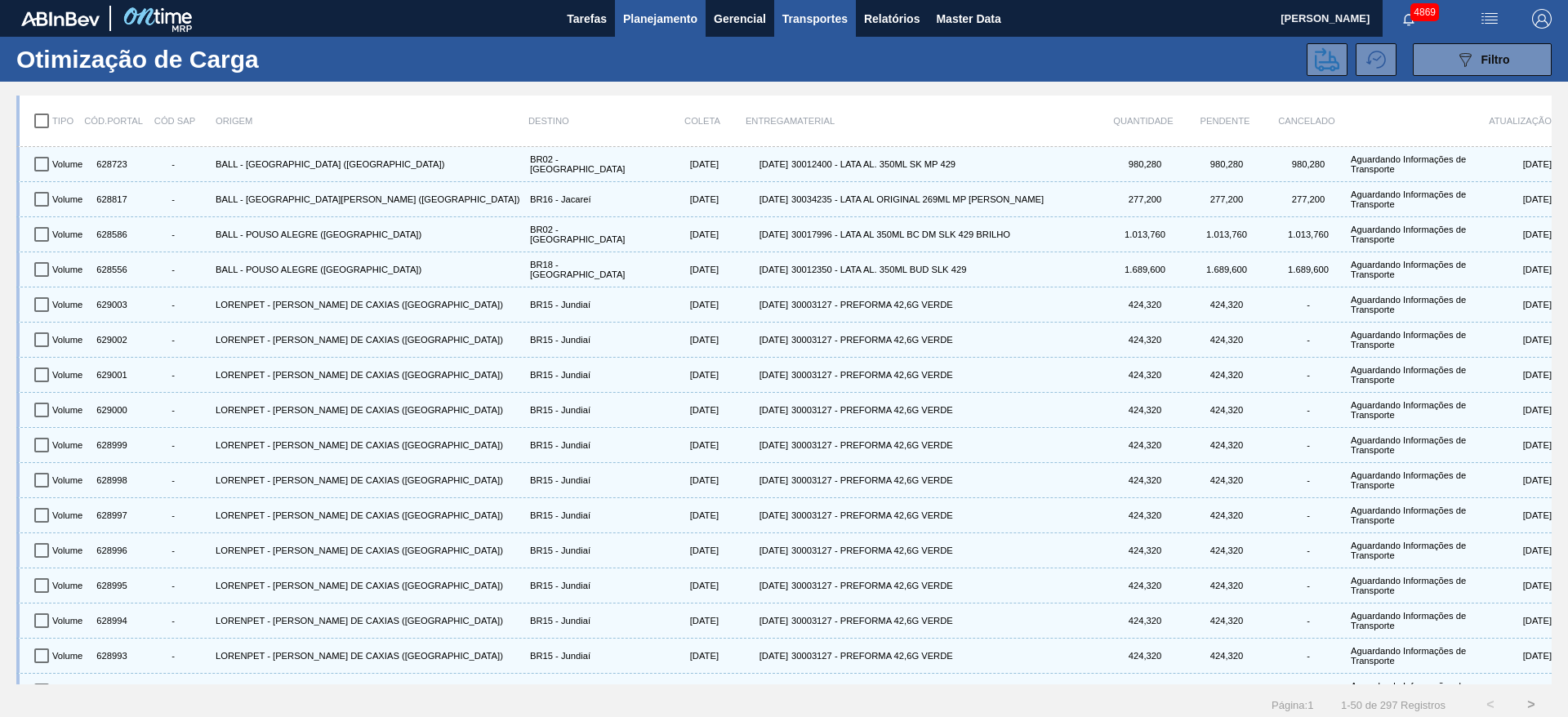
click at [700, 16] on button "Planejamento" at bounding box center [660, 18] width 91 height 36
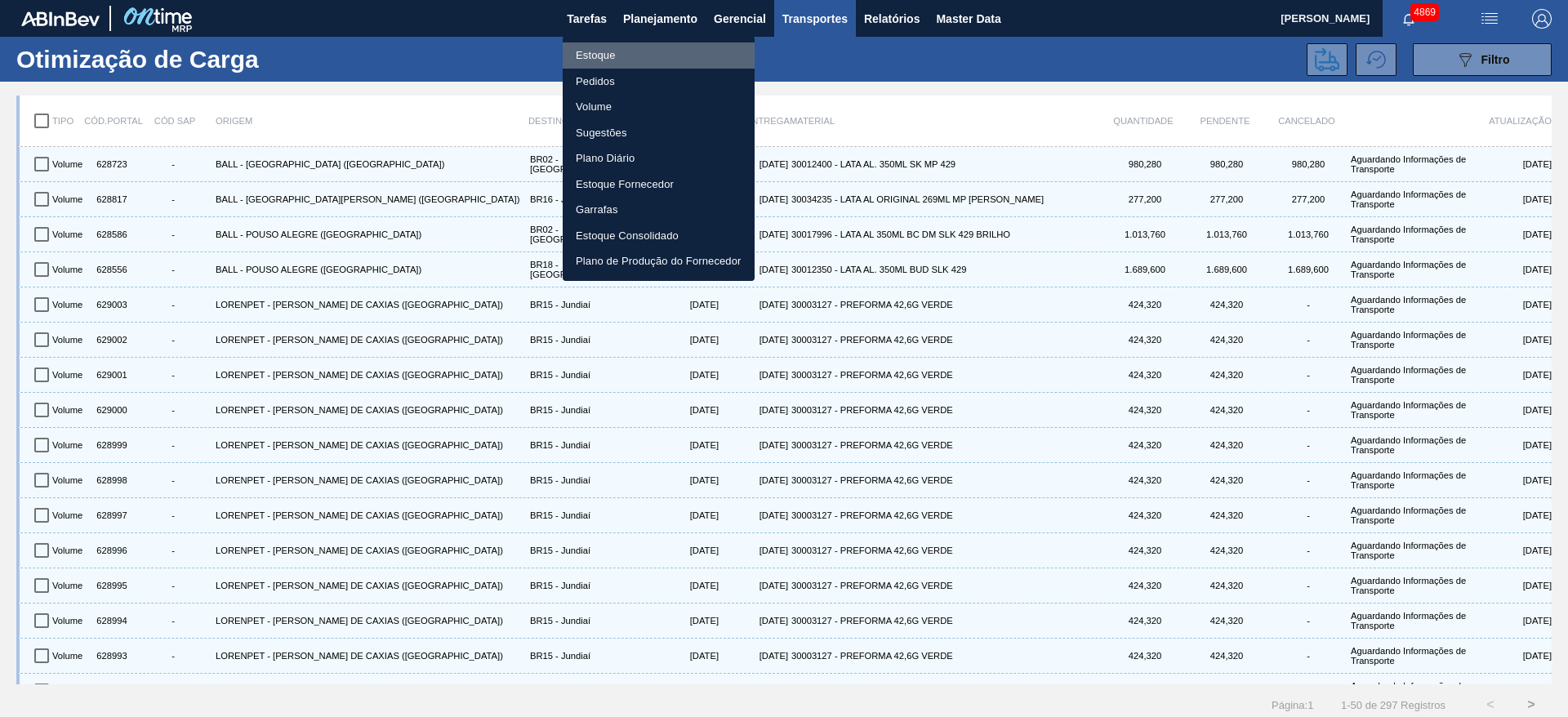
click at [654, 47] on li "Estoque" at bounding box center [659, 55] width 192 height 26
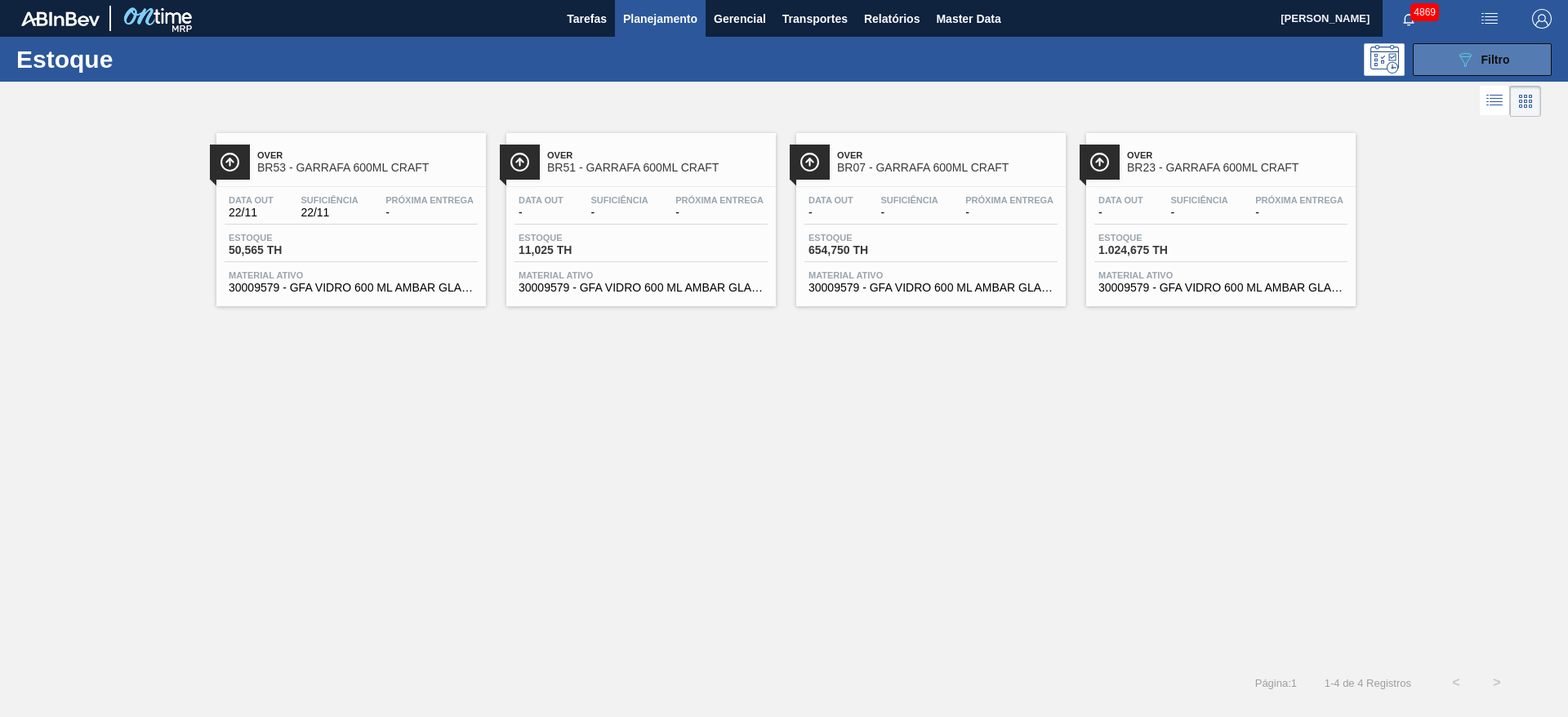
click at [1437, 66] on button "089F7B8B-B2A5-4AFE-B5C0-19BA573D28AC Filtro" at bounding box center [1482, 60] width 139 height 33
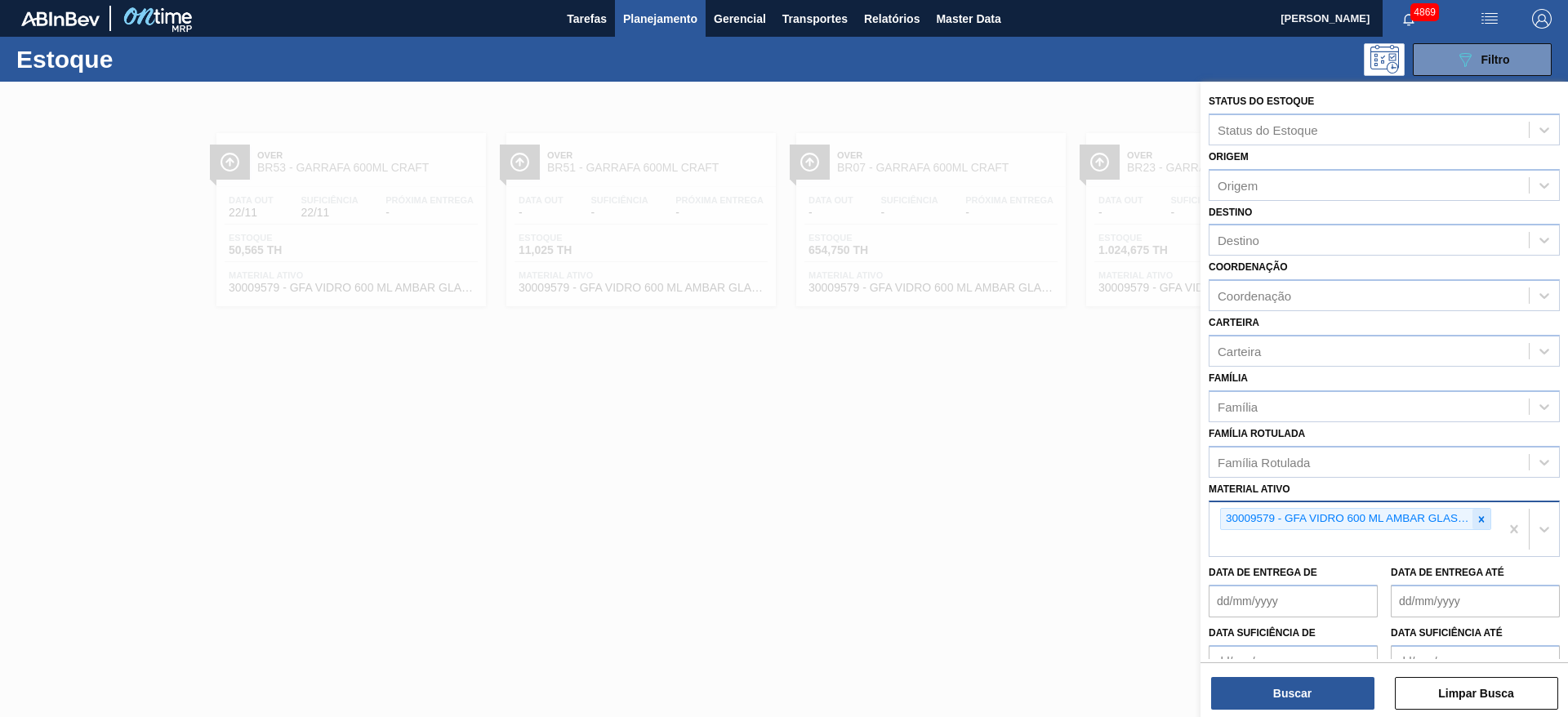
click at [1481, 519] on icon at bounding box center [1481, 519] width 11 height 11
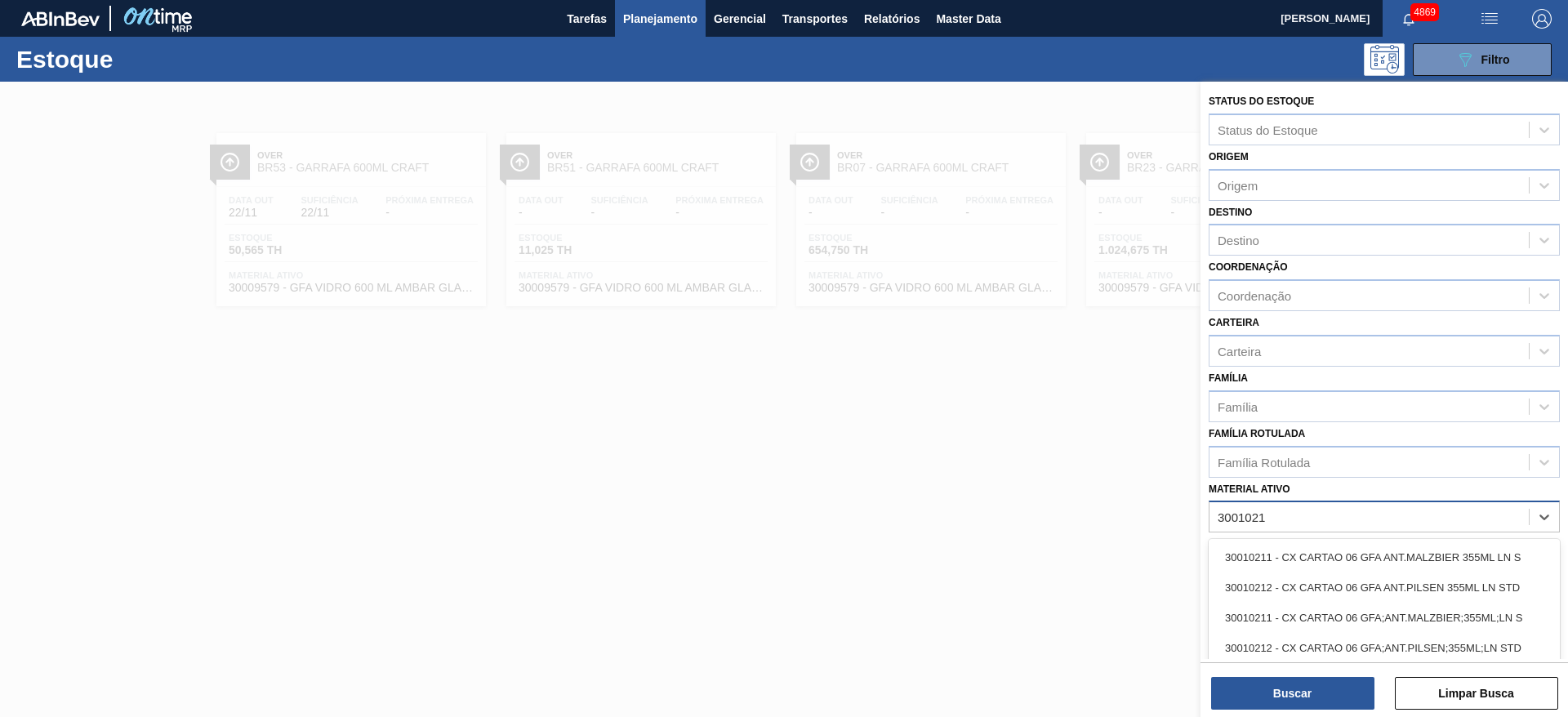
type ativo "30010210"
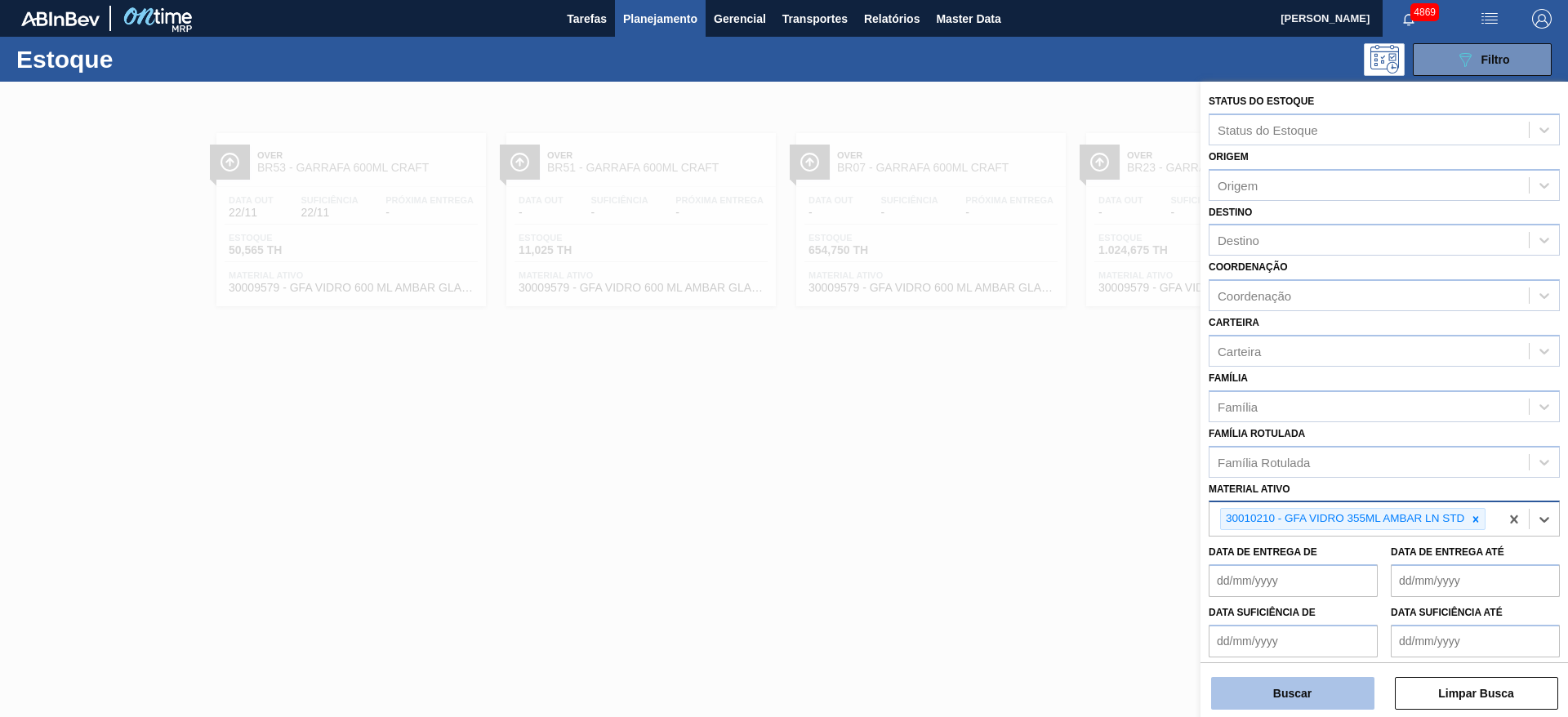
click at [1332, 686] on button "Buscar" at bounding box center [1293, 694] width 164 height 33
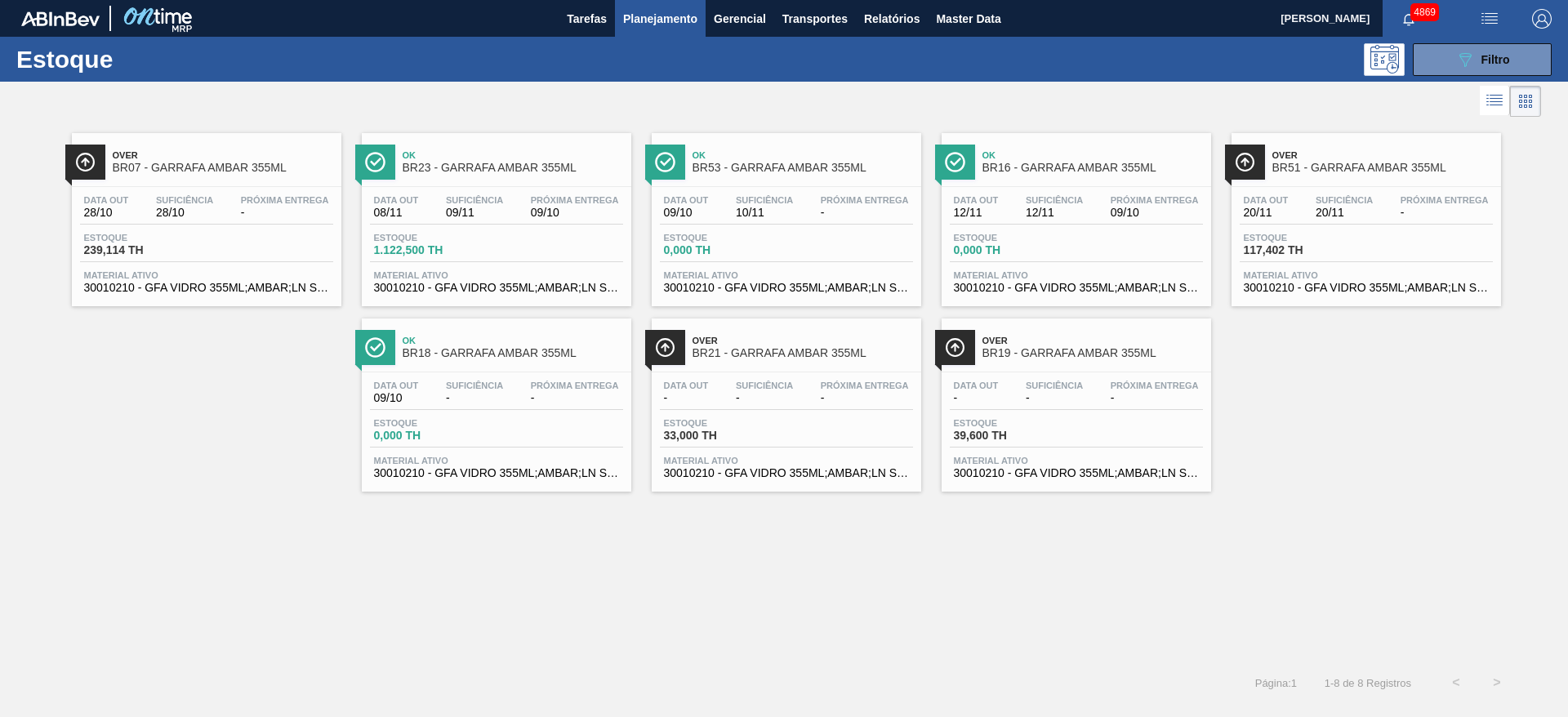
click at [573, 498] on div "Over BR07 - GARRAFA AMBAR 355ML Data out 28/10 Suficiência 28/10 Próxima Entreg…" at bounding box center [784, 391] width 1568 height 541
click at [1478, 43] on button "089F7B8B-B2A5-4AFE-B5C0-19BA573D28AC Filtro" at bounding box center [1482, 60] width 139 height 33
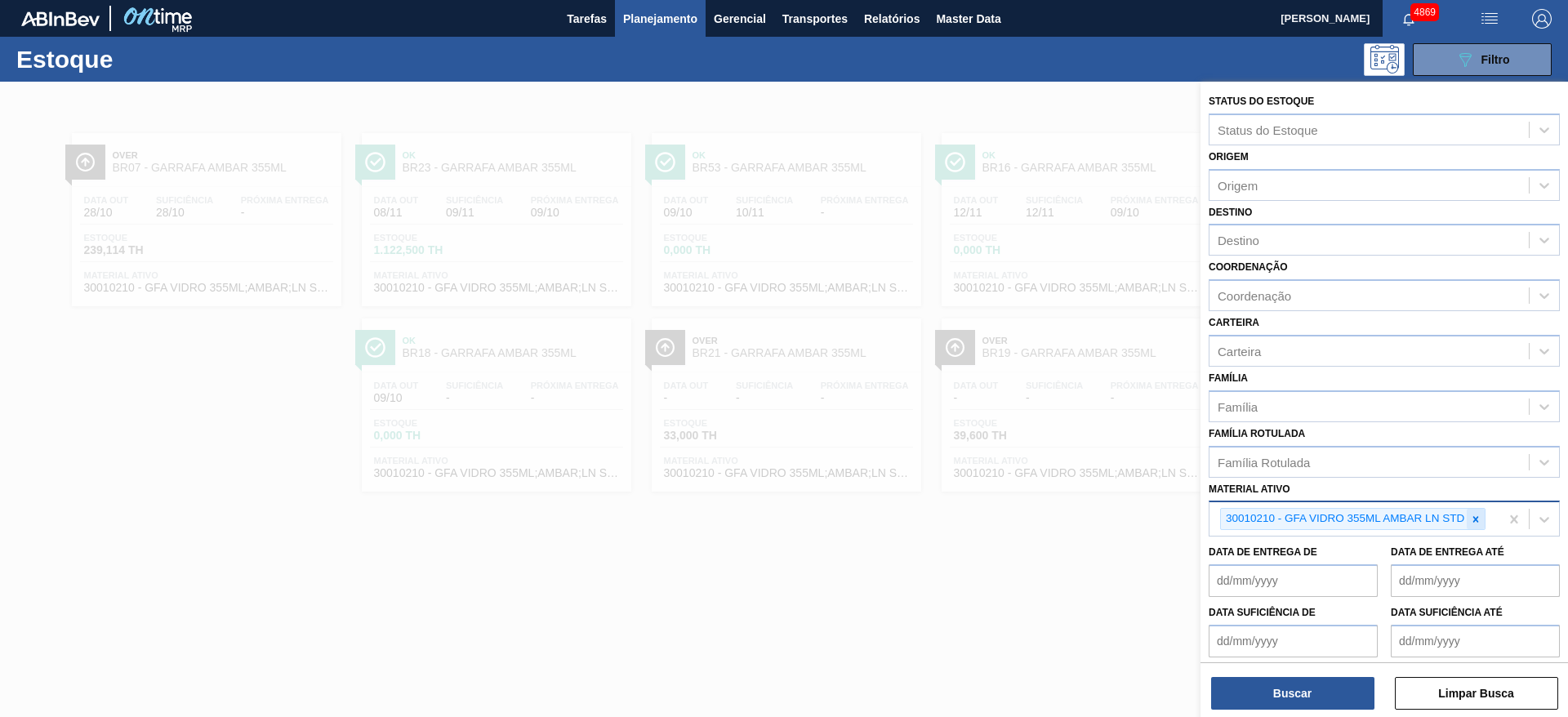
click at [1478, 523] on icon at bounding box center [1475, 519] width 11 height 11
paste ativo "30008610"
type ativo "30008610"
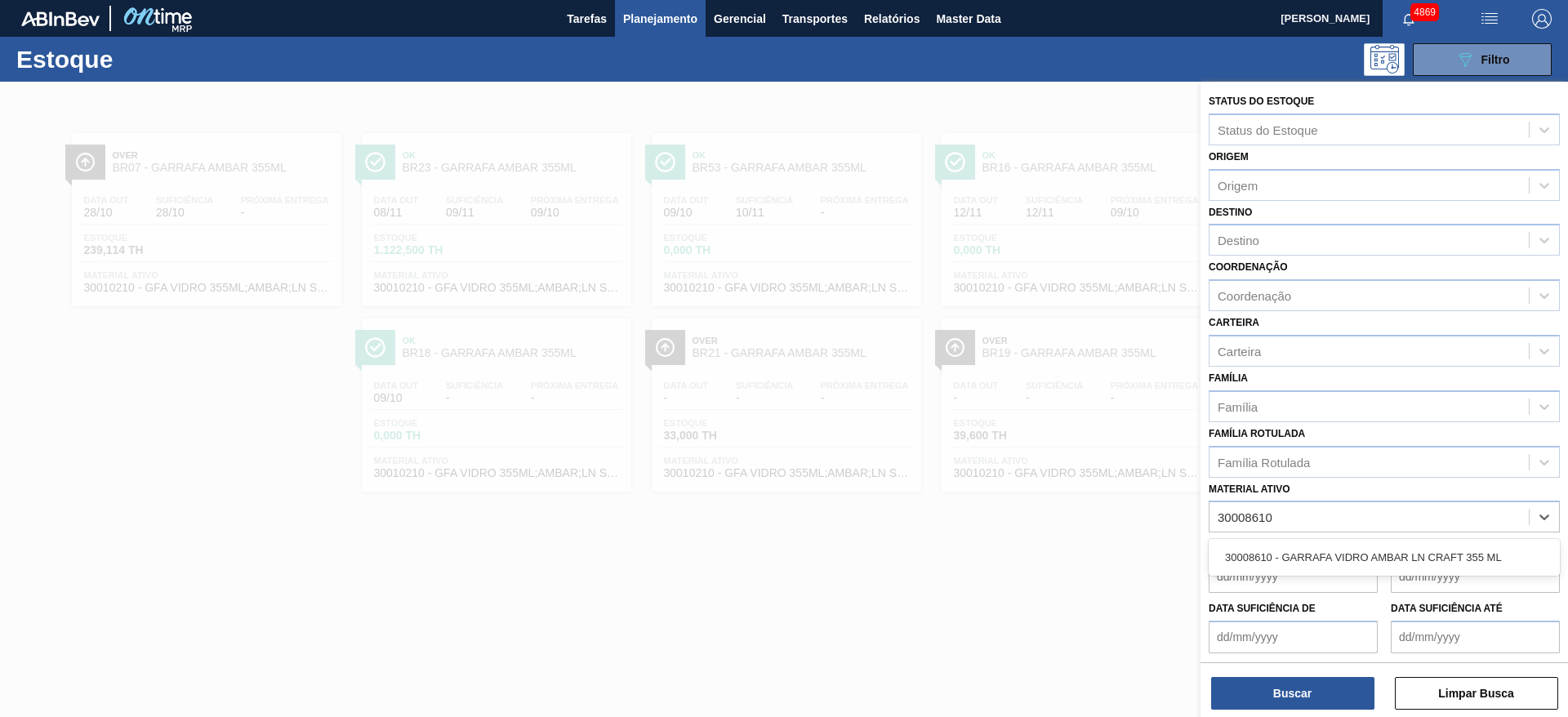
drag, startPoint x: 1384, startPoint y: 556, endPoint x: 1378, endPoint y: 570, distance: 15.2
click at [1382, 556] on div "30008610 - GARRAFA VIDRO AMBAR LN CRAFT 355 ML" at bounding box center [1384, 557] width 352 height 30
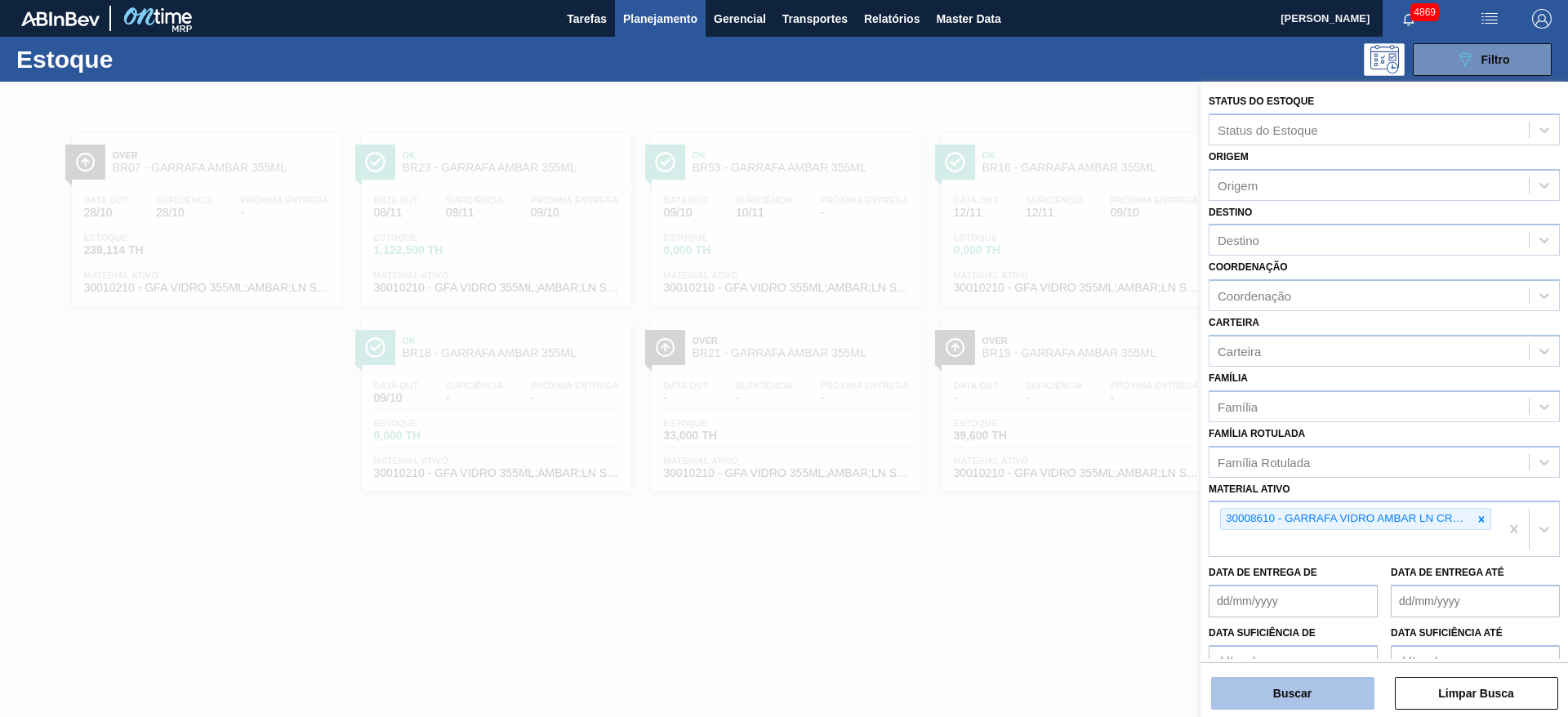
click at [1351, 685] on button "Buscar" at bounding box center [1293, 694] width 164 height 33
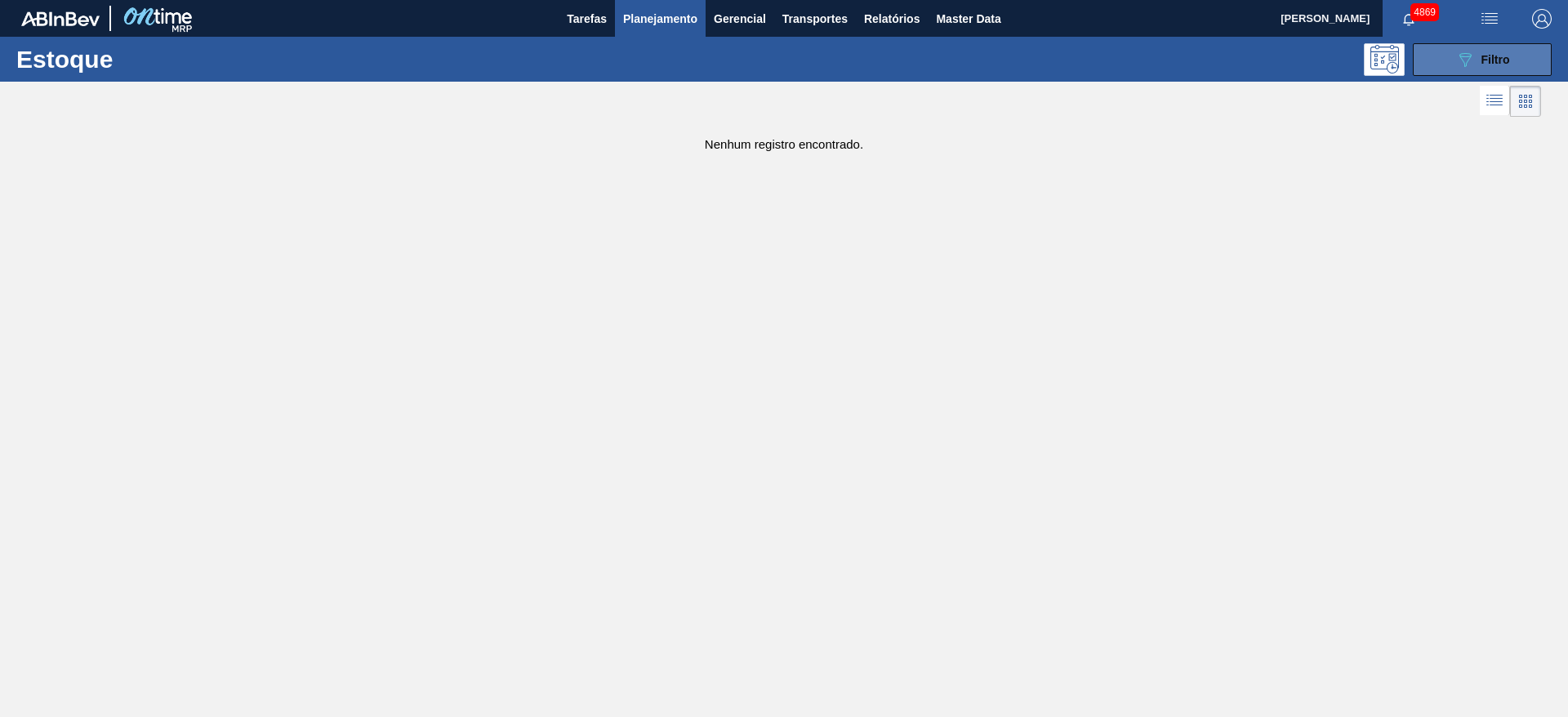
click at [1459, 50] on icon "089F7B8B-B2A5-4AFE-B5C0-19BA573D28AC" at bounding box center [1465, 60] width 20 height 20
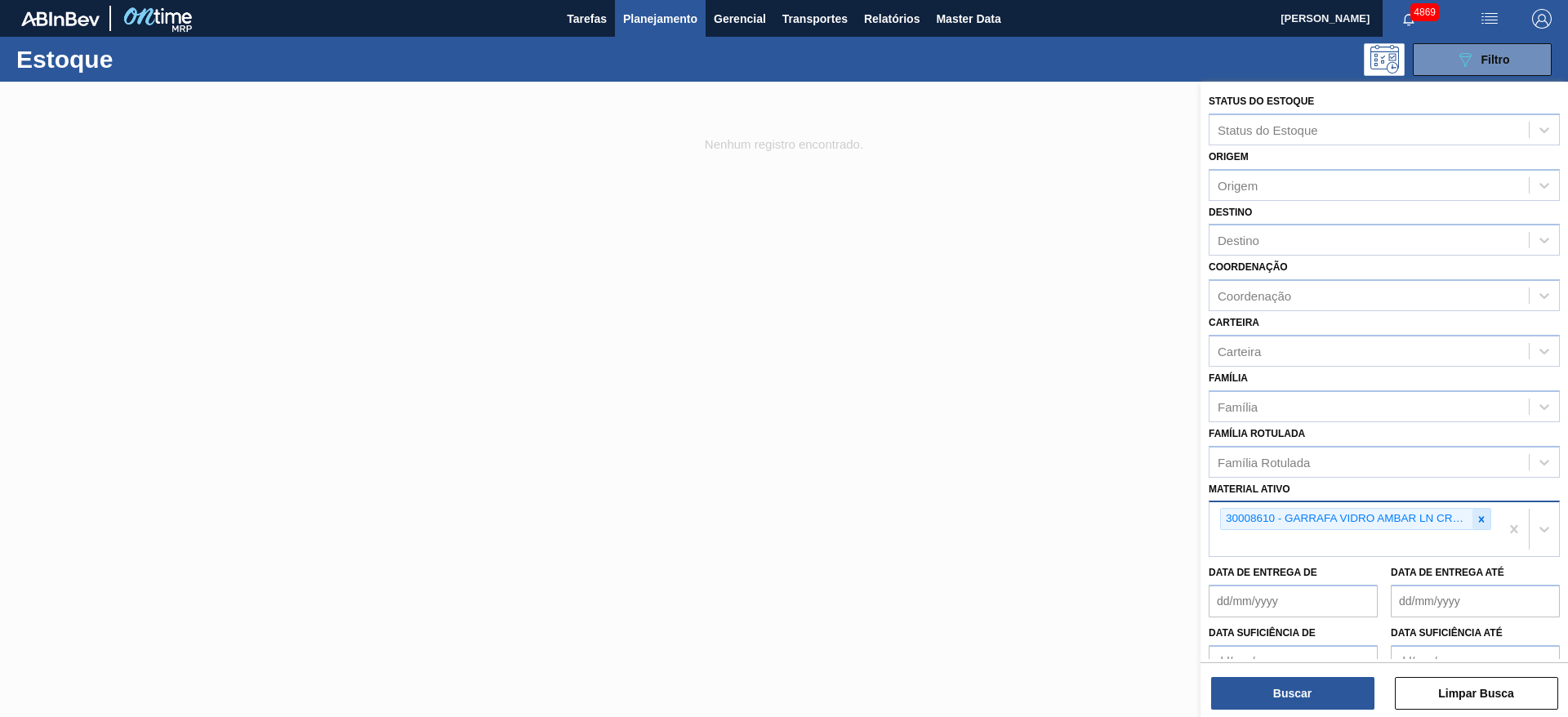
click at [1487, 521] on div at bounding box center [1481, 520] width 18 height 21
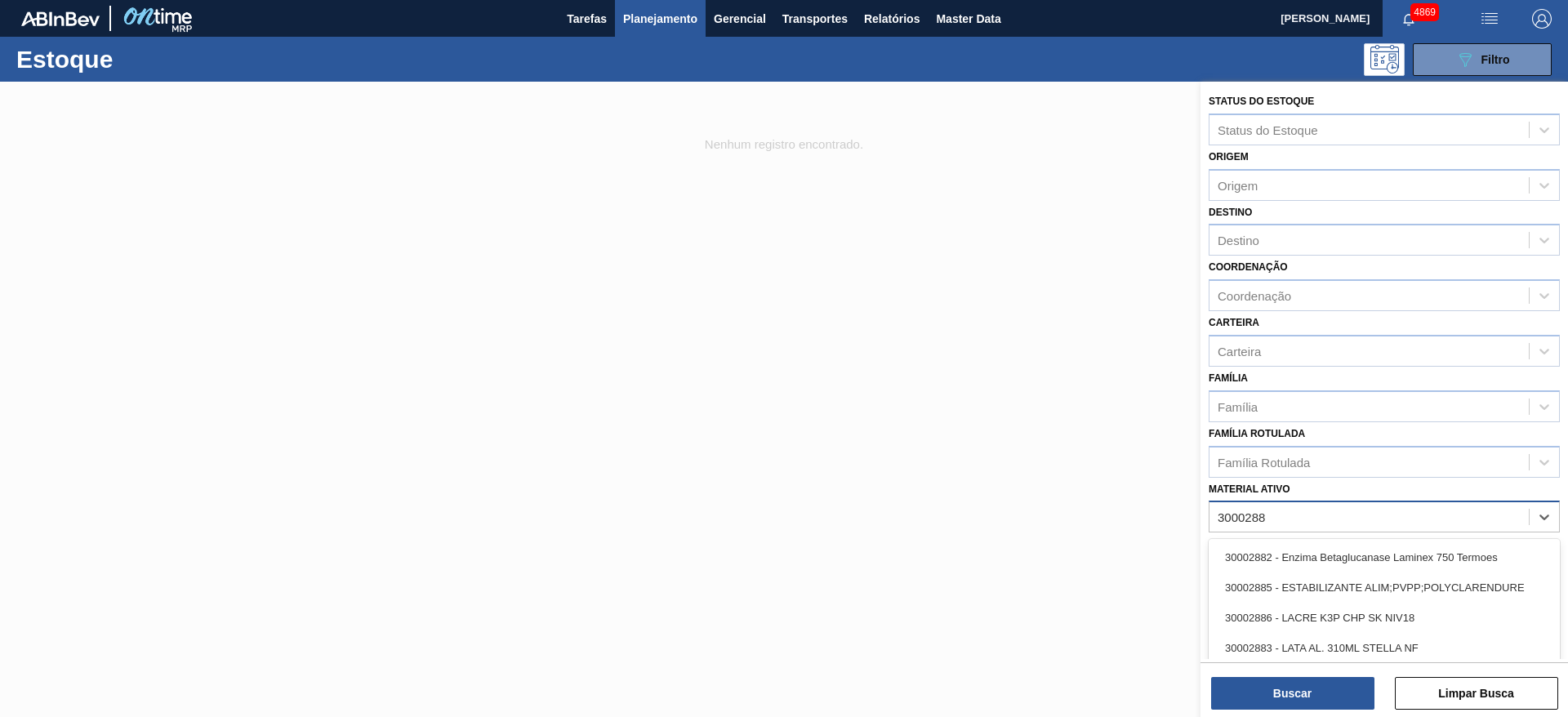
type ativo "30002882"
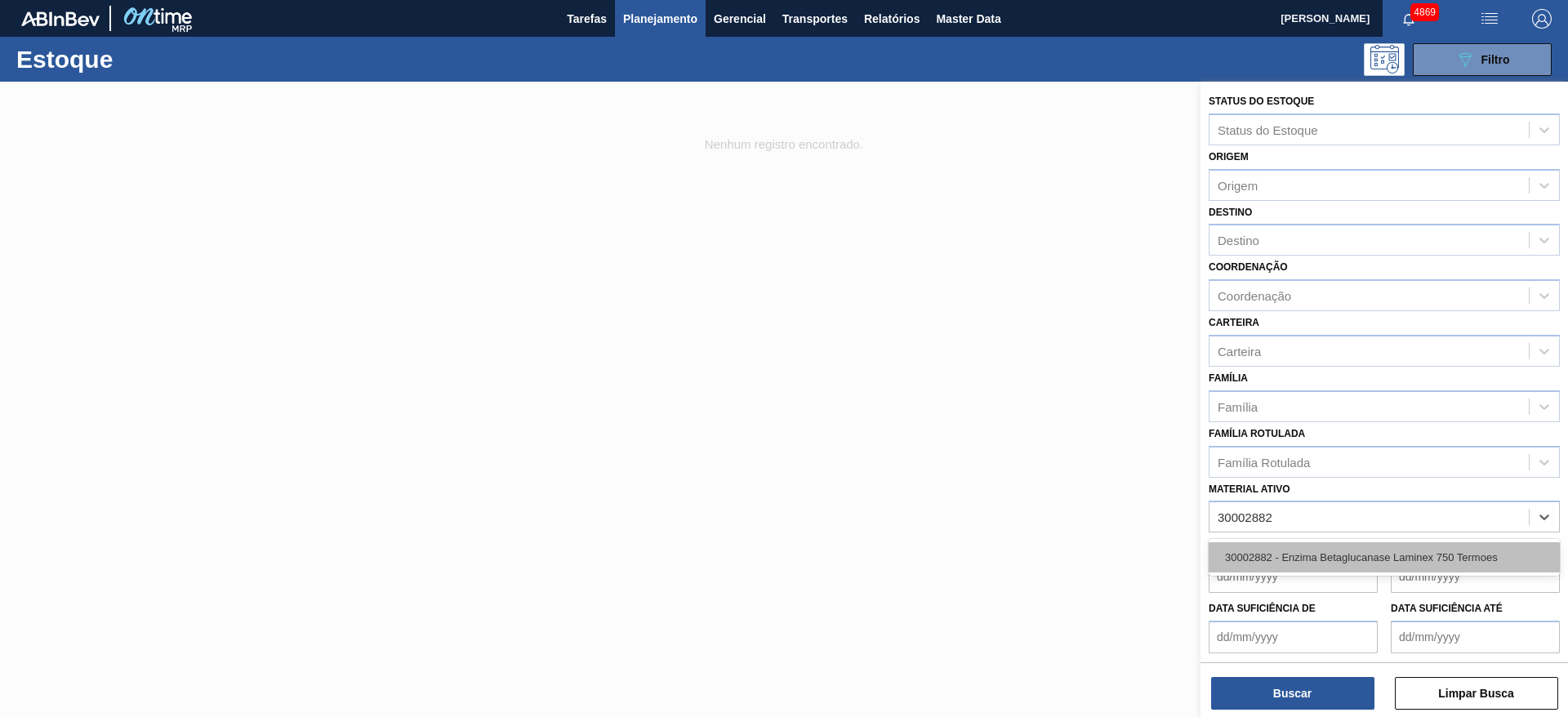
click at [1465, 563] on div "30002882 - Enzima Betaglucanase Laminex 750 Termoes" at bounding box center [1384, 557] width 352 height 30
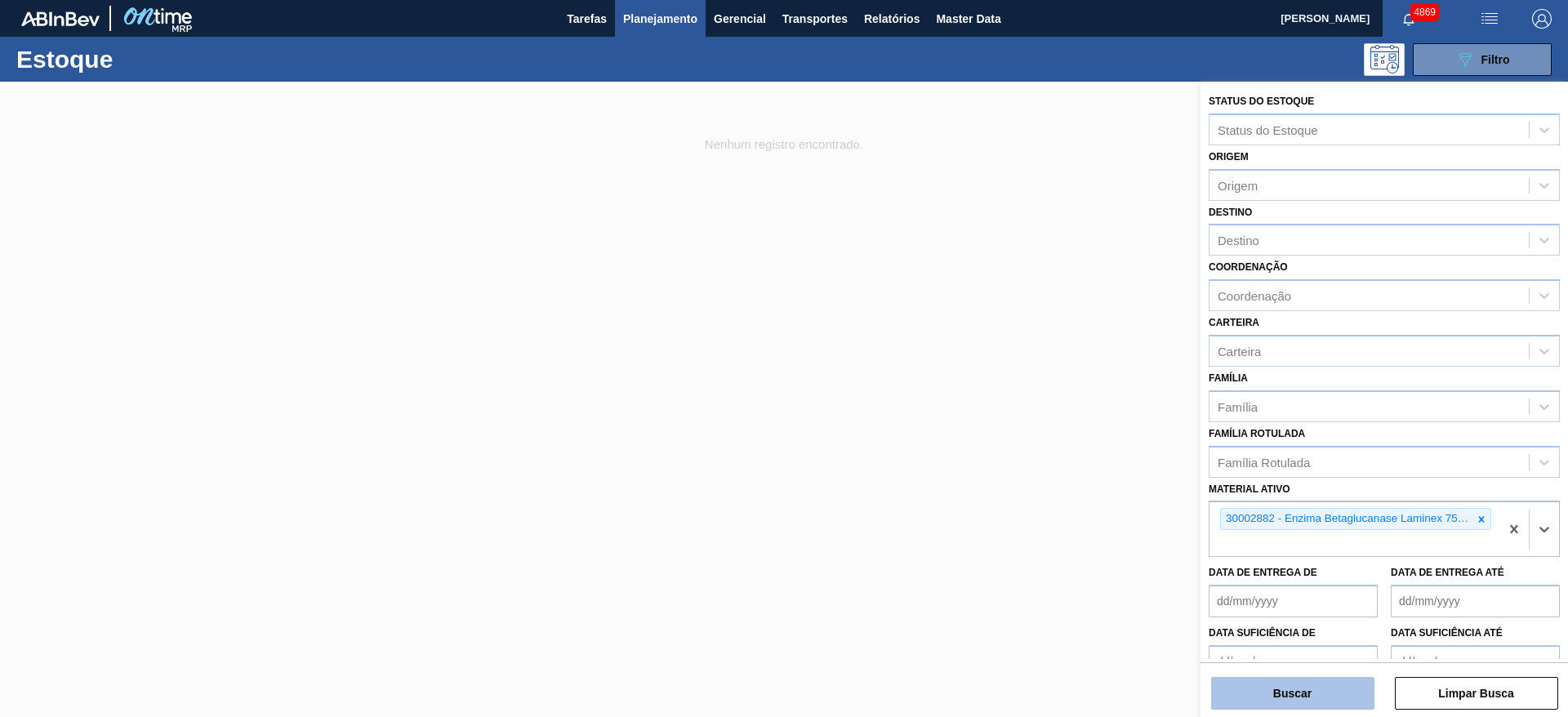
click at [1300, 686] on button "Buscar" at bounding box center [1293, 694] width 164 height 33
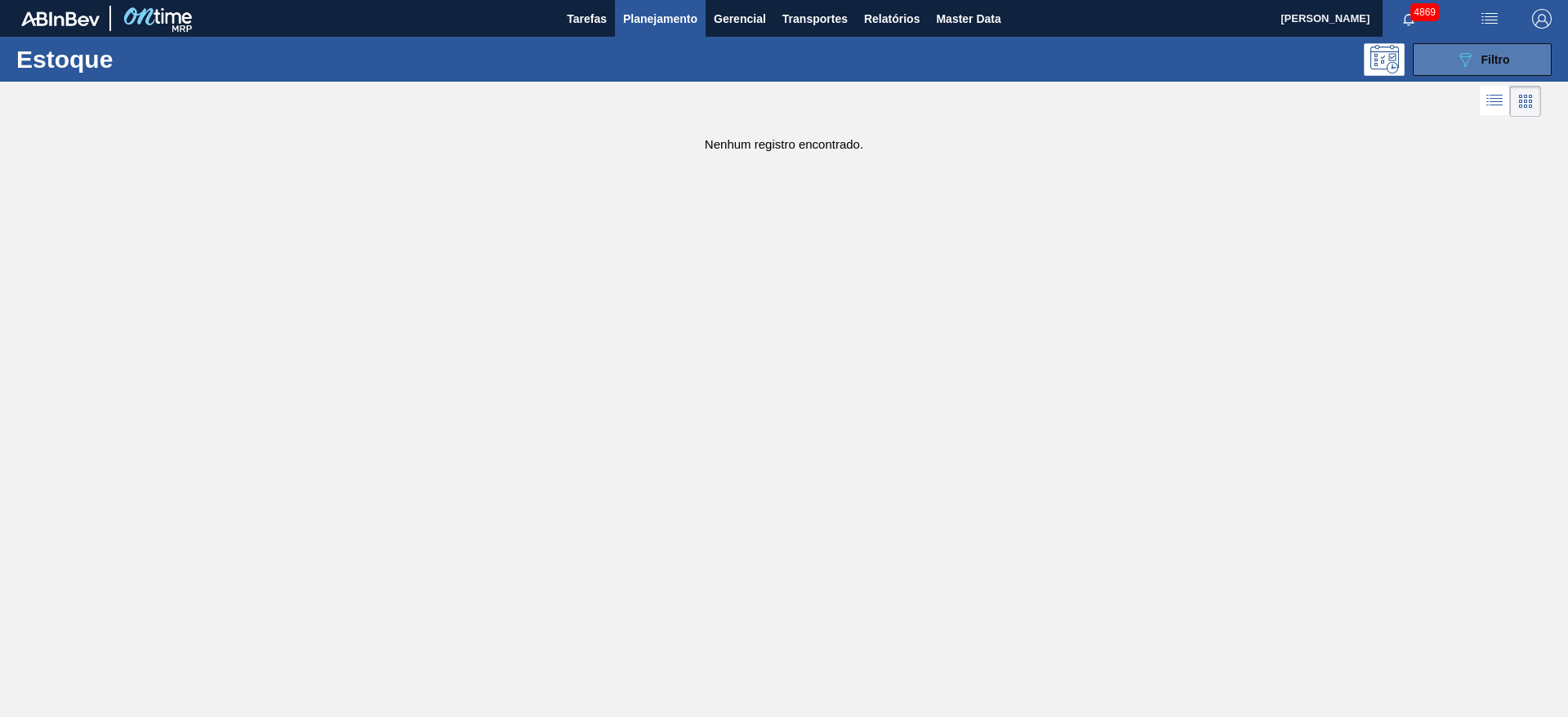
click at [1488, 65] on div "089F7B8B-B2A5-4AFE-B5C0-19BA573D28AC Filtro" at bounding box center [1482, 60] width 55 height 20
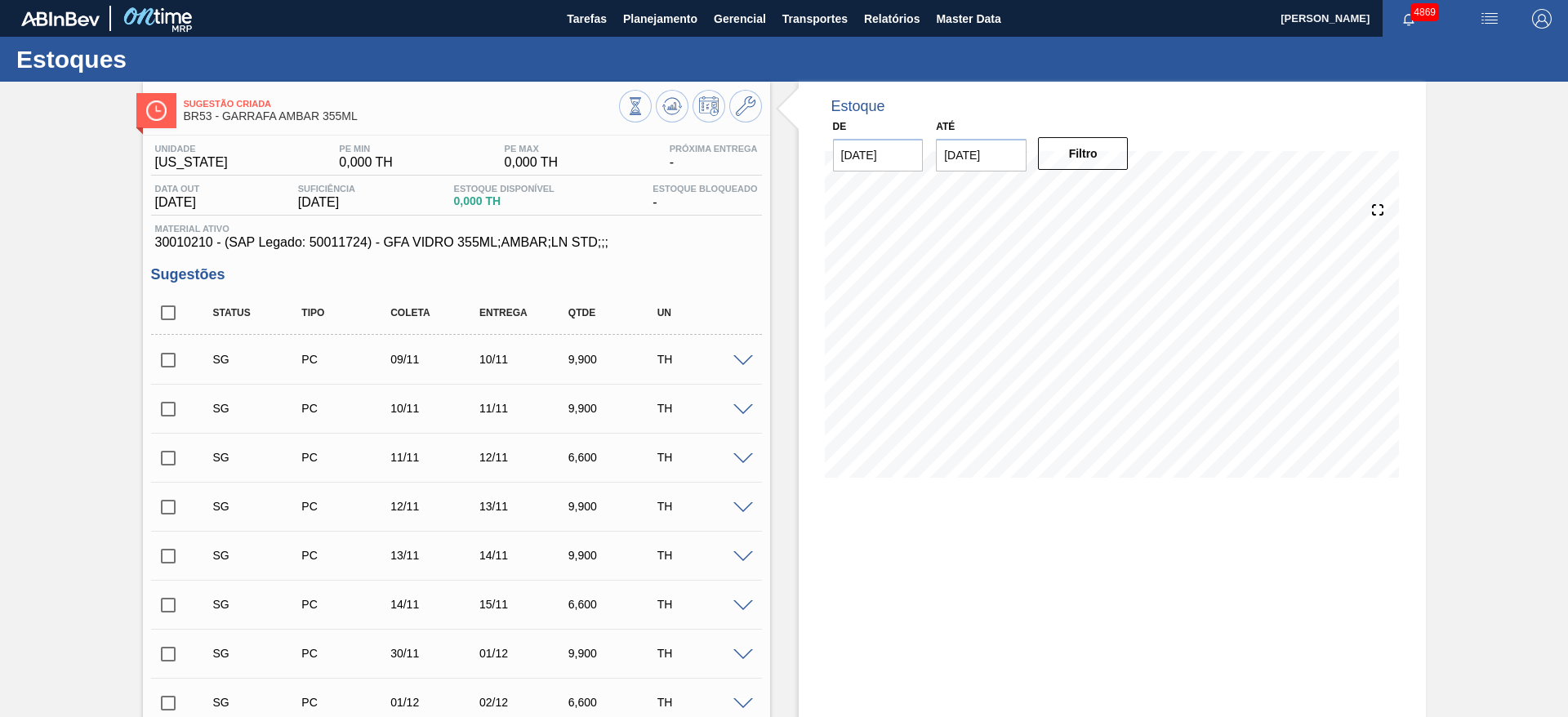
click at [735, 358] on span at bounding box center [743, 361] width 20 height 12
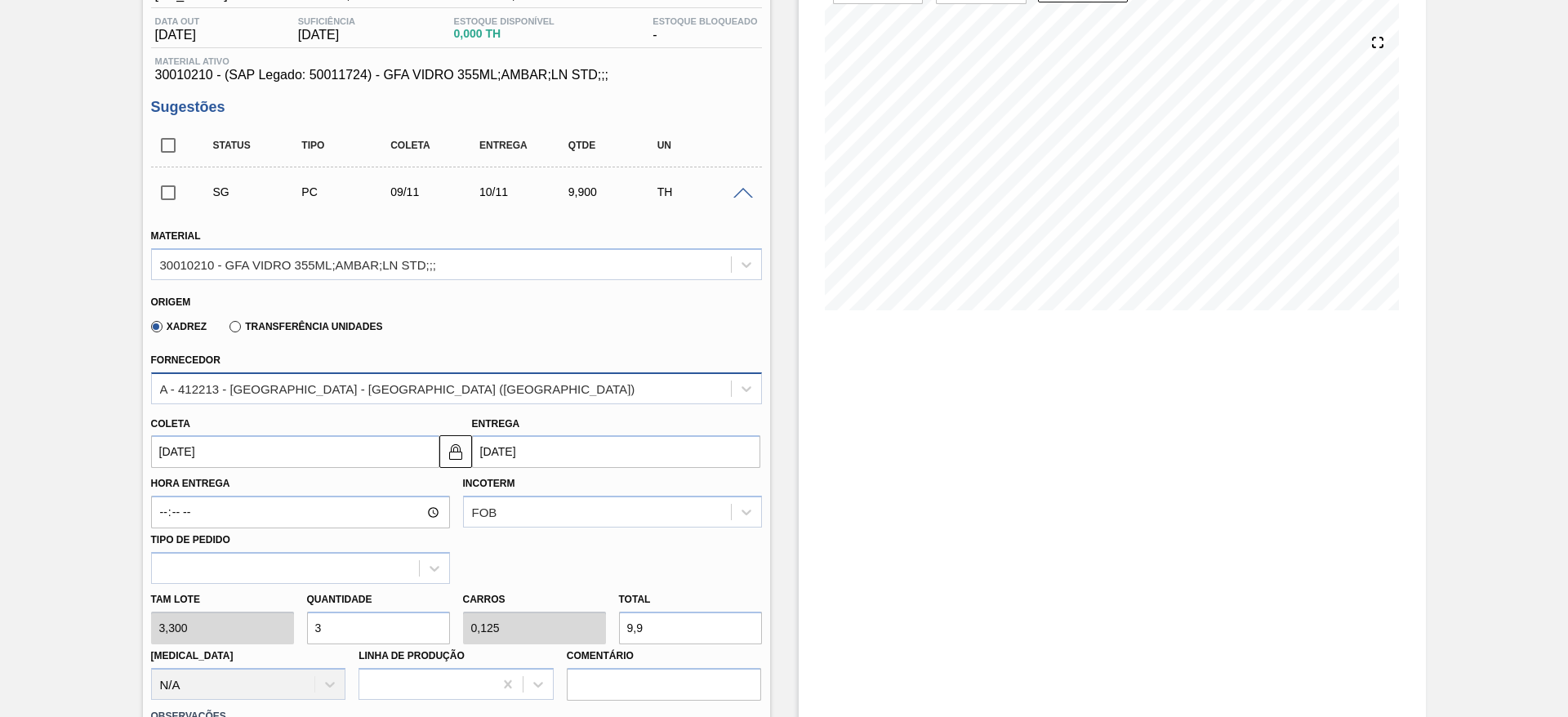
scroll to position [245, 0]
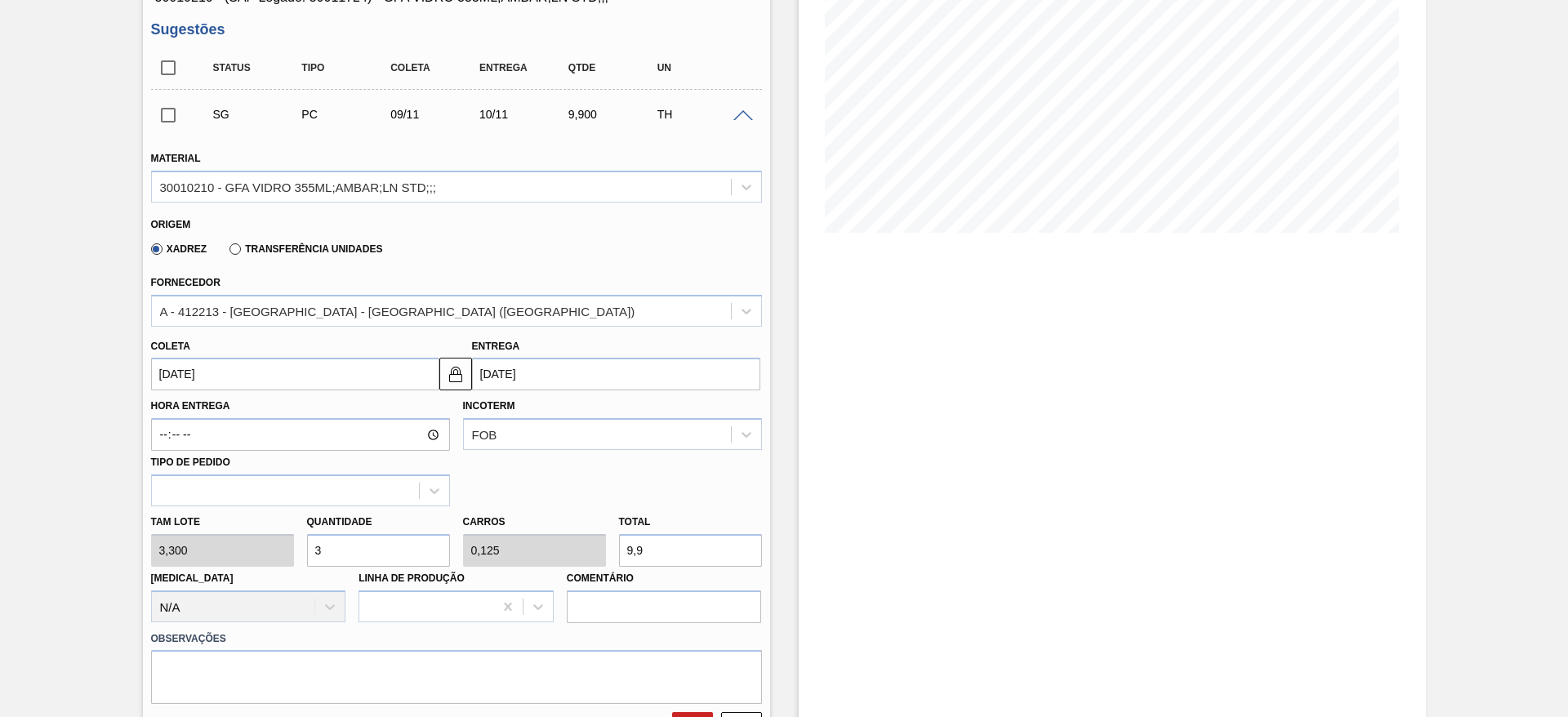
click at [371, 368] on input "[DATE]" at bounding box center [295, 374] width 288 height 33
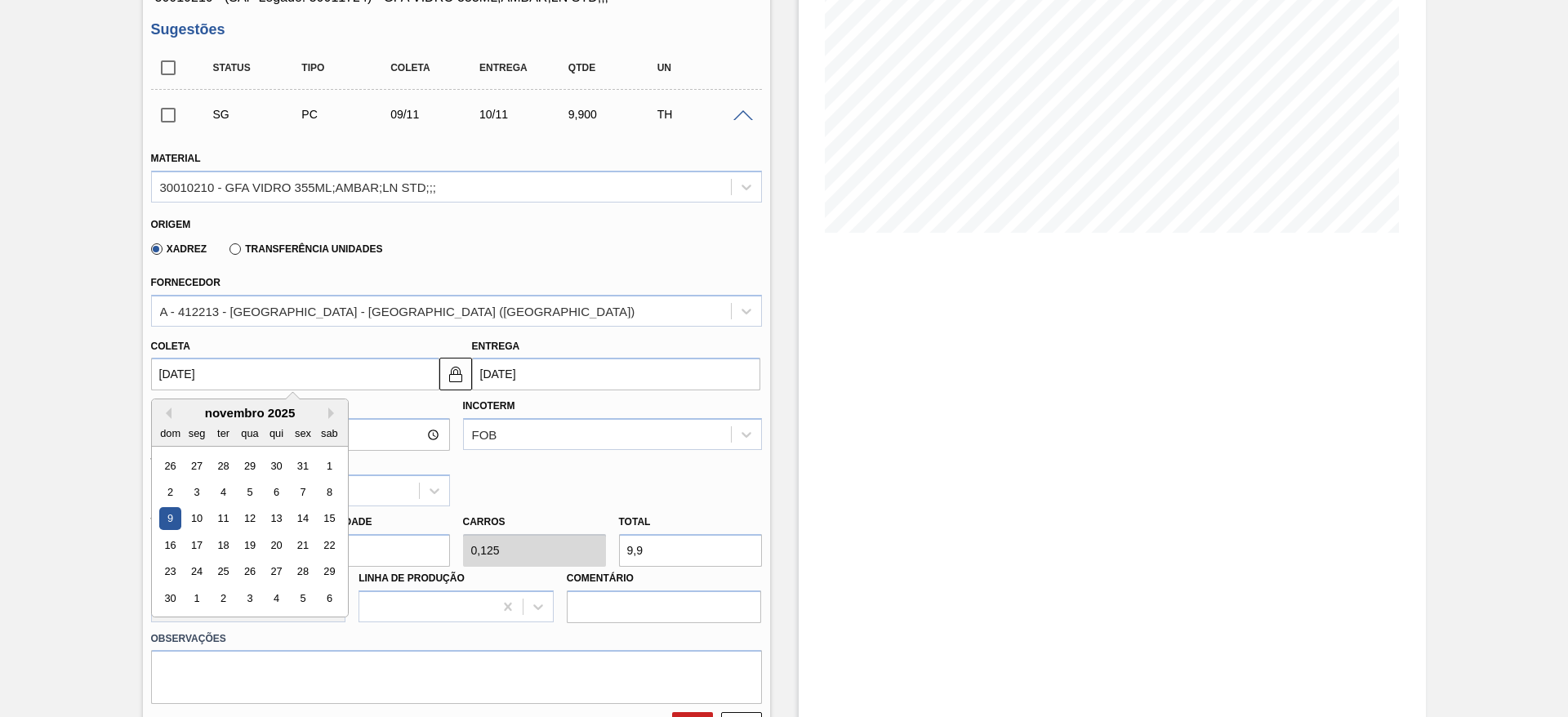
click at [172, 411] on div "novembro 2025" at bounding box center [249, 413] width 196 height 14
click at [169, 413] on button "Previous Month" at bounding box center [165, 413] width 11 height 11
click at [193, 513] on div "13" at bounding box center [196, 519] width 22 height 22
type input "[DATE]"
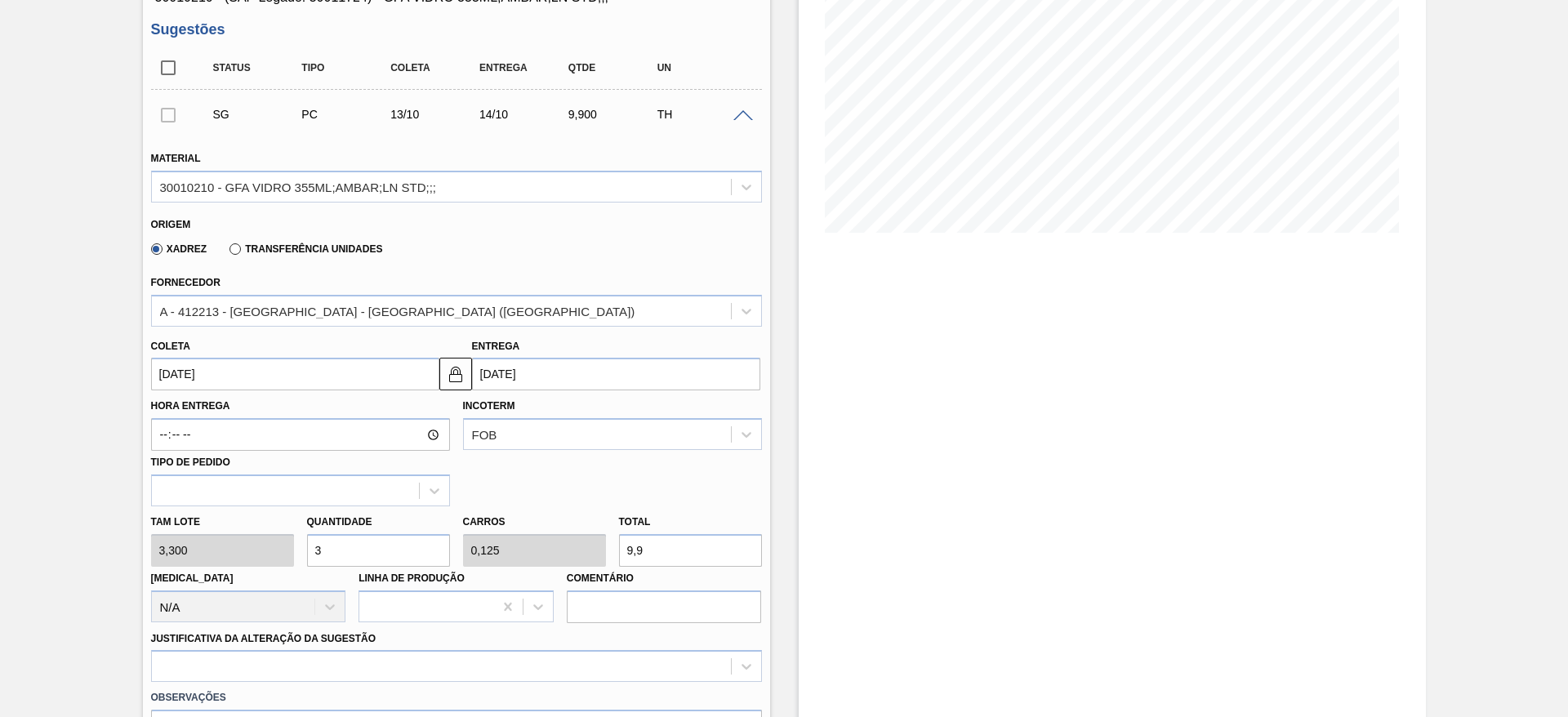
scroll to position [490, 0]
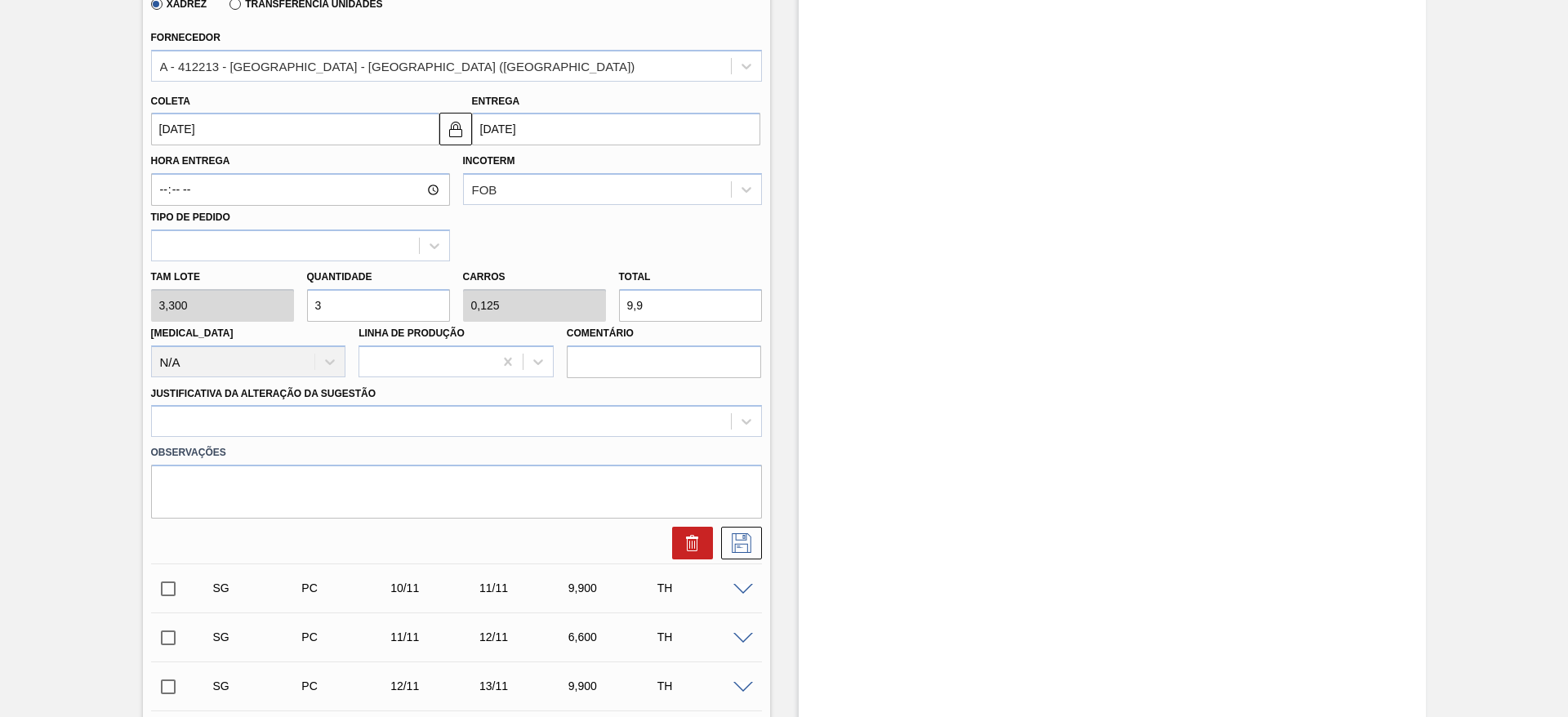
click at [653, 313] on input "9,9" at bounding box center [690, 306] width 143 height 33
click at [293, 318] on div "[PERSON_NAME] 3,300 Quantidade 3 Carros 0,125 Total 9,9 [MEDICAL_DATA] N/A Linh…" at bounding box center [456, 320] width 624 height 117
type input "2"
type input "0,083"
type input "6,6"
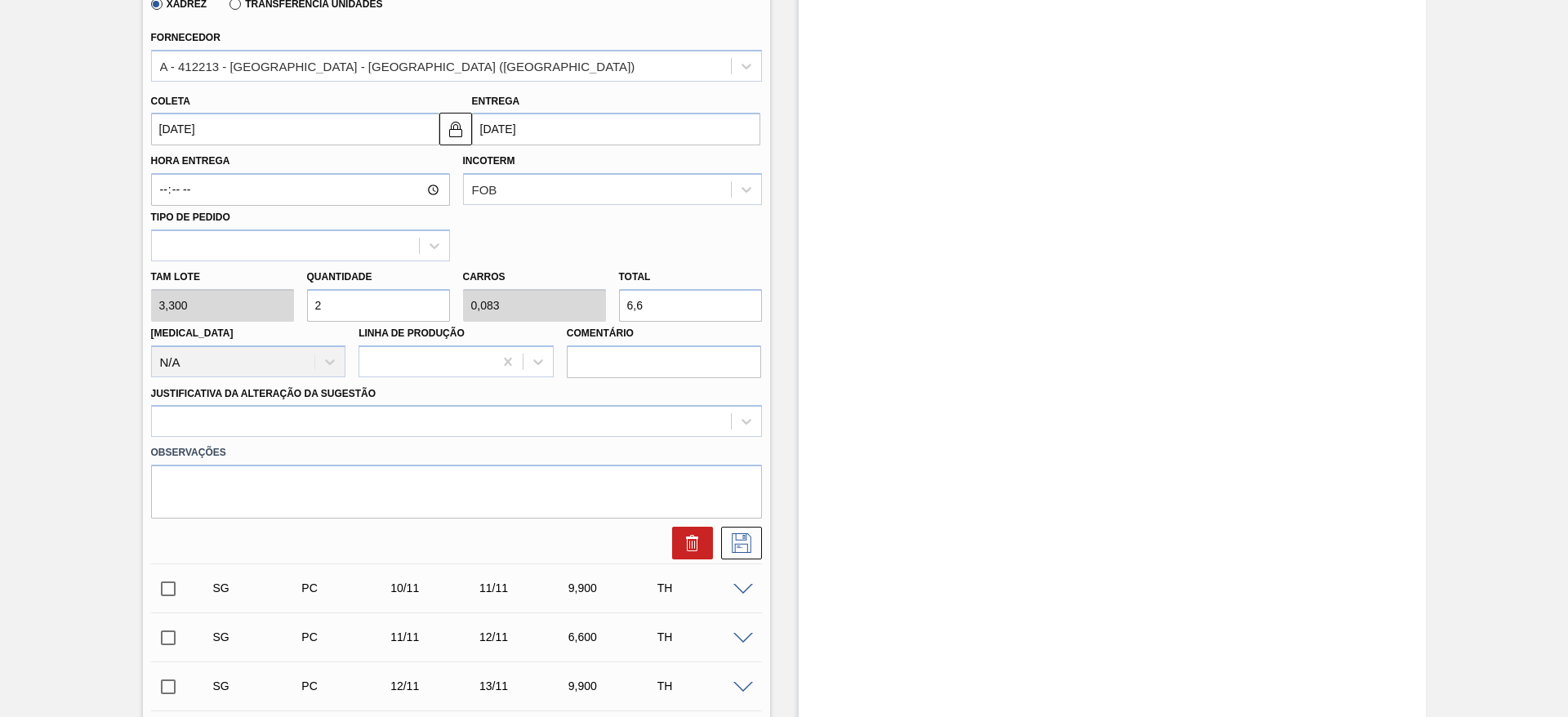
type input "28"
type input "1,167"
type input "92,4"
type input "28"
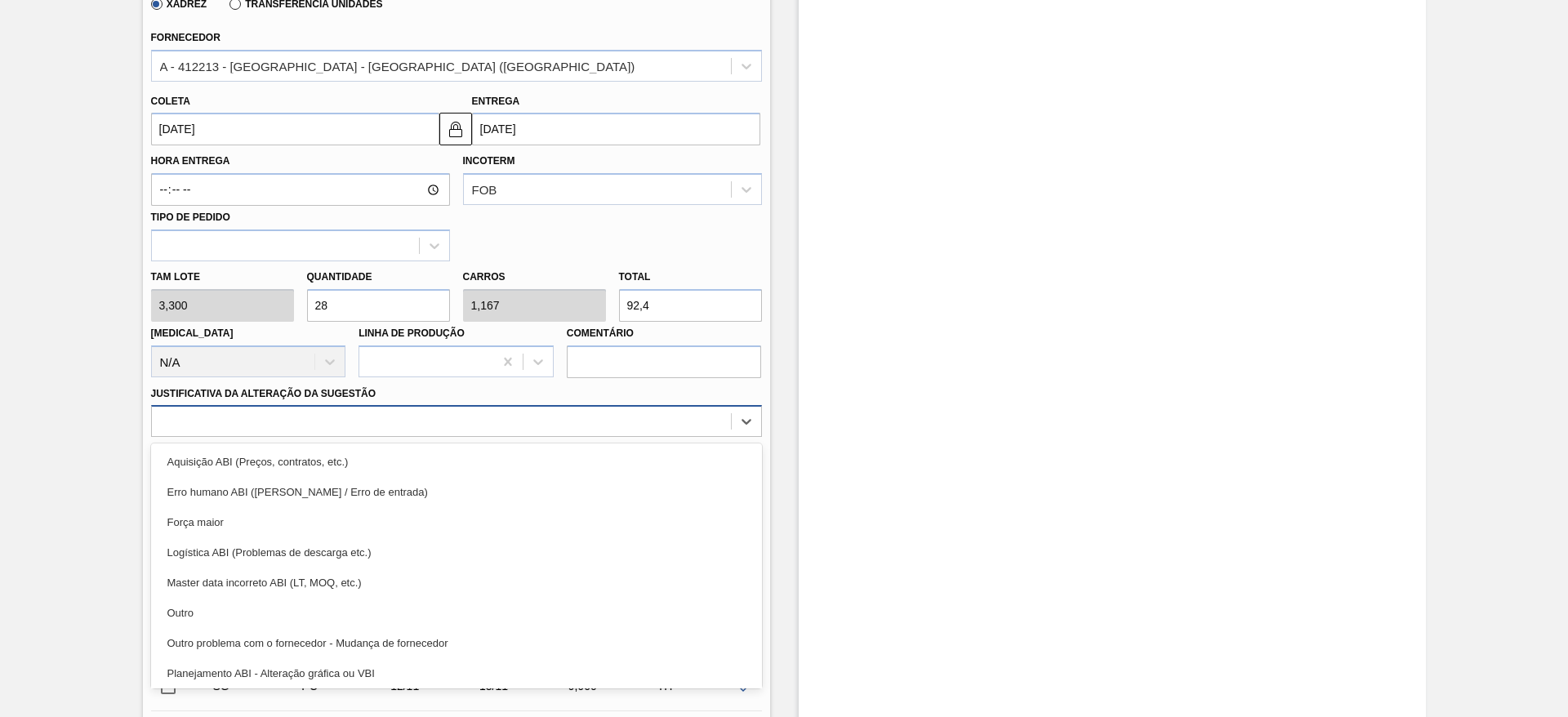
click at [399, 412] on div at bounding box center [441, 422] width 579 height 23
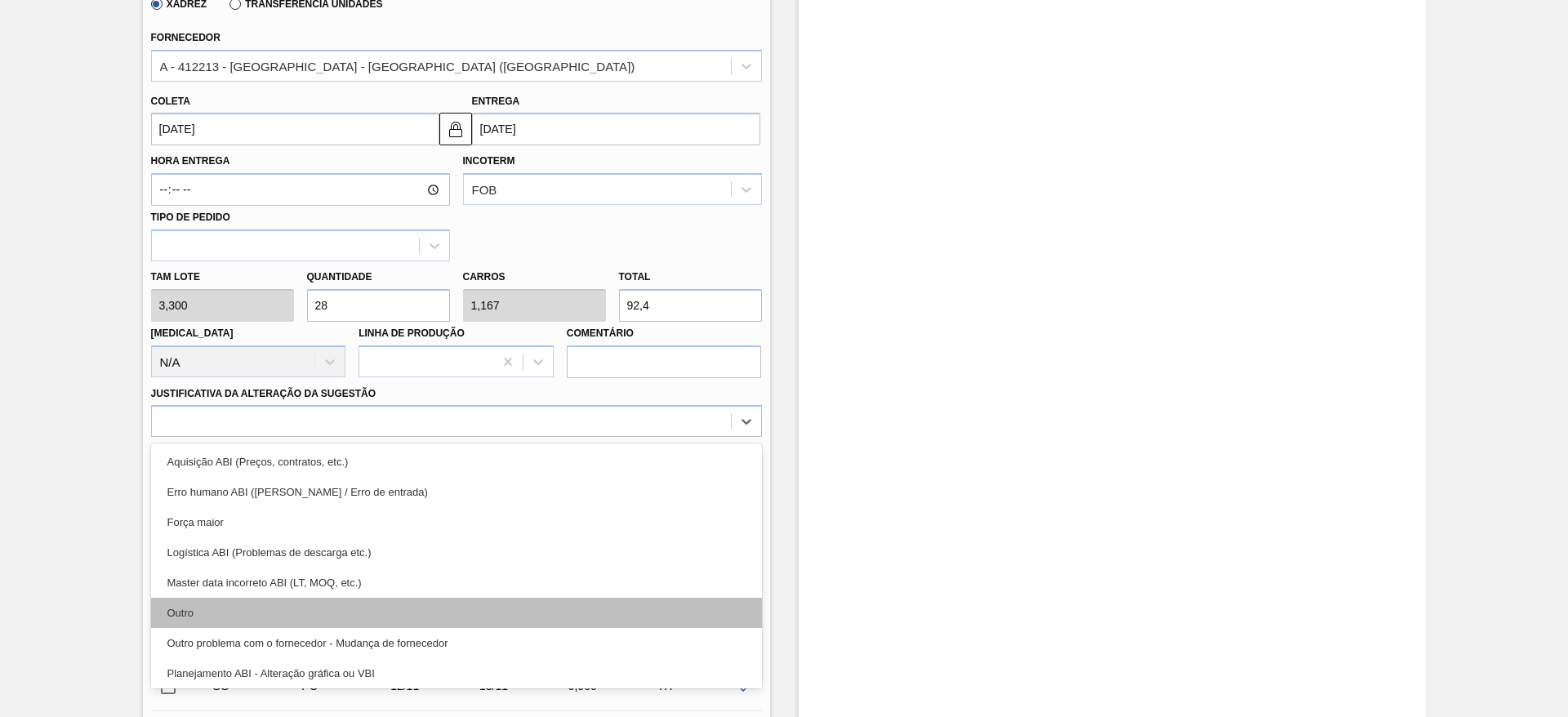
click at [313, 611] on div "Outro" at bounding box center [457, 613] width 611 height 30
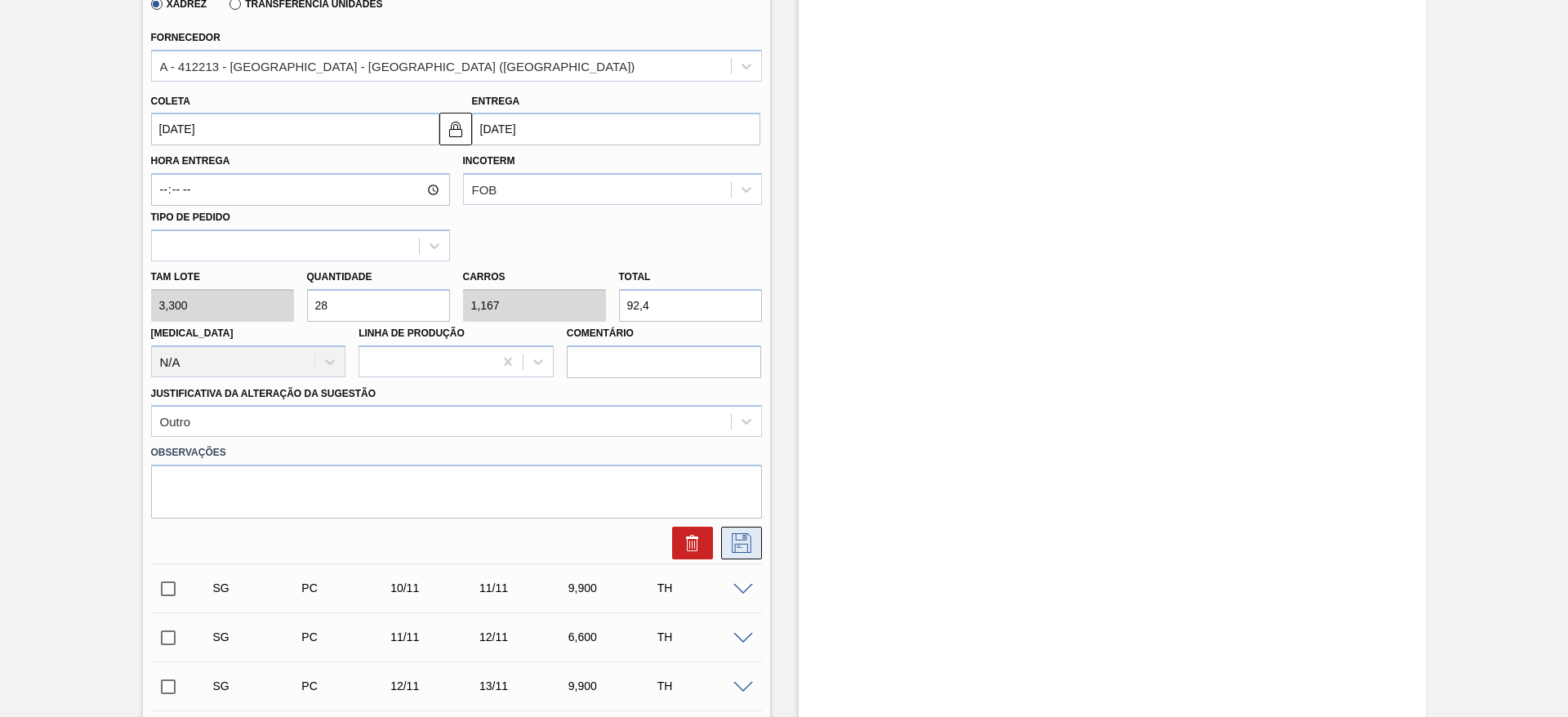
click at [747, 539] on icon at bounding box center [742, 543] width 26 height 20
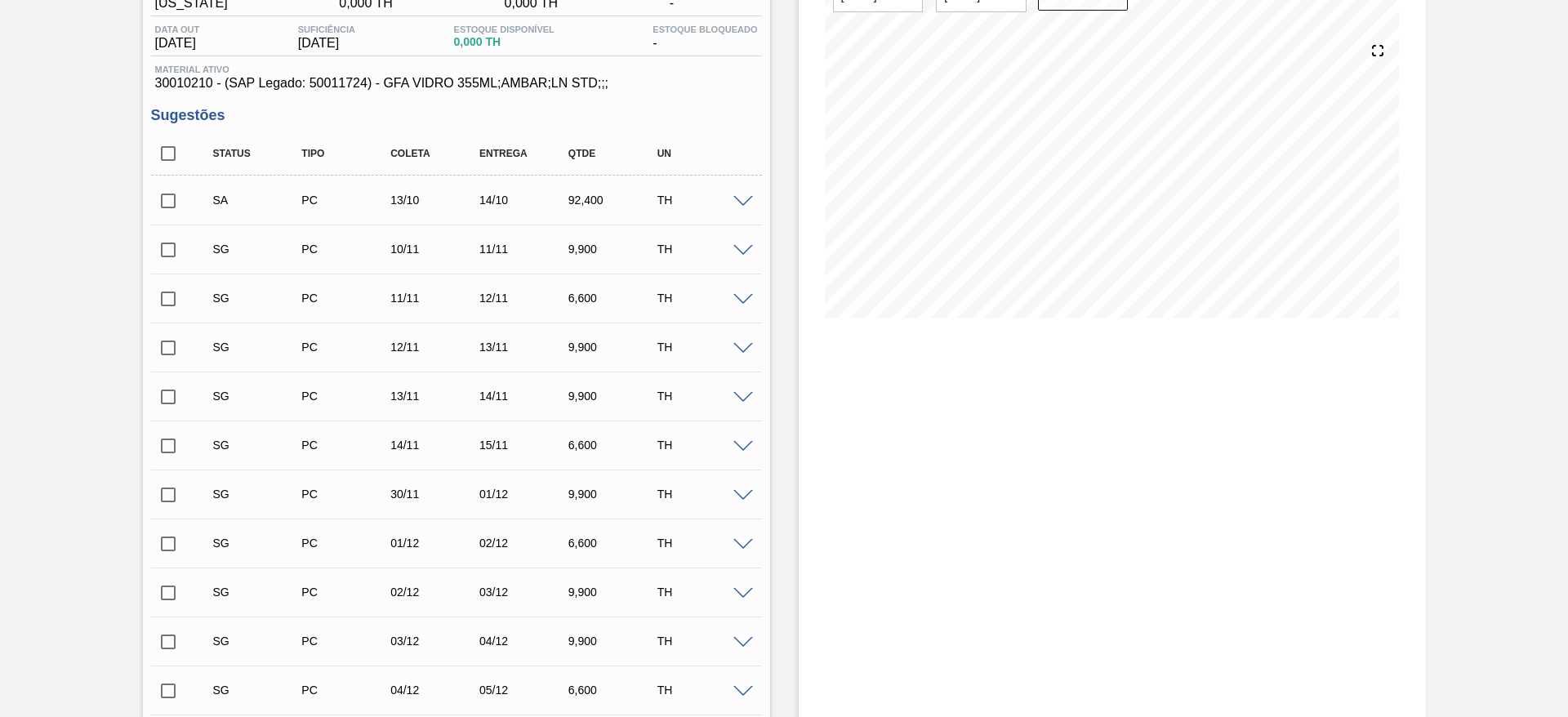
scroll to position [123, 0]
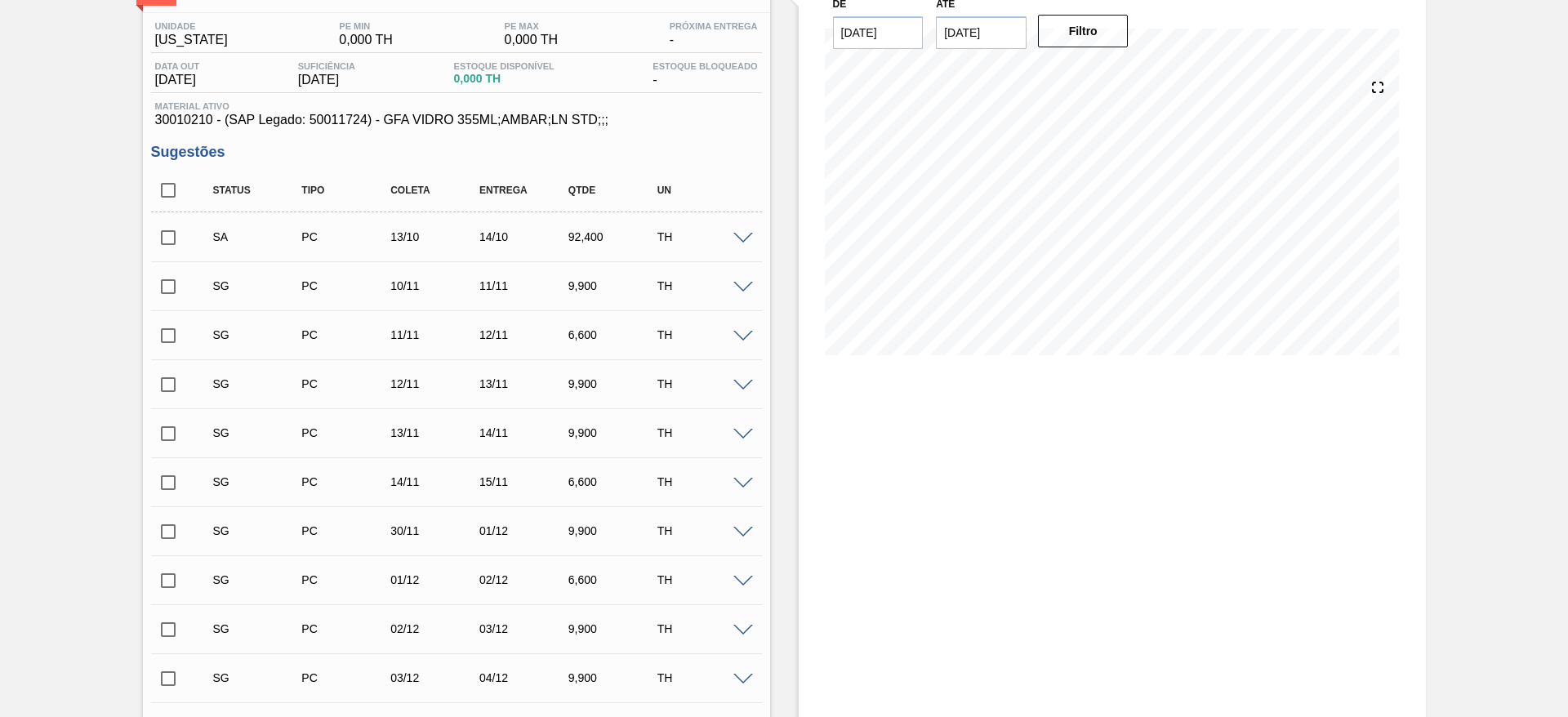
click at [741, 234] on span at bounding box center [743, 239] width 20 height 12
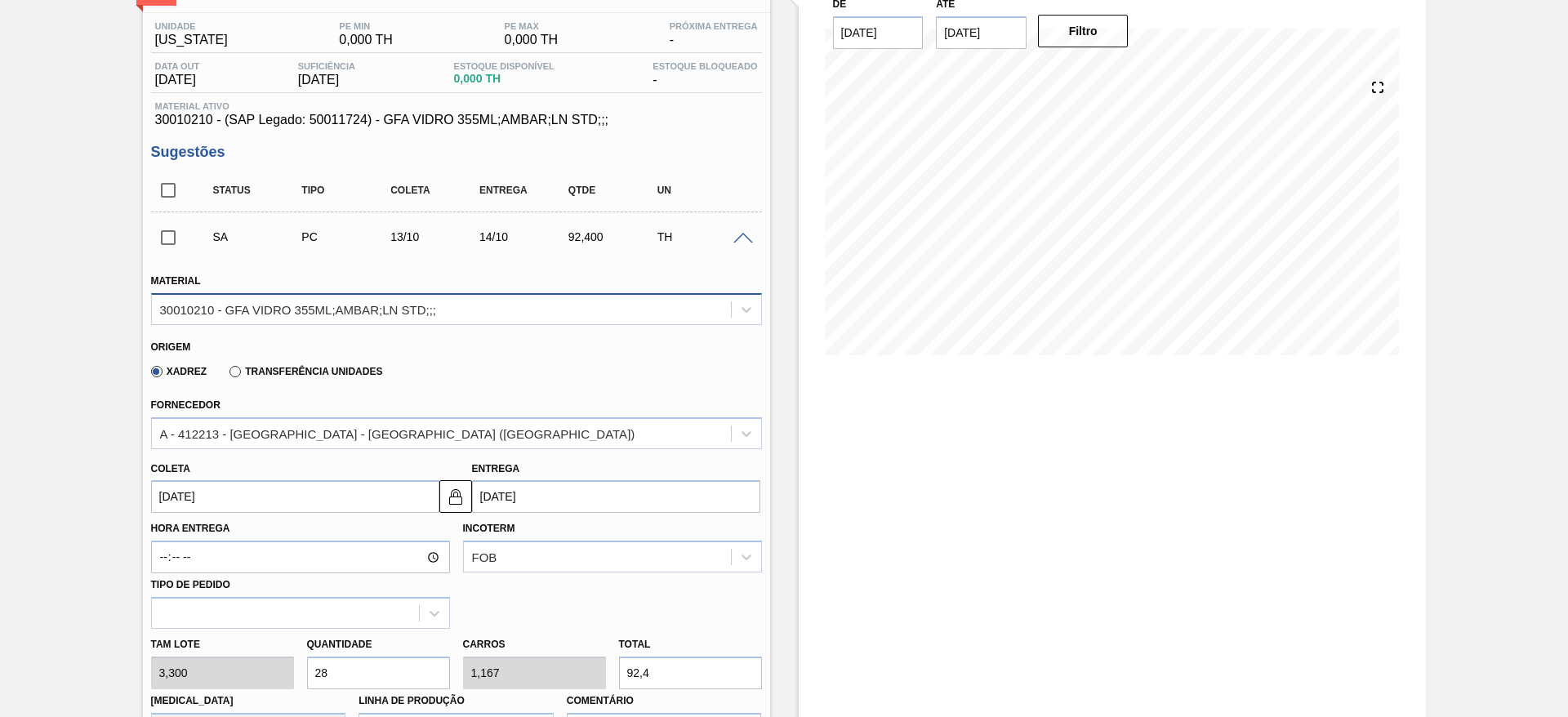
click at [714, 320] on div "30010210 - GFA VIDRO 355ML;AMBAR;LN STD;;;" at bounding box center [441, 308] width 579 height 23
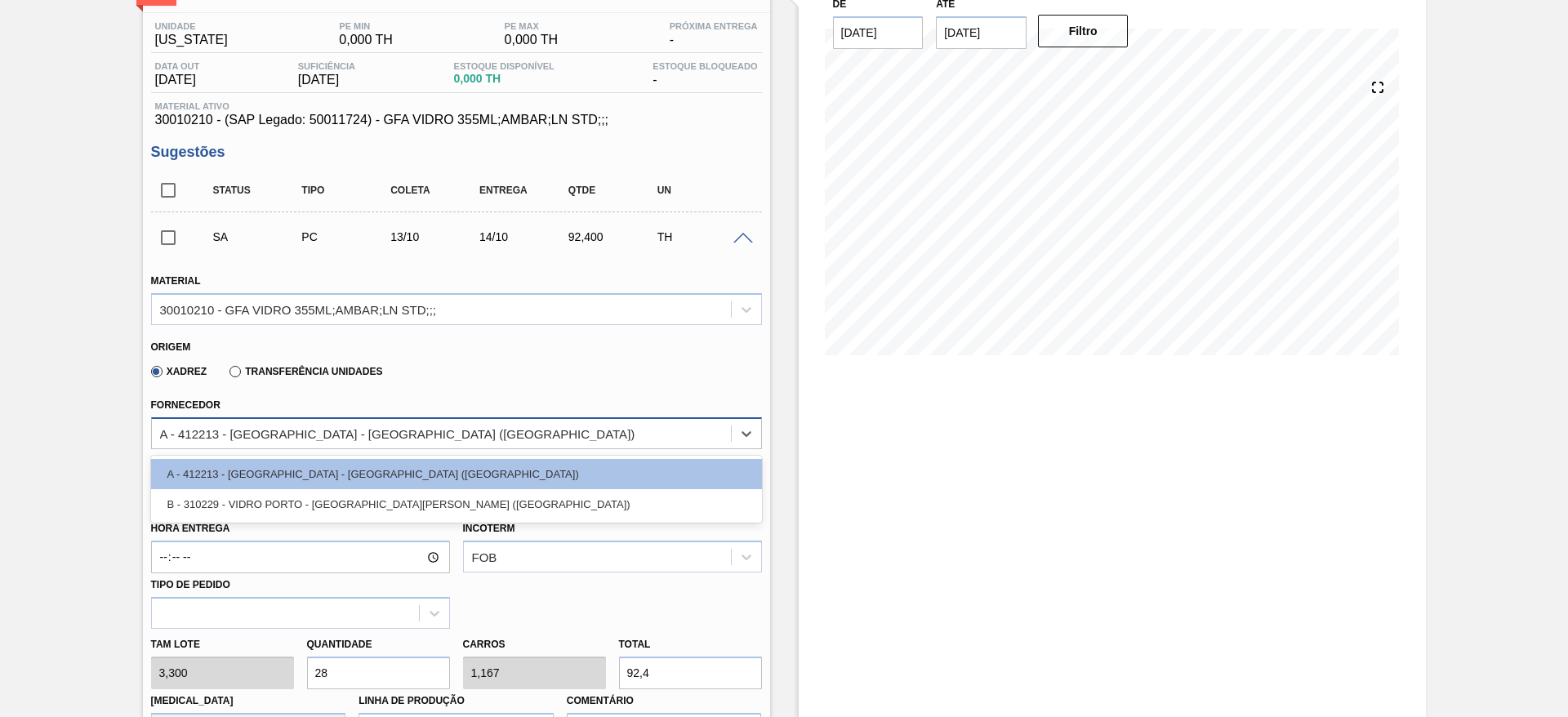
click at [621, 444] on div "A - 412213 - [GEOGRAPHIC_DATA] - [GEOGRAPHIC_DATA] ([GEOGRAPHIC_DATA])" at bounding box center [441, 433] width 579 height 23
click at [623, 435] on div "A - 412213 - [GEOGRAPHIC_DATA] - [GEOGRAPHIC_DATA] ([GEOGRAPHIC_DATA])" at bounding box center [441, 433] width 579 height 23
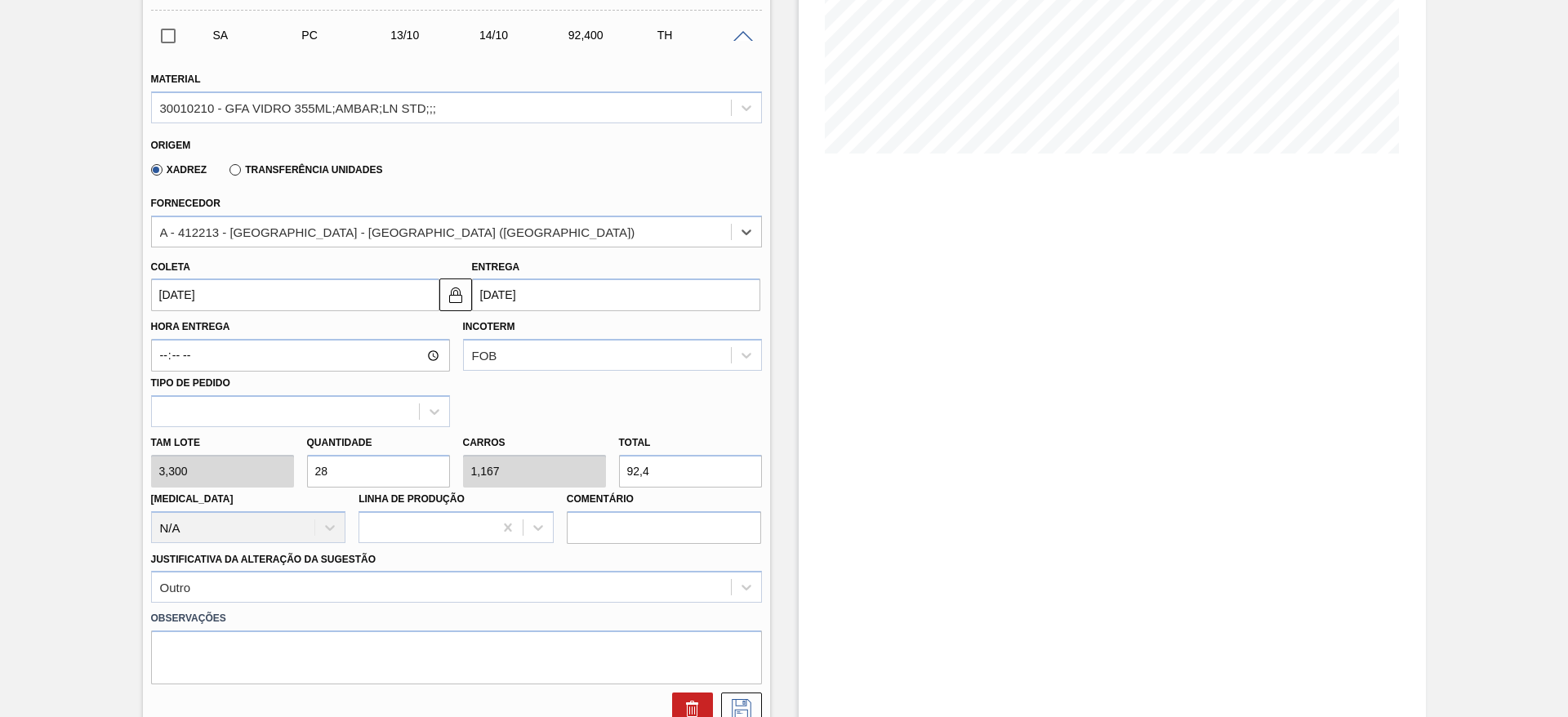
scroll to position [245, 0]
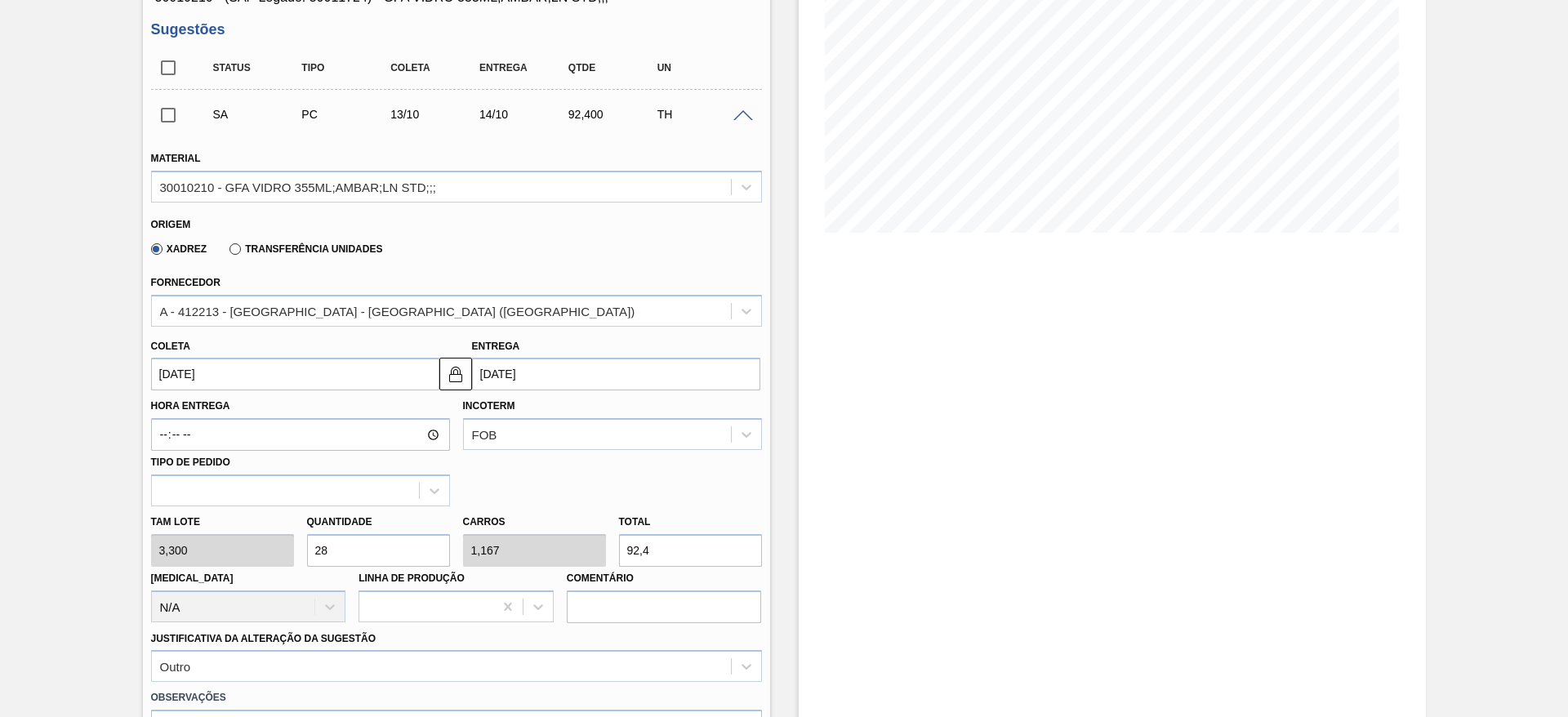
click at [749, 113] on span at bounding box center [743, 116] width 20 height 12
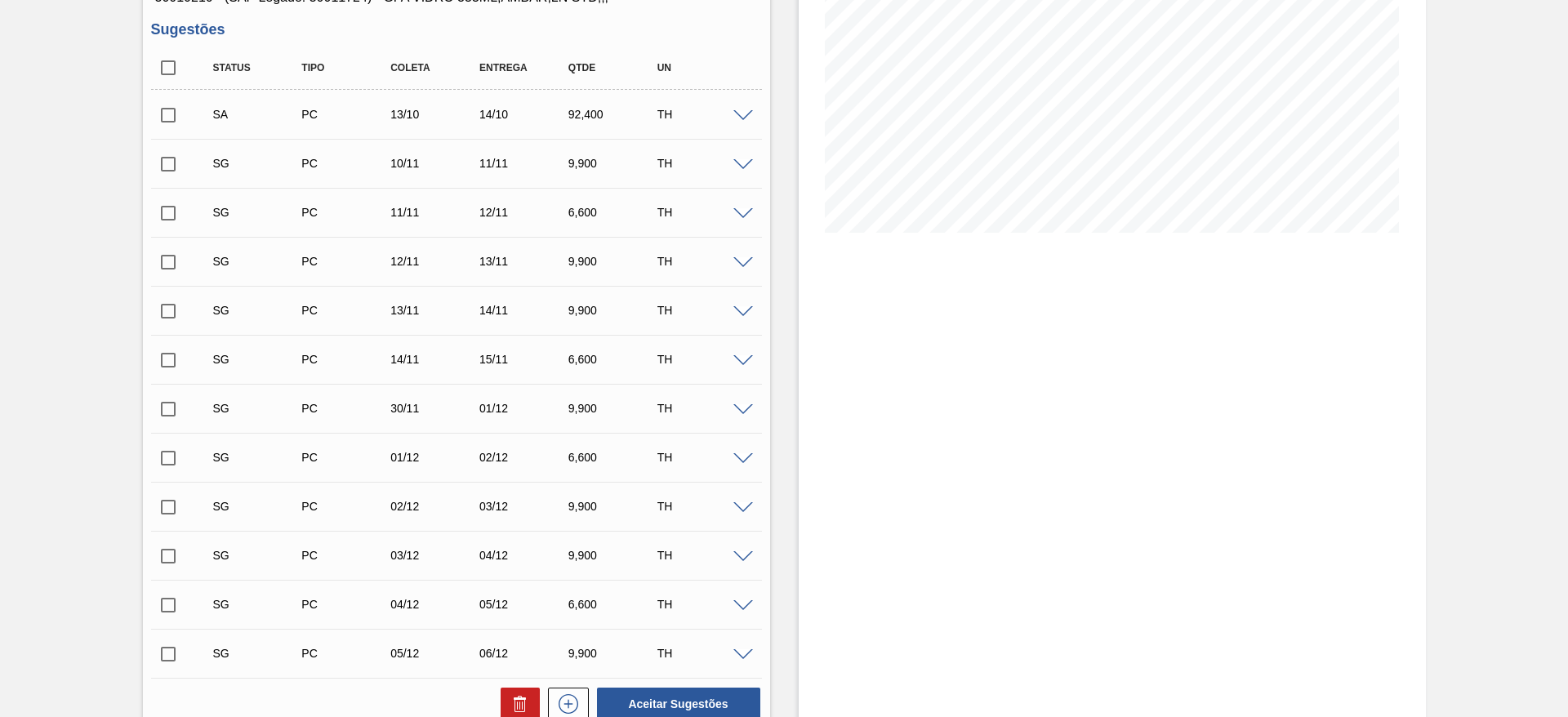
click at [749, 113] on span at bounding box center [743, 116] width 20 height 12
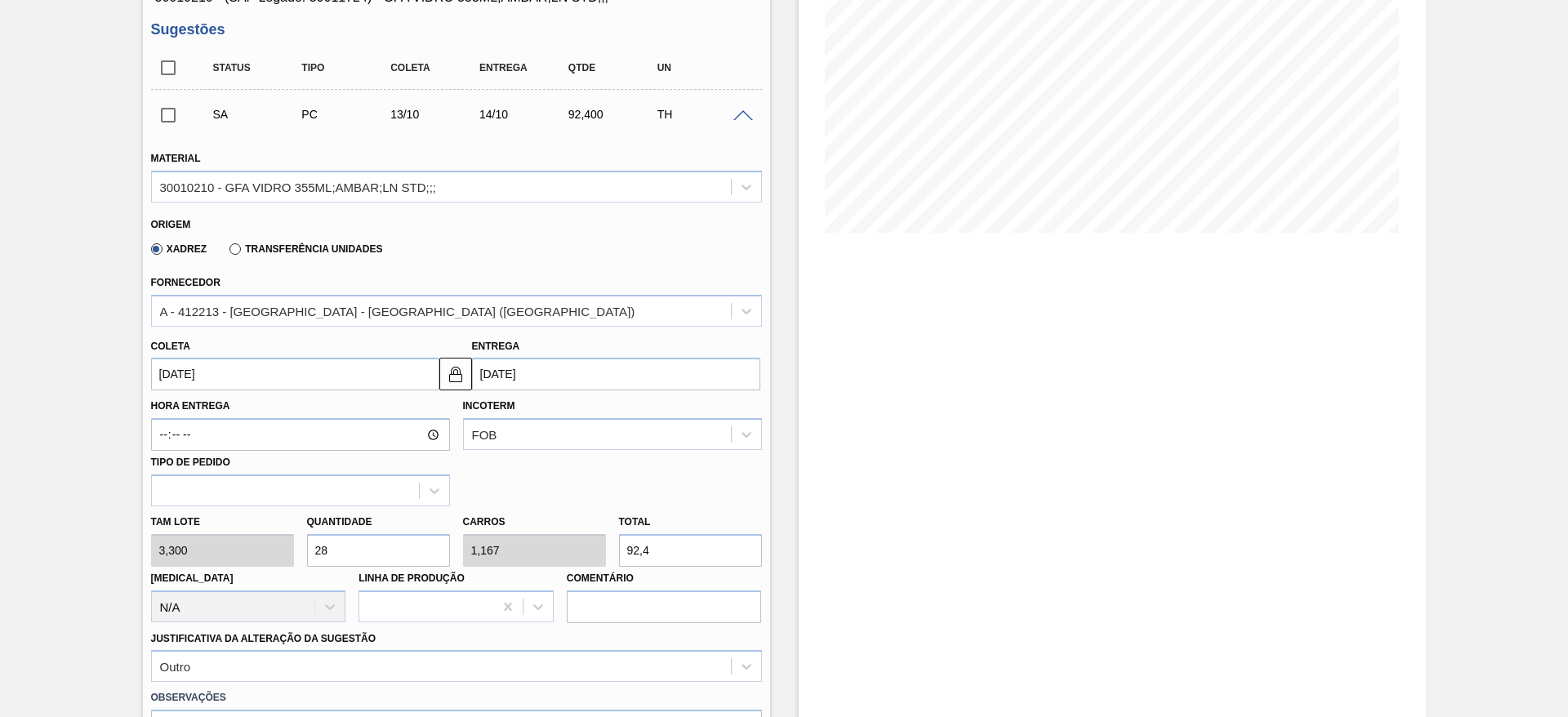
click at [749, 113] on span at bounding box center [743, 116] width 20 height 12
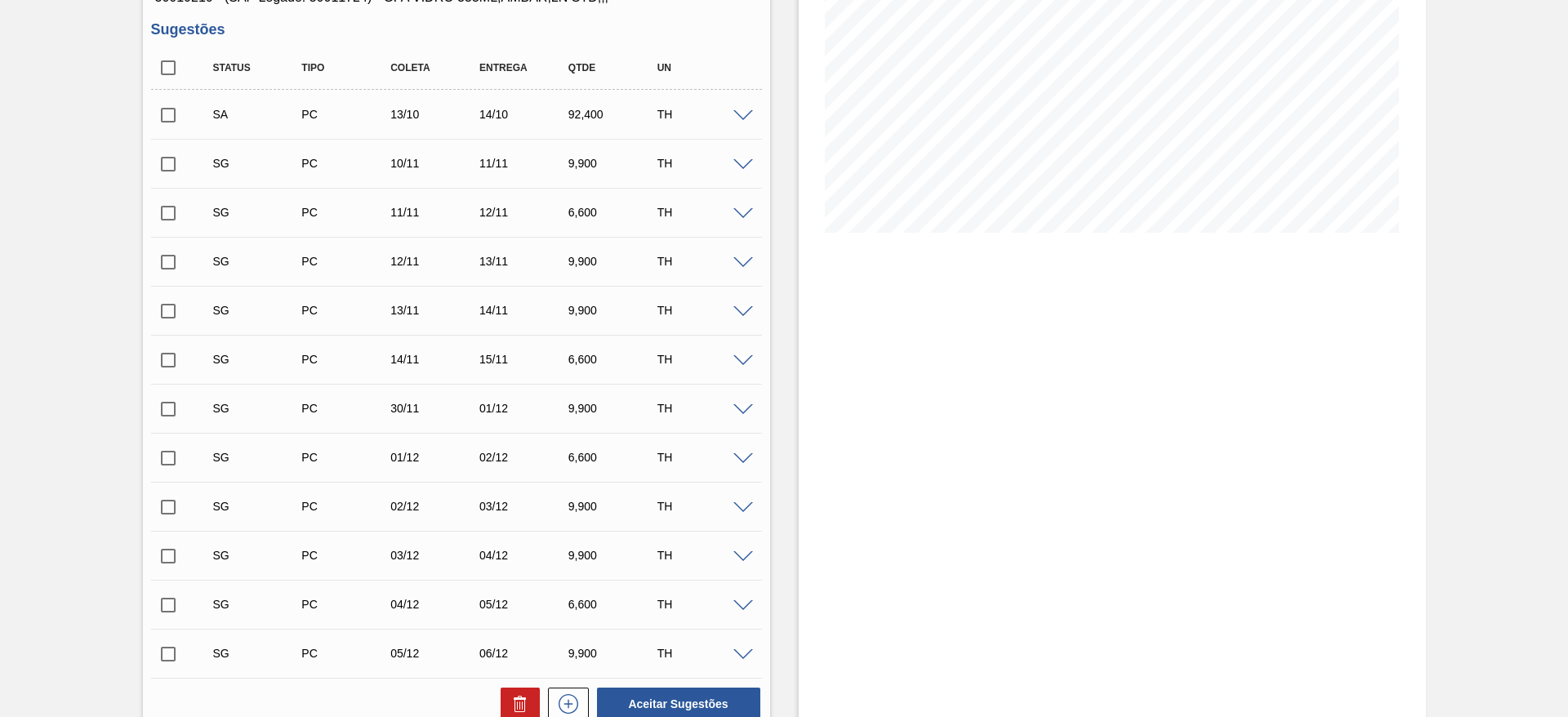
click at [167, 118] on input "checkbox" at bounding box center [169, 115] width 35 height 35
click at [743, 113] on span at bounding box center [743, 116] width 20 height 12
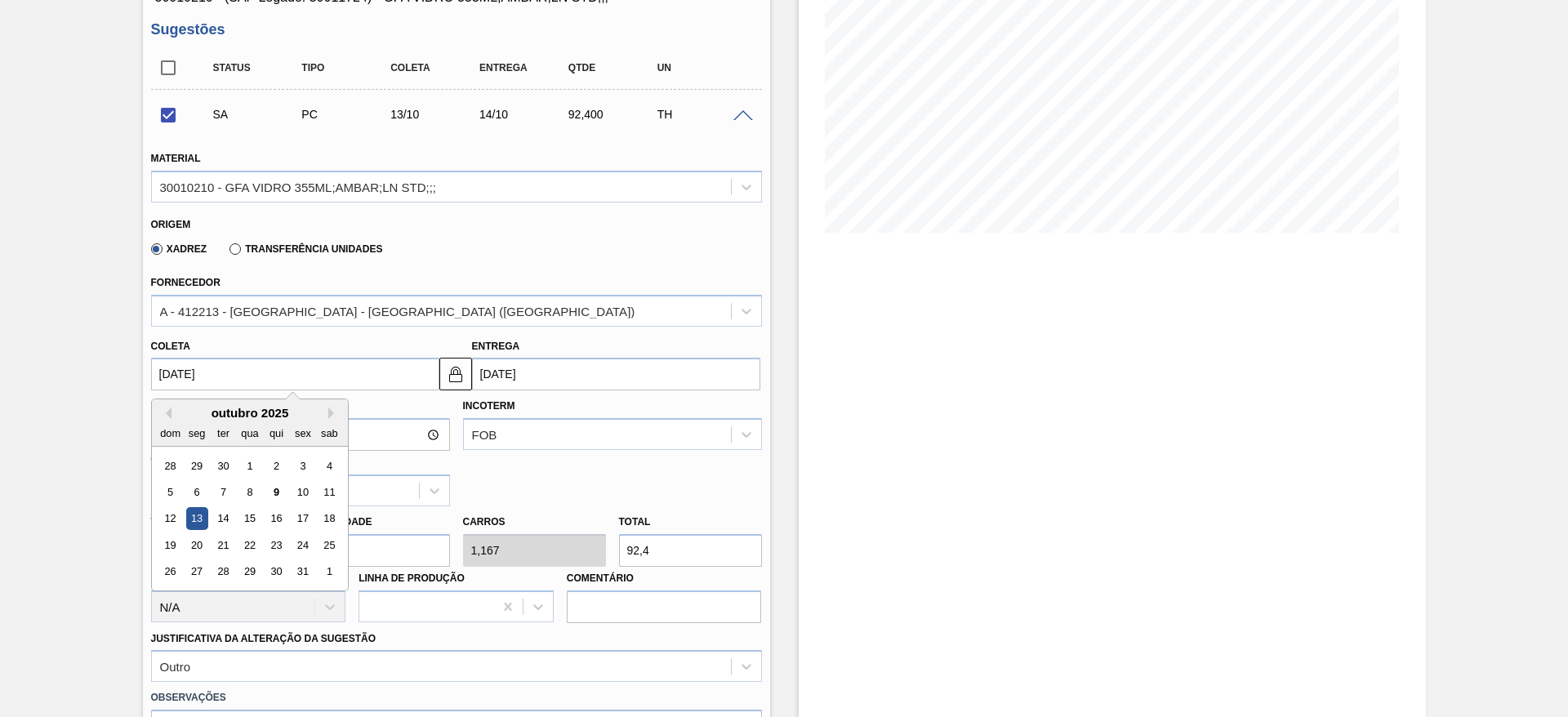
click at [359, 373] on input "[DATE]" at bounding box center [295, 374] width 288 height 33
click at [336, 488] on div "11" at bounding box center [328, 492] width 22 height 22
checkbox input "false"
type input "[DATE]"
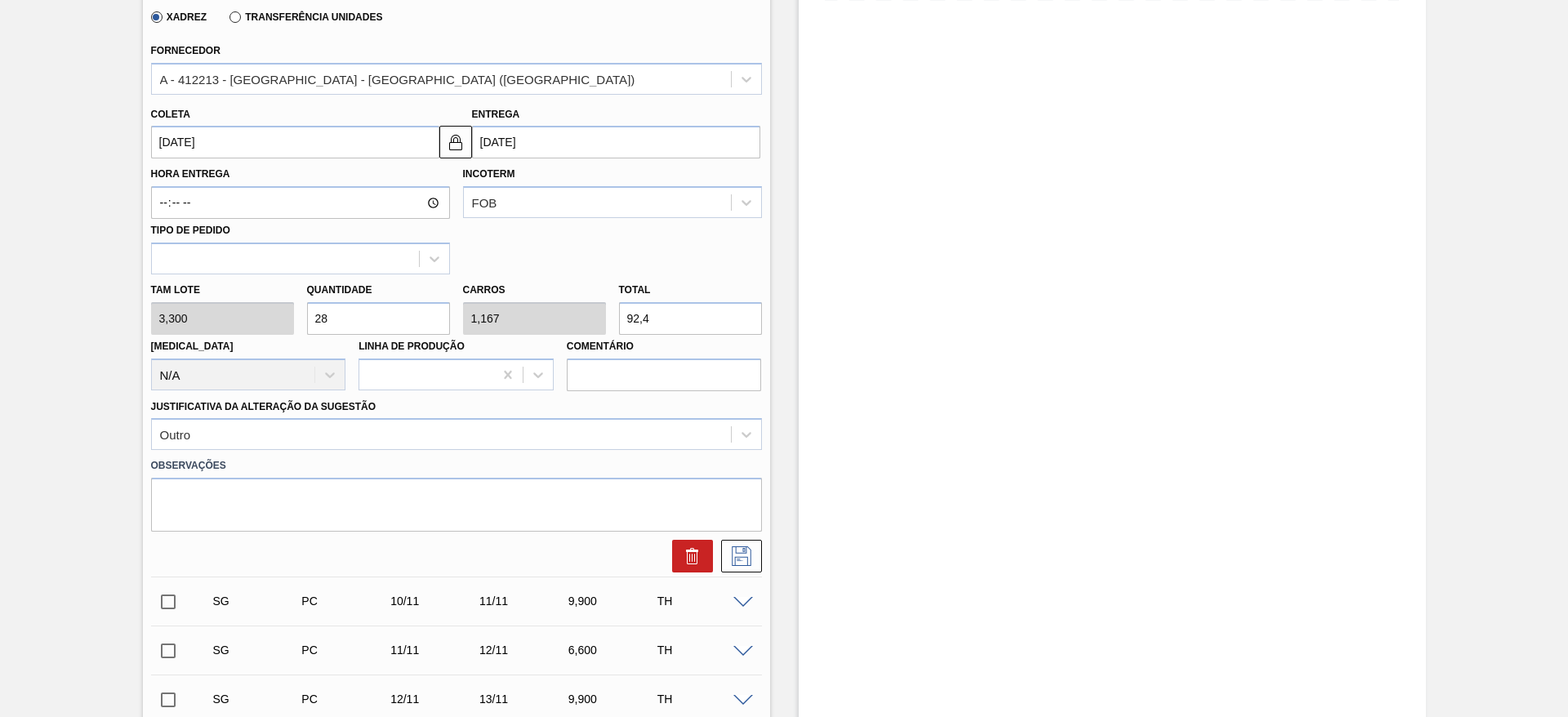
scroll to position [368, 0]
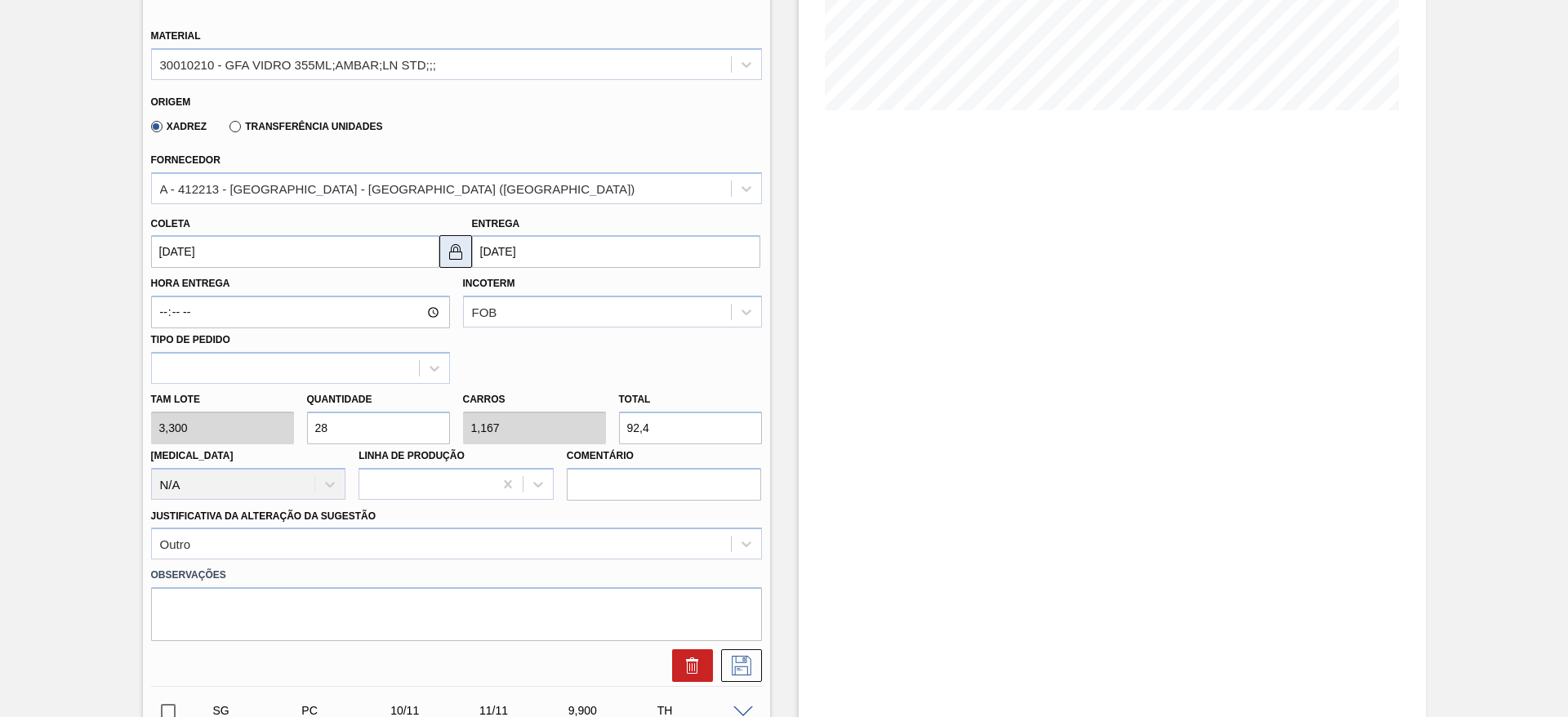
click at [455, 263] on button at bounding box center [456, 252] width 33 height 33
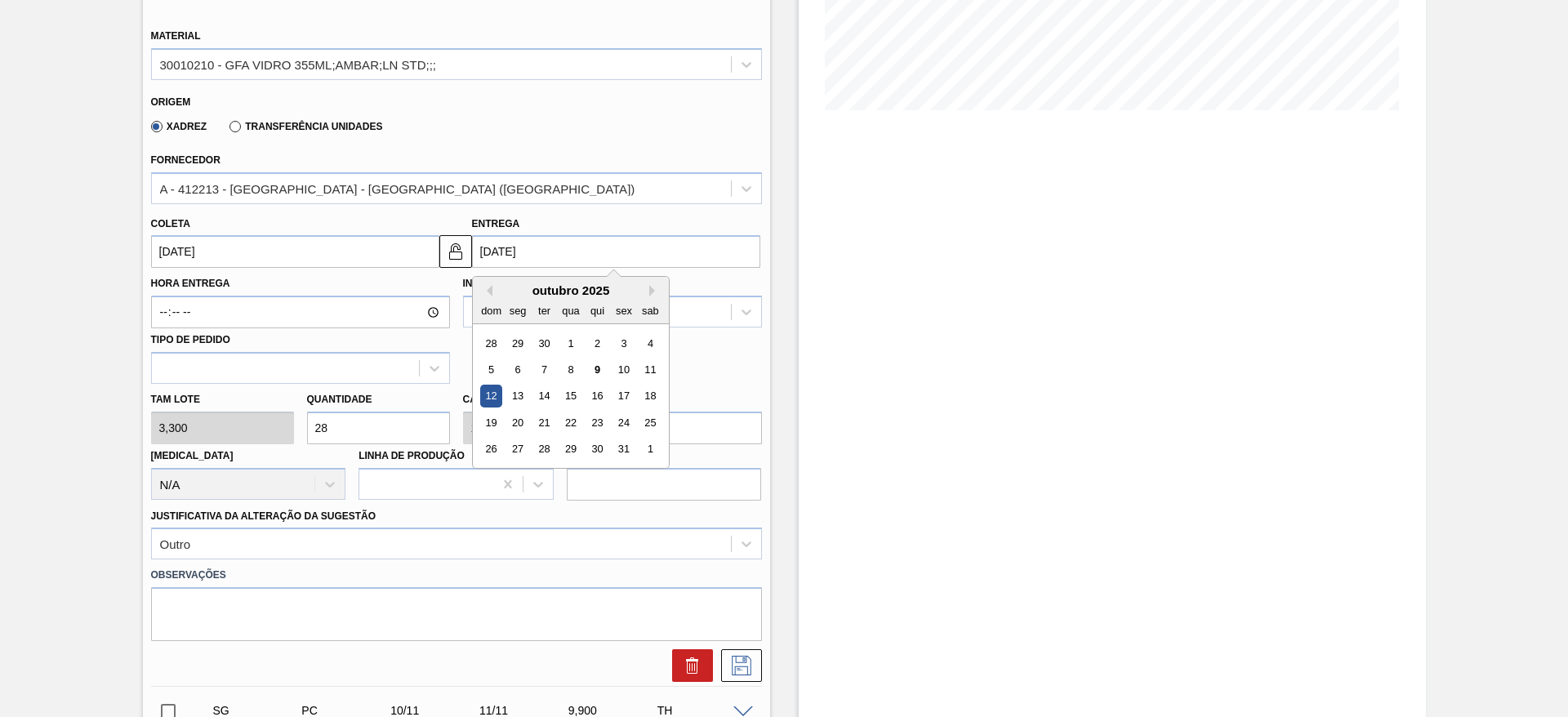
click at [483, 258] on input "[DATE]" at bounding box center [616, 252] width 288 height 33
click at [516, 385] on div "13" at bounding box center [517, 396] width 22 height 22
type input "[DATE]"
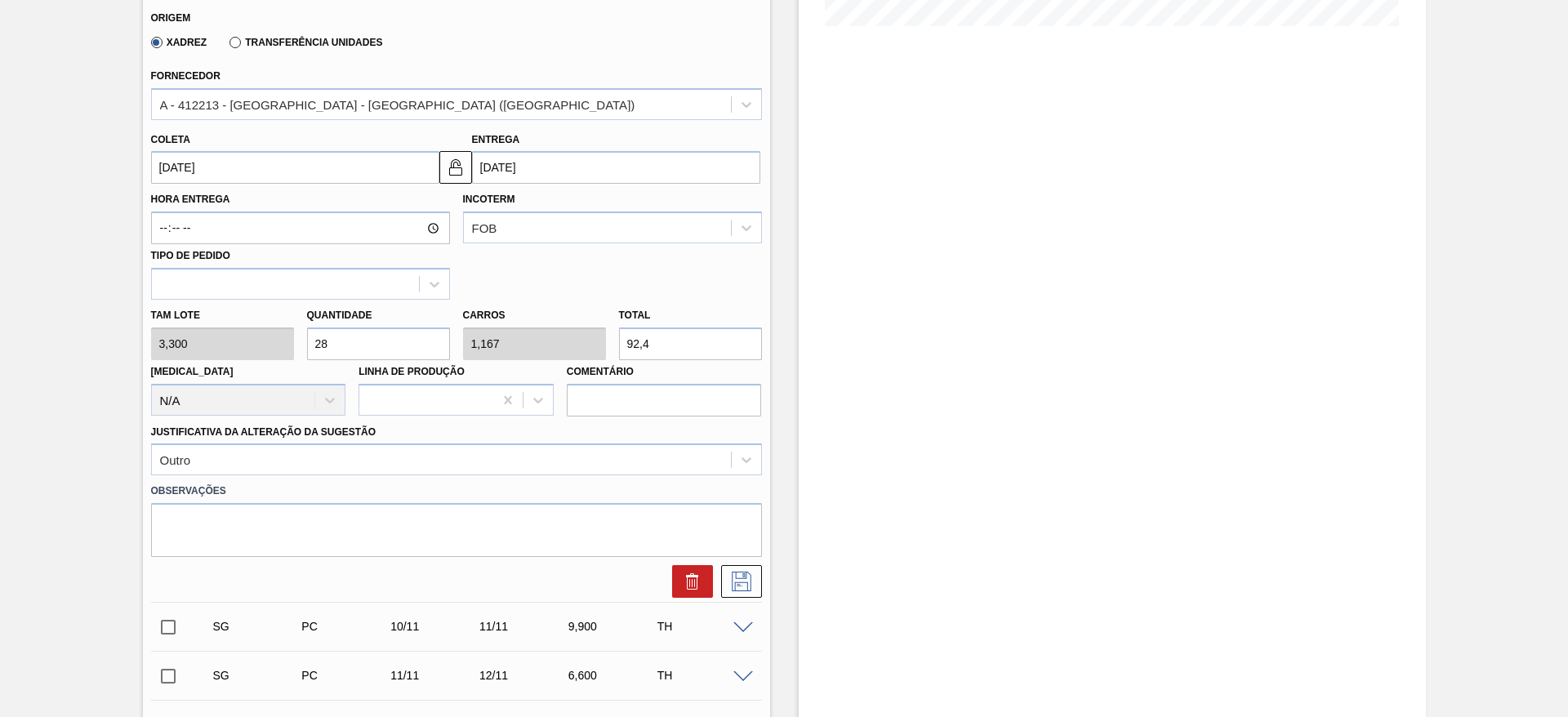
scroll to position [490, 0]
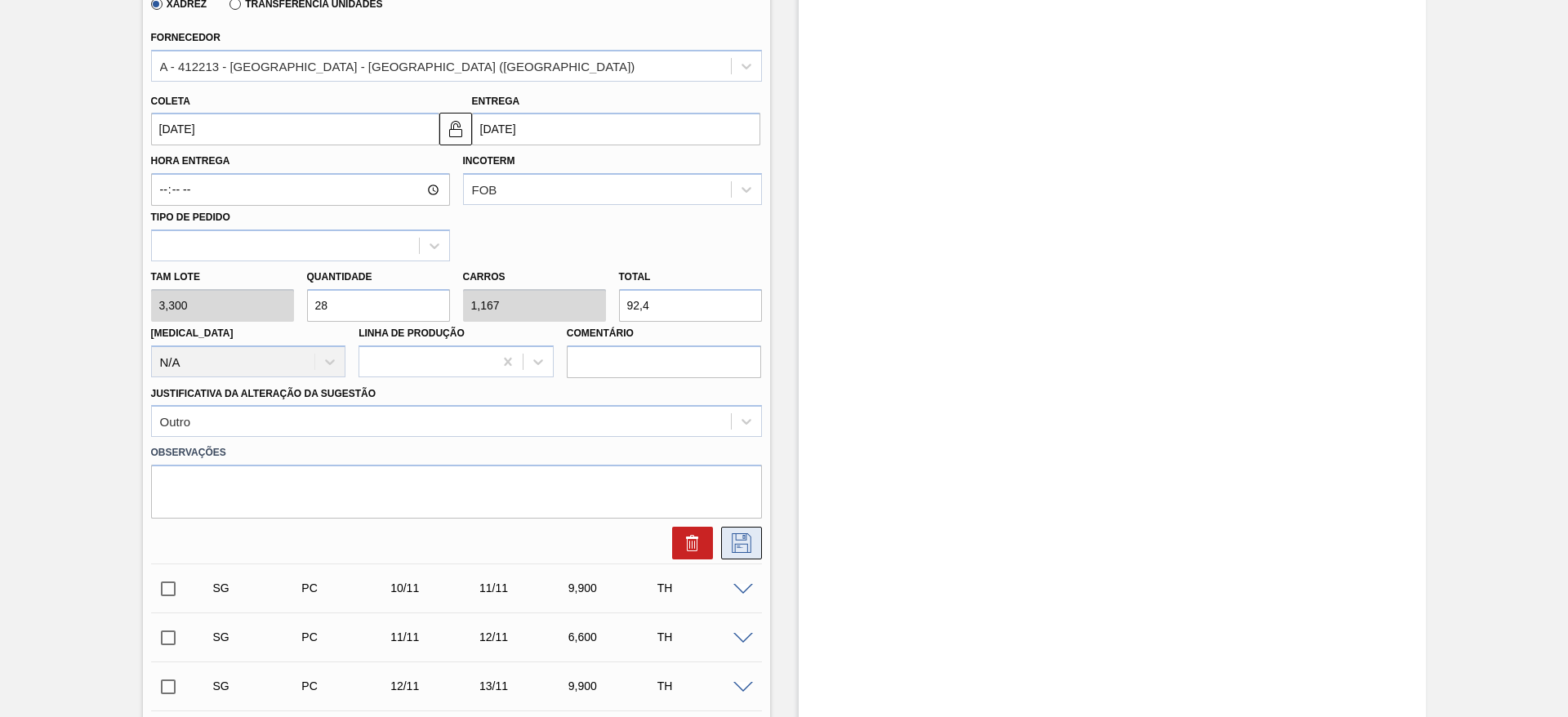
click at [749, 552] on button at bounding box center [741, 544] width 41 height 33
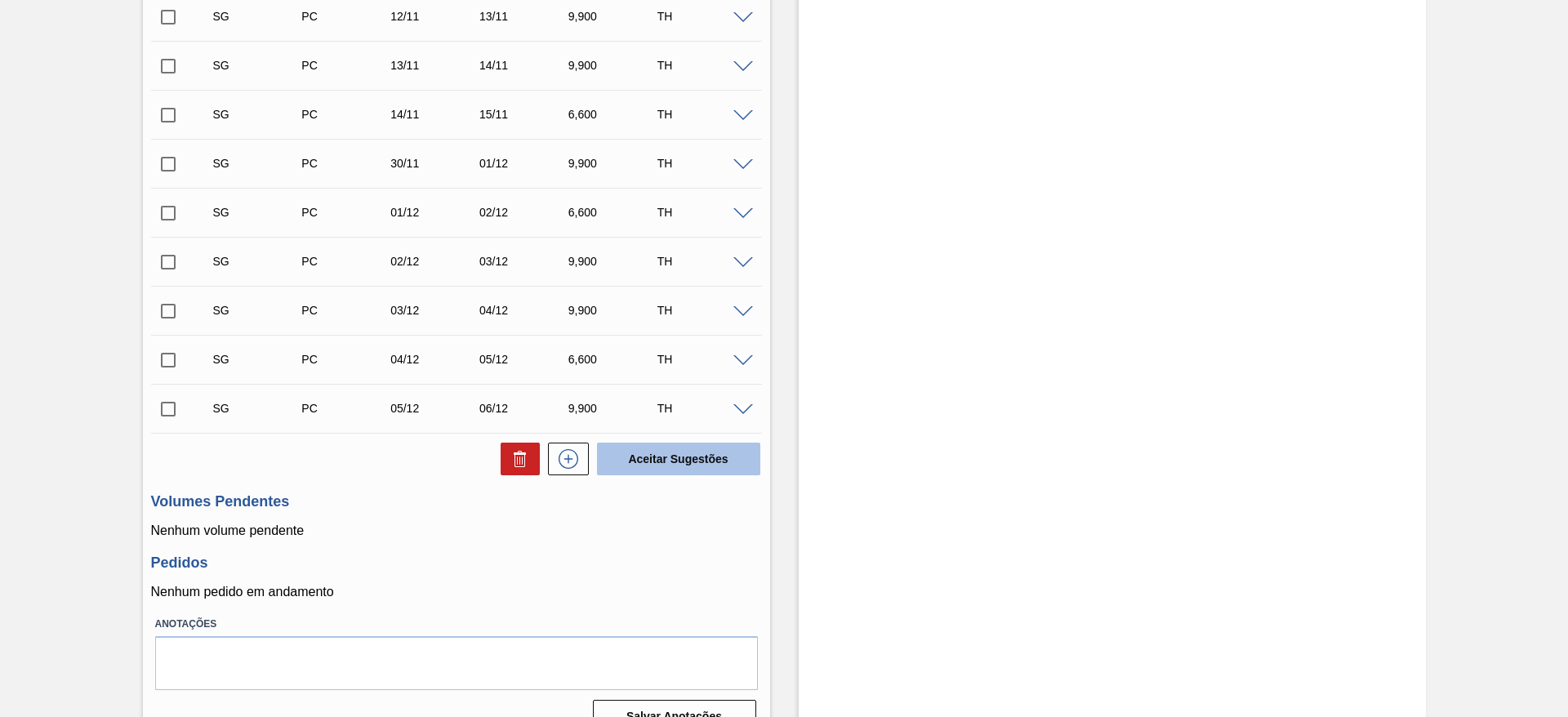
click at [659, 452] on button "Aceitar Sugestões" at bounding box center [679, 459] width 164 height 33
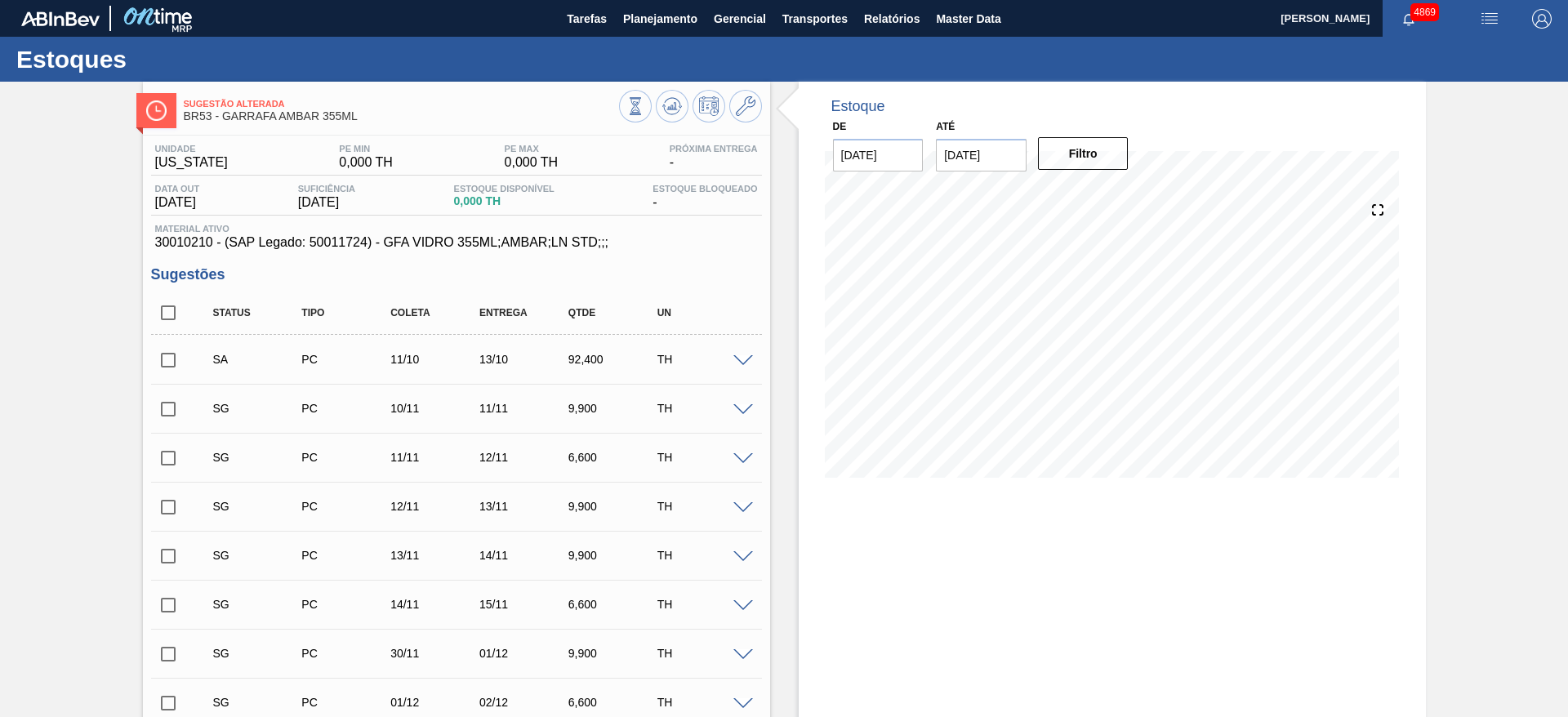
click at [172, 366] on input "checkbox" at bounding box center [169, 360] width 35 height 35
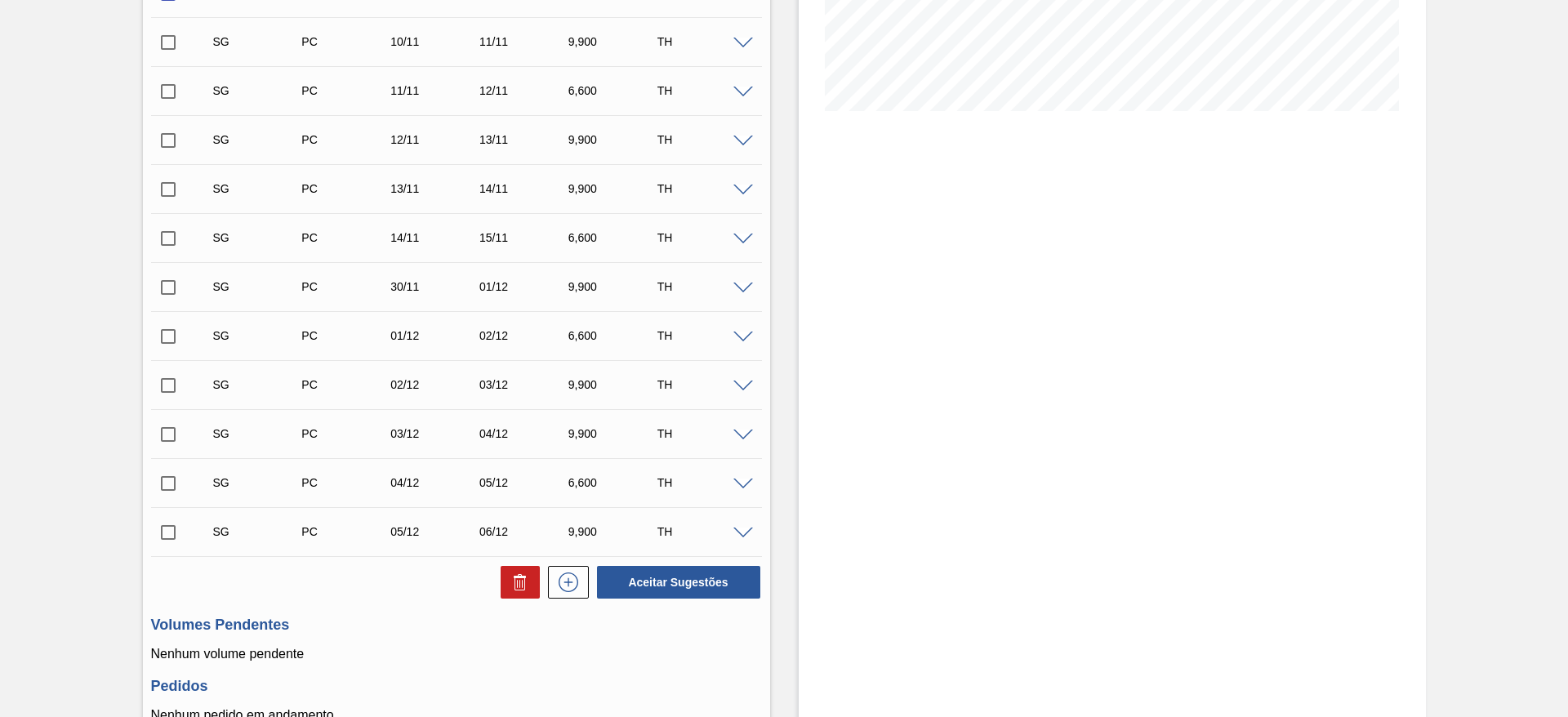
scroll to position [368, 0]
click at [654, 580] on button "Aceitar Sugestões" at bounding box center [679, 582] width 164 height 33
checkbox input "false"
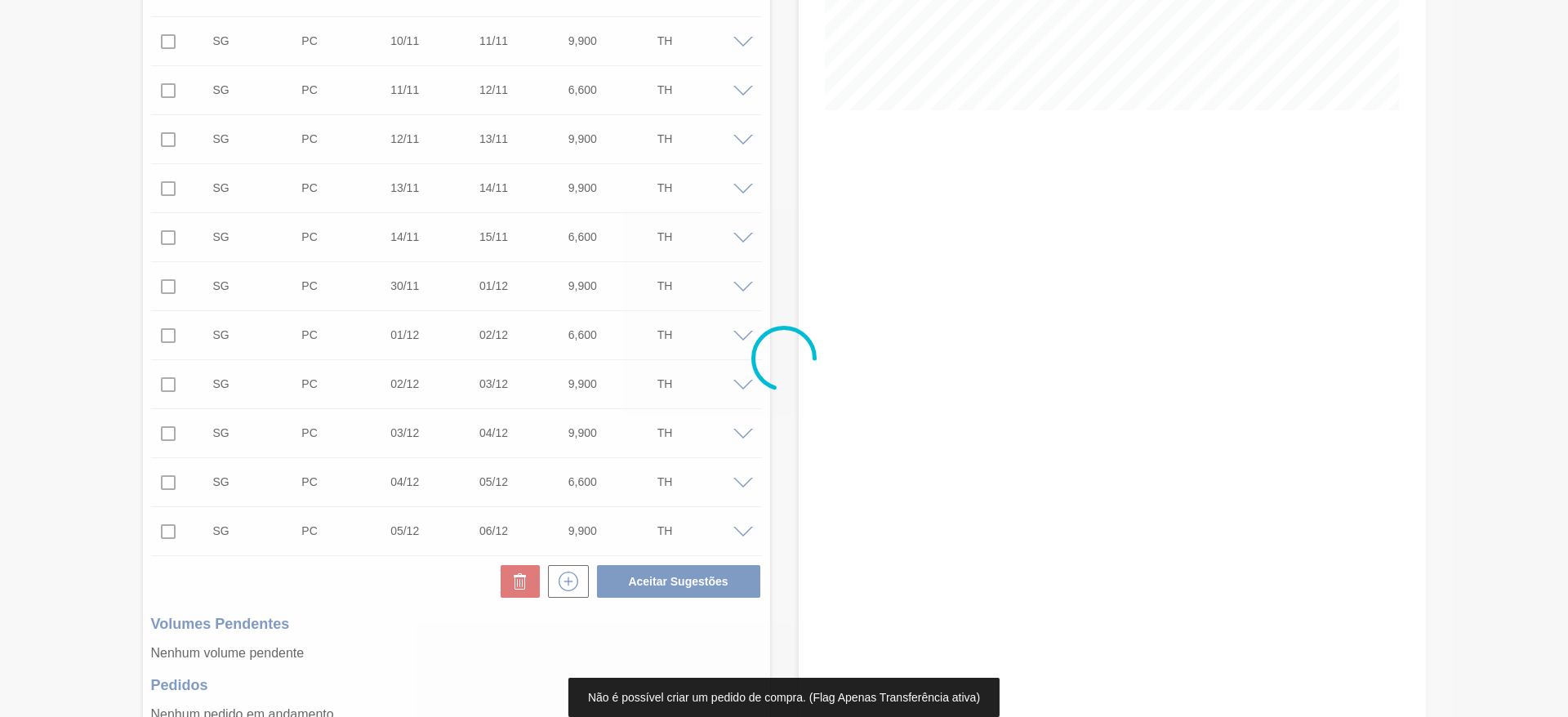
click at [1266, 228] on div at bounding box center [784, 358] width 1568 height 717
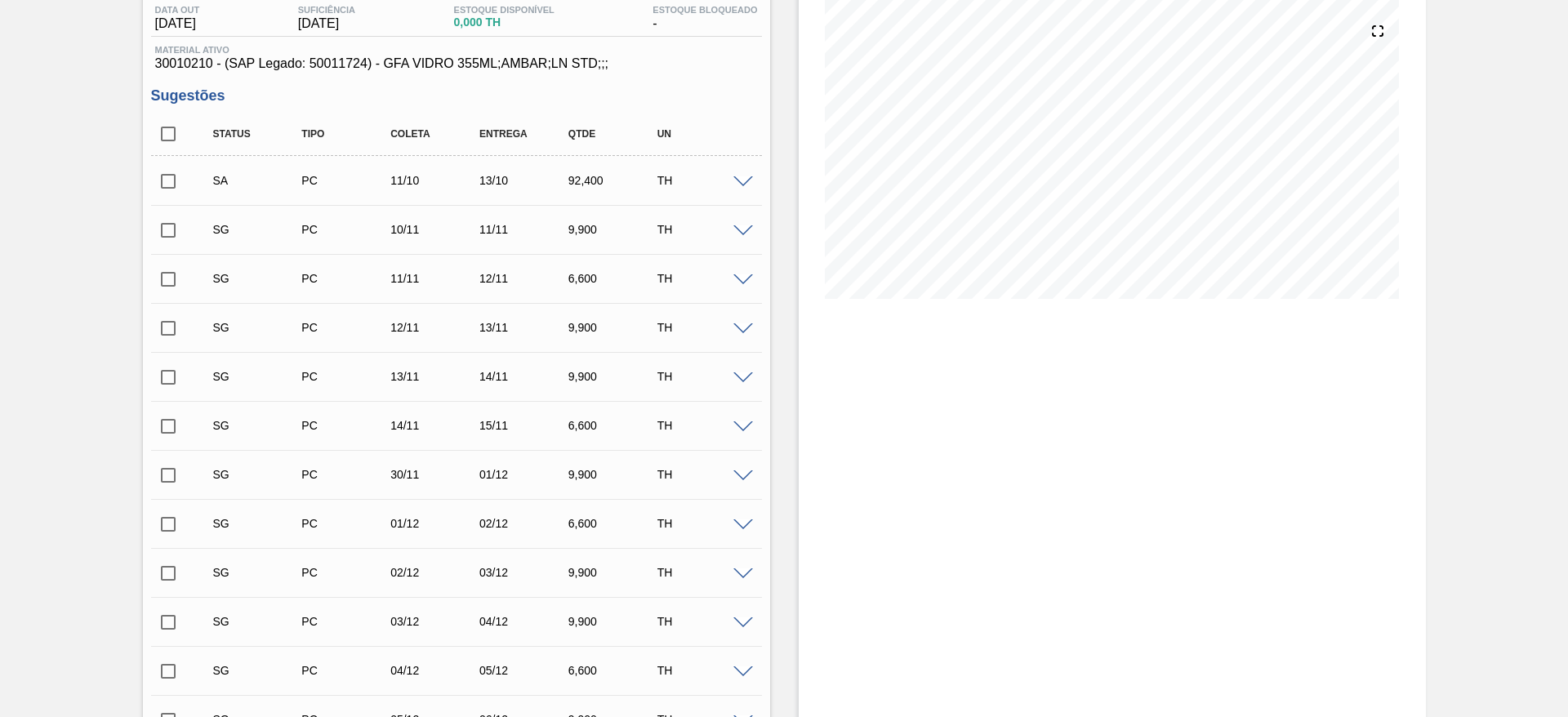
scroll to position [0, 0]
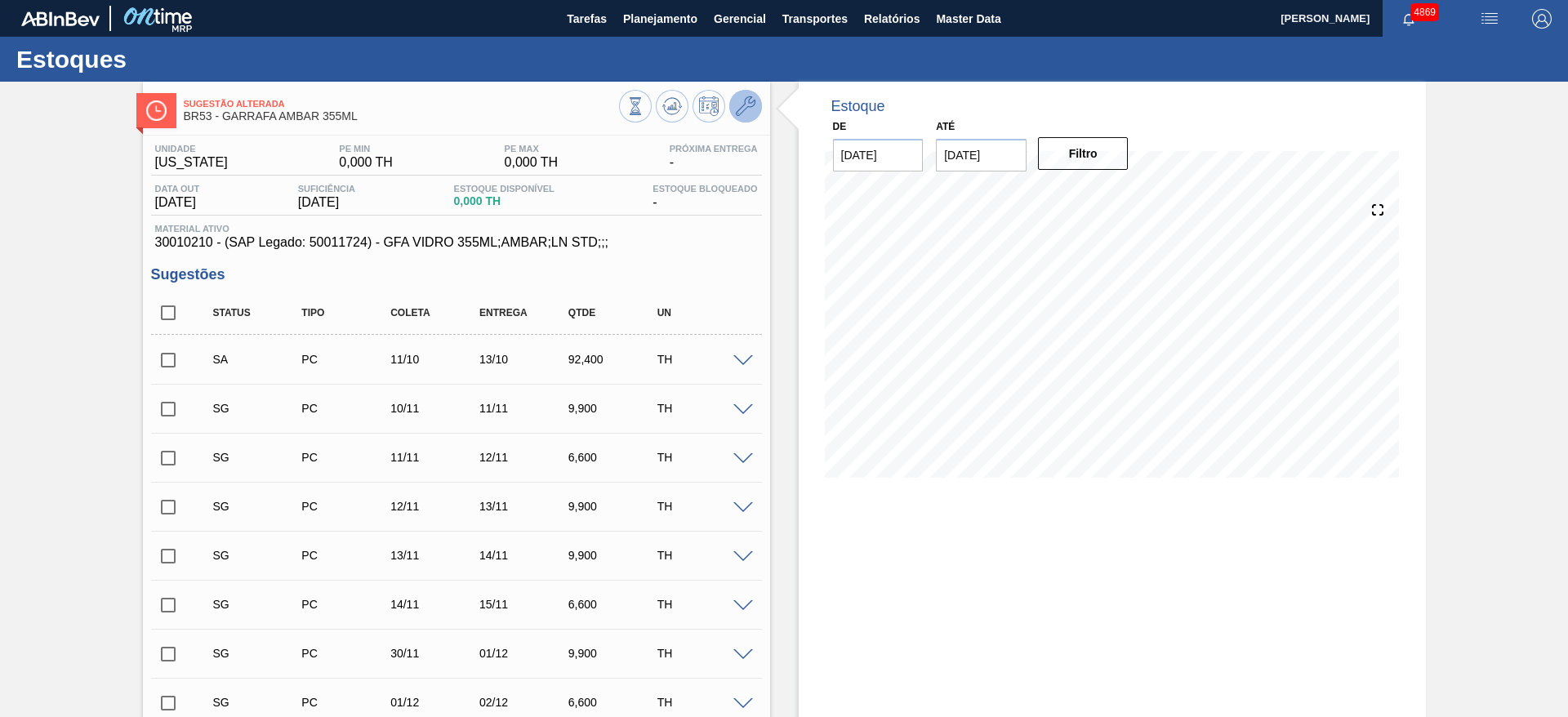
click at [744, 105] on icon at bounding box center [745, 106] width 20 height 20
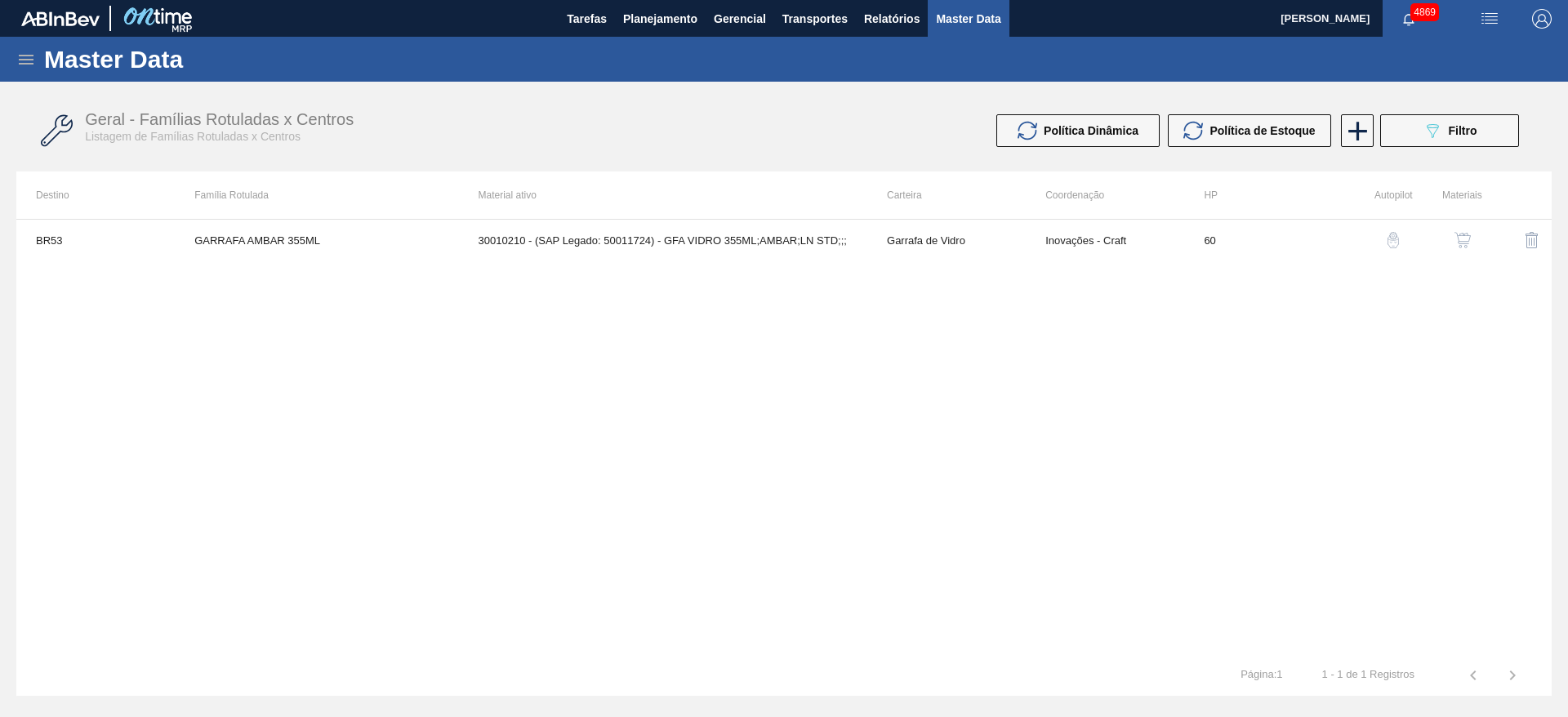
click at [1462, 228] on button "button" at bounding box center [1462, 240] width 39 height 39
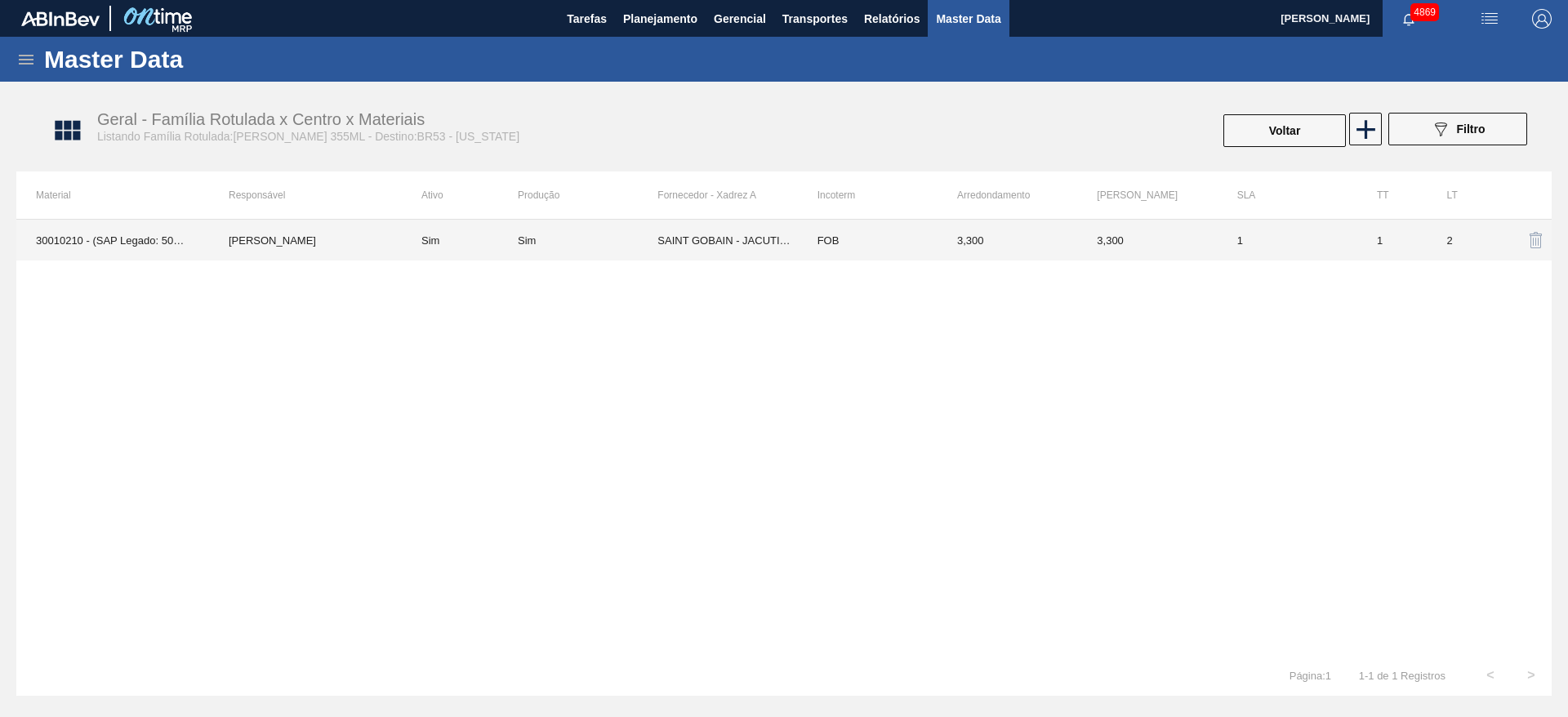
click at [1408, 250] on td "1" at bounding box center [1392, 240] width 70 height 41
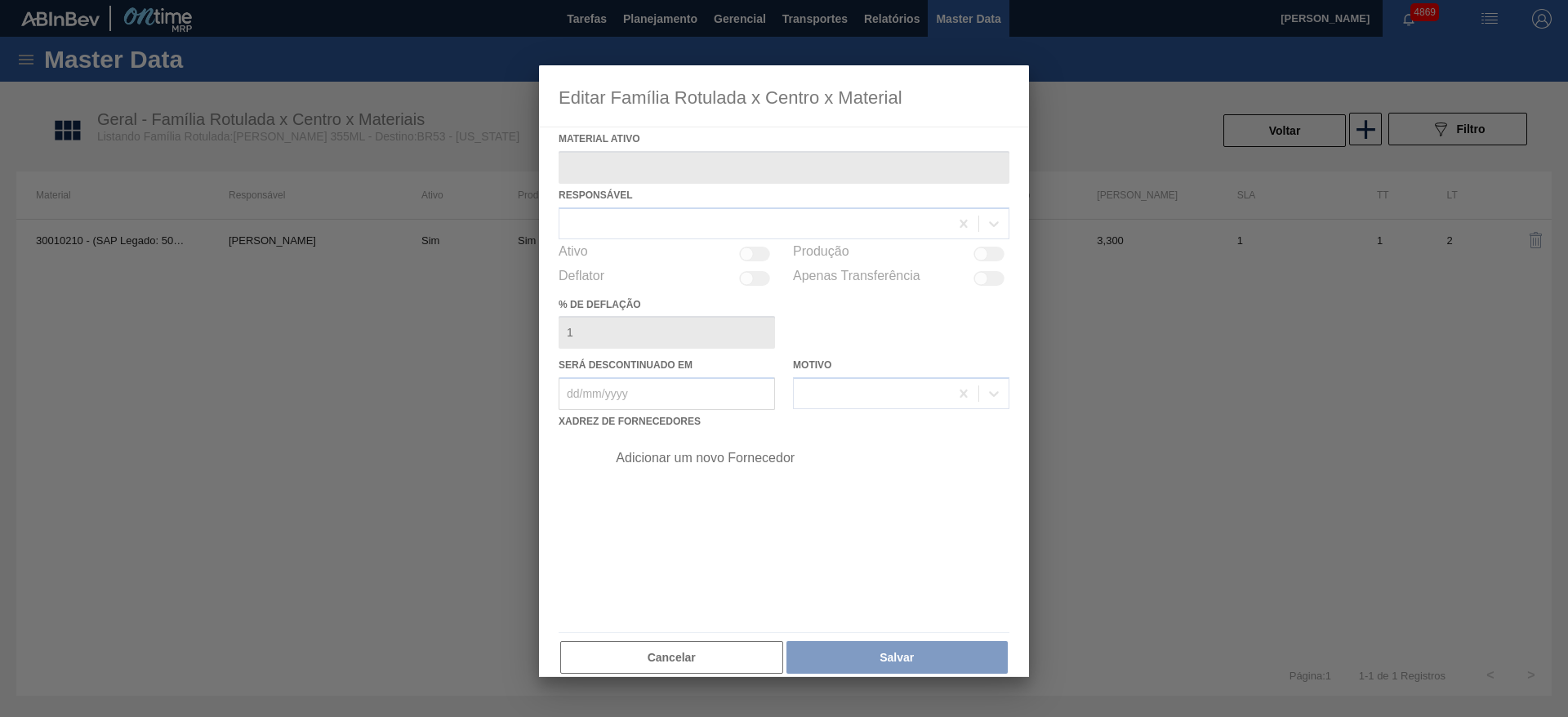
type ativo "30010210 - (SAP Legado: 50011724) - GFA VIDRO 355ML;AMBAR;LN STD;;;"
checkbox input "true"
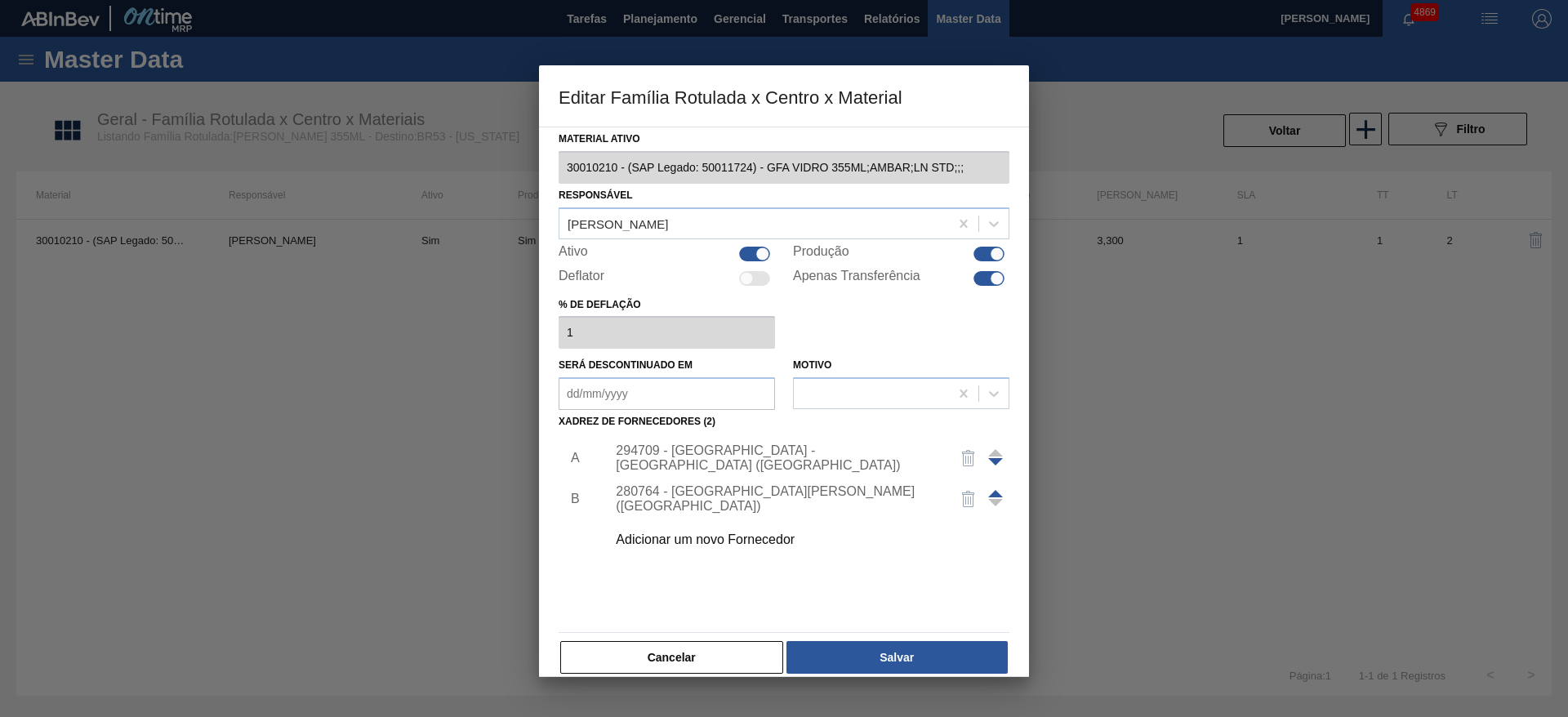
click at [990, 281] on div at bounding box center [997, 278] width 14 height 14
checkbox input "false"
click at [889, 649] on button "Salvar" at bounding box center [898, 658] width 222 height 33
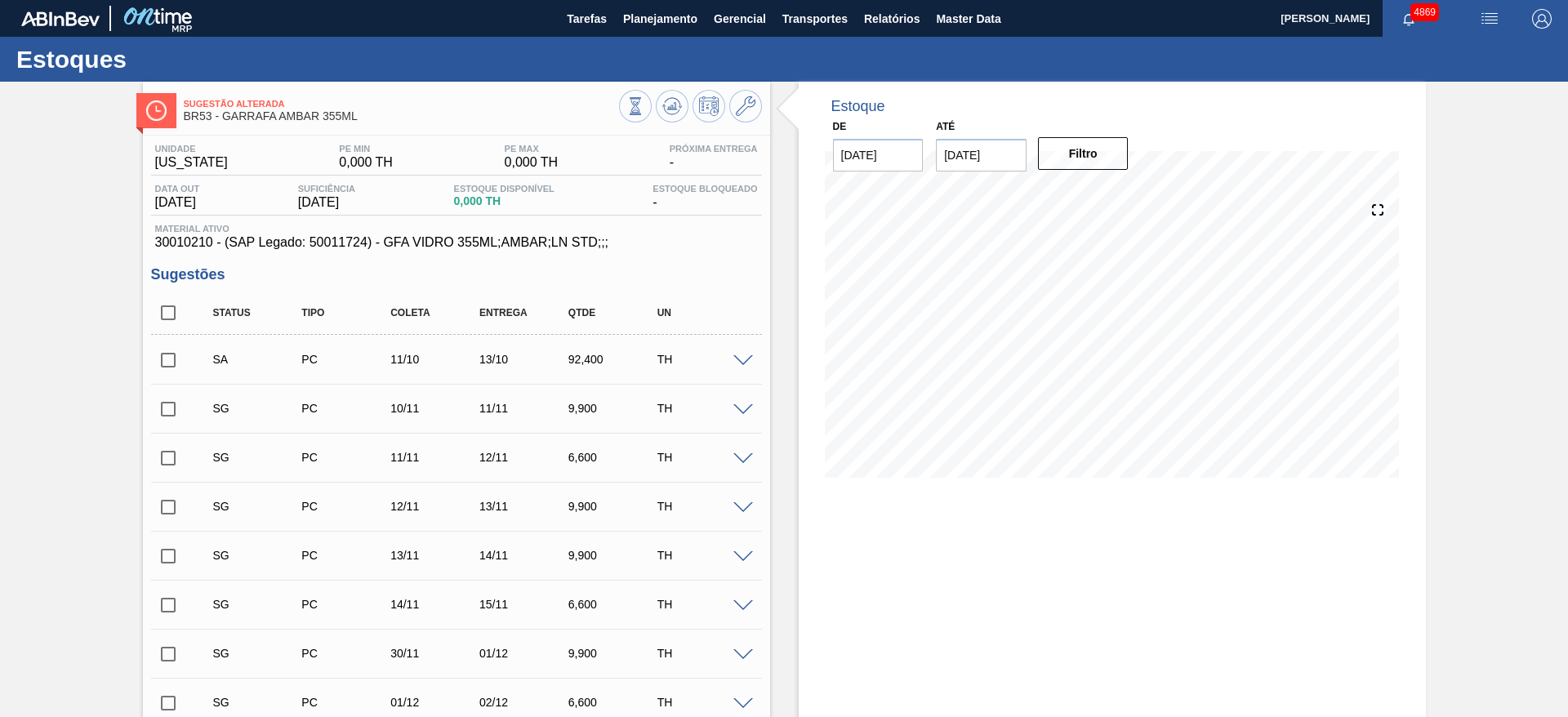
click at [164, 354] on input "checkbox" at bounding box center [169, 360] width 35 height 35
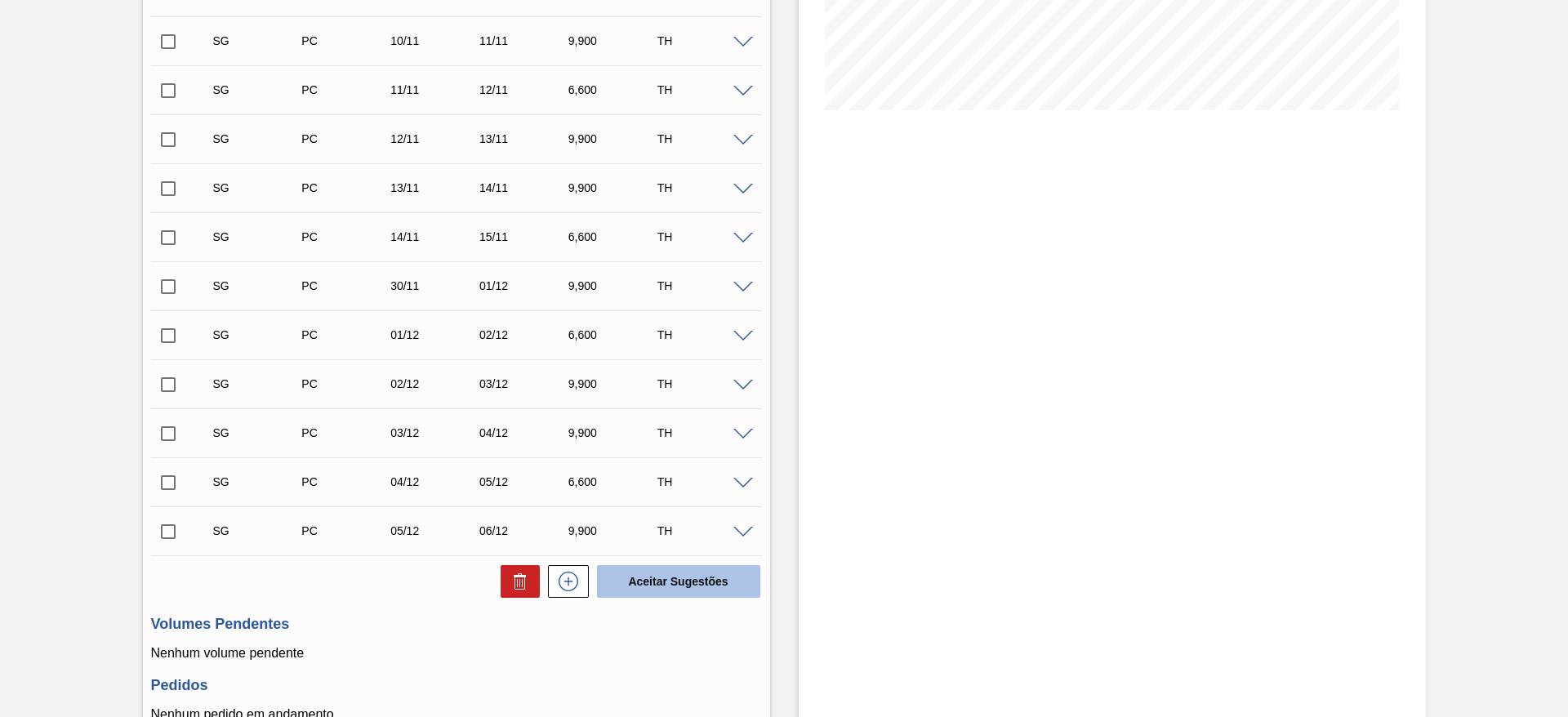
click at [650, 575] on button "Aceitar Sugestões" at bounding box center [679, 582] width 164 height 33
checkbox input "false"
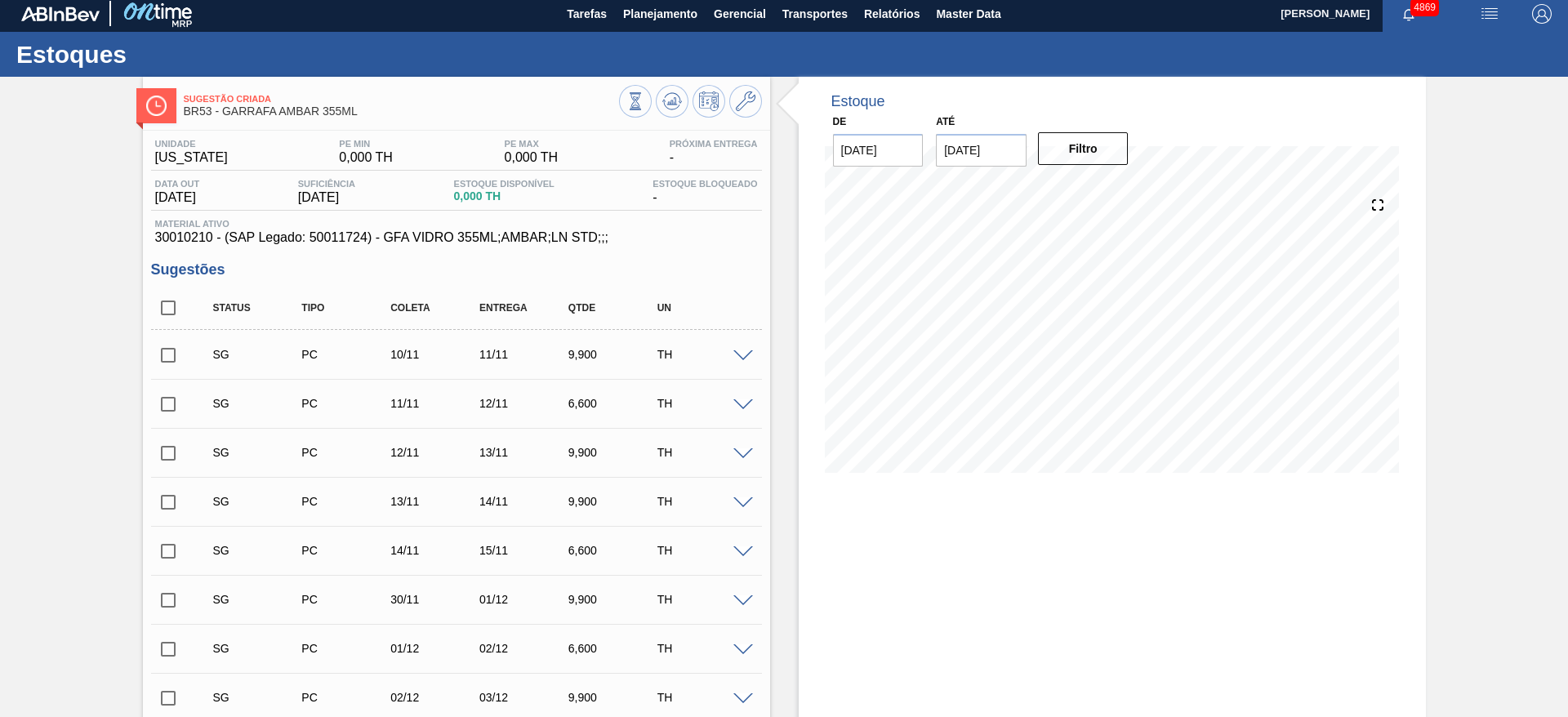
scroll to position [0, 0]
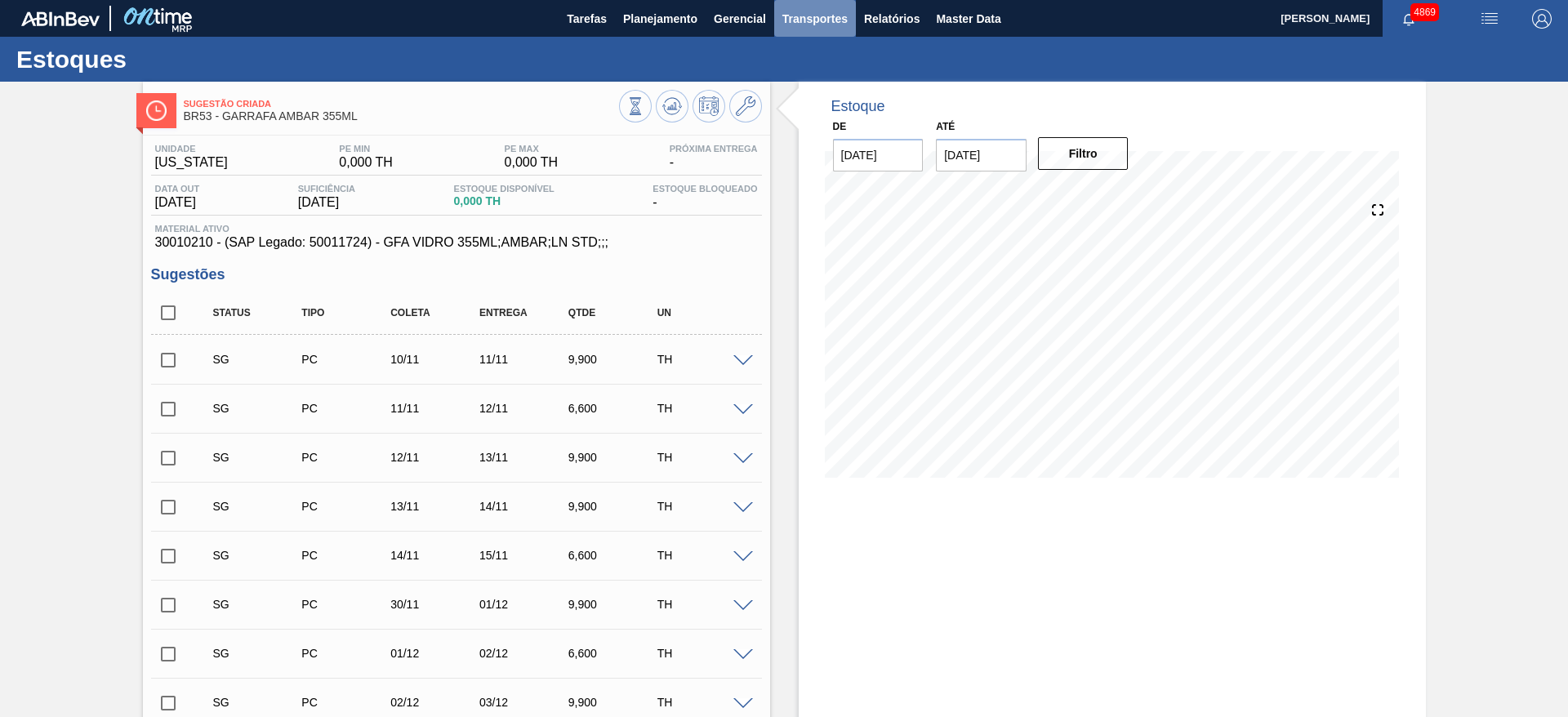
click at [803, 21] on span "Transportes" at bounding box center [815, 18] width 65 height 20
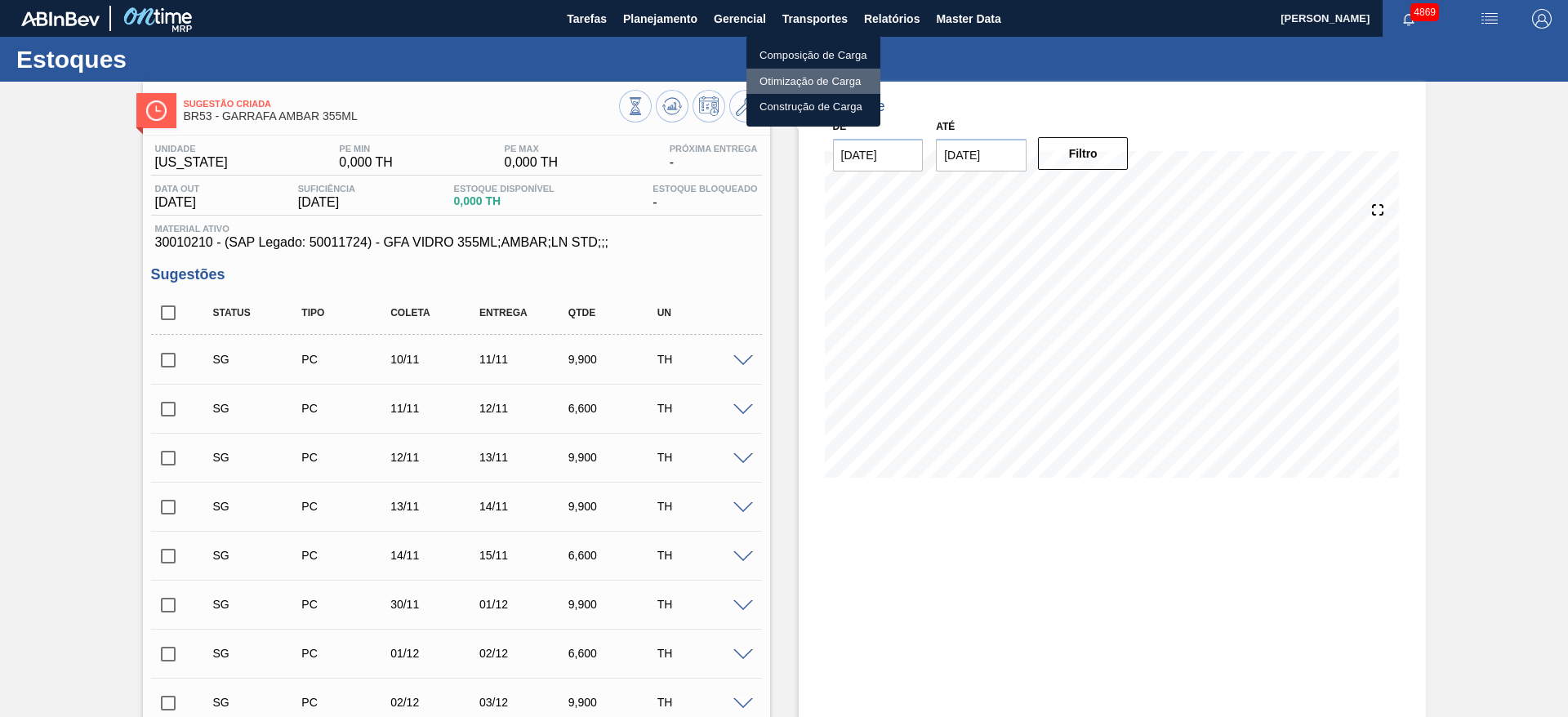
click at [810, 85] on li "Otimização de Carga" at bounding box center [813, 81] width 134 height 26
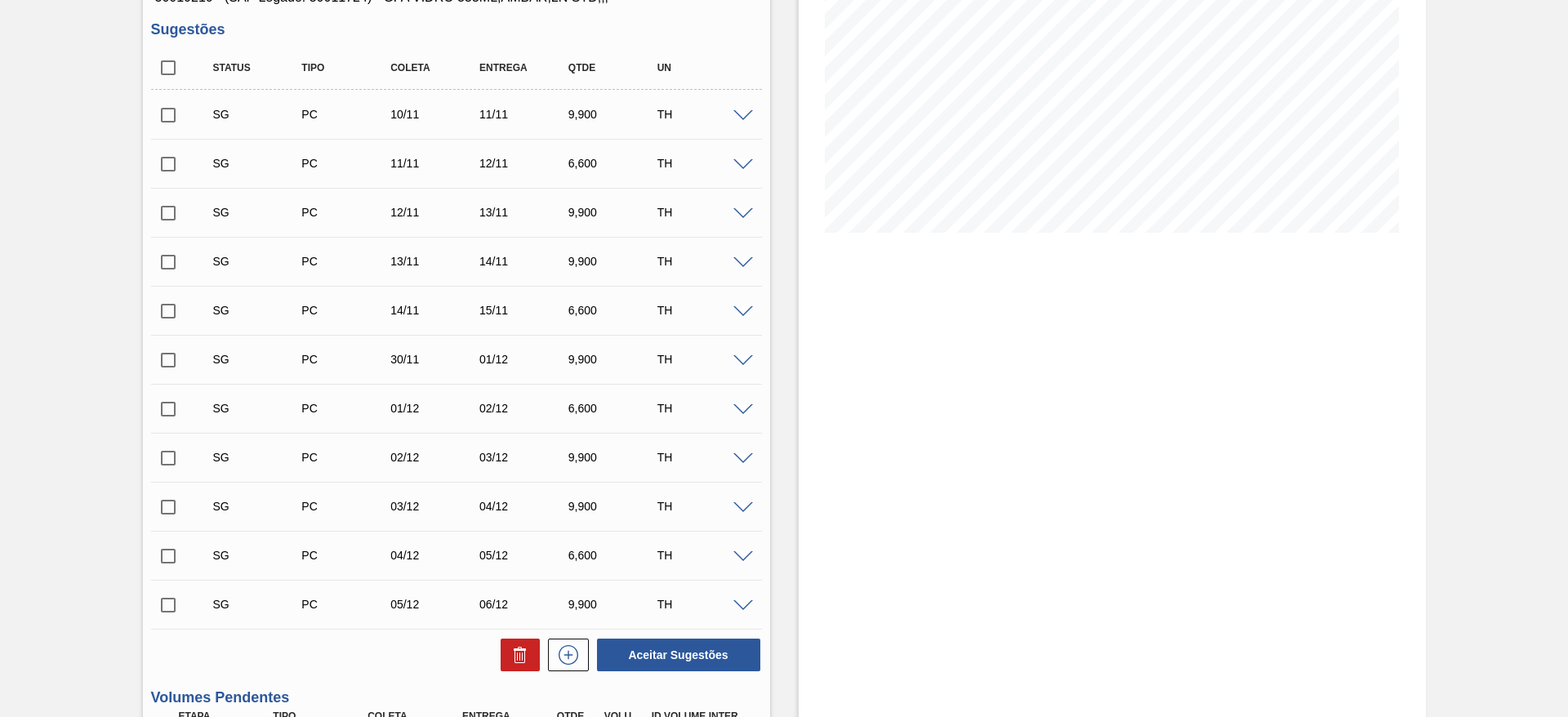
scroll to position [513, 0]
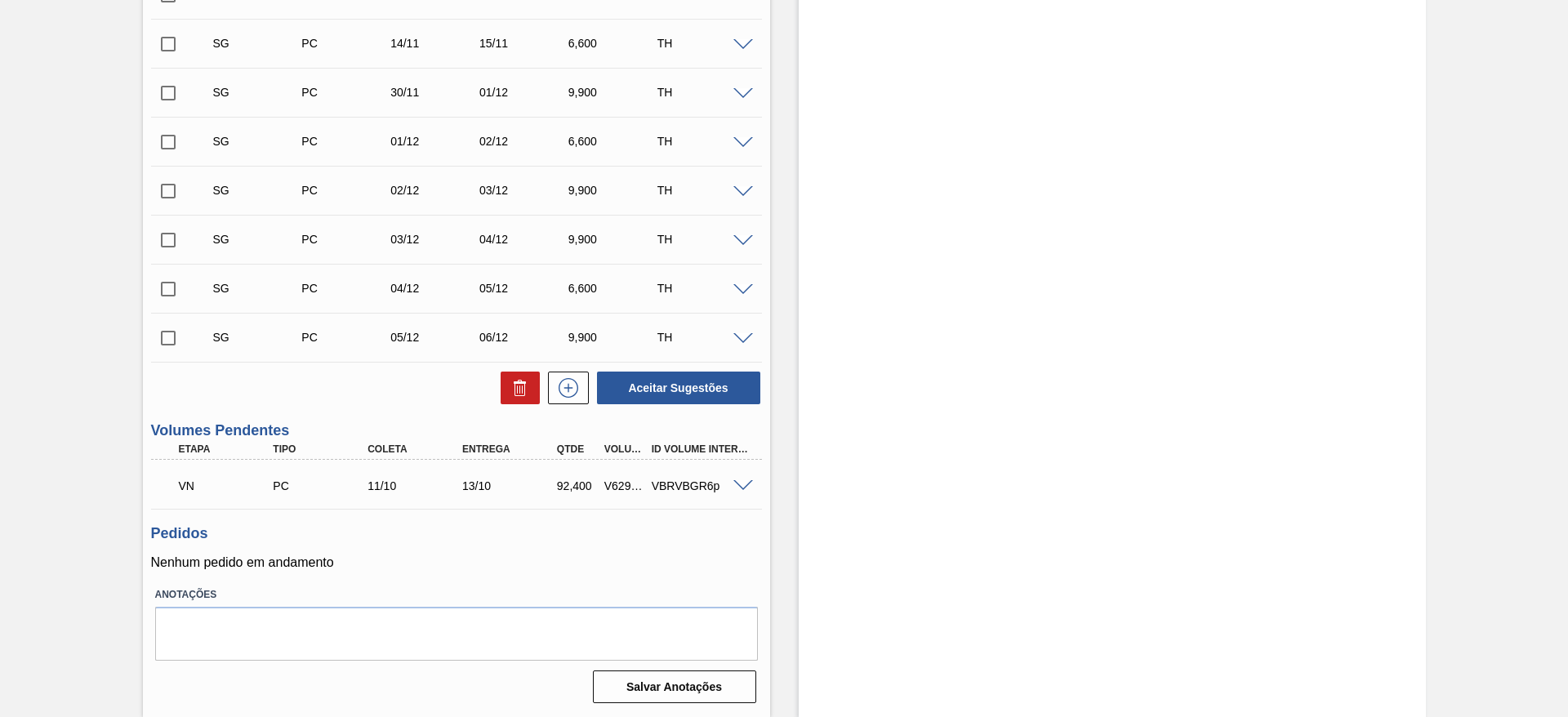
click at [185, 482] on p "VN" at bounding box center [228, 486] width 98 height 13
click at [743, 483] on span at bounding box center [743, 487] width 20 height 12
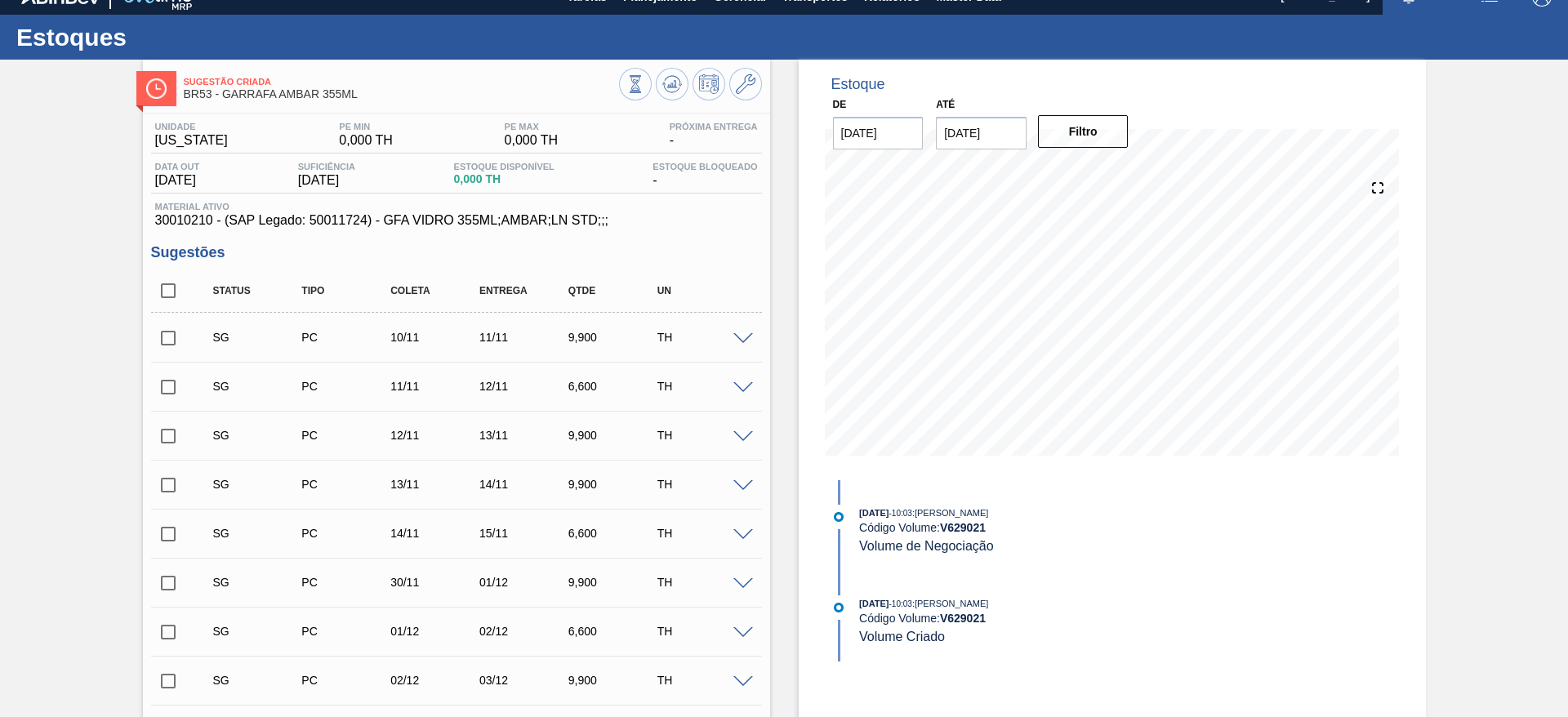
scroll to position [0, 0]
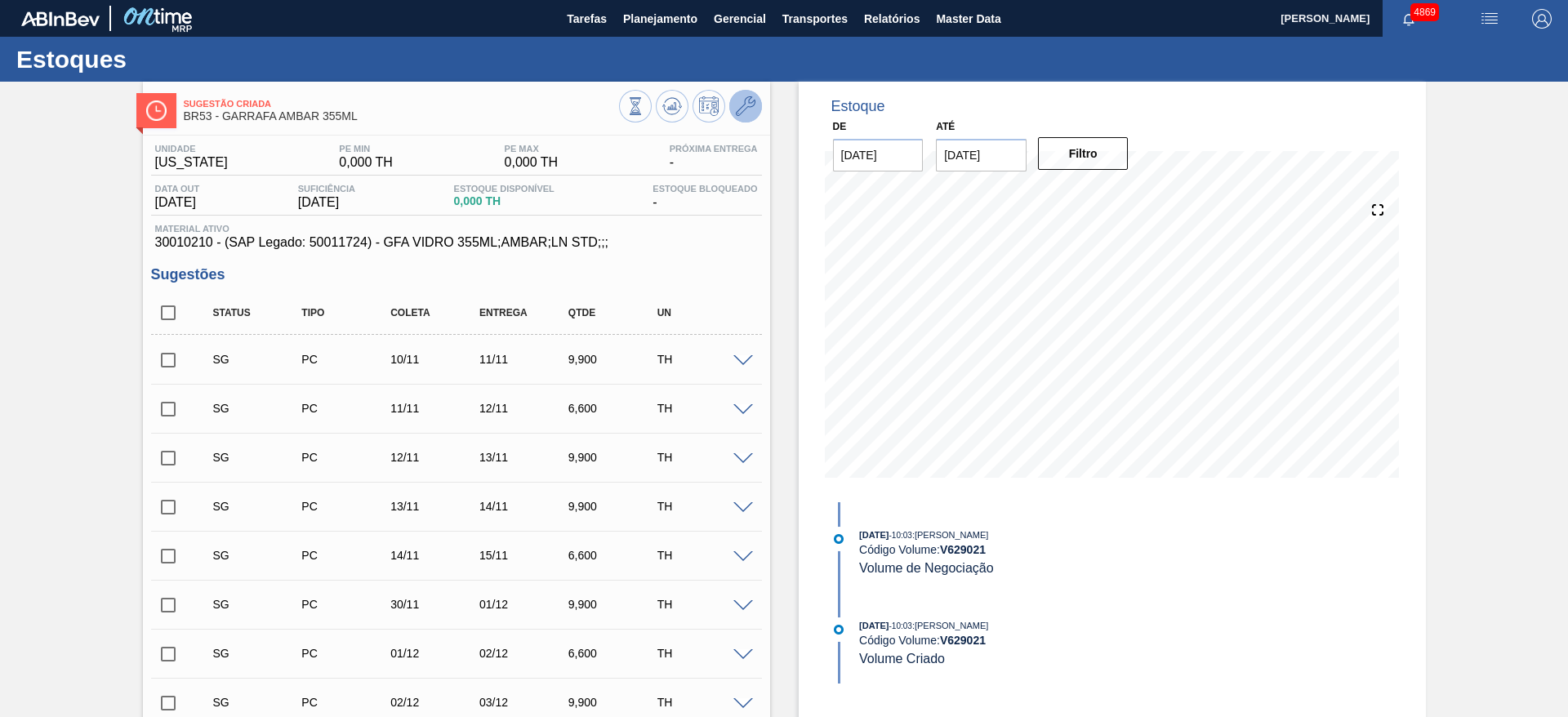
click at [741, 94] on button at bounding box center [745, 107] width 33 height 33
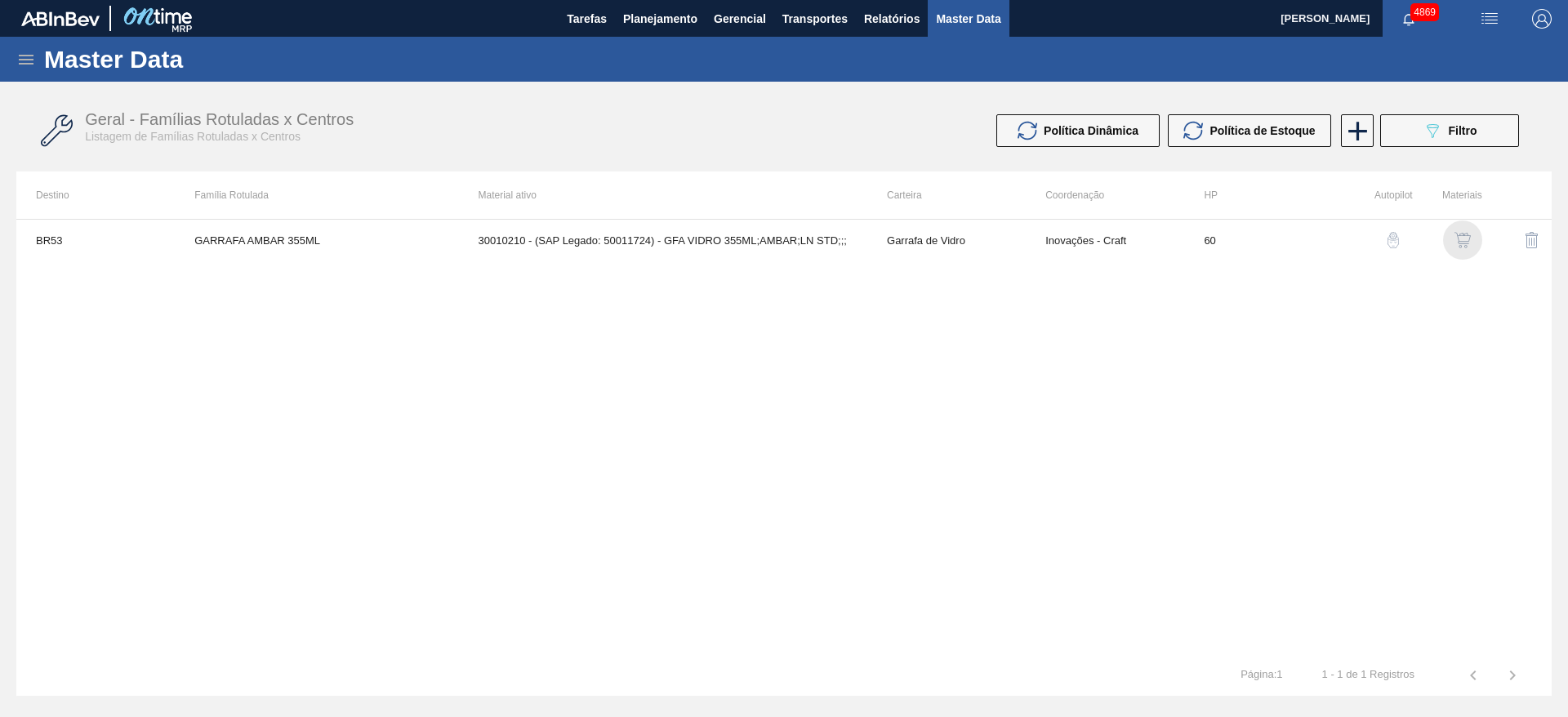
click at [1464, 241] on img "button" at bounding box center [1462, 240] width 16 height 16
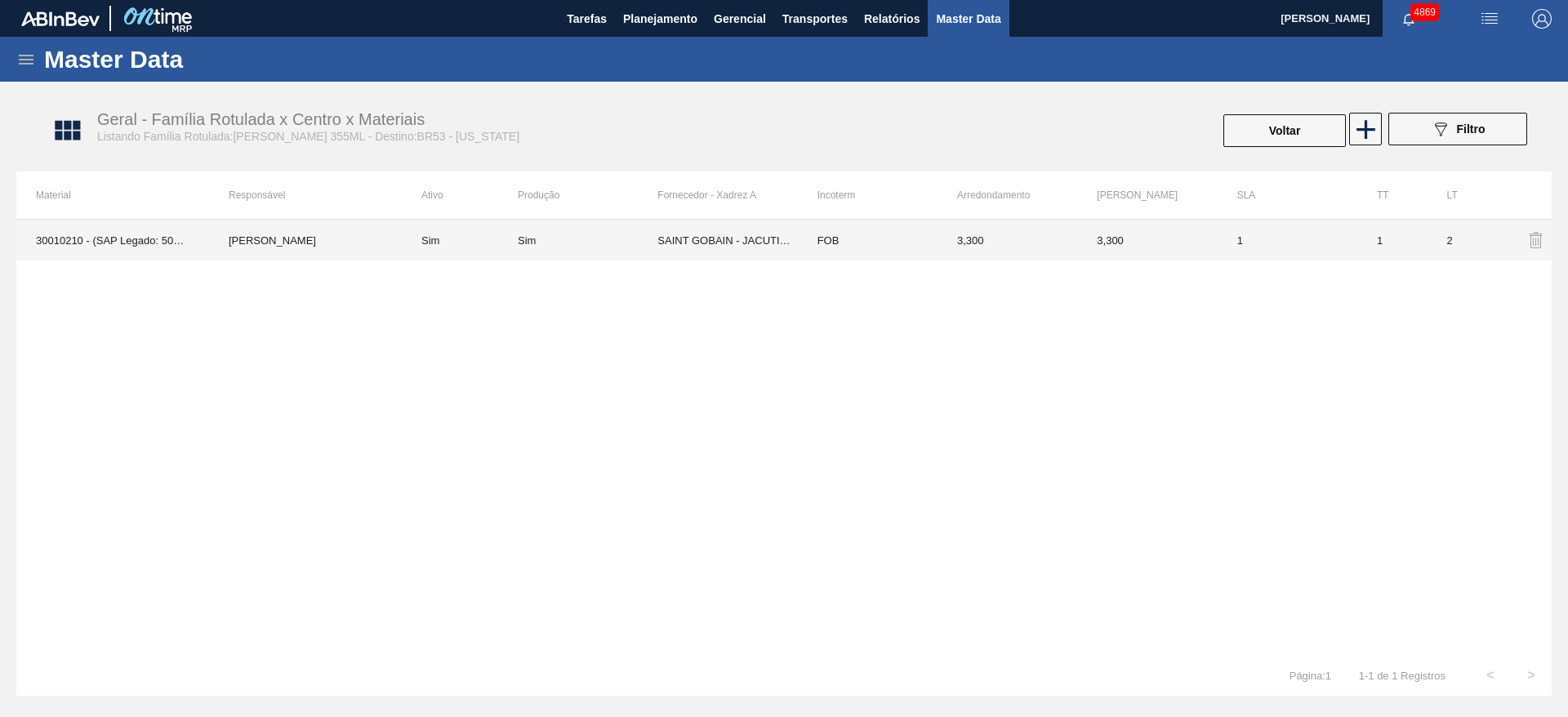
click at [1213, 230] on td "3,300" at bounding box center [1146, 240] width 139 height 41
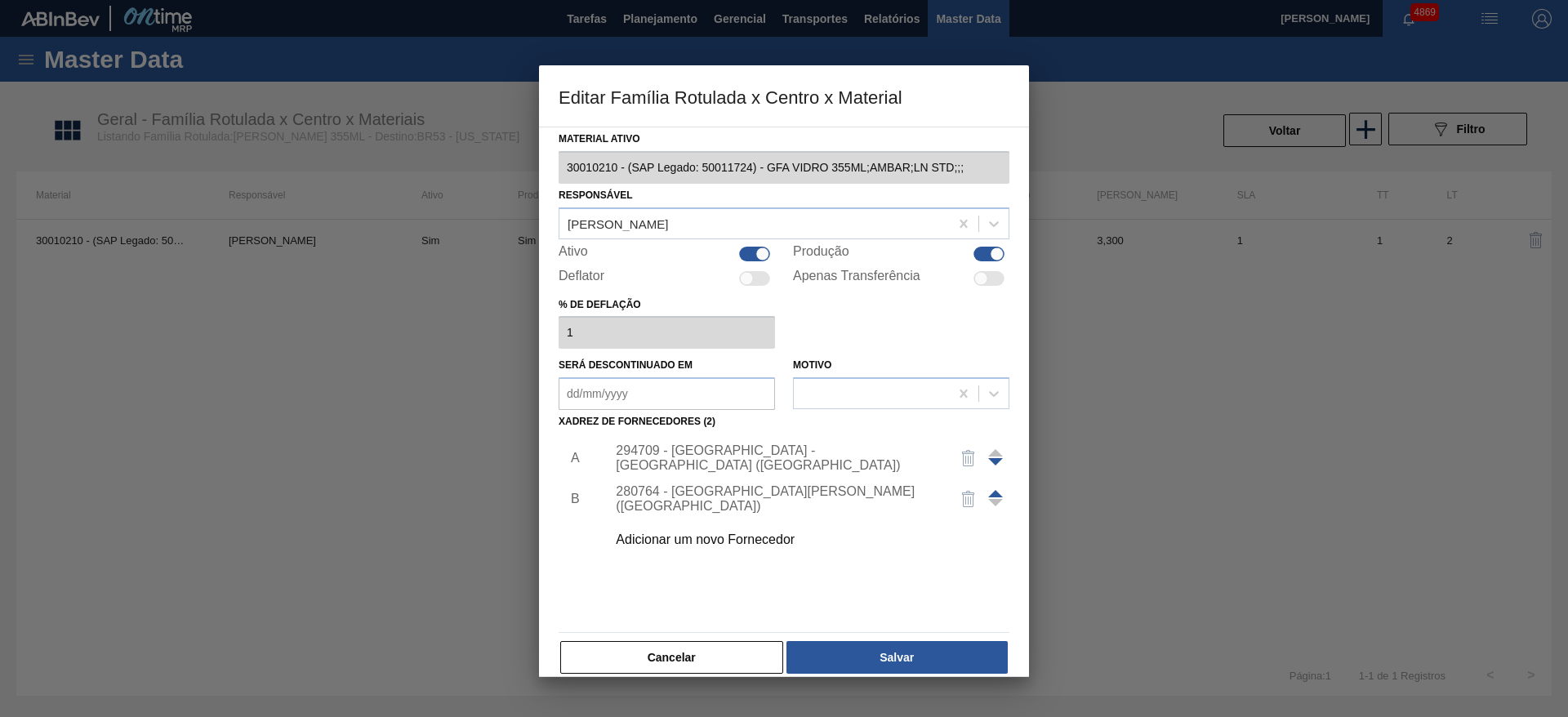
click at [713, 462] on div "294709 - [GEOGRAPHIC_DATA] - [GEOGRAPHIC_DATA] ([GEOGRAPHIC_DATA])" at bounding box center [776, 458] width 320 height 29
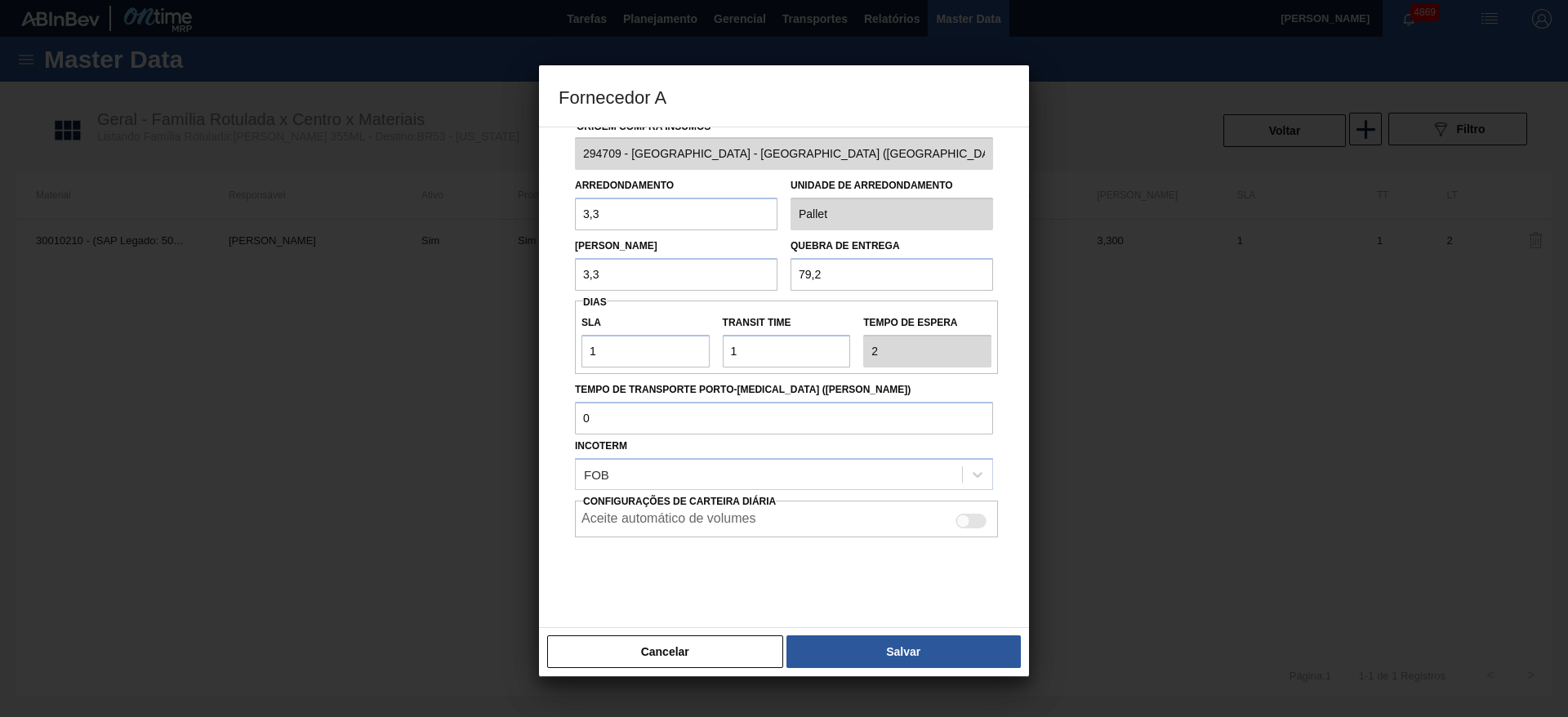
scroll to position [36, 0]
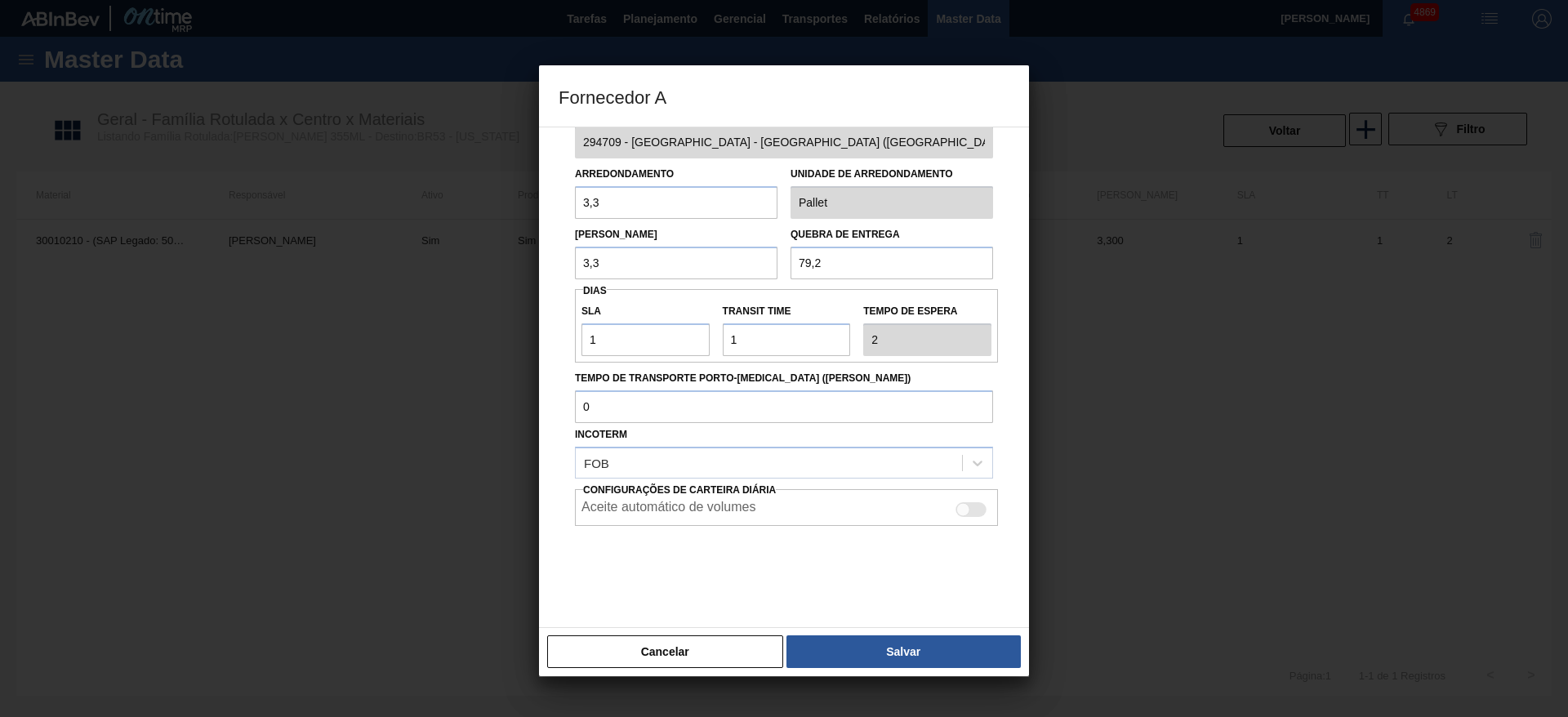
click at [972, 514] on div at bounding box center [971, 509] width 31 height 15
checkbox input "true"
click at [892, 654] on button "Salvar" at bounding box center [904, 652] width 235 height 33
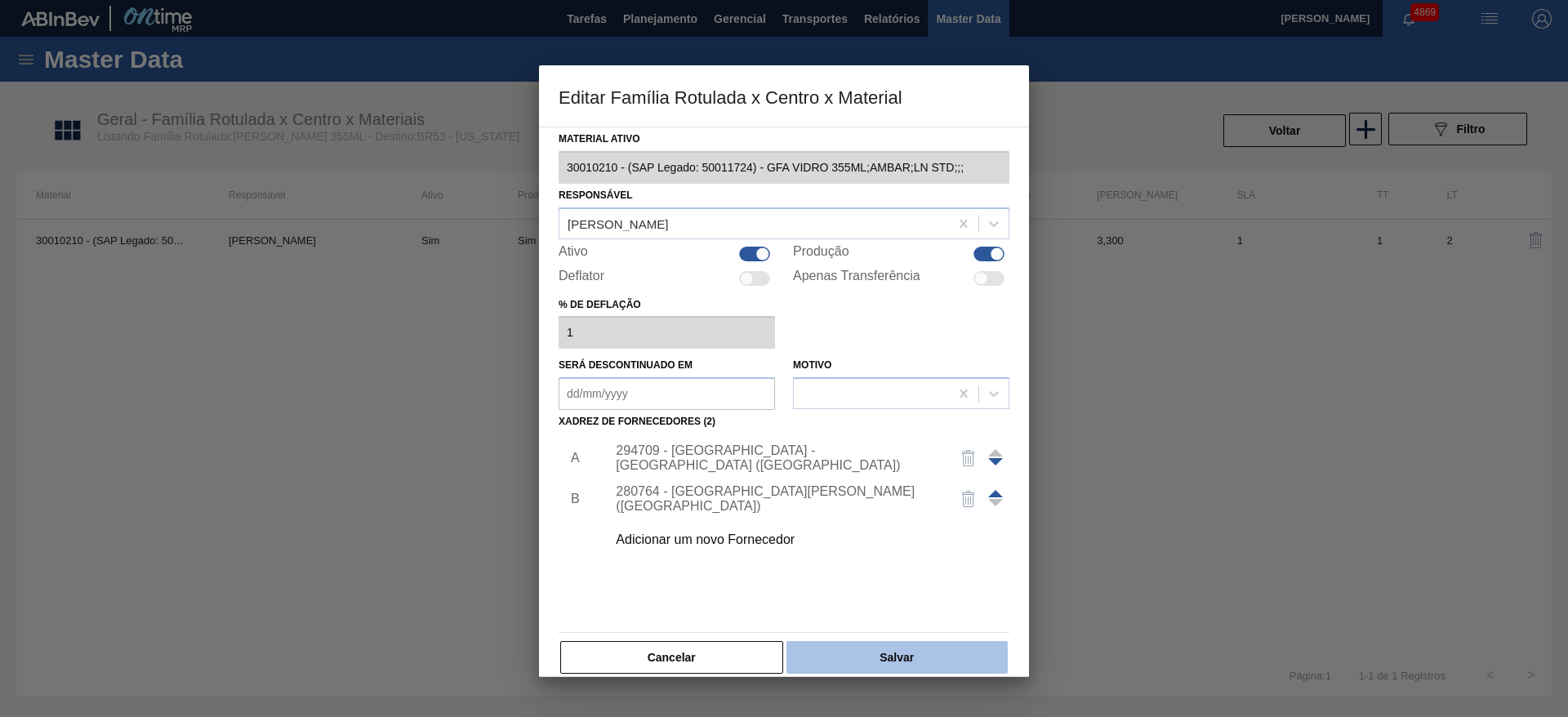
click at [891, 655] on button "Salvar" at bounding box center [898, 658] width 222 height 33
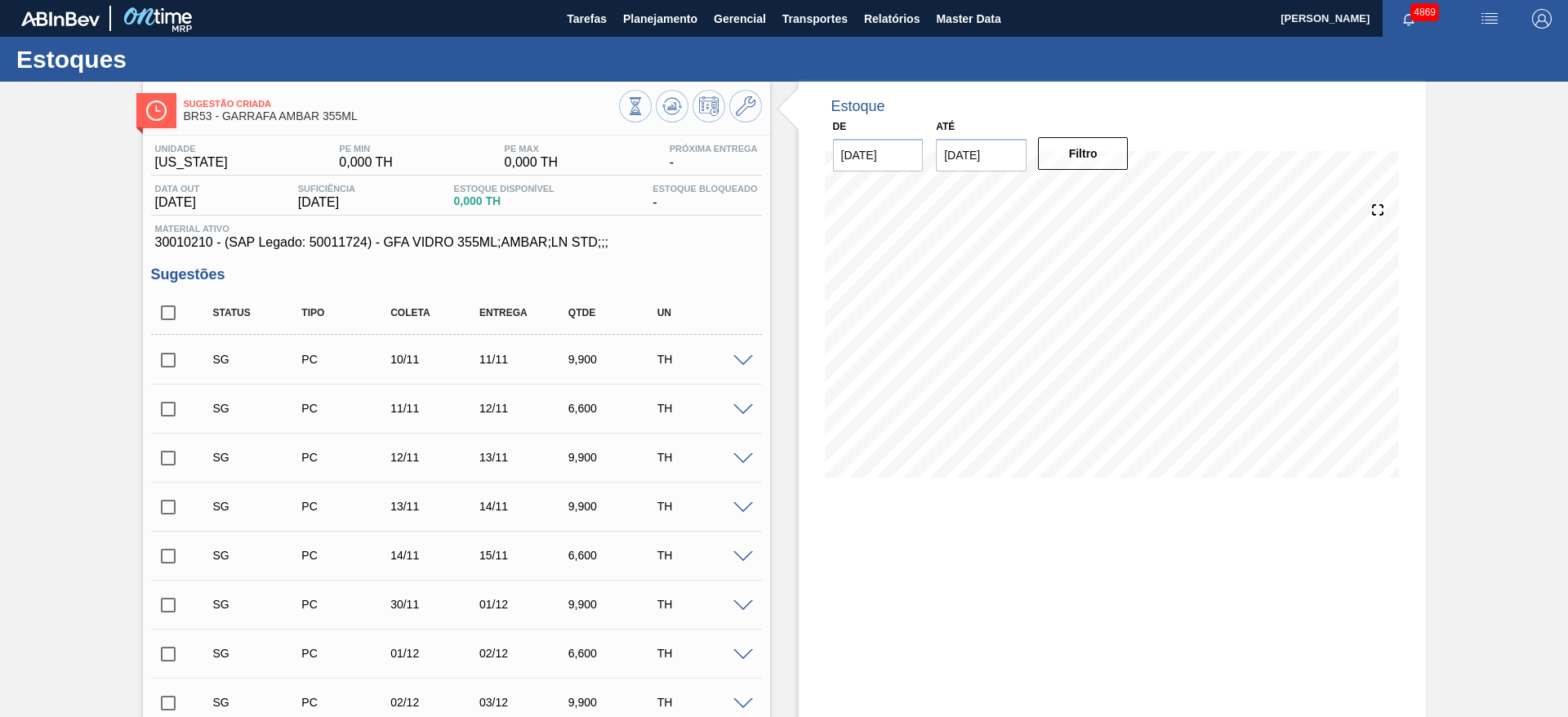
click at [745, 356] on span at bounding box center [743, 361] width 20 height 12
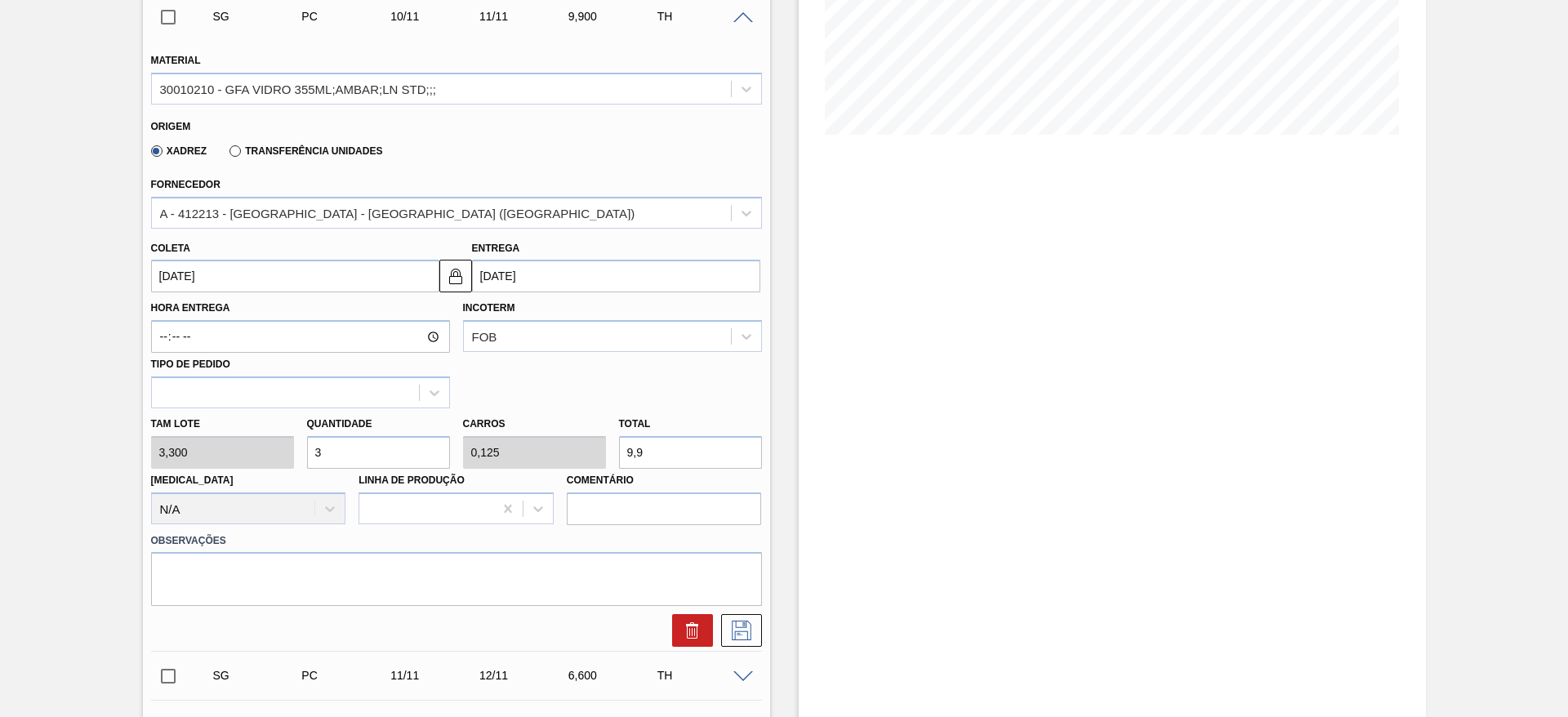
scroll to position [368, 0]
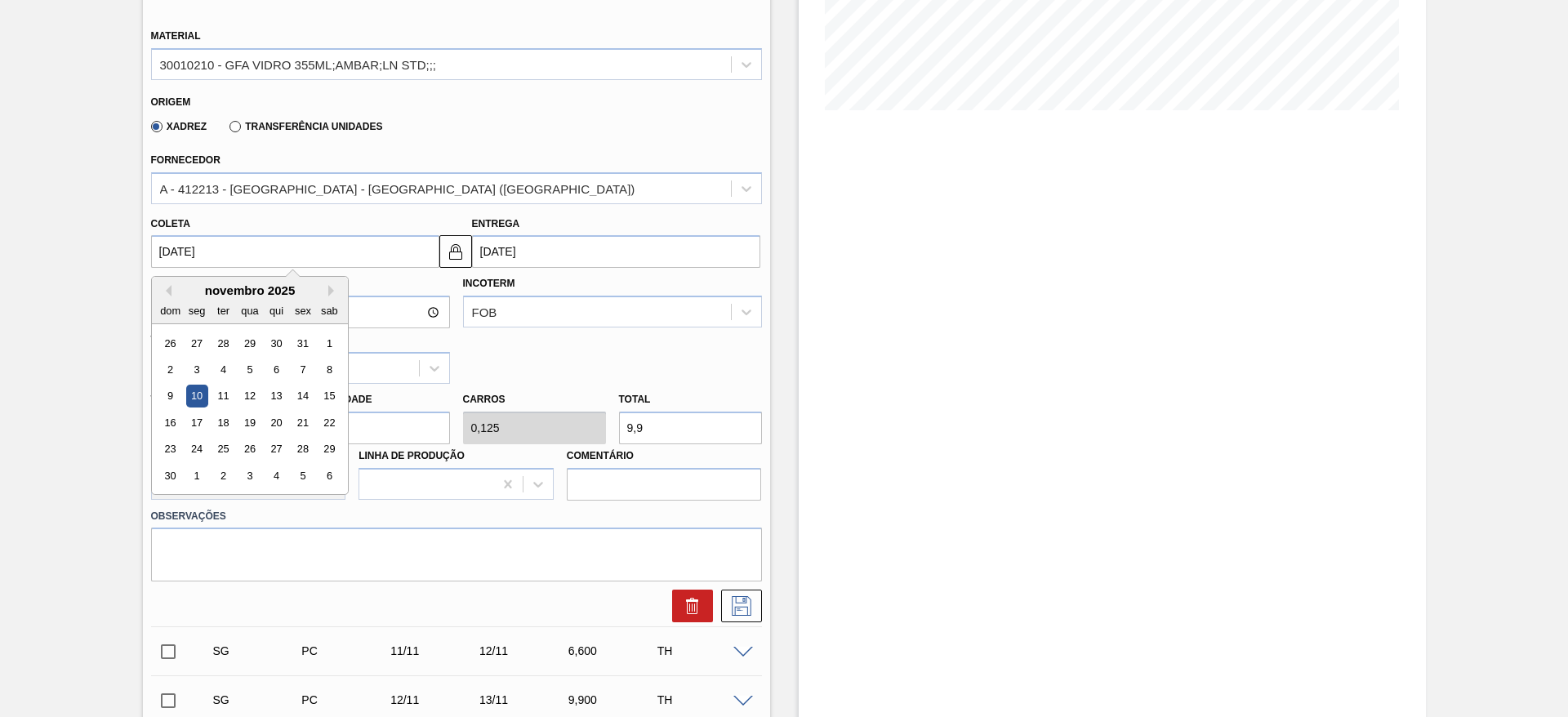
click at [365, 247] on input "[DATE]" at bounding box center [295, 252] width 288 height 33
click at [168, 297] on div "dom seg ter qua qui sex sab" at bounding box center [249, 310] width 196 height 26
click at [169, 288] on button "Previous Month" at bounding box center [165, 290] width 11 height 11
click at [321, 370] on div "11" at bounding box center [328, 369] width 22 height 22
type input "[DATE]"
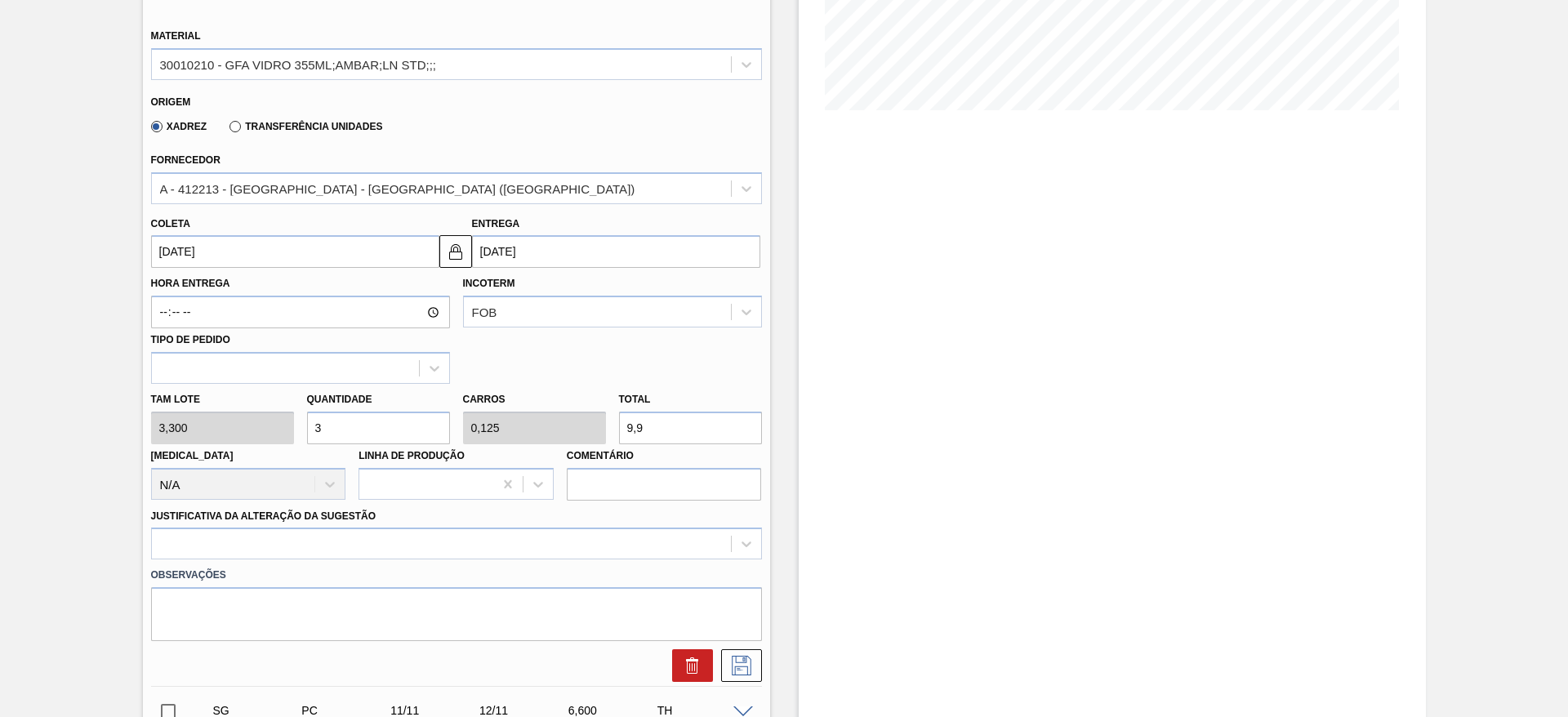
click at [472, 261] on input "[DATE]" at bounding box center [616, 252] width 288 height 33
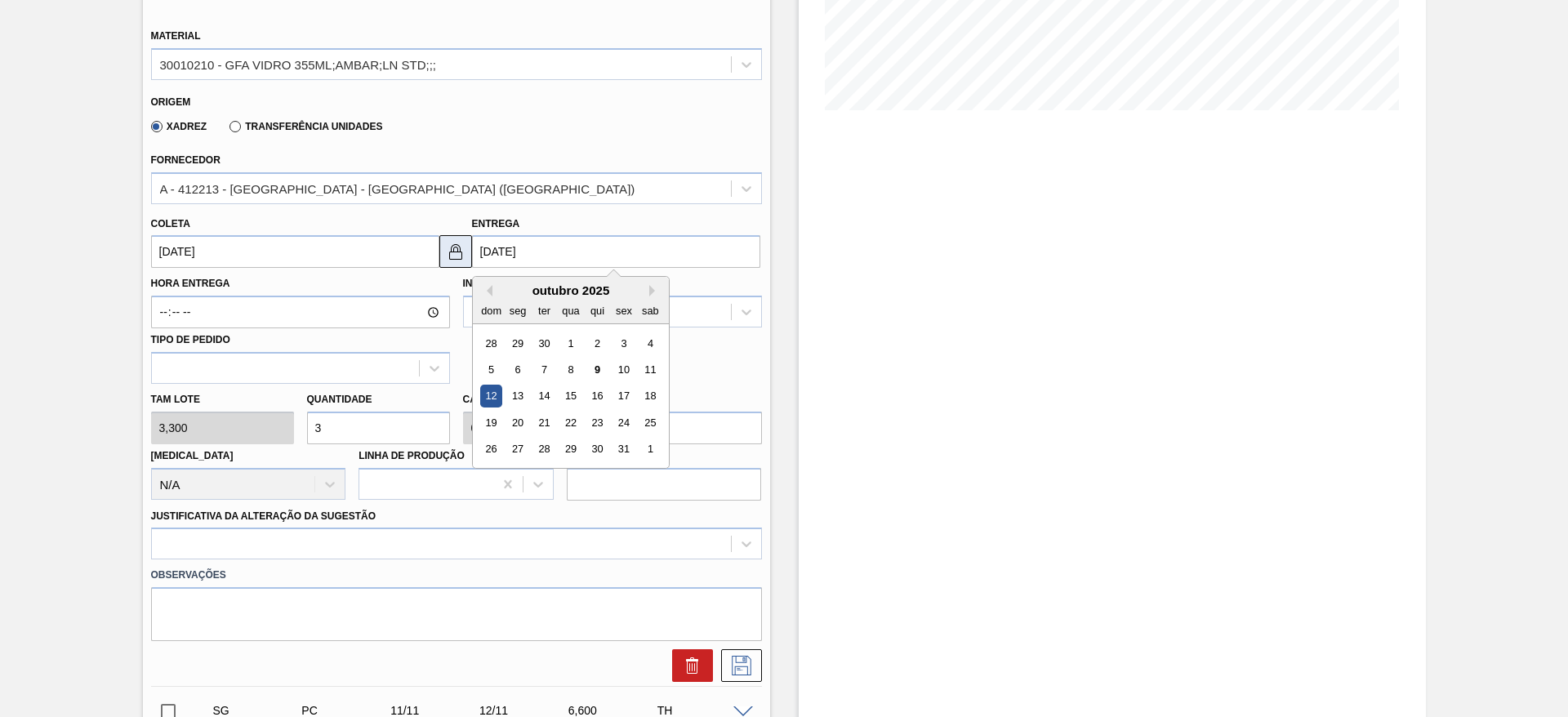
click at [462, 254] on img at bounding box center [455, 251] width 20 height 20
click at [483, 242] on input "[DATE]" at bounding box center [616, 252] width 288 height 33
click at [516, 389] on div "13" at bounding box center [517, 396] width 22 height 22
type input "[DATE]"
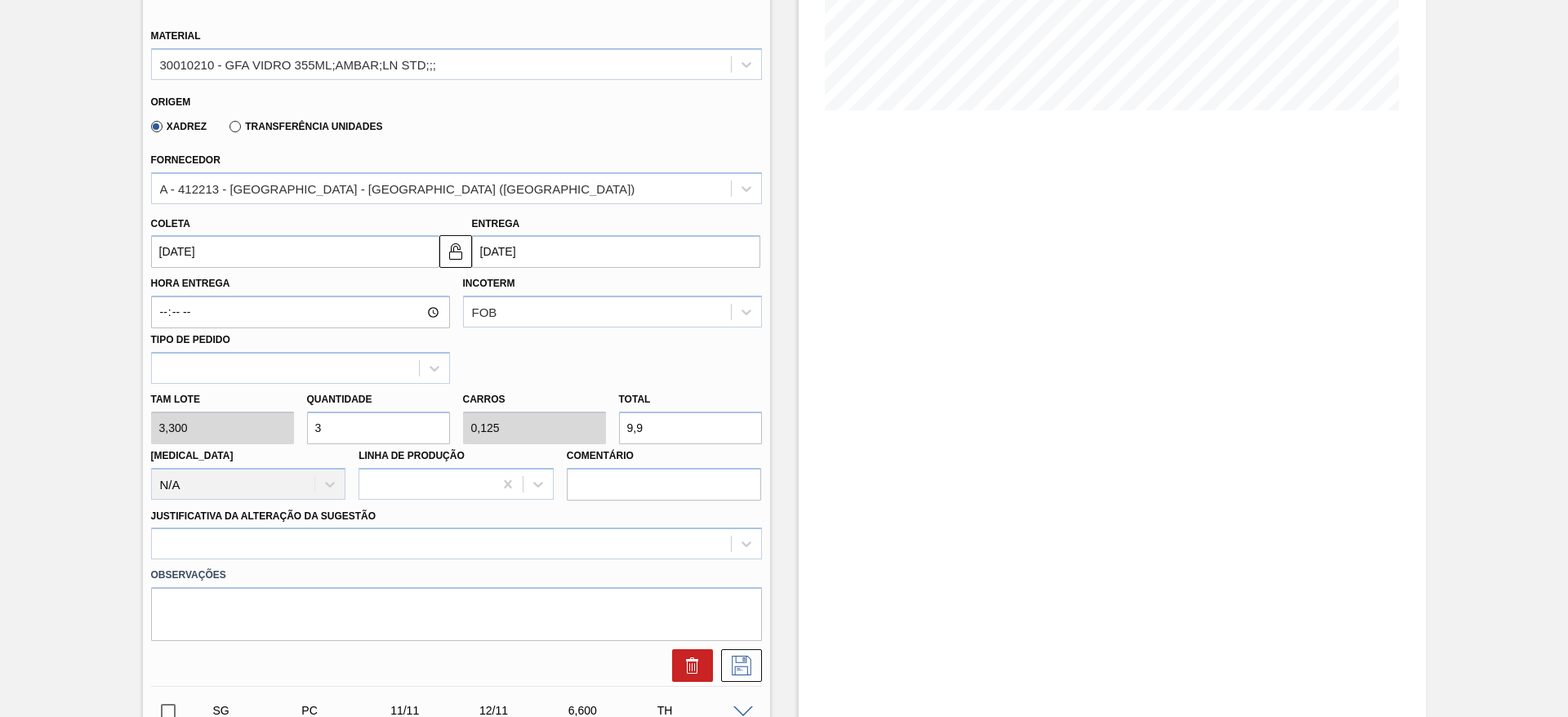
click at [588, 411] on div "[PERSON_NAME] 3,300 Quantidade 3 Carros 0,125 Total 9,9 [MEDICAL_DATA] N/A Linh…" at bounding box center [456, 442] width 624 height 117
type input "0,606"
type input "0,025"
type input "2"
type input "8,485"
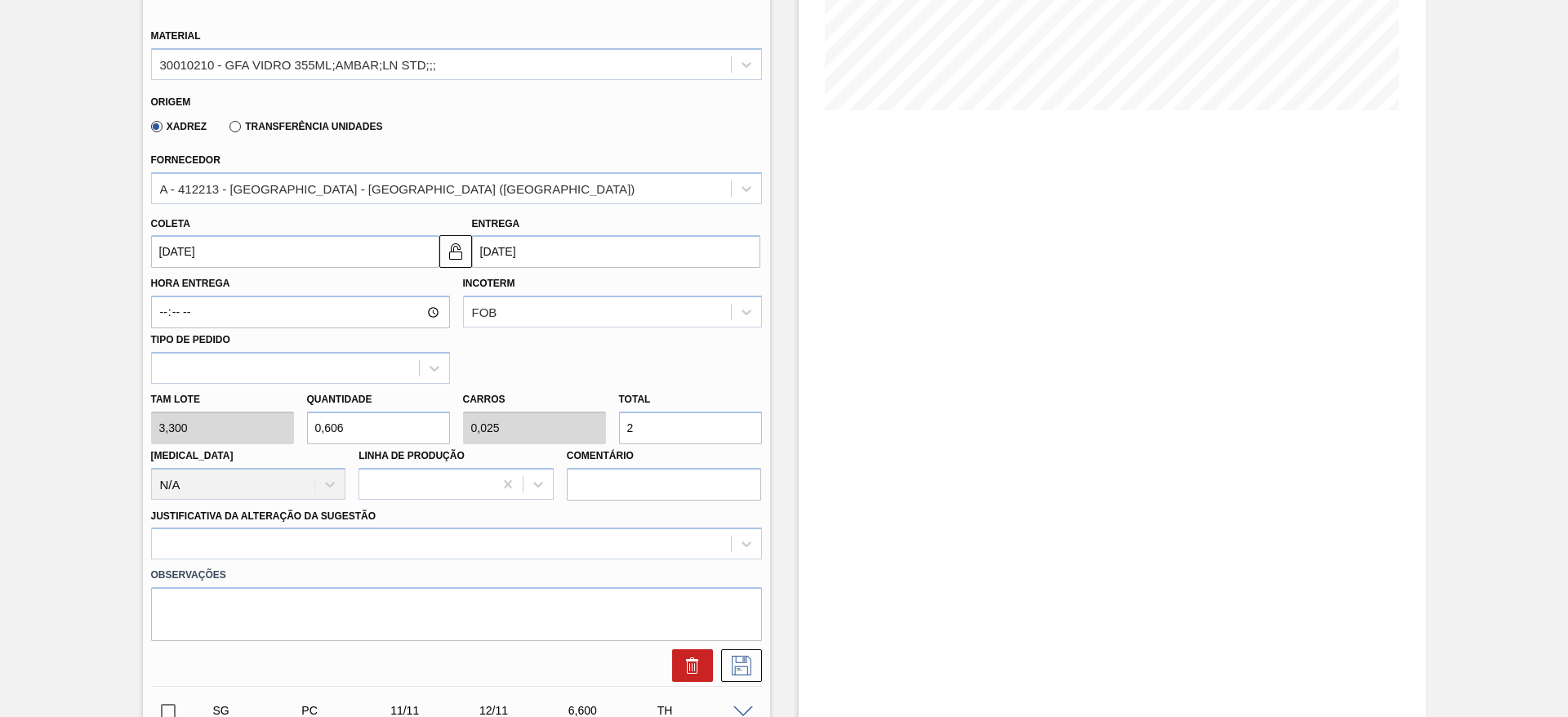
type input "0,354"
type input "28"
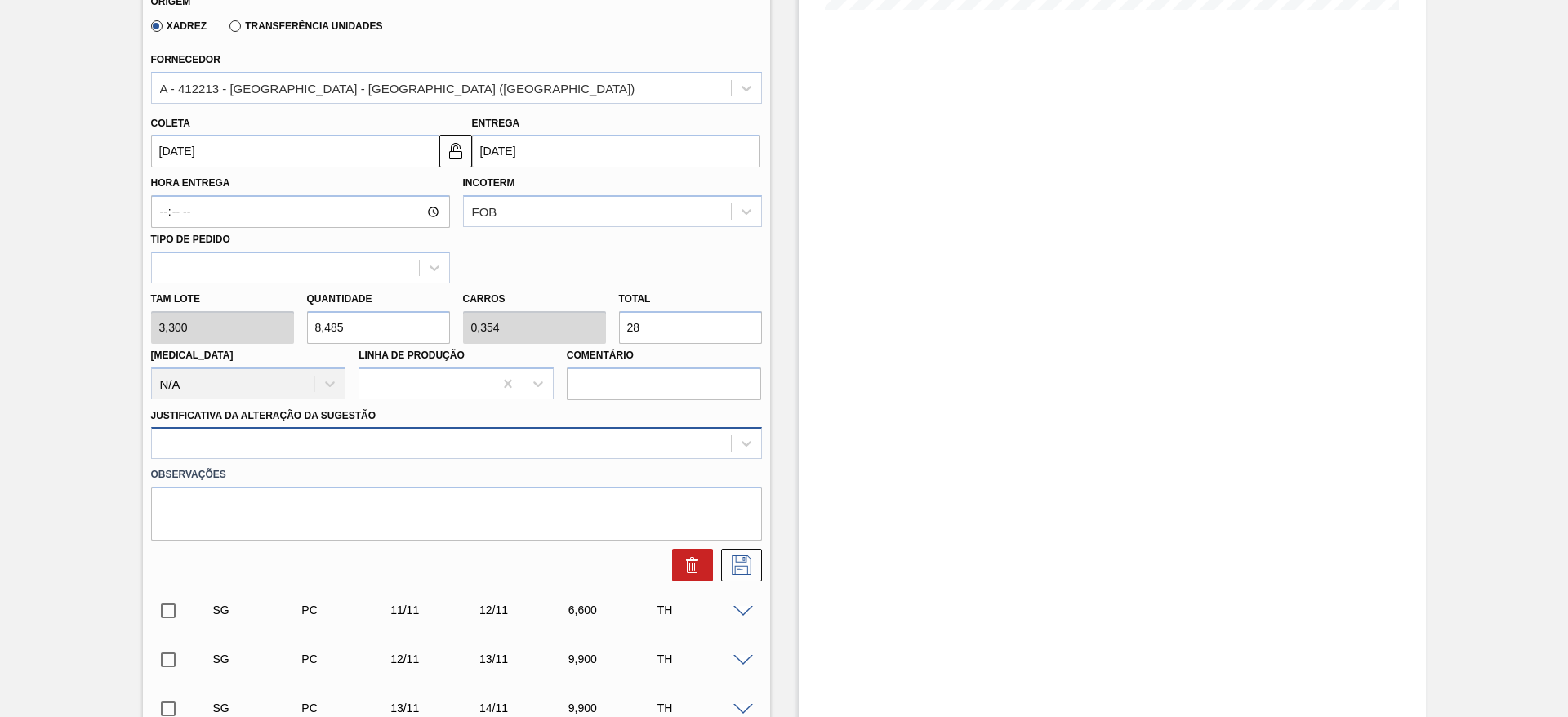
click at [484, 459] on div at bounding box center [457, 442] width 611 height 32
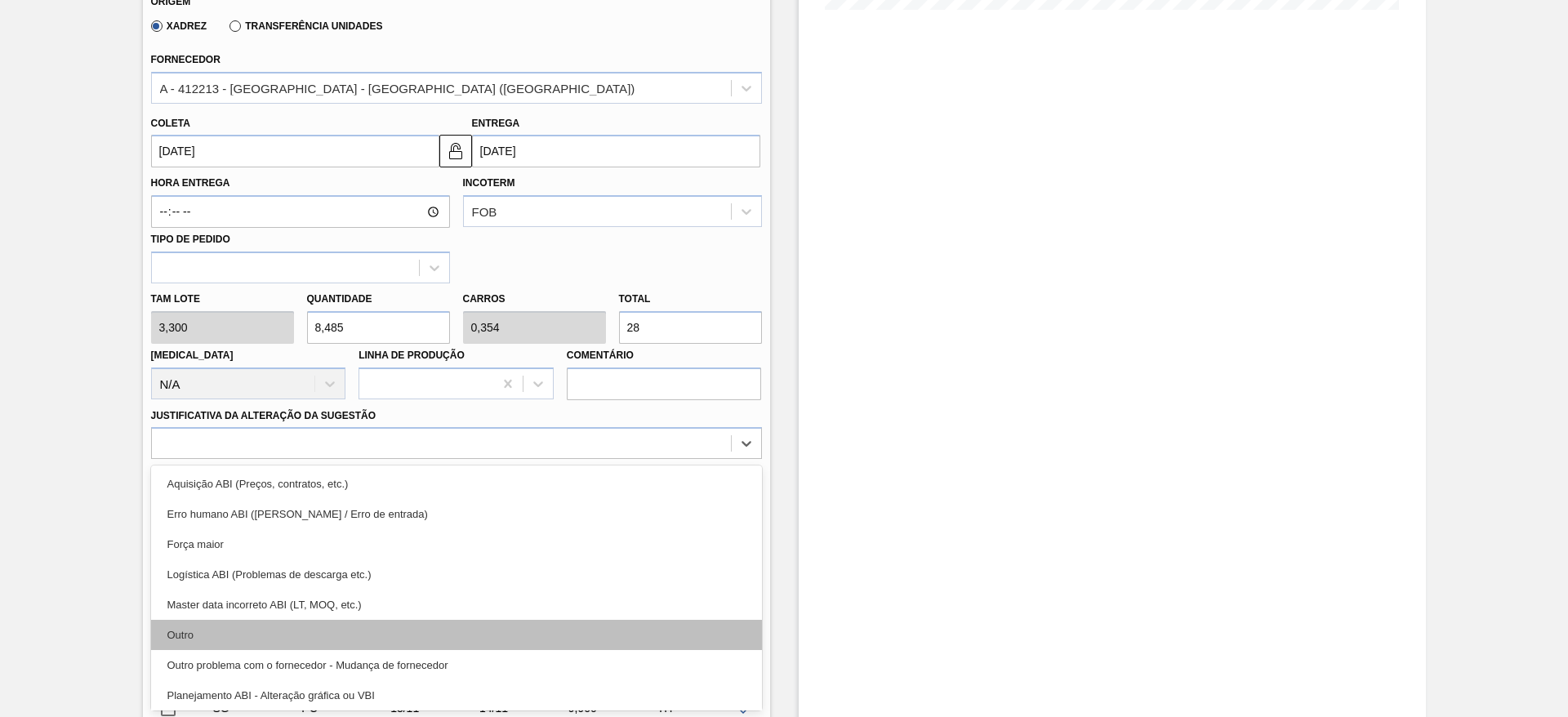
click at [431, 634] on div "Outro" at bounding box center [457, 635] width 611 height 30
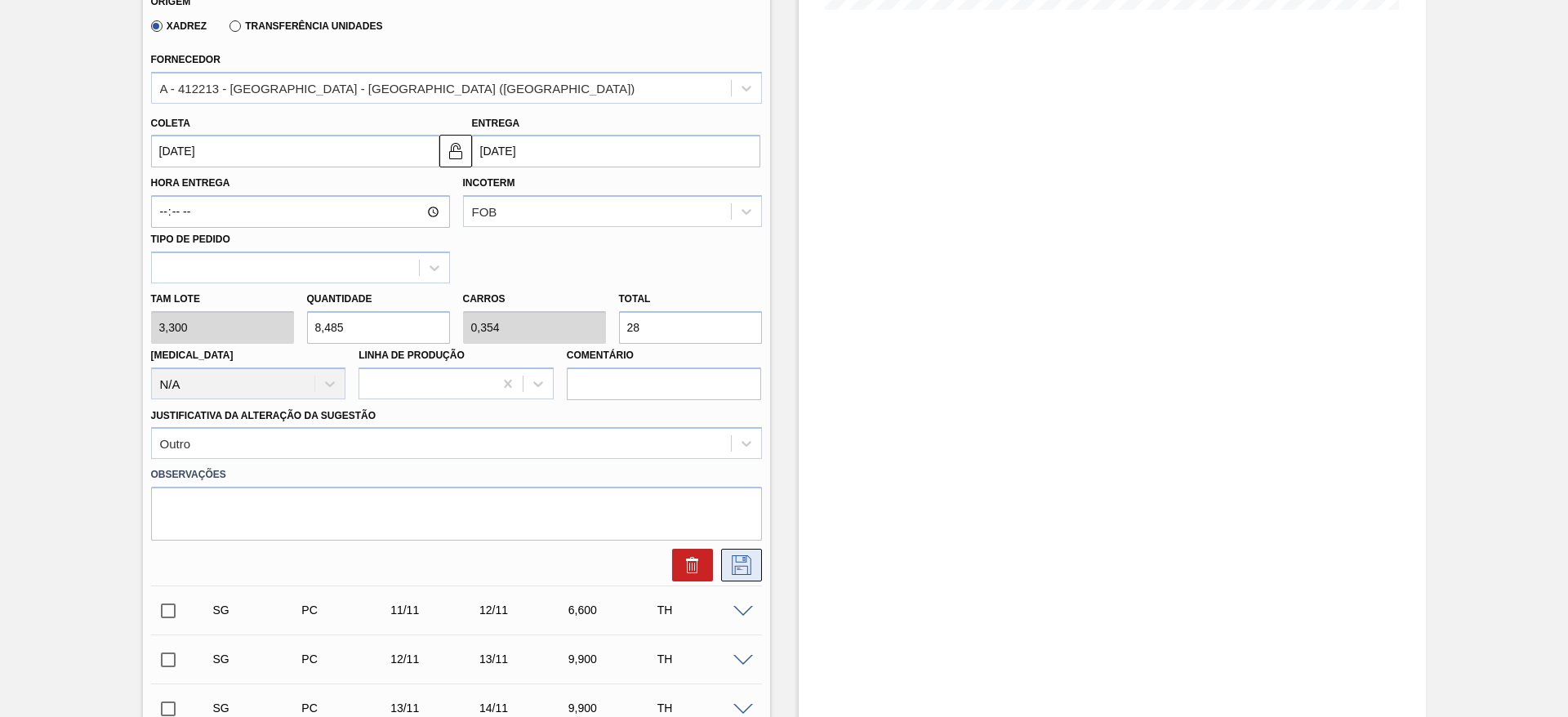
click at [735, 571] on icon at bounding box center [742, 565] width 26 height 20
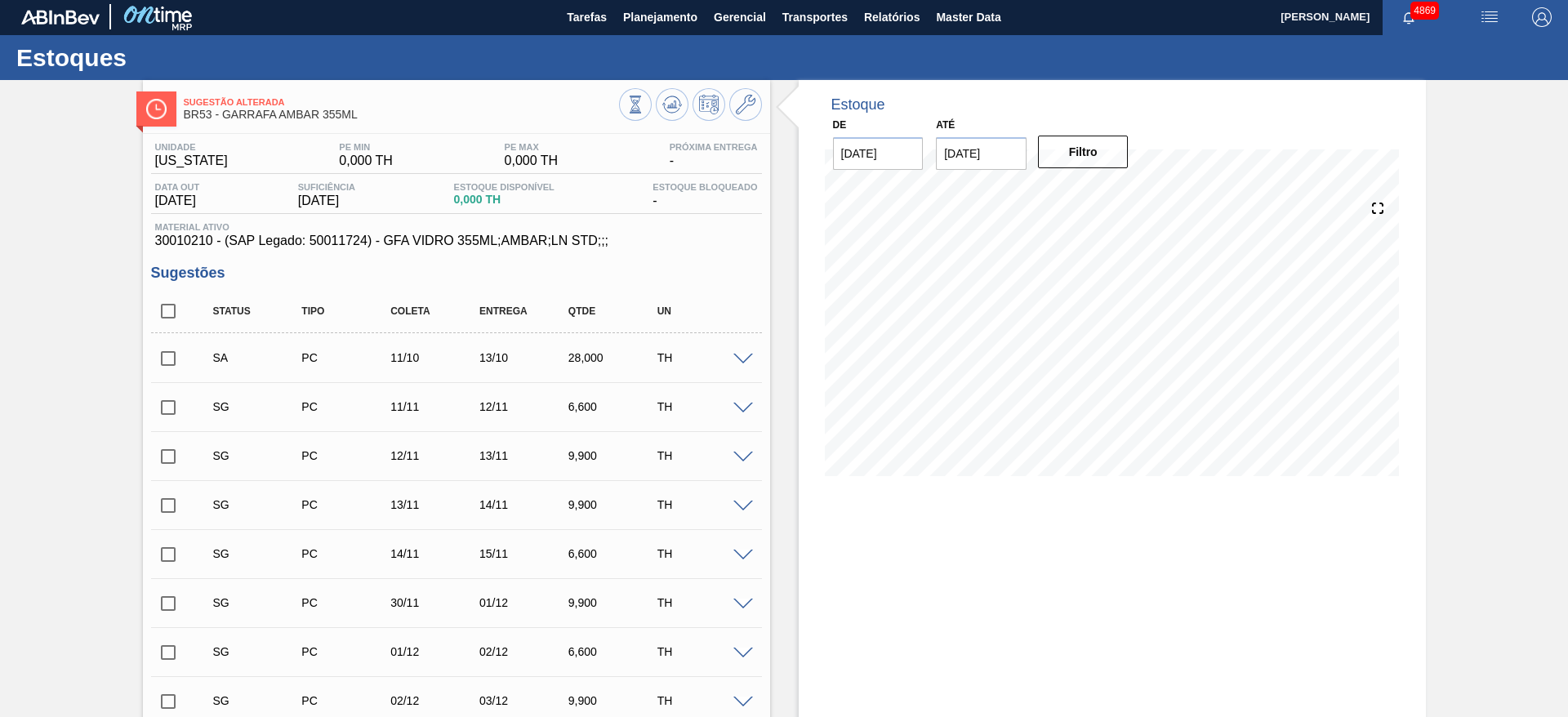
scroll to position [0, 0]
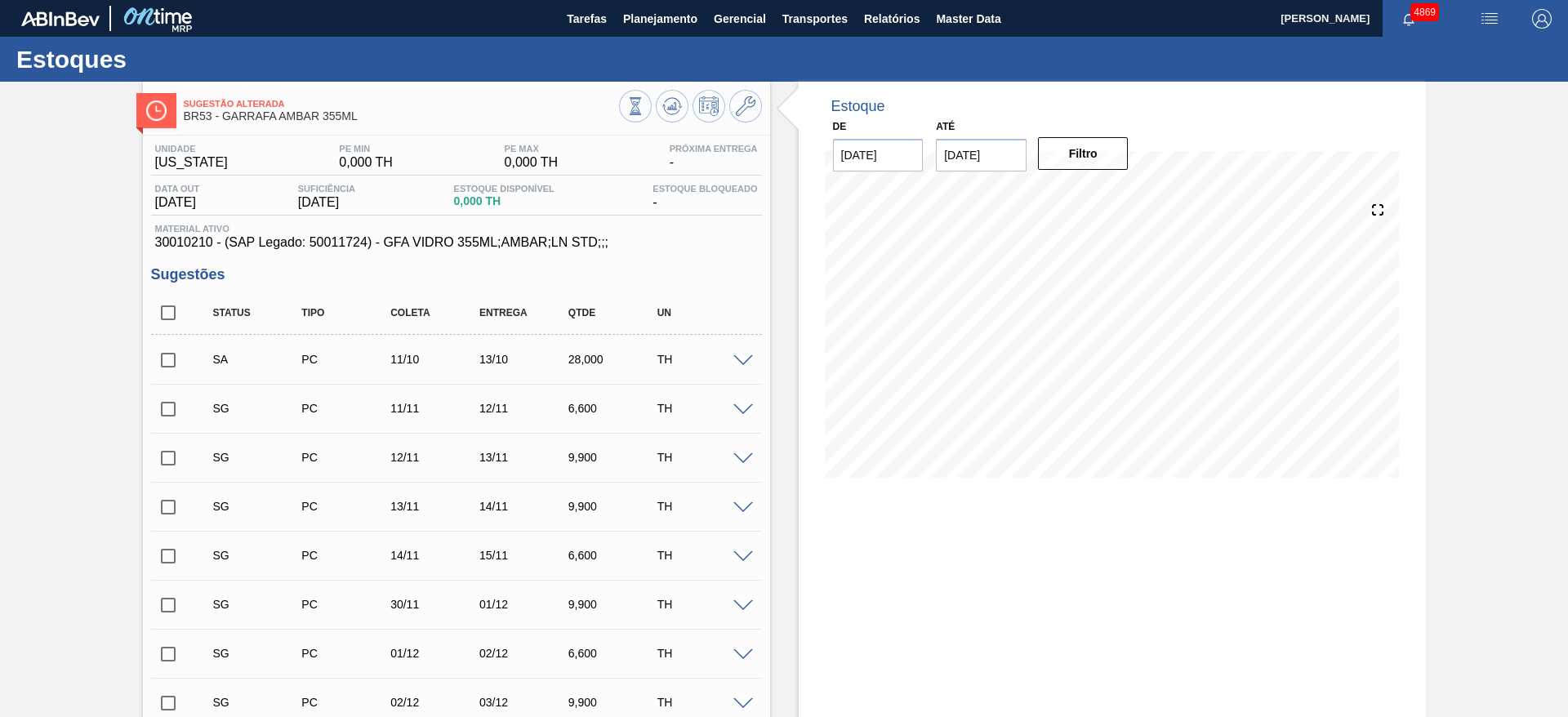
click at [169, 359] on input "checkbox" at bounding box center [169, 360] width 35 height 35
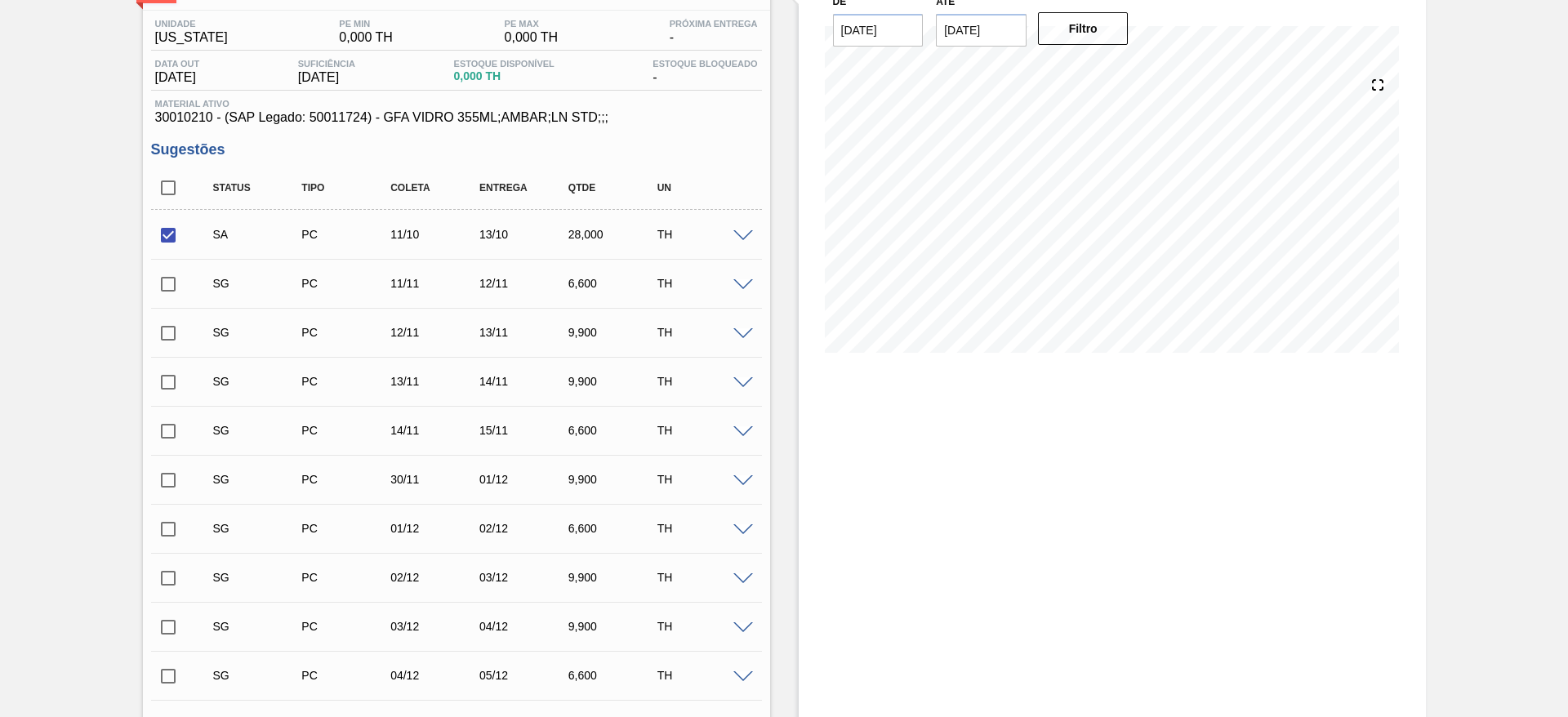
scroll to position [490, 0]
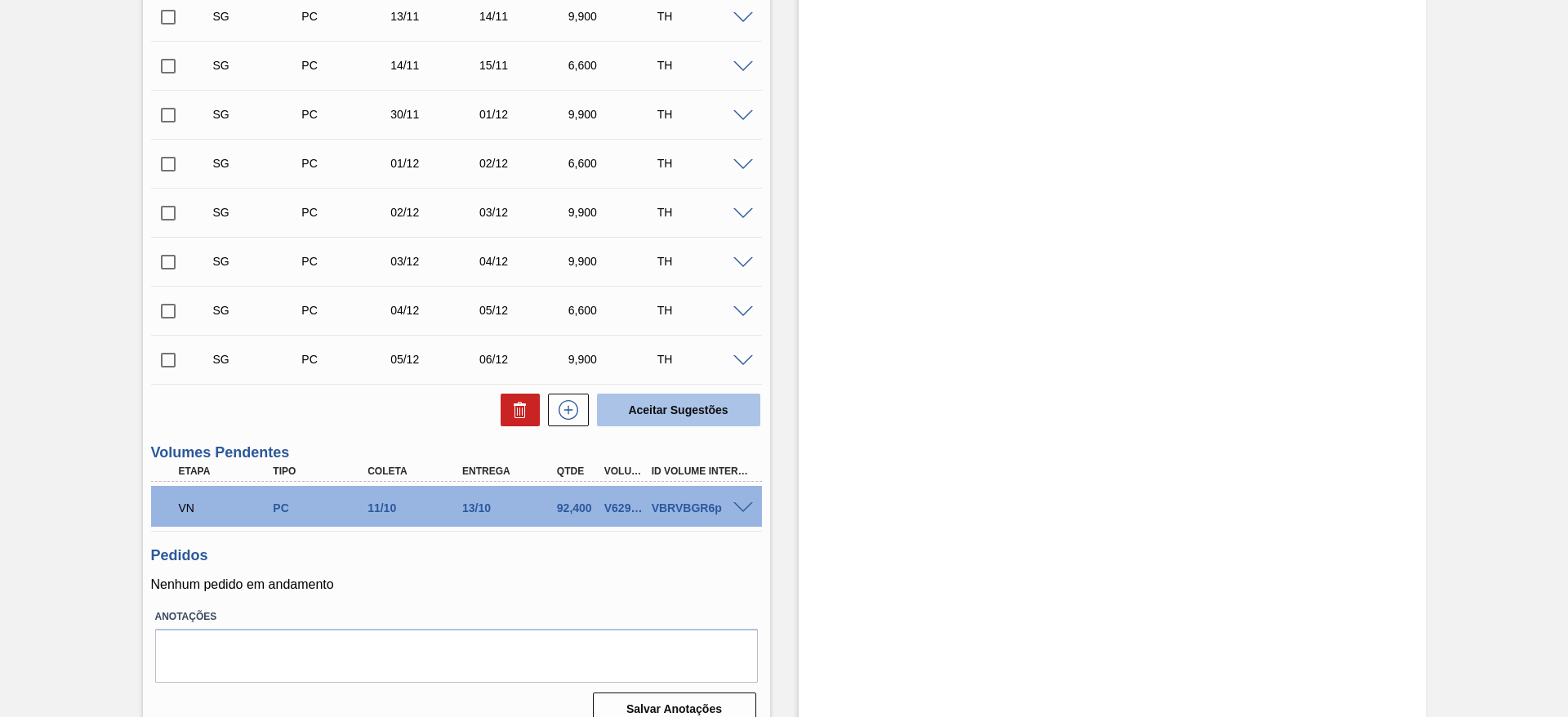
click at [657, 424] on button "Aceitar Sugestões" at bounding box center [679, 410] width 164 height 33
checkbox input "false"
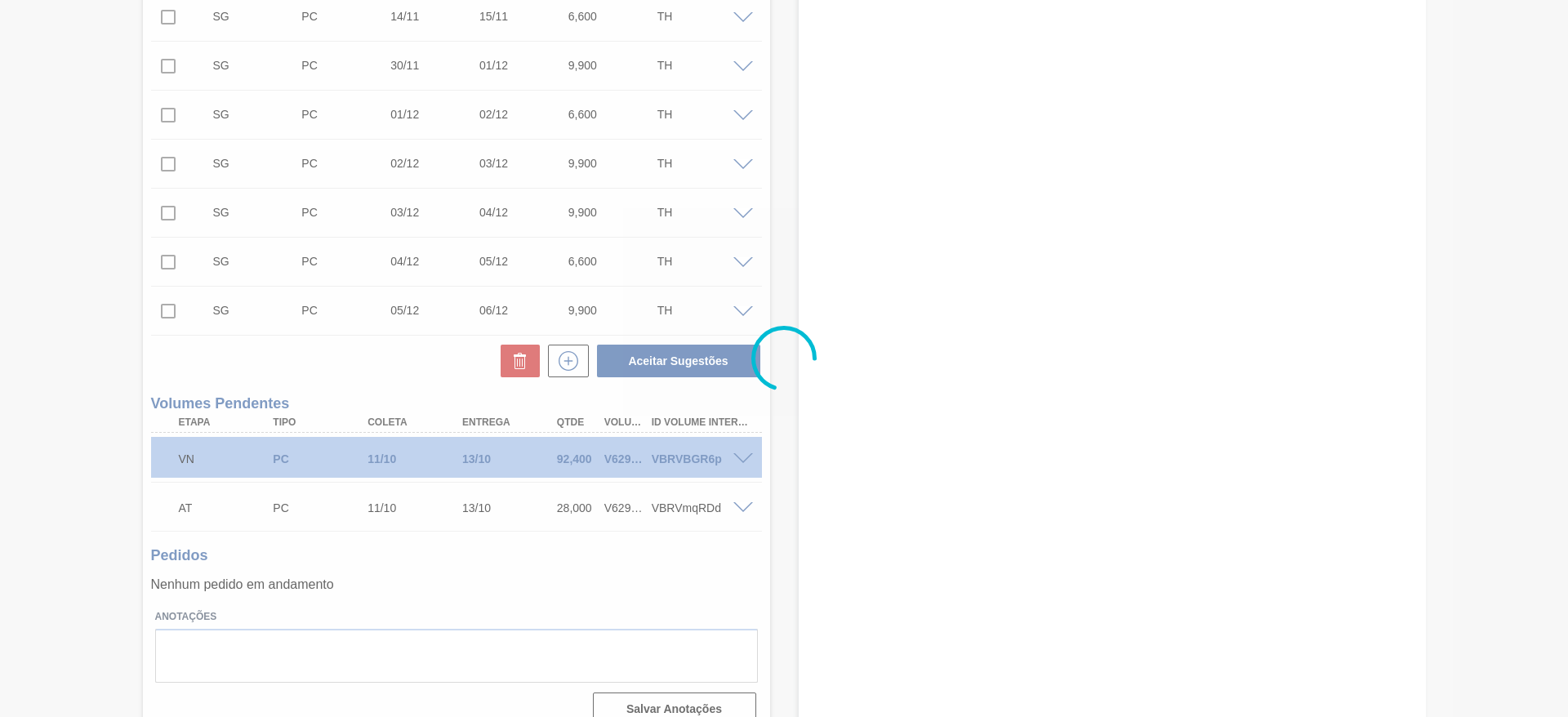
scroll to position [441, 0]
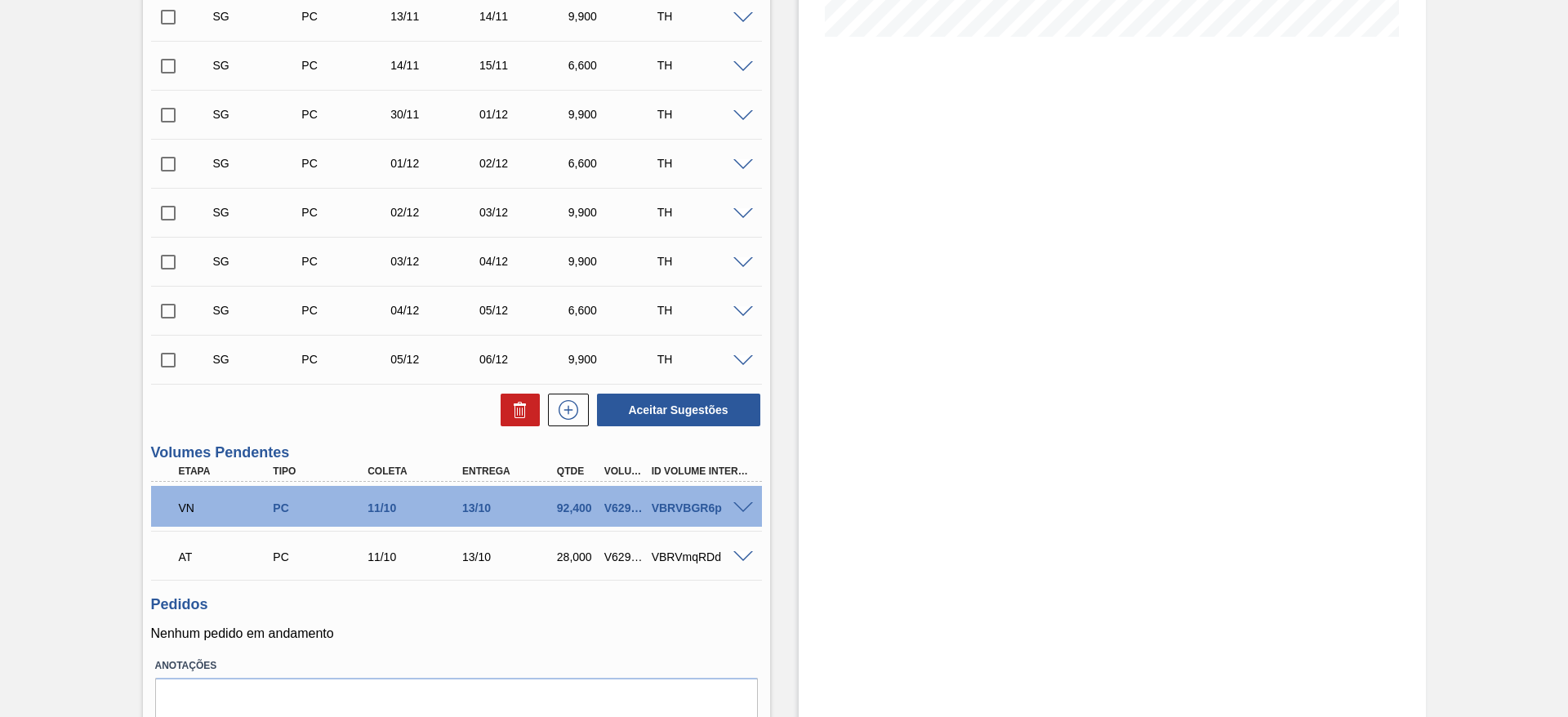
click at [740, 505] on span at bounding box center [743, 508] width 20 height 12
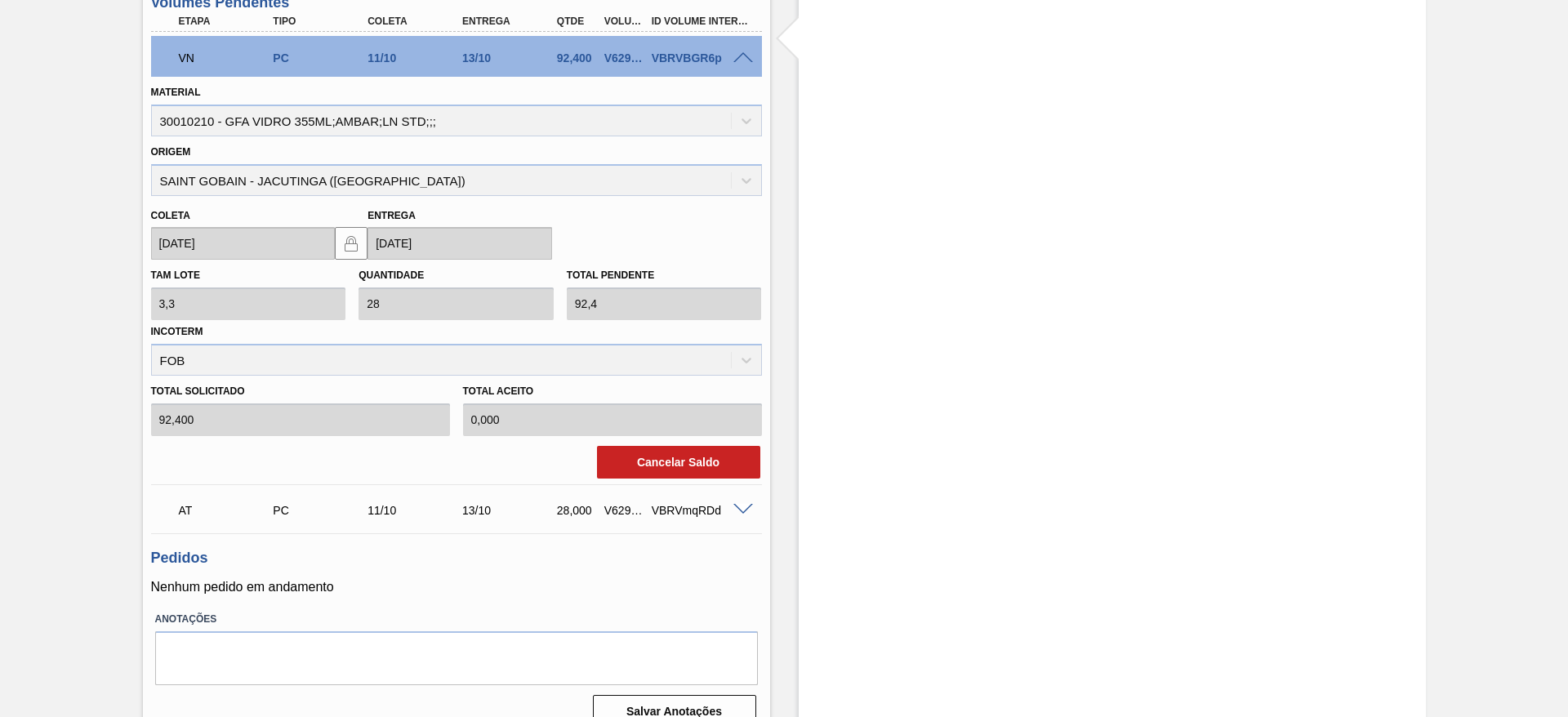
scroll to position [916, 0]
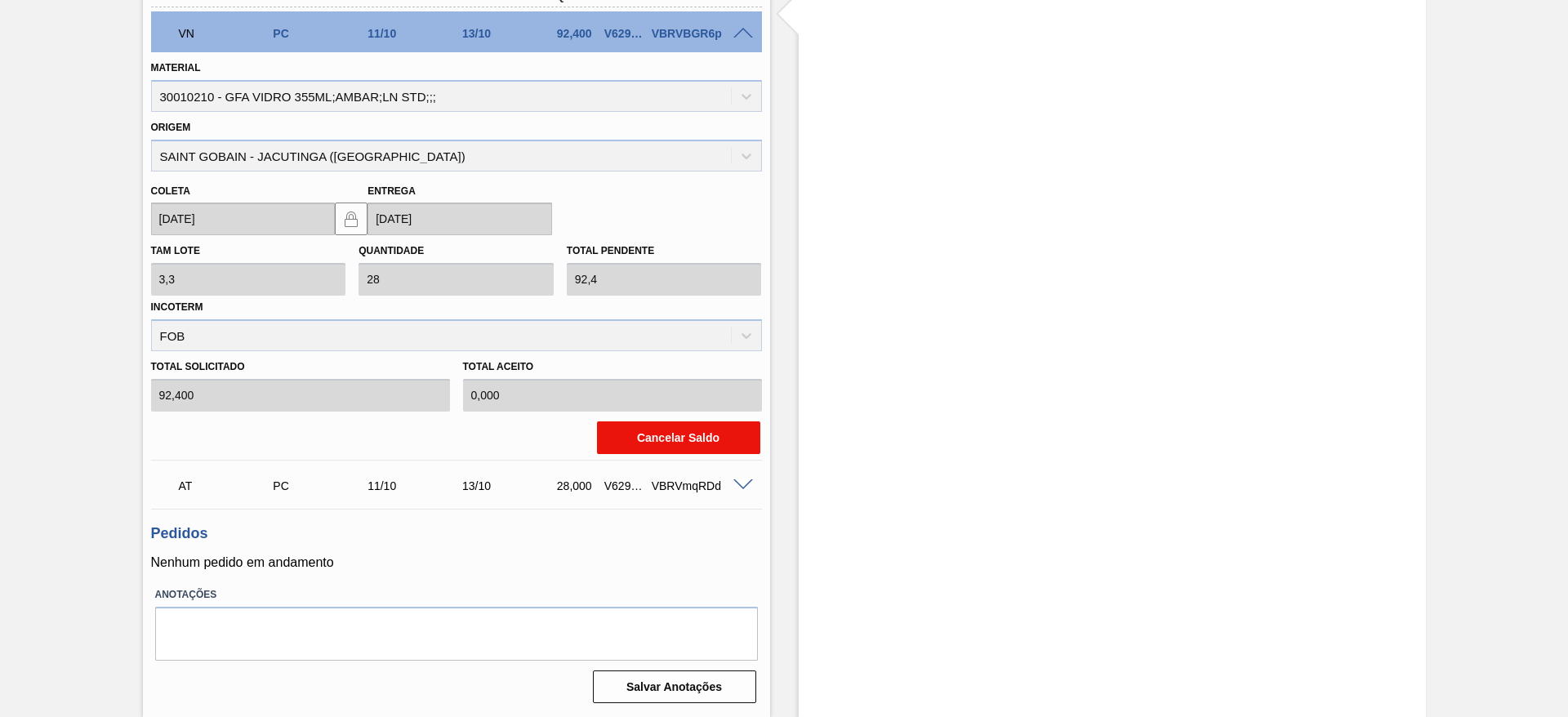
click at [648, 444] on button "Cancelar Saldo" at bounding box center [679, 438] width 164 height 33
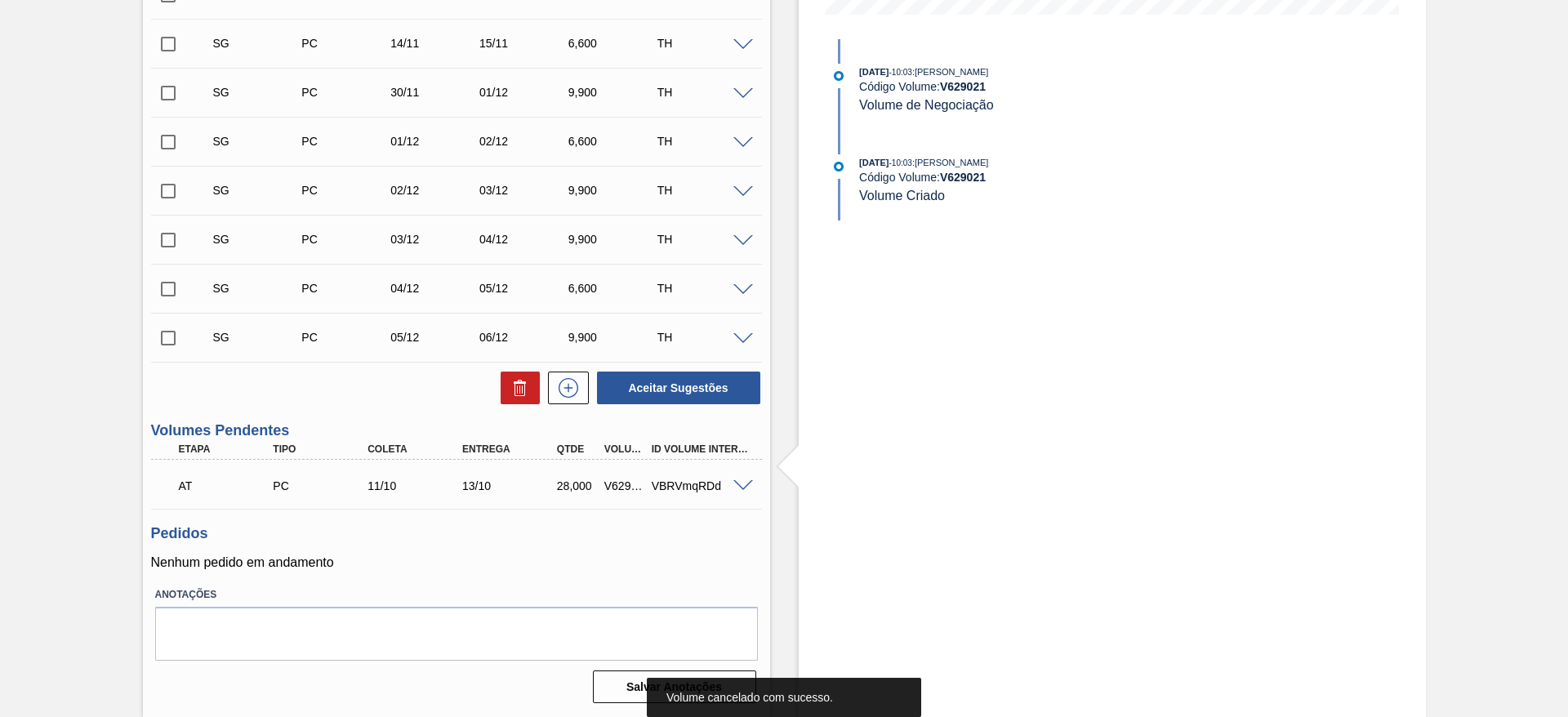
scroll to position [0, 0]
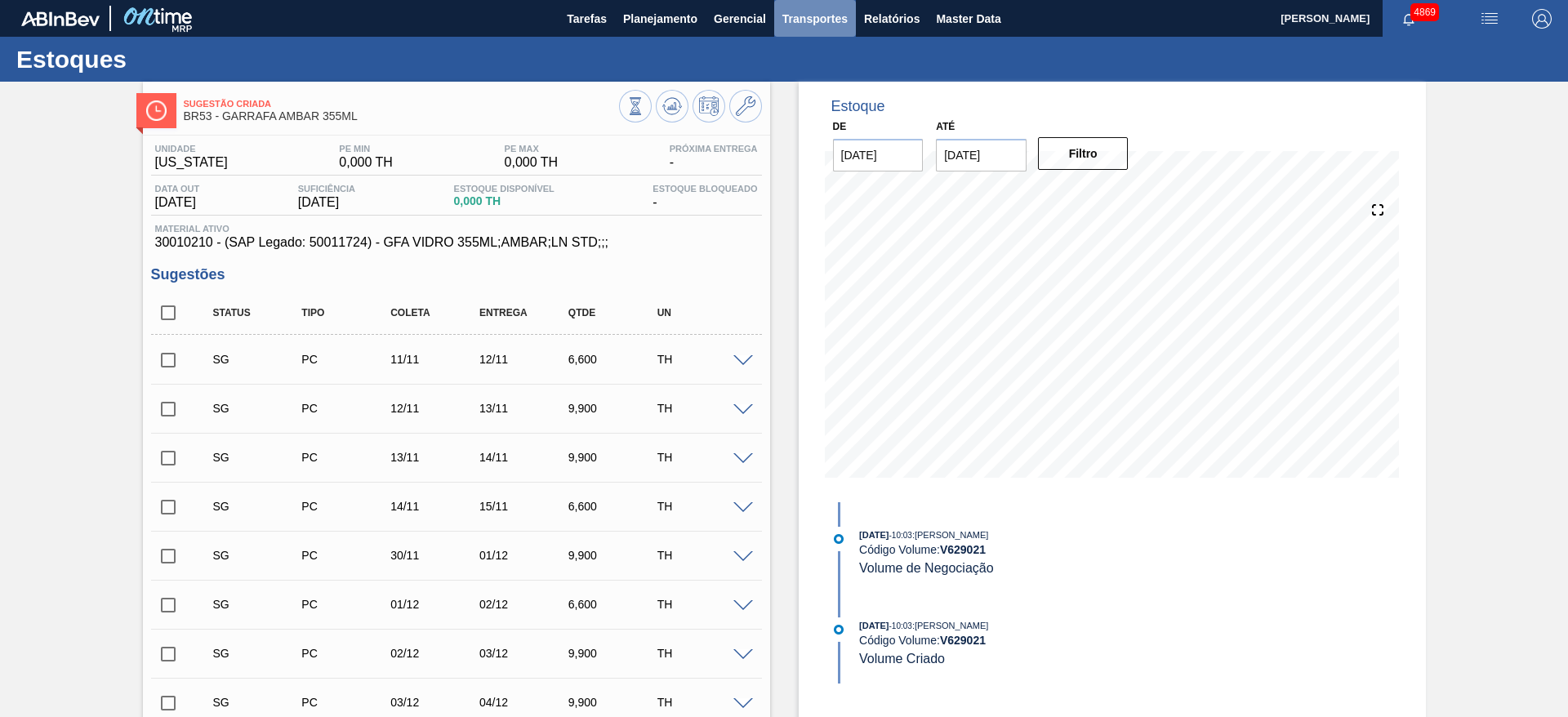
click at [831, 4] on button "Transportes" at bounding box center [815, 18] width 81 height 36
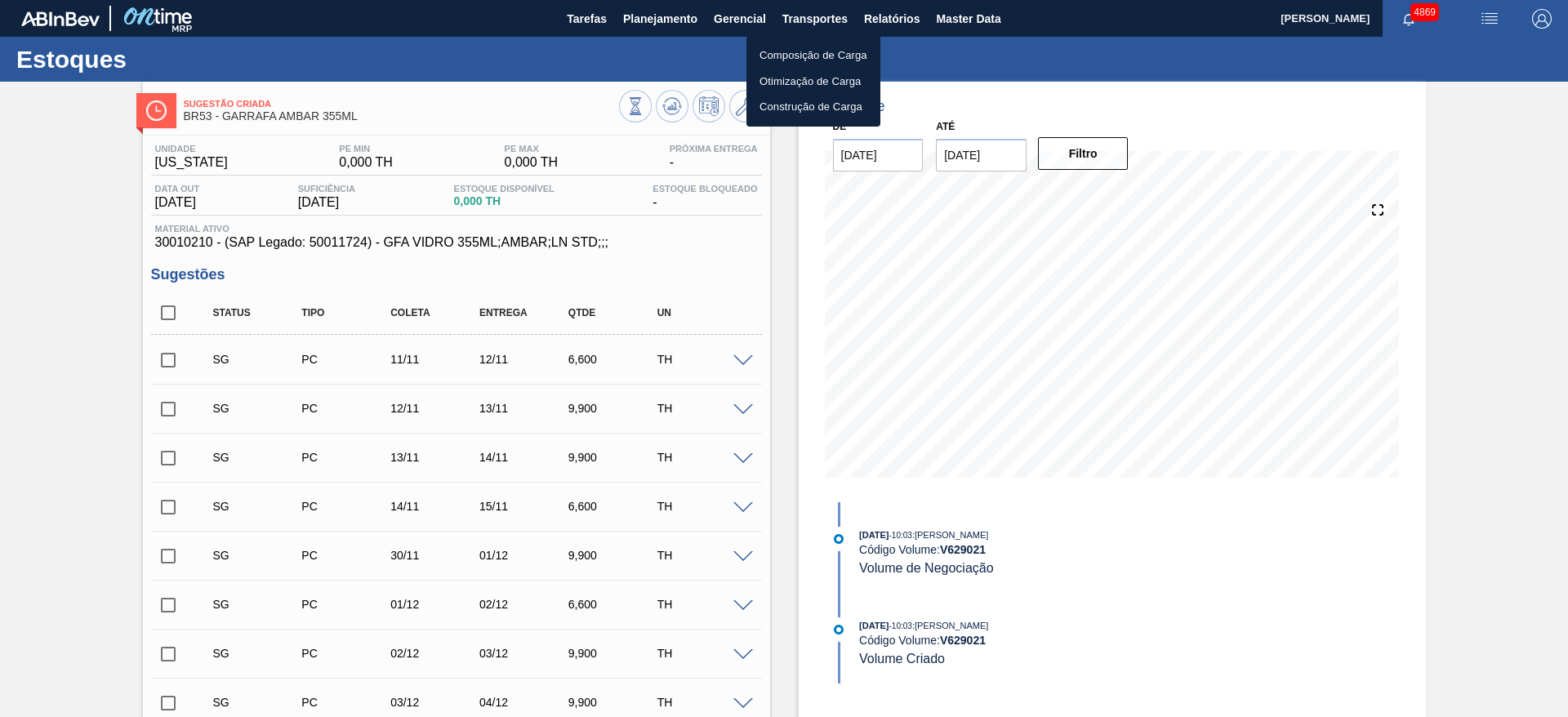
click at [778, 87] on li "Otimização de Carga" at bounding box center [813, 81] width 134 height 26
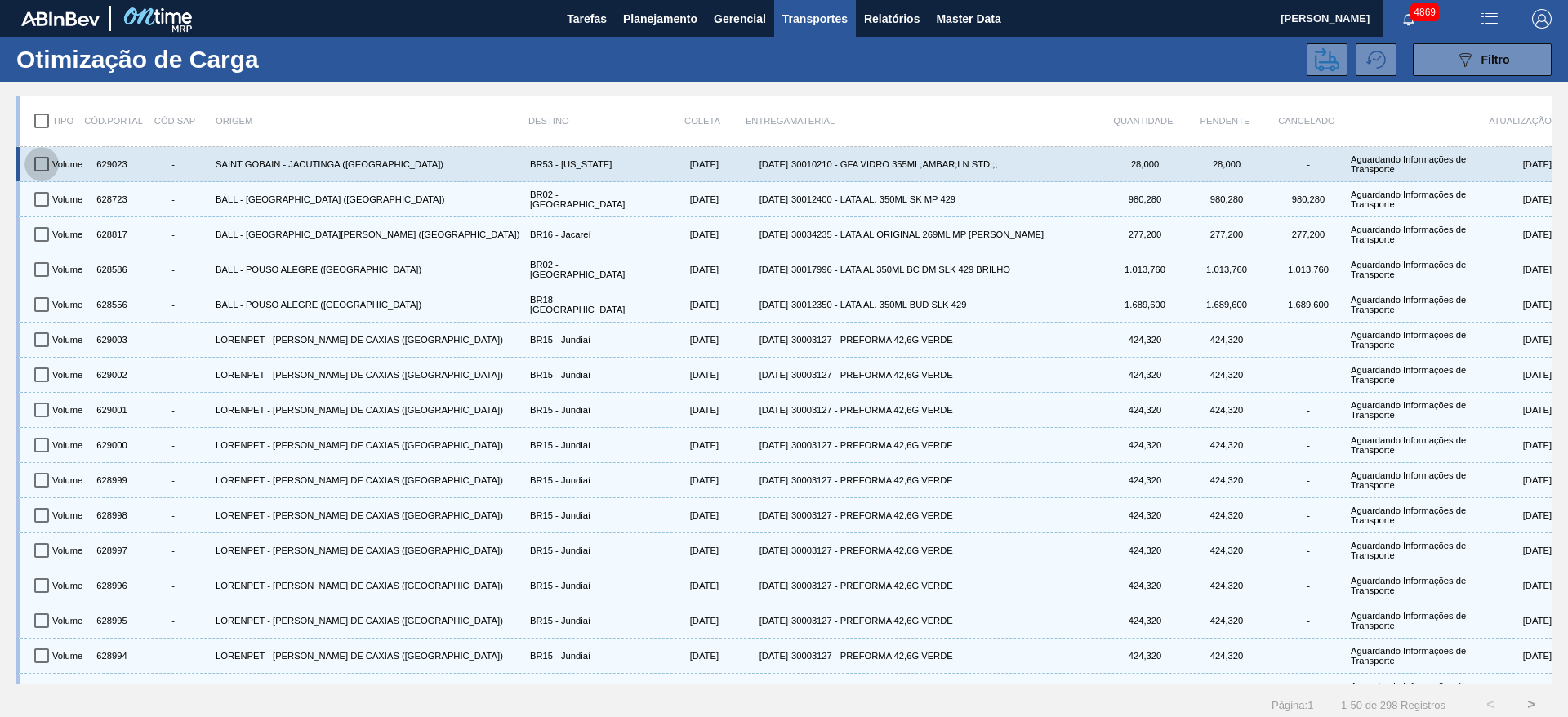
click at [35, 153] on input "checkbox" at bounding box center [42, 165] width 35 height 35
checkbox input "true"
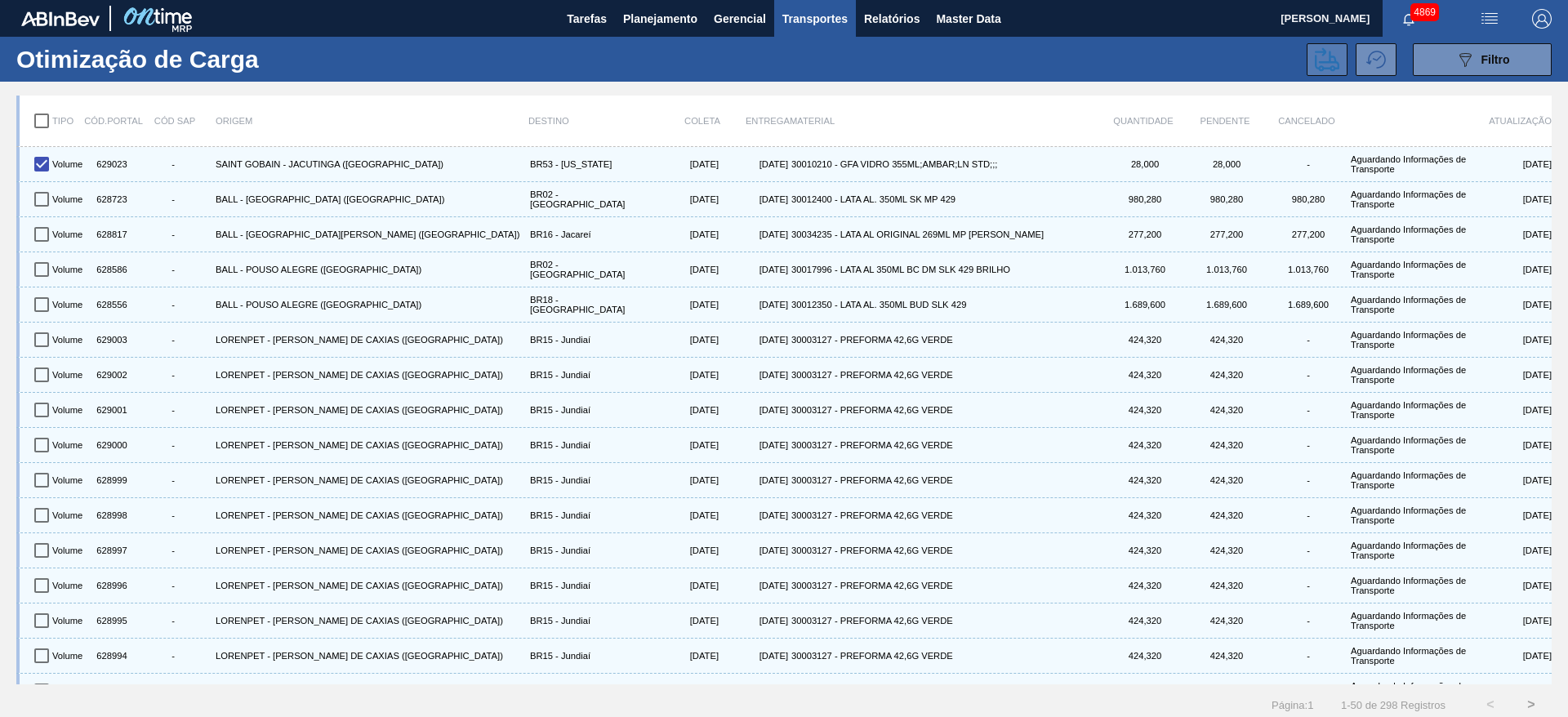
click at [1309, 68] on button at bounding box center [1326, 60] width 41 height 33
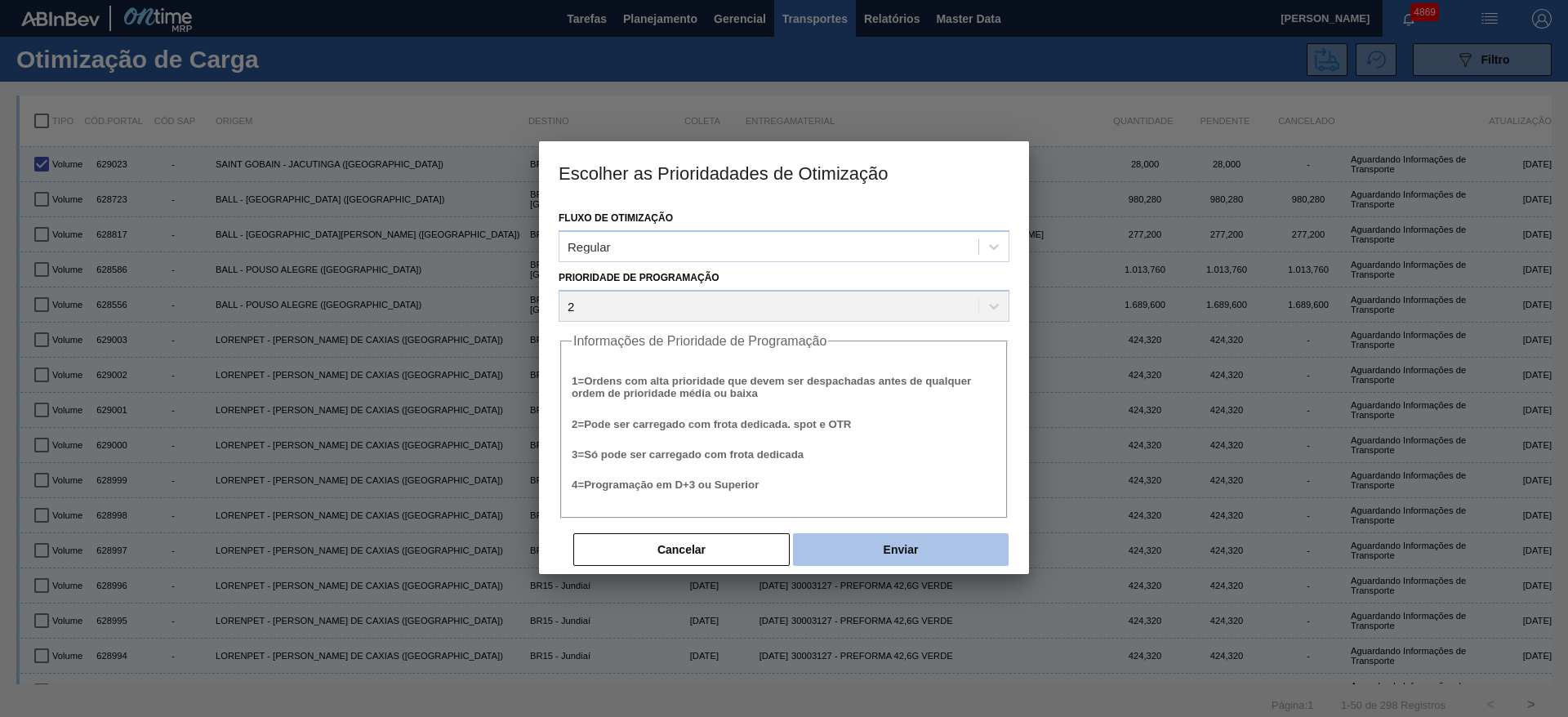
click at [904, 546] on button "Enviar" at bounding box center [900, 550] width 216 height 33
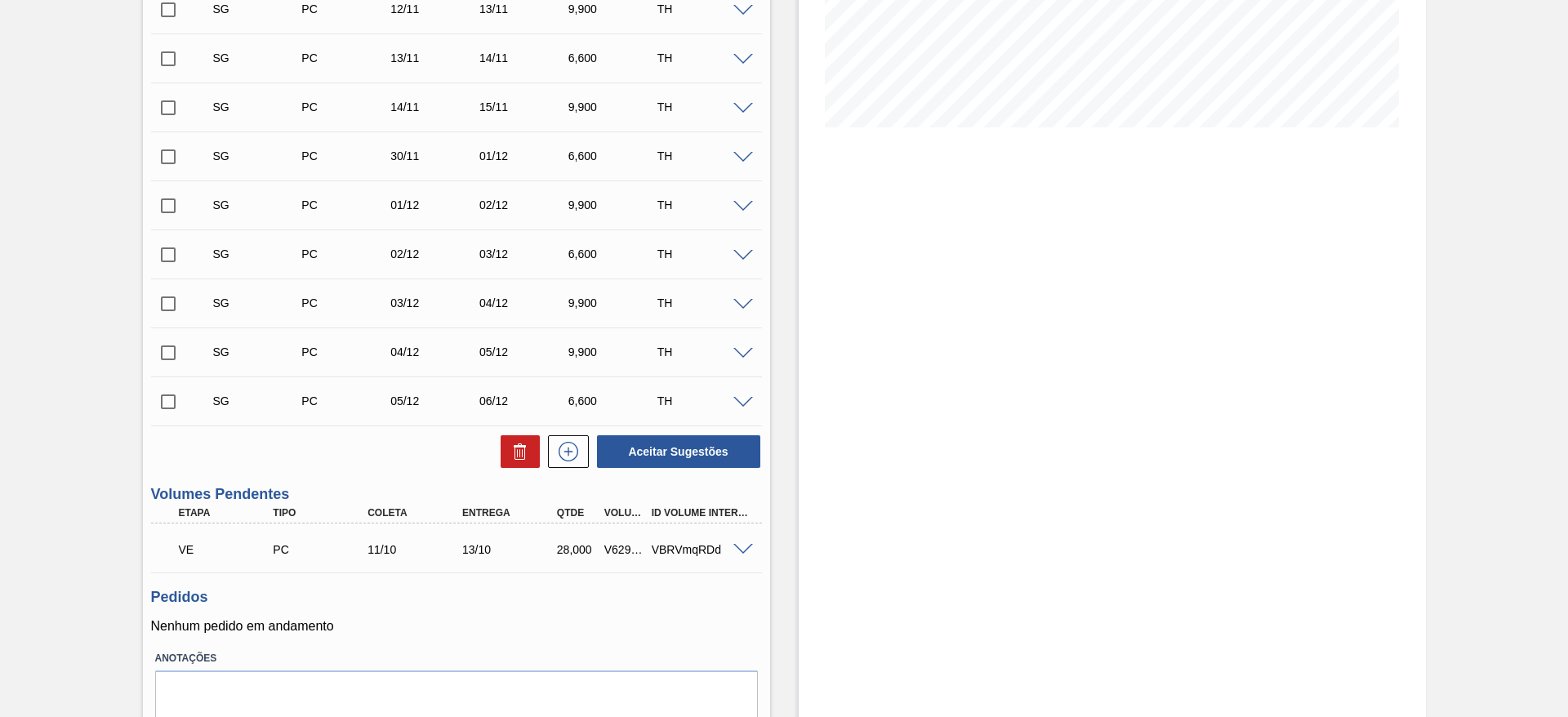
scroll to position [414, 0]
